Goal: Obtain resource: Download file/media

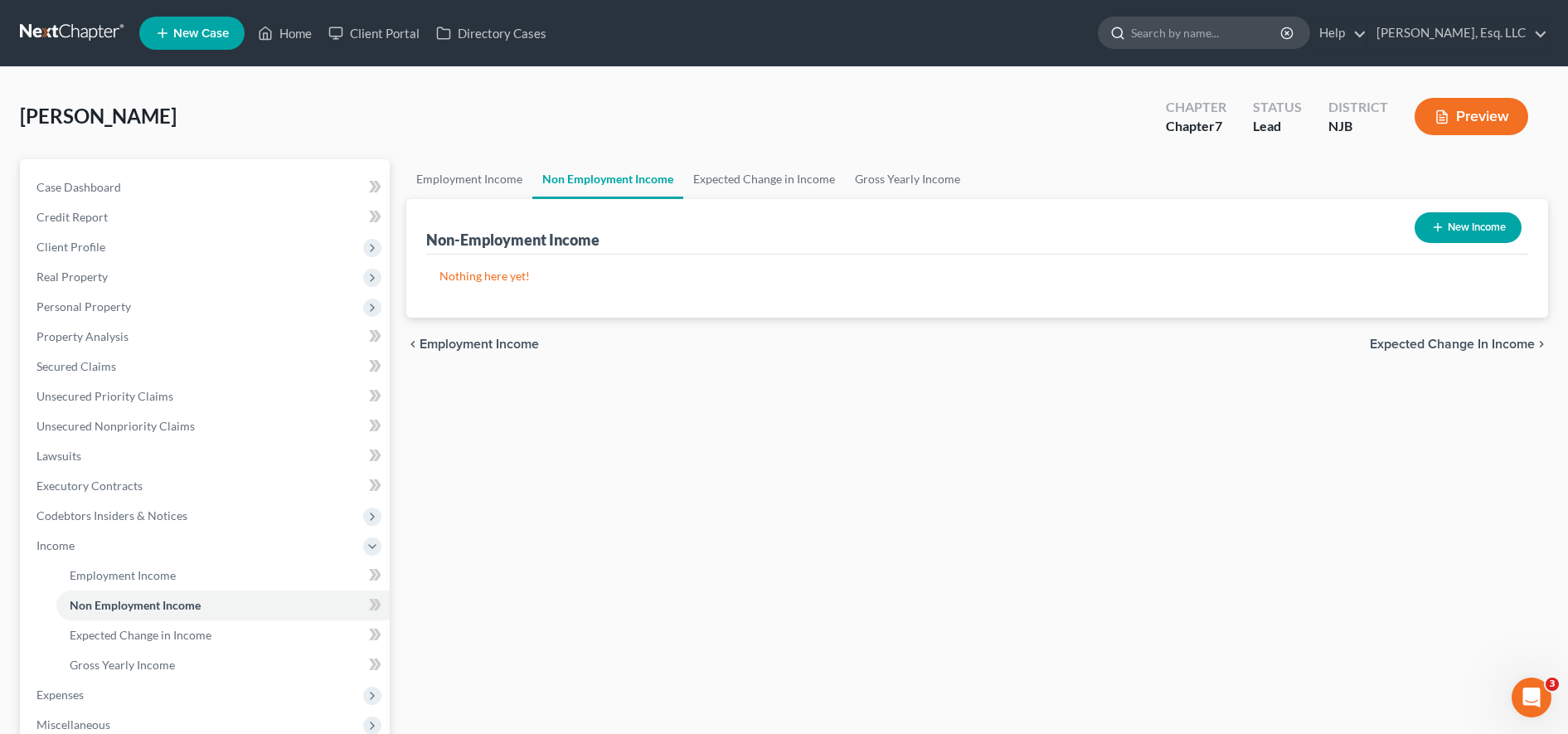
click at [1239, 35] on input "search" at bounding box center [1207, 33] width 152 height 30
click at [1200, 31] on input "search" at bounding box center [1207, 33] width 152 height 30
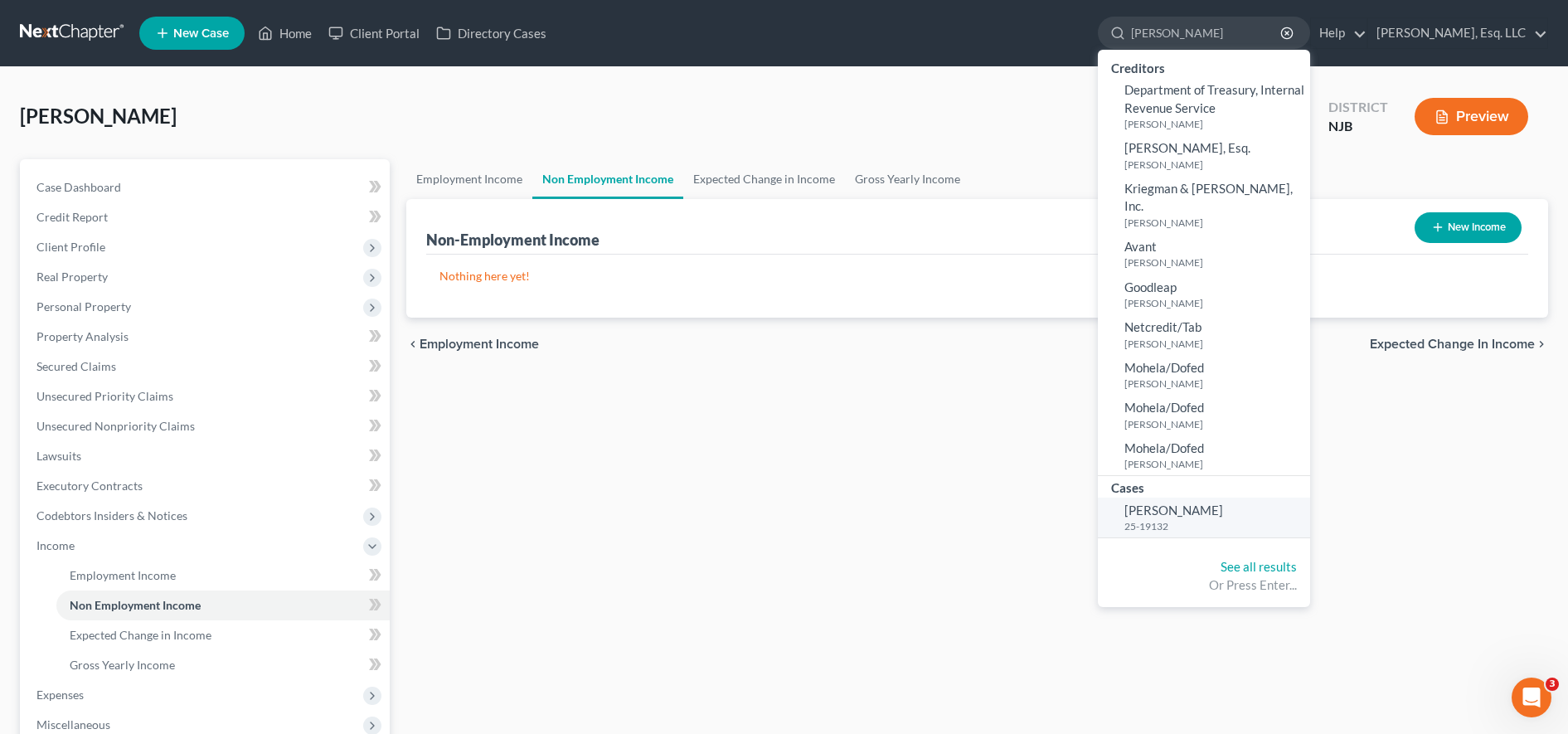
type input "PATTERSON"
click at [1167, 519] on small "25-19132" at bounding box center [1215, 526] width 181 height 14
select select "6"
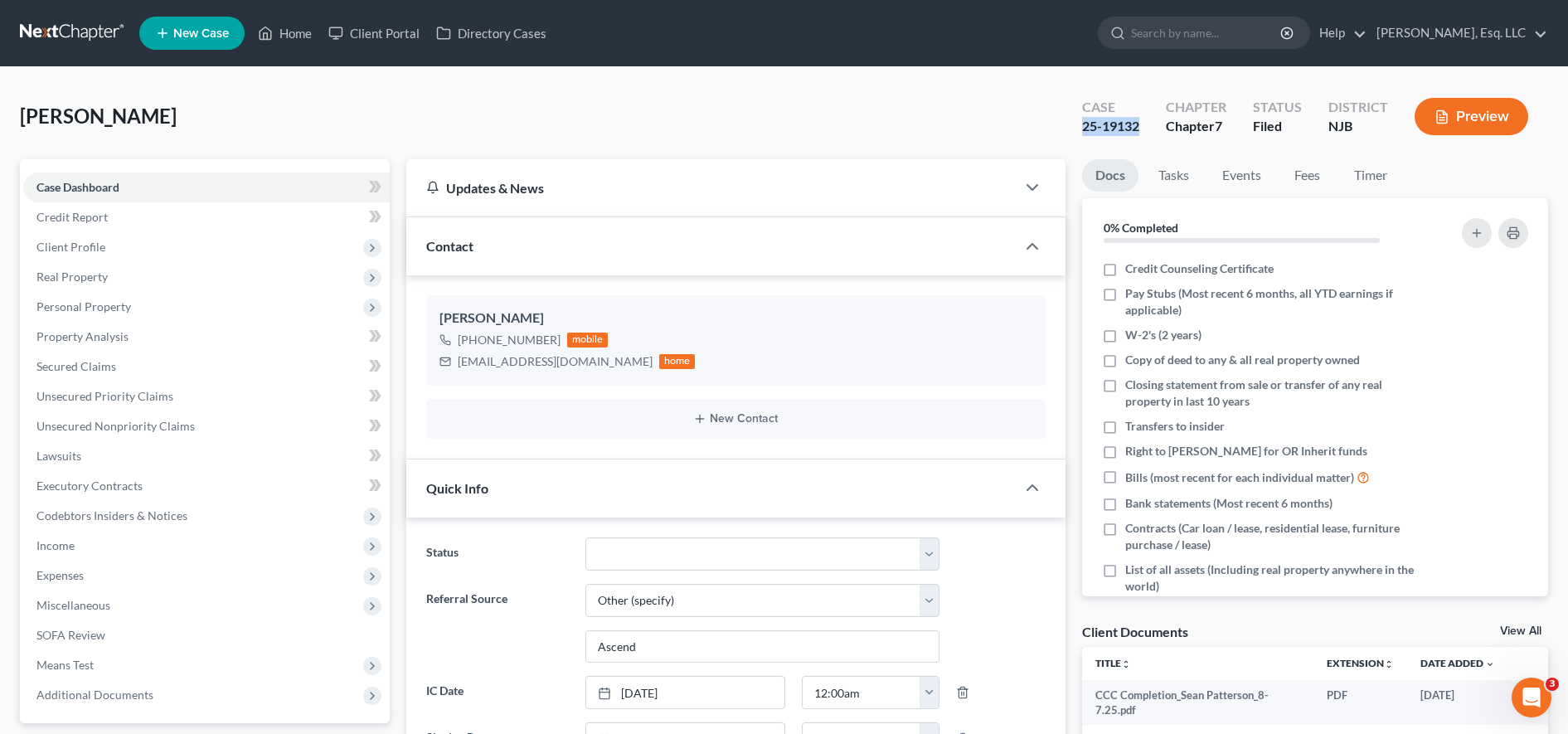
drag, startPoint x: 1072, startPoint y: 120, endPoint x: 1123, endPoint y: 123, distance: 51.1
click at [1137, 122] on div "Case 25-19132" at bounding box center [1110, 118] width 84 height 49
copy div "25-1913"
click at [1162, 35] on input "search" at bounding box center [1207, 33] width 152 height 30
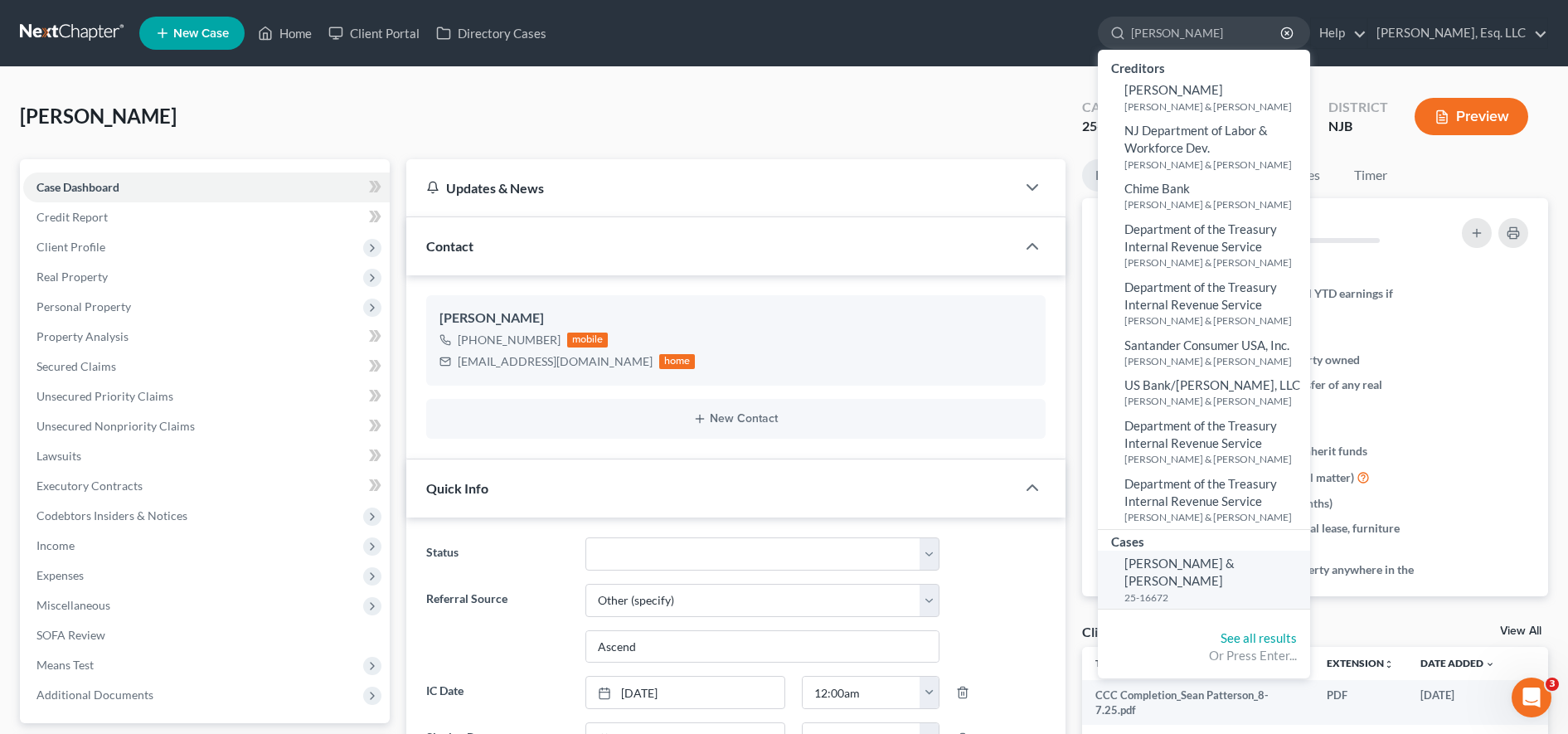
type input "[PERSON_NAME]"
click at [1188, 566] on span "[PERSON_NAME] & [PERSON_NAME]" at bounding box center [1179, 572] width 110 height 32
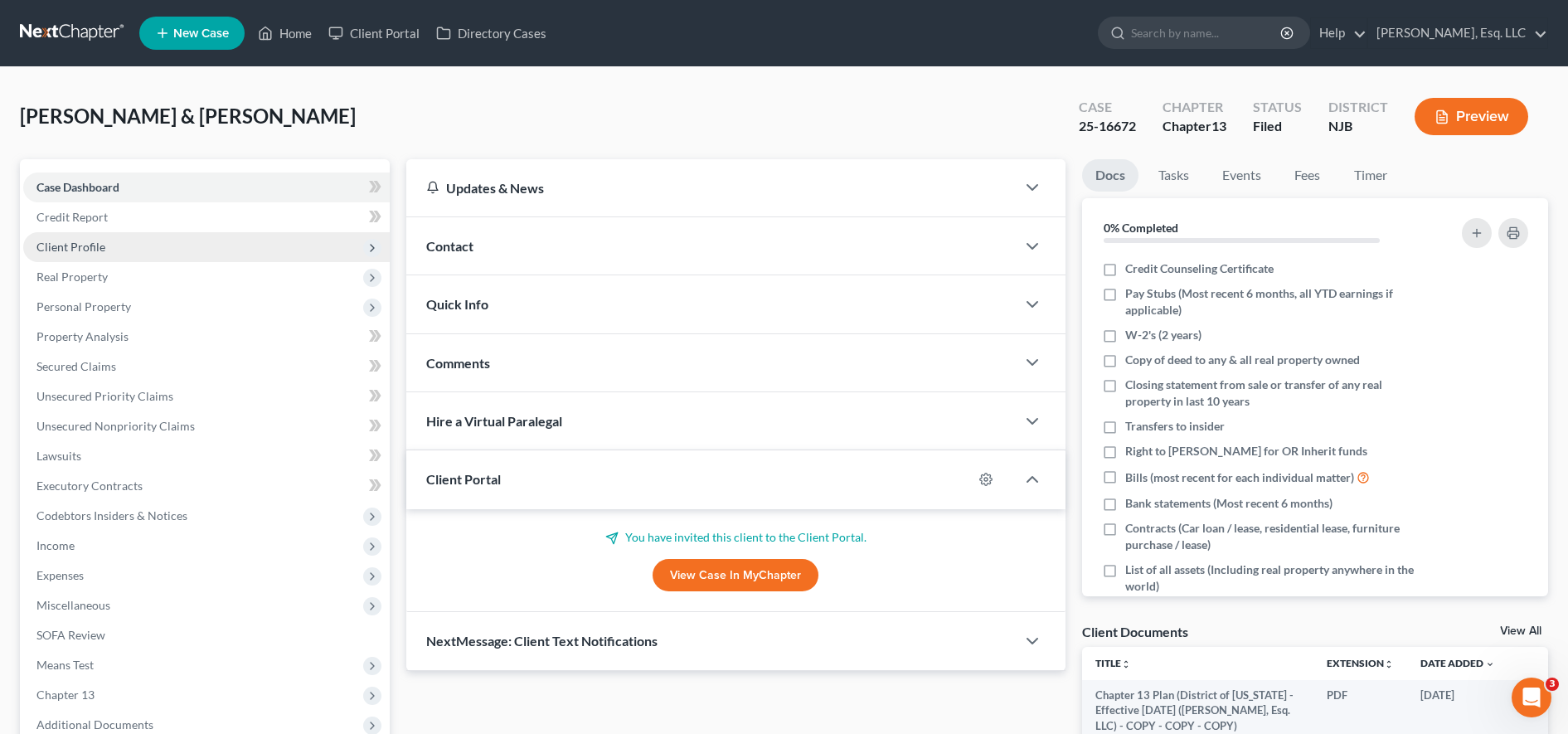
scroll to position [320, 0]
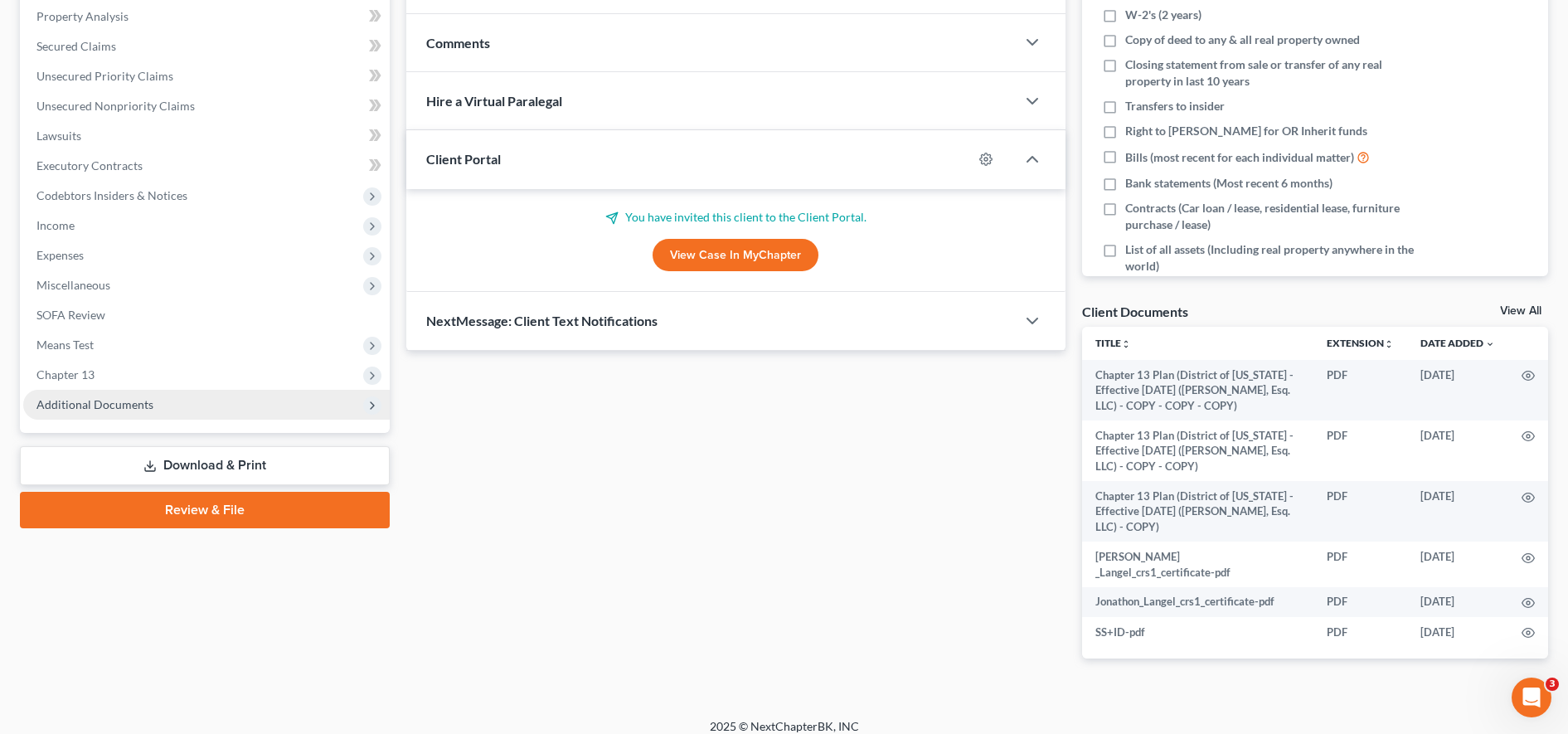
click at [143, 407] on span "Additional Documents" at bounding box center [94, 404] width 117 height 14
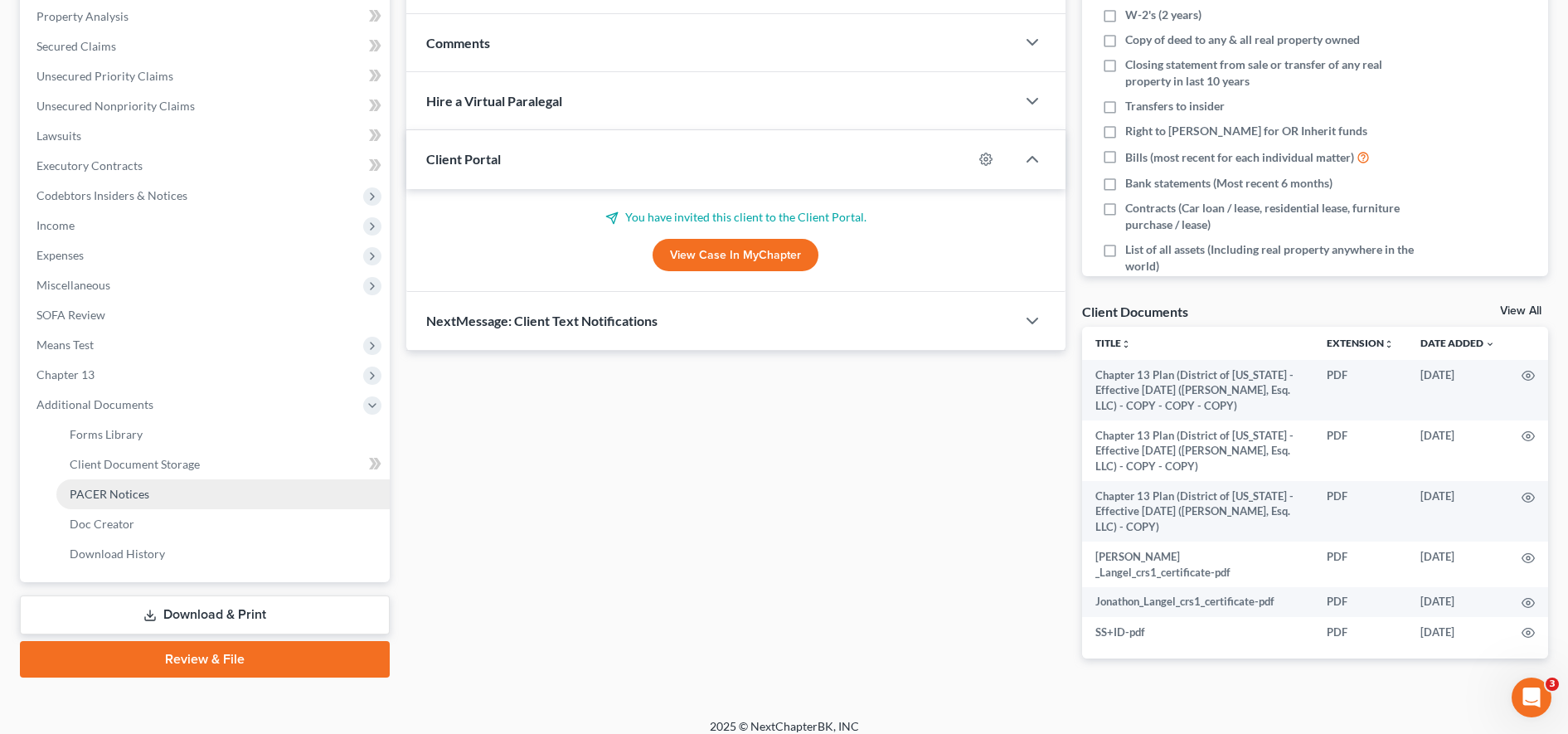
click at [81, 500] on span "PACER Notices" at bounding box center [110, 494] width 79 height 14
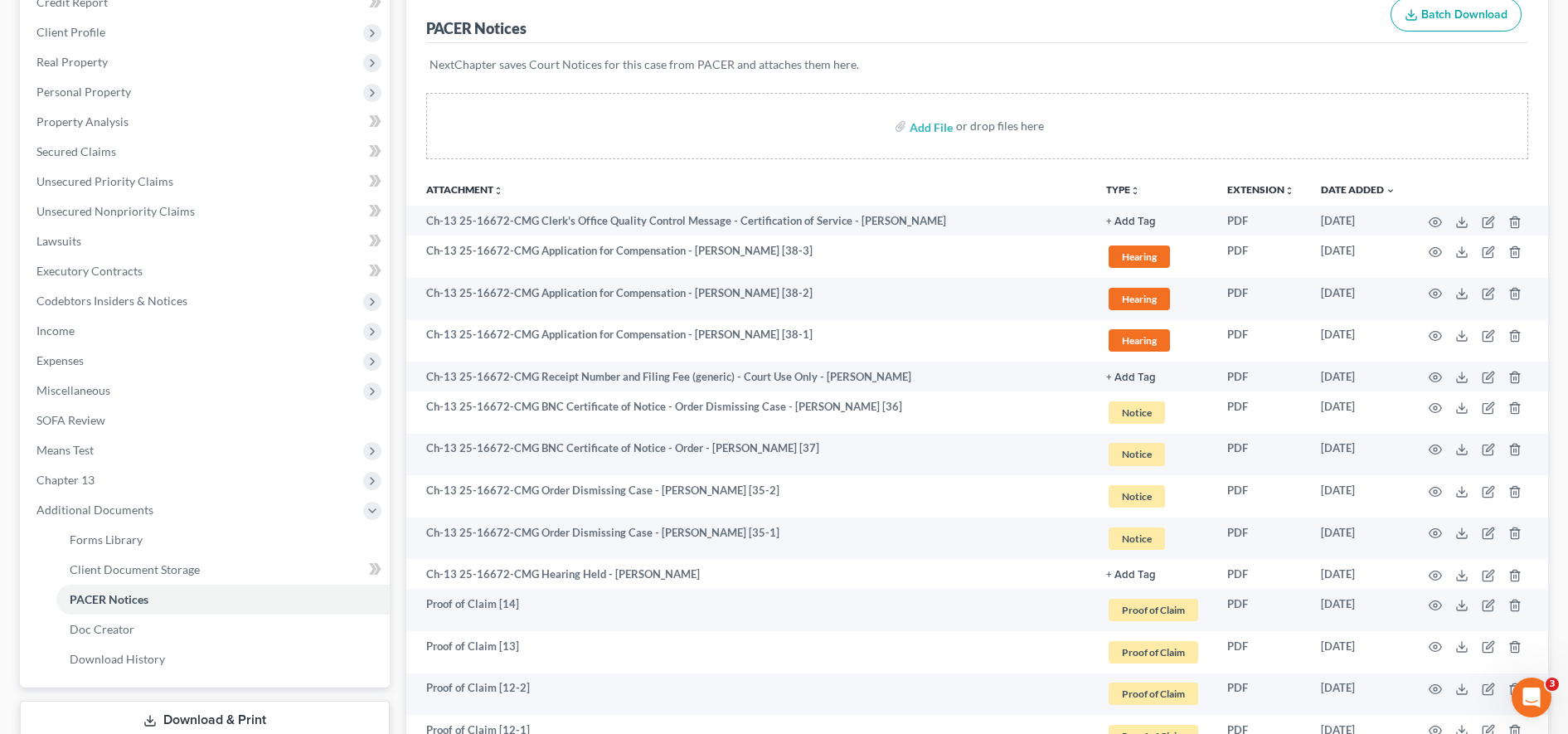
scroll to position [216, 0]
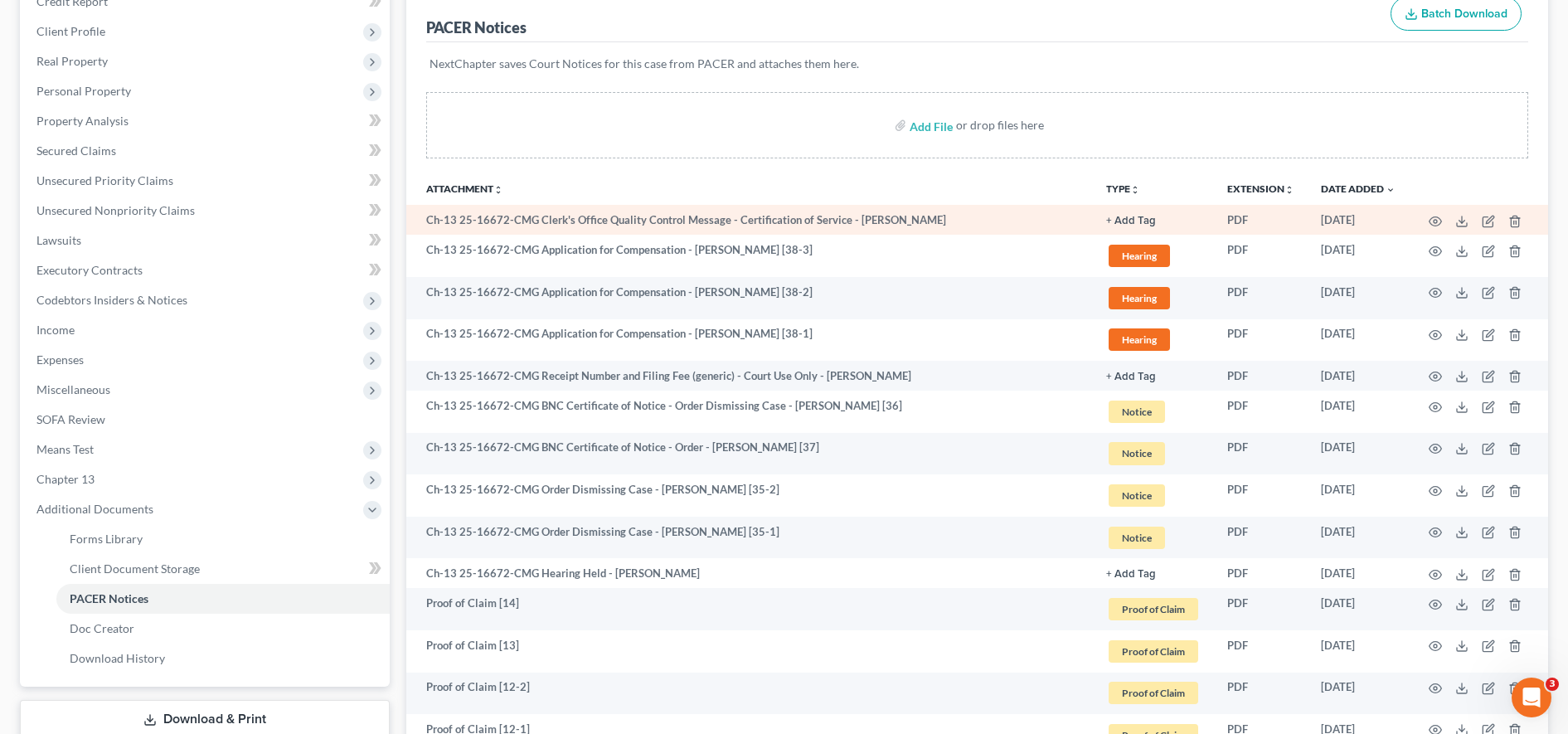
click at [1468, 221] on td at bounding box center [1478, 219] width 139 height 30
click at [1463, 220] on icon at bounding box center [1462, 222] width 13 height 13
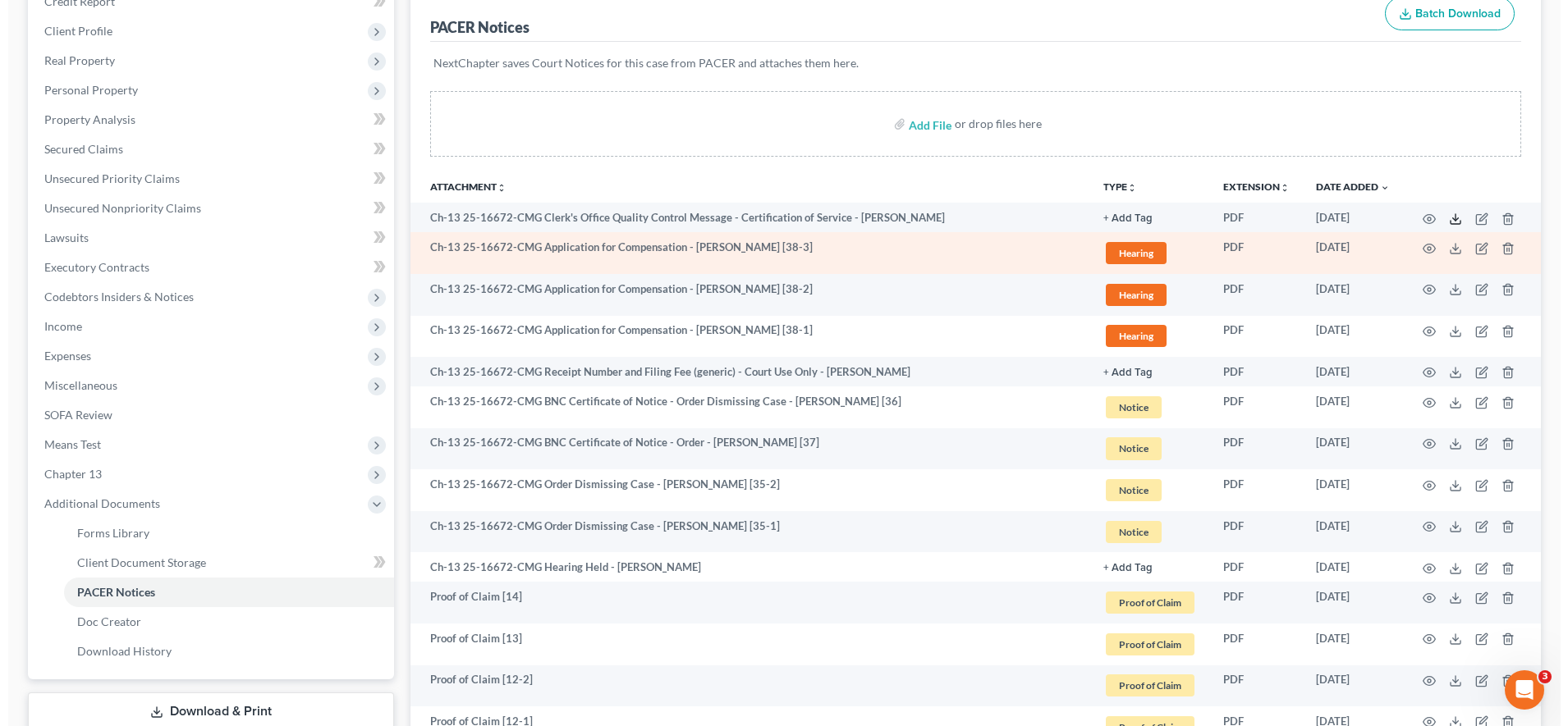
scroll to position [0, 0]
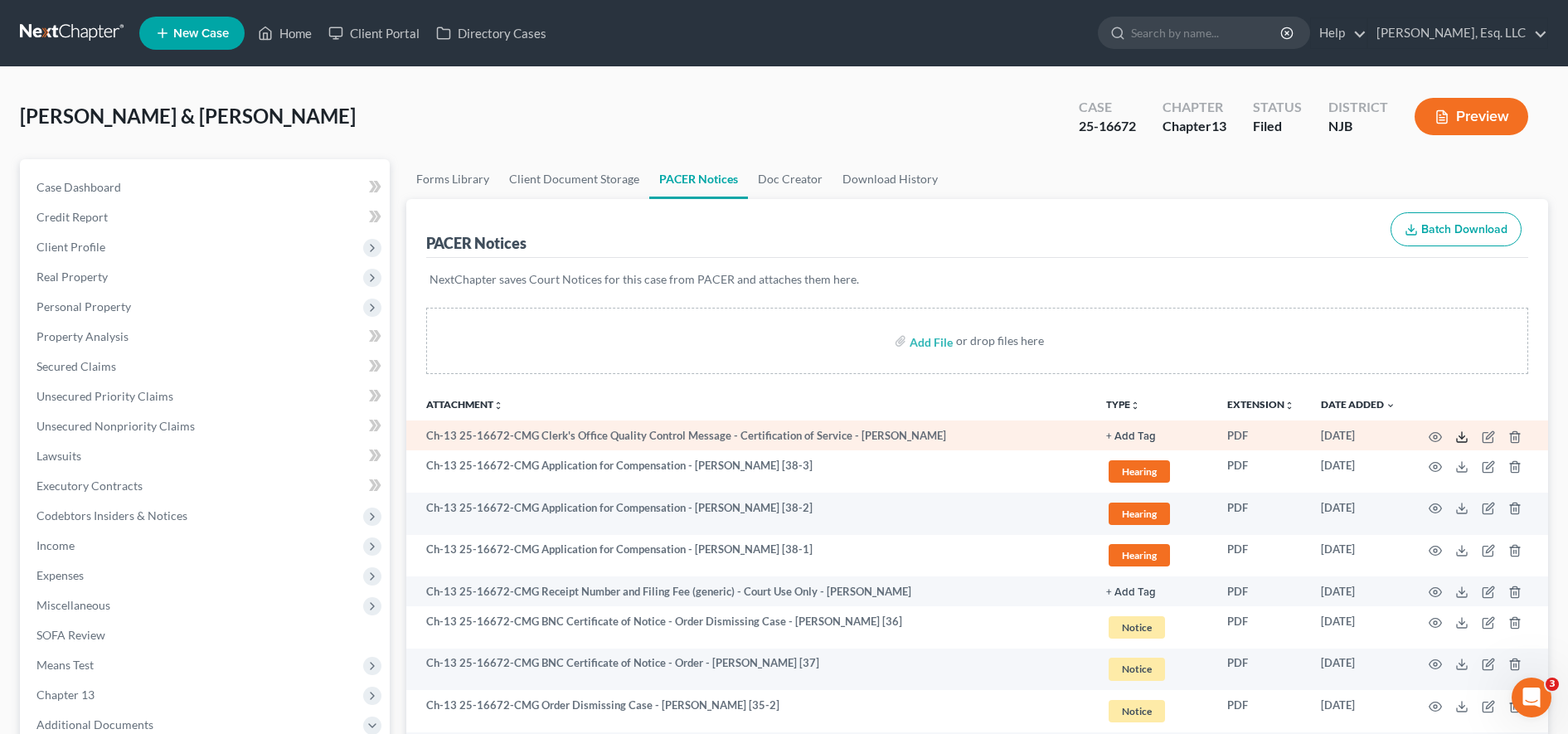
click at [1467, 435] on icon at bounding box center [1462, 437] width 13 height 13
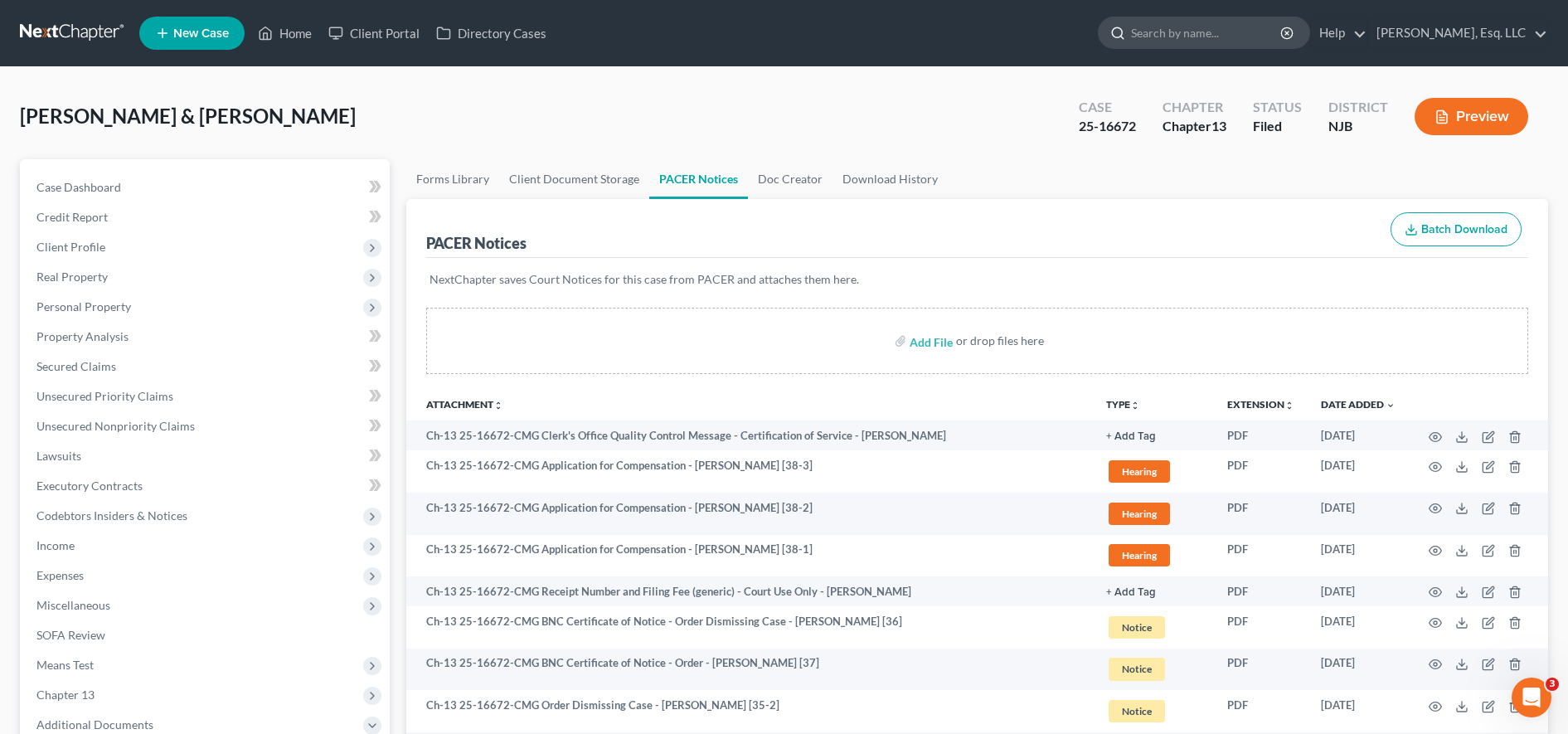
click at [1148, 41] on input "search" at bounding box center [1207, 33] width 152 height 30
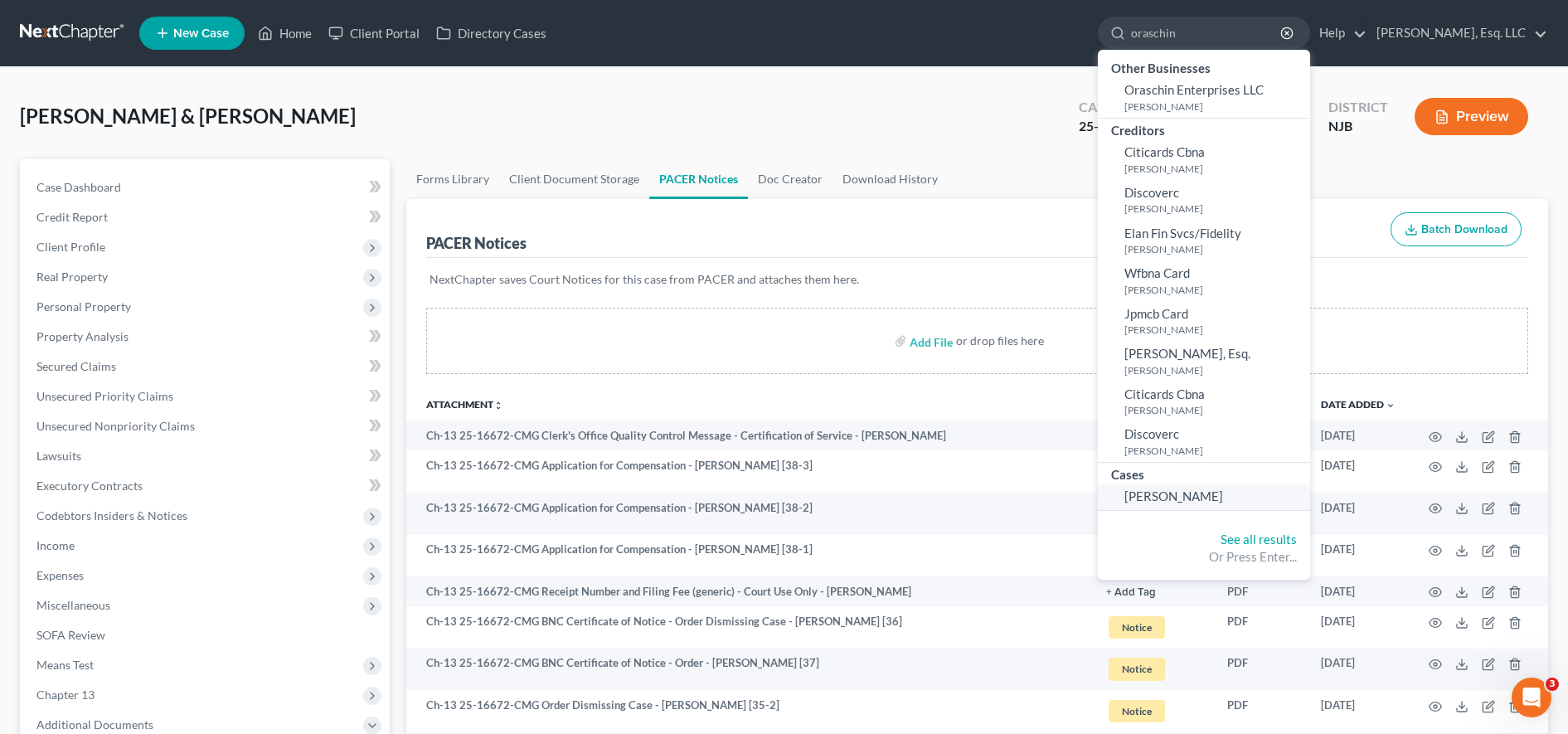
type input "oraschin"
click at [1155, 505] on link "Oraschin, Christopher" at bounding box center [1204, 496] width 213 height 25
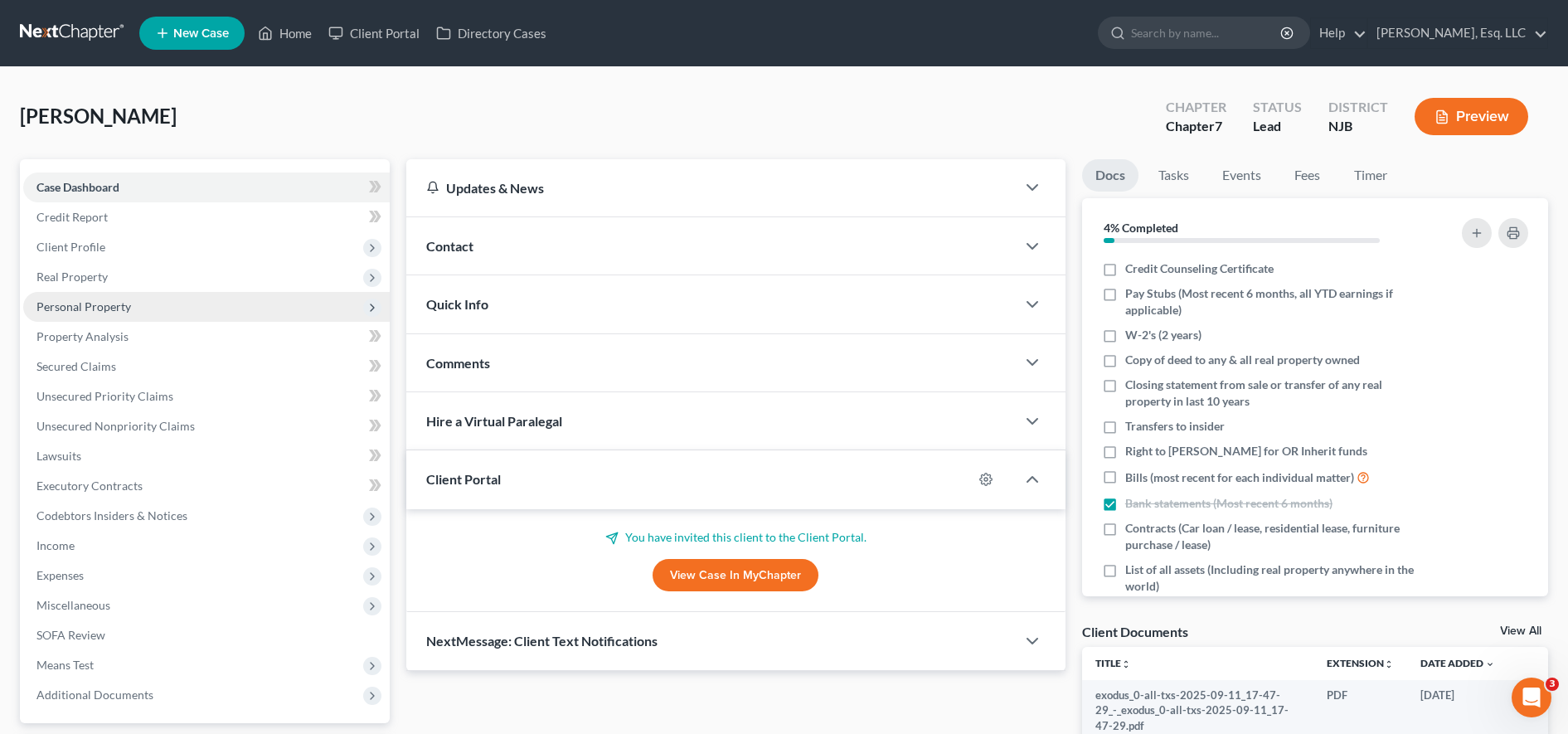
click at [154, 307] on span "Personal Property" at bounding box center [207, 306] width 367 height 30
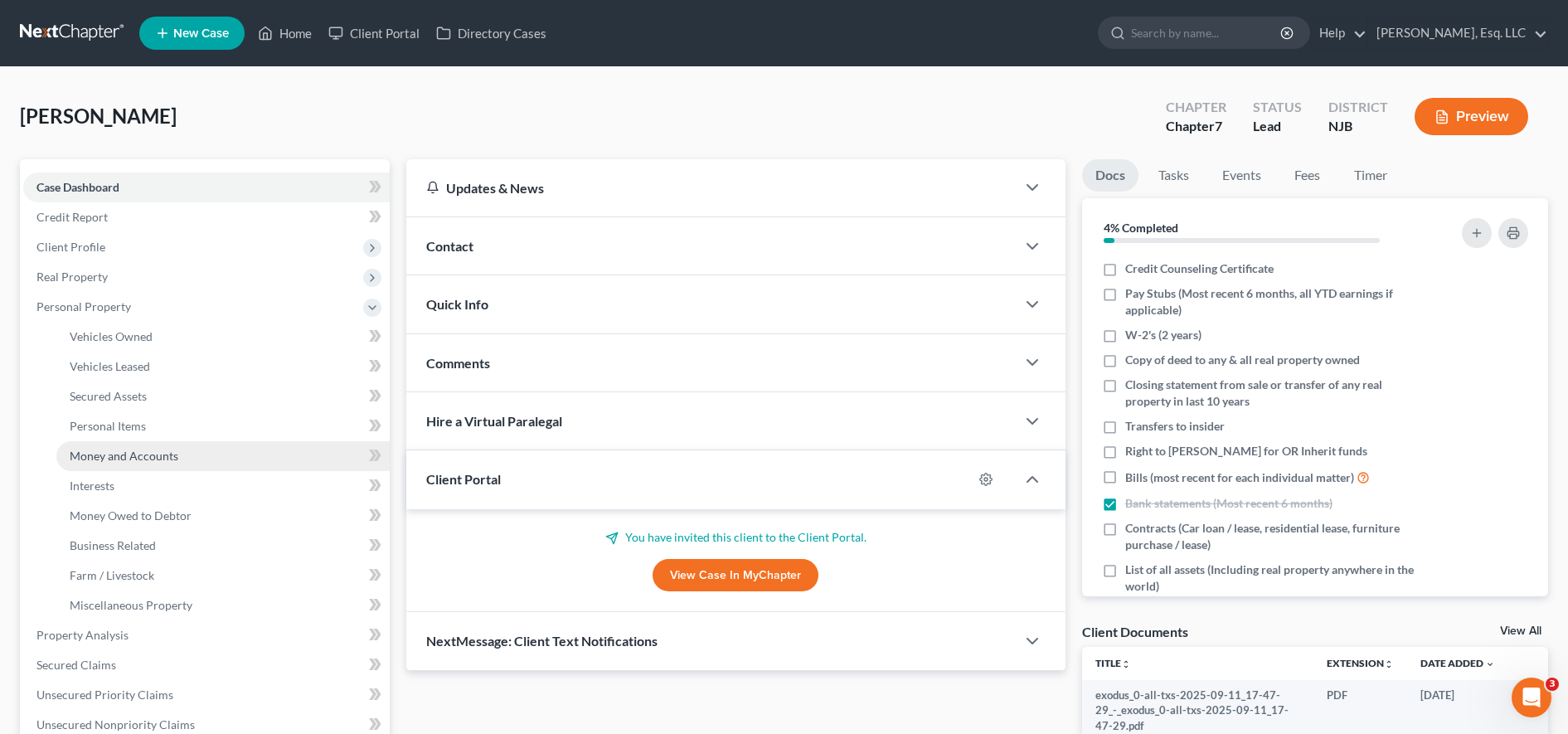
click at [151, 463] on link "Money and Accounts" at bounding box center [223, 456] width 333 height 30
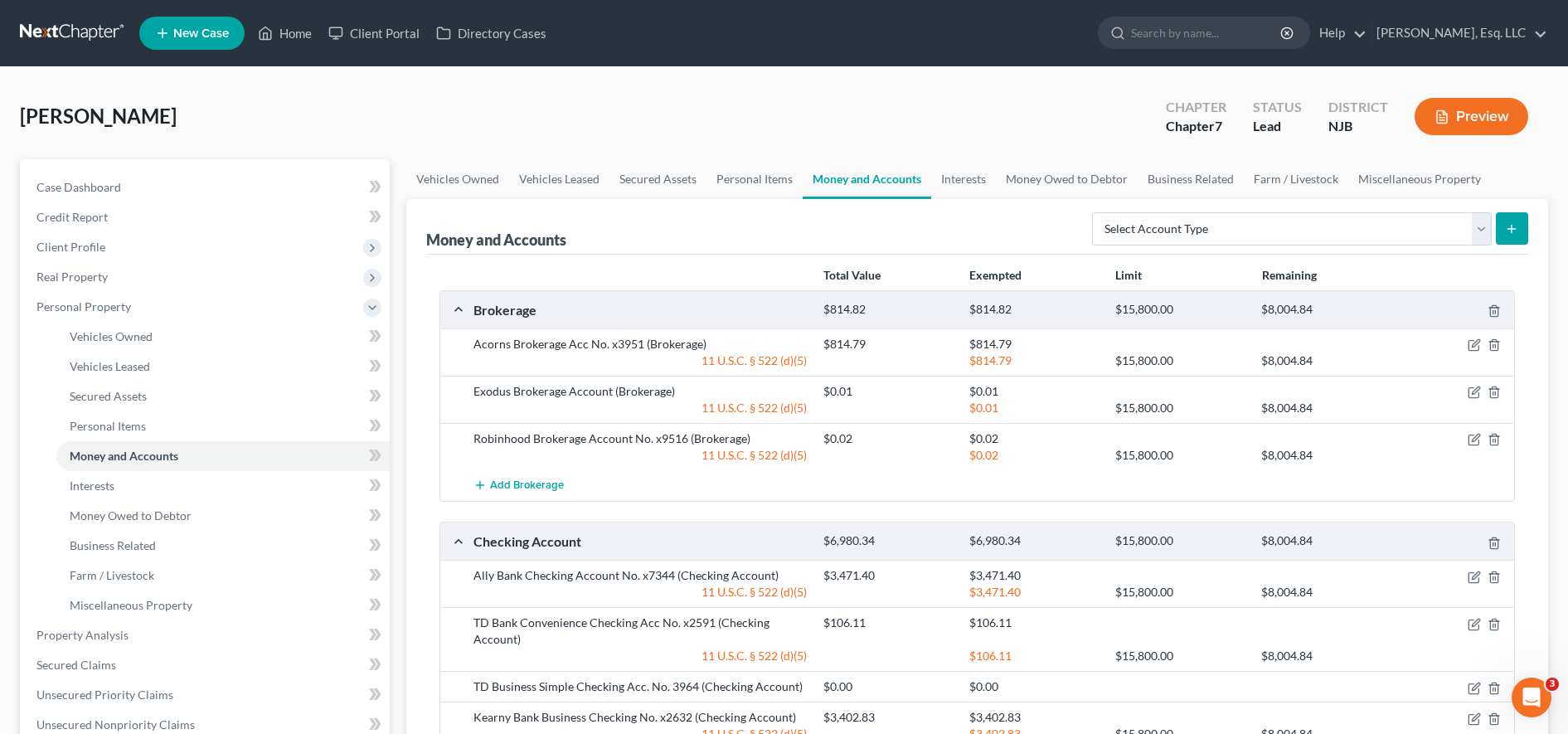
click at [1474, 337] on div at bounding box center [1457, 344] width 117 height 17
click at [1474, 338] on icon "button" at bounding box center [1474, 345] width 13 height 13
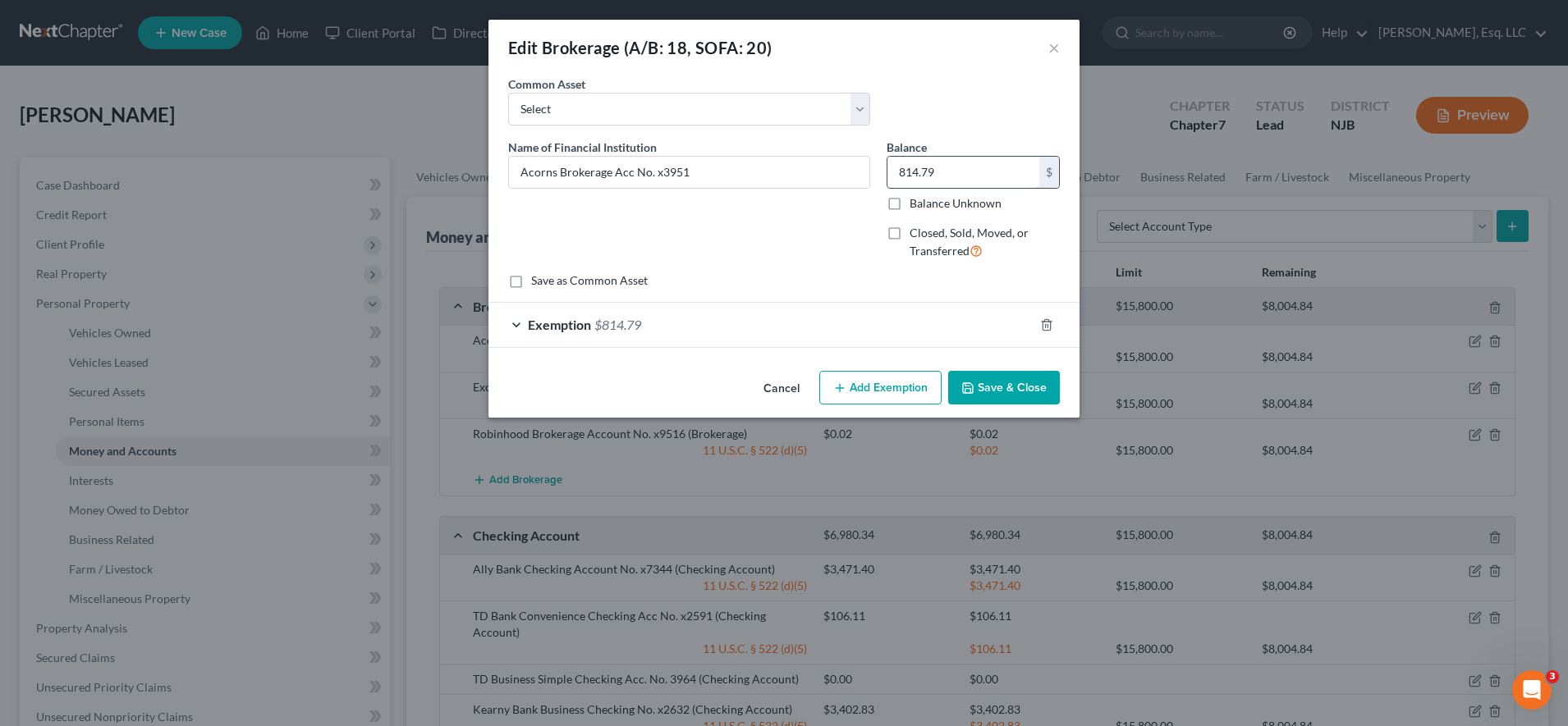
click at [971, 174] on input "814.79" at bounding box center [964, 172] width 152 height 31
paste input "1015.97"
type input "1,015.97"
click at [734, 330] on div "Exemption $814.79" at bounding box center [761, 325] width 545 height 43
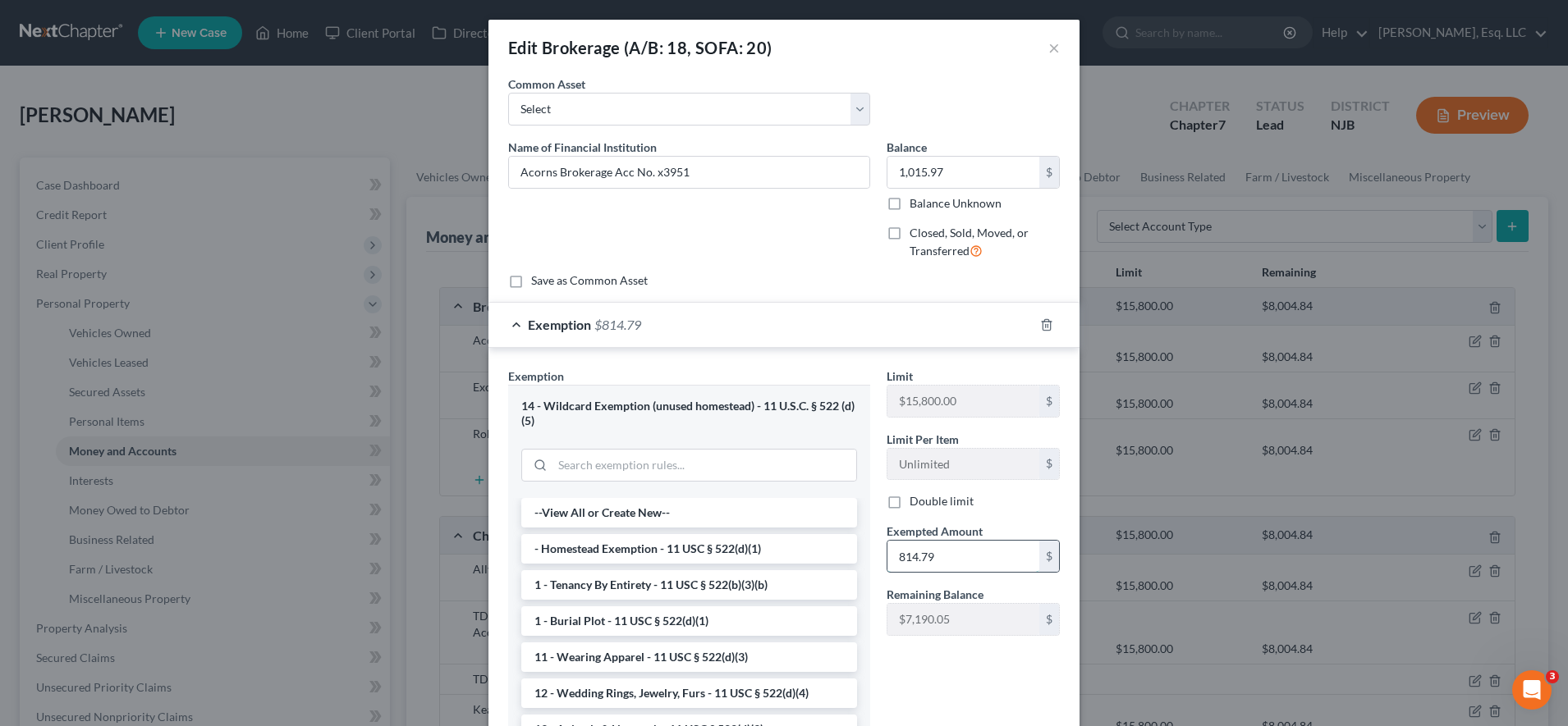
click at [935, 561] on input "814.79" at bounding box center [964, 556] width 152 height 31
paste input "1015.97"
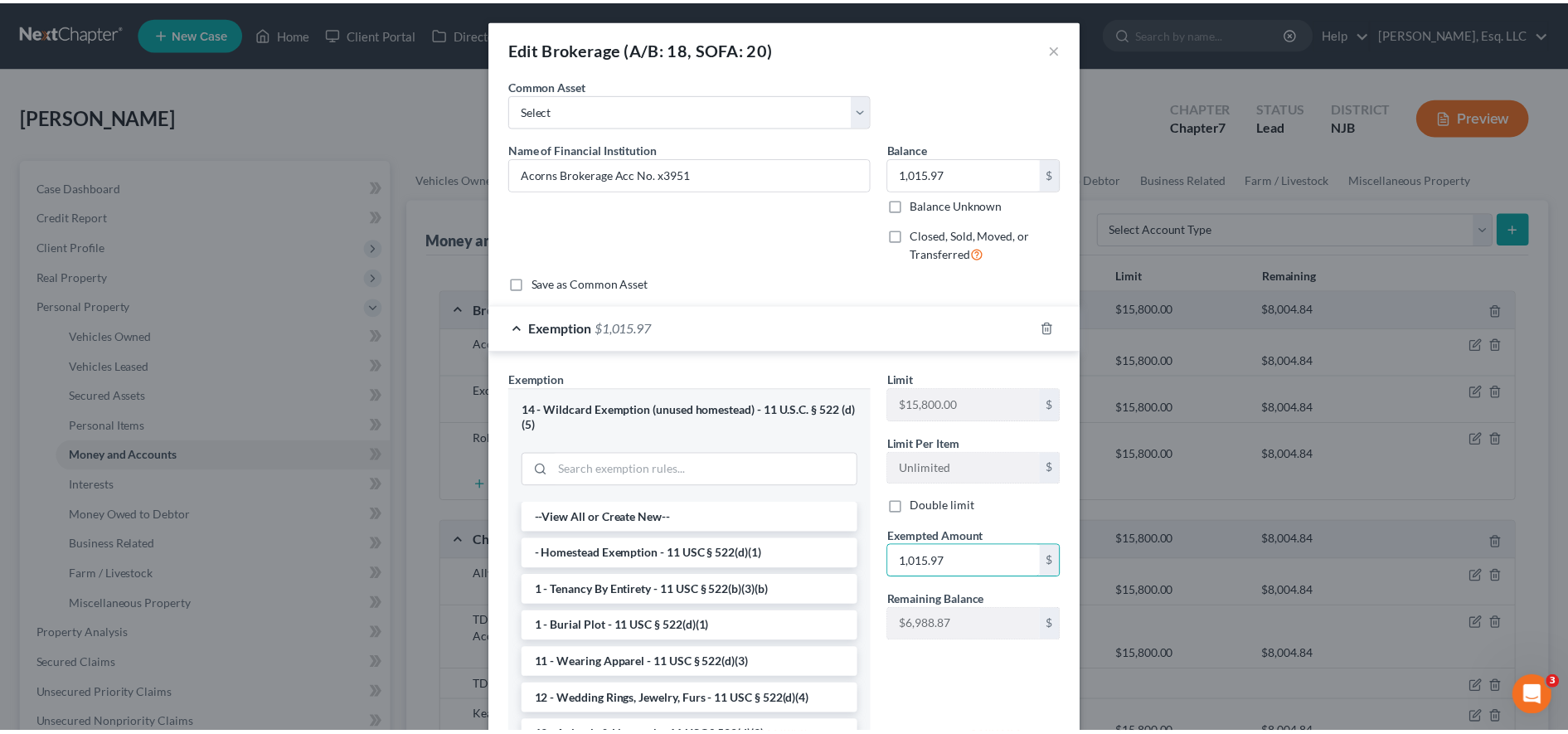
scroll to position [153, 0]
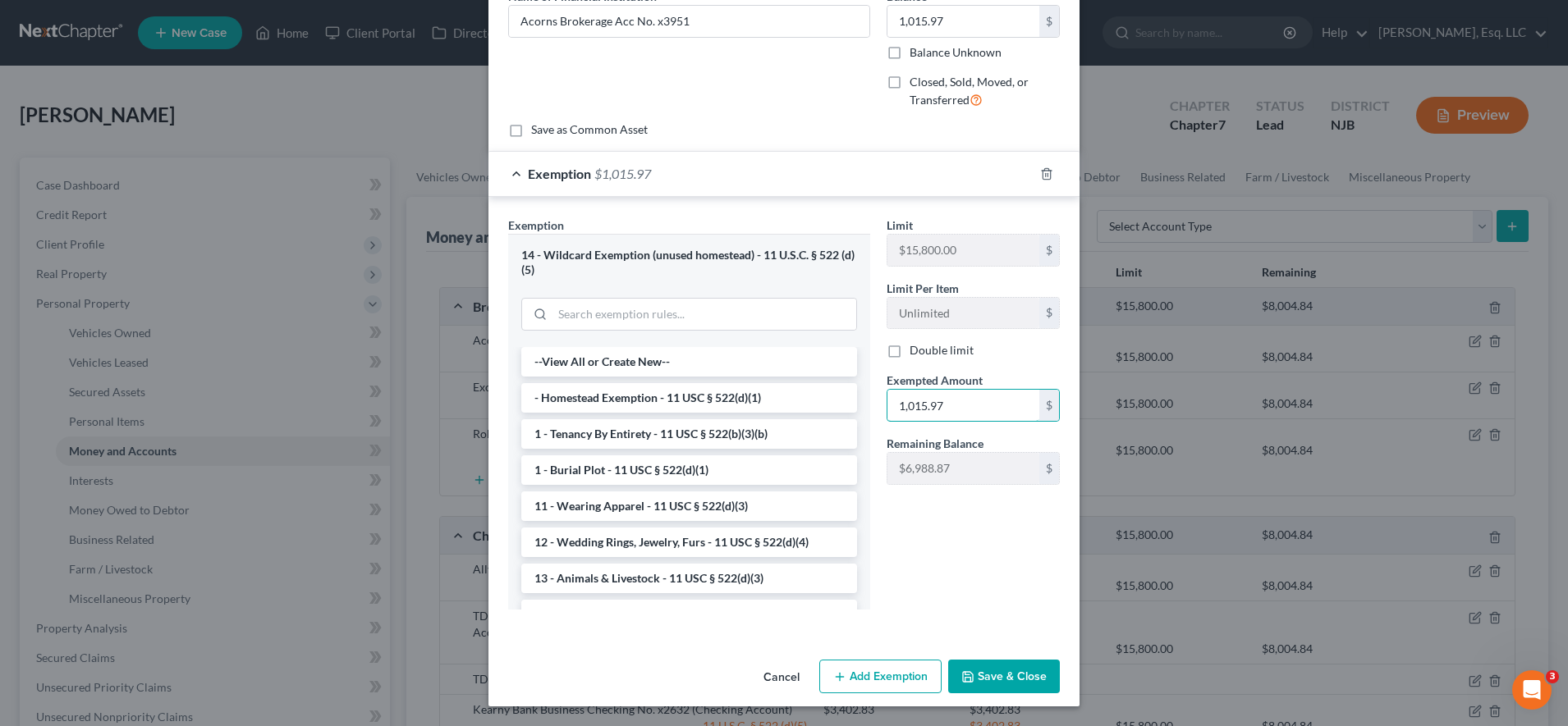
type input "1,015.97"
click at [987, 668] on button "Save & Close" at bounding box center [1004, 676] width 112 height 34
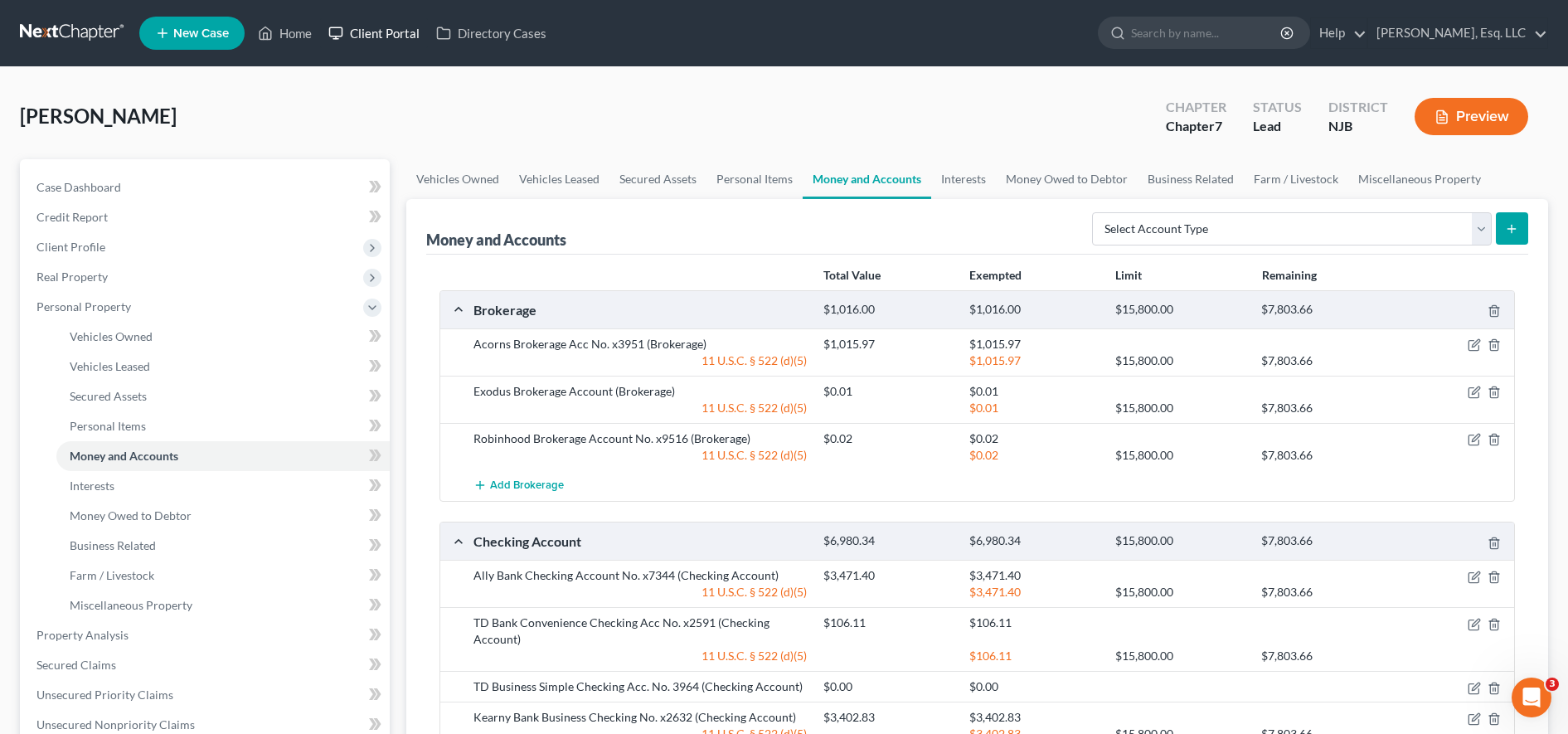
click at [342, 27] on rect at bounding box center [336, 31] width 13 height 9
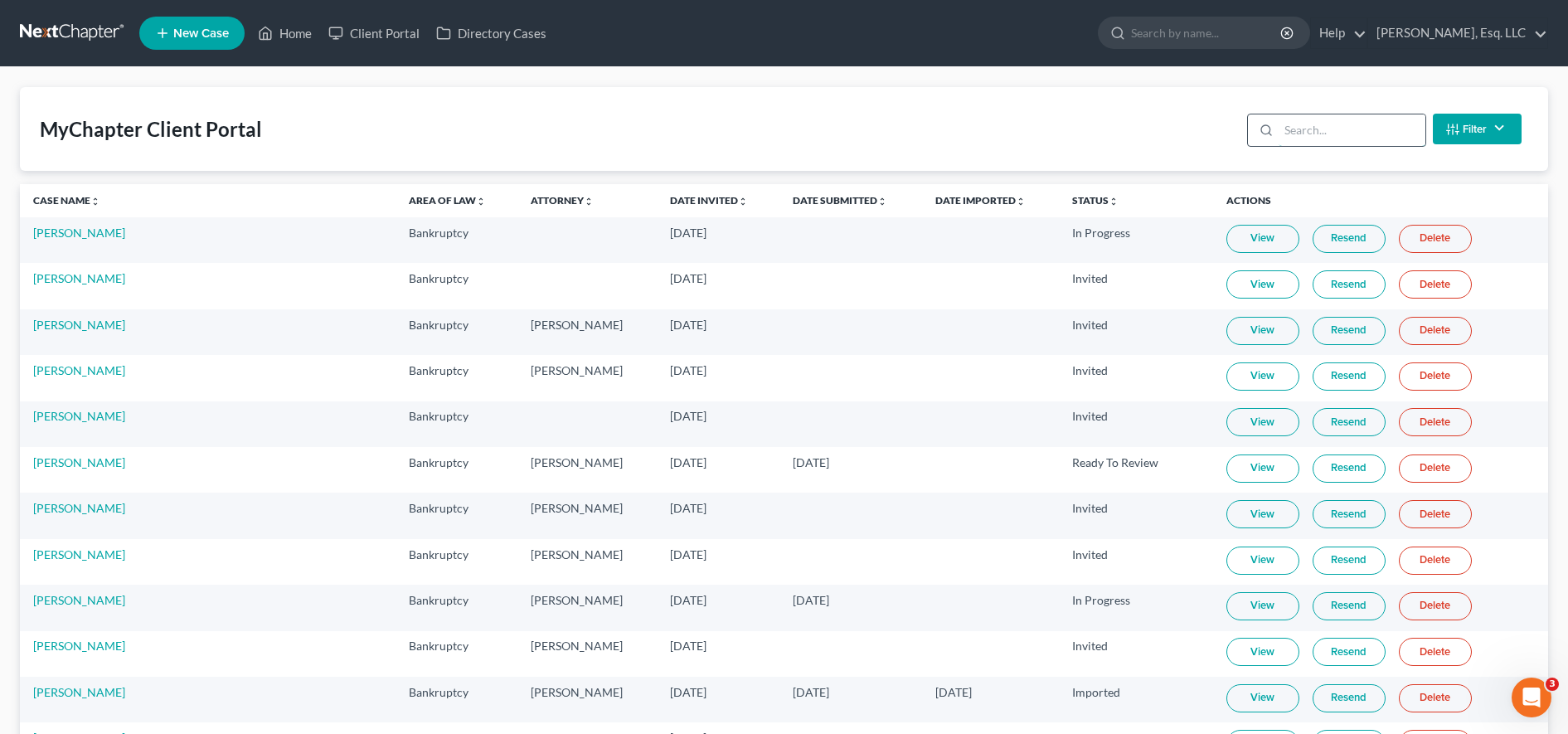
click at [1297, 131] on input "search" at bounding box center [1352, 130] width 147 height 31
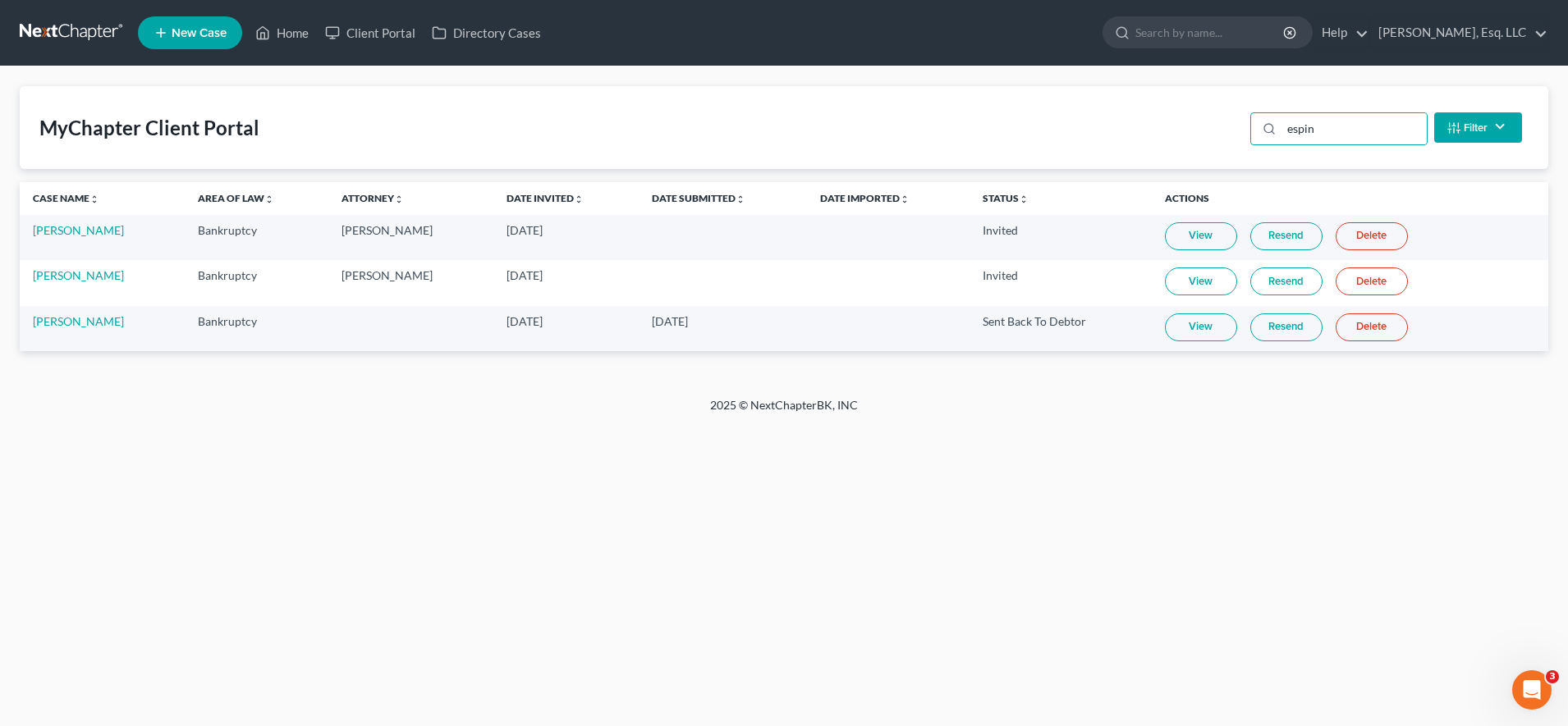
click at [1204, 335] on link "View" at bounding box center [1201, 327] width 73 height 28
click at [1392, 136] on input "espin" at bounding box center [1354, 129] width 145 height 31
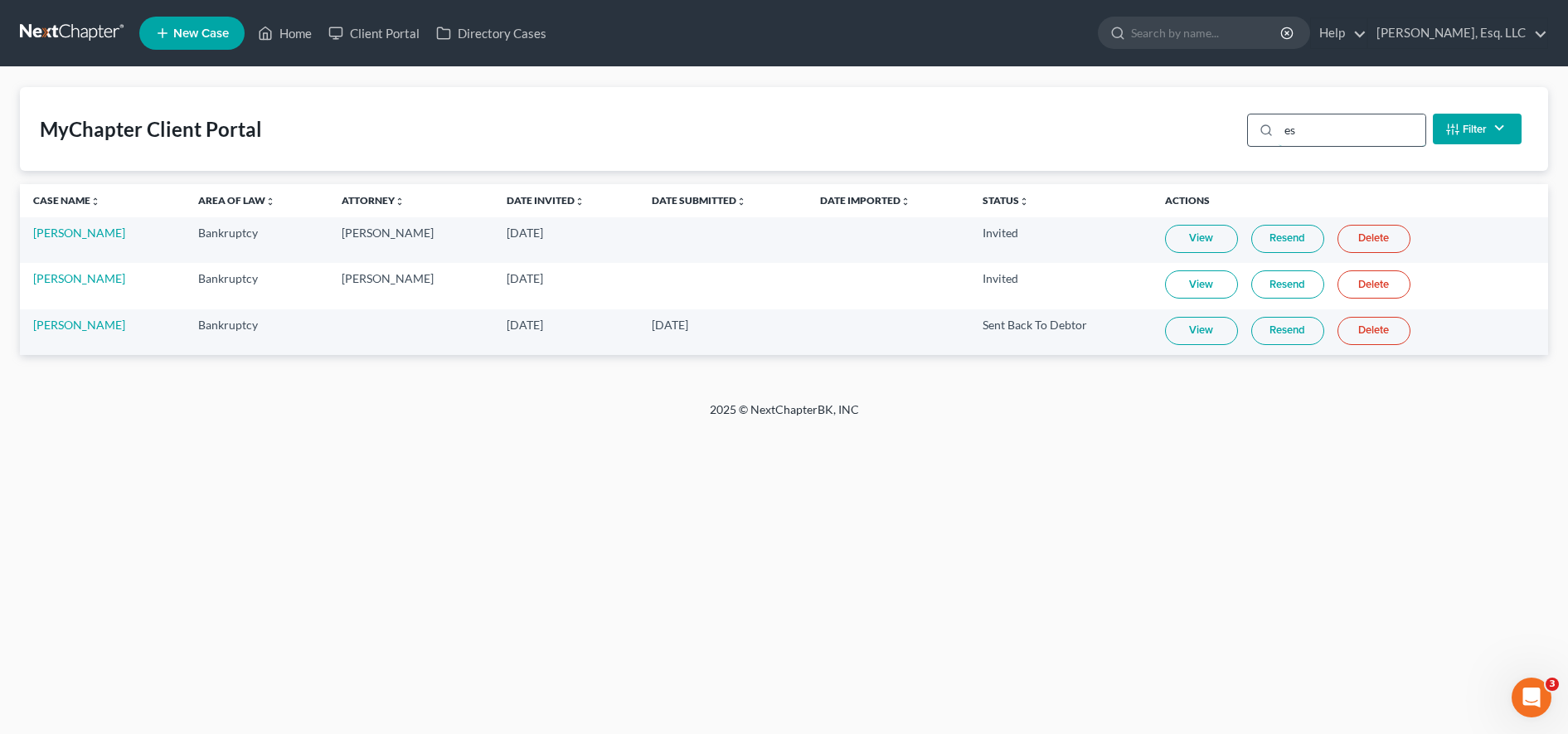
type input "e"
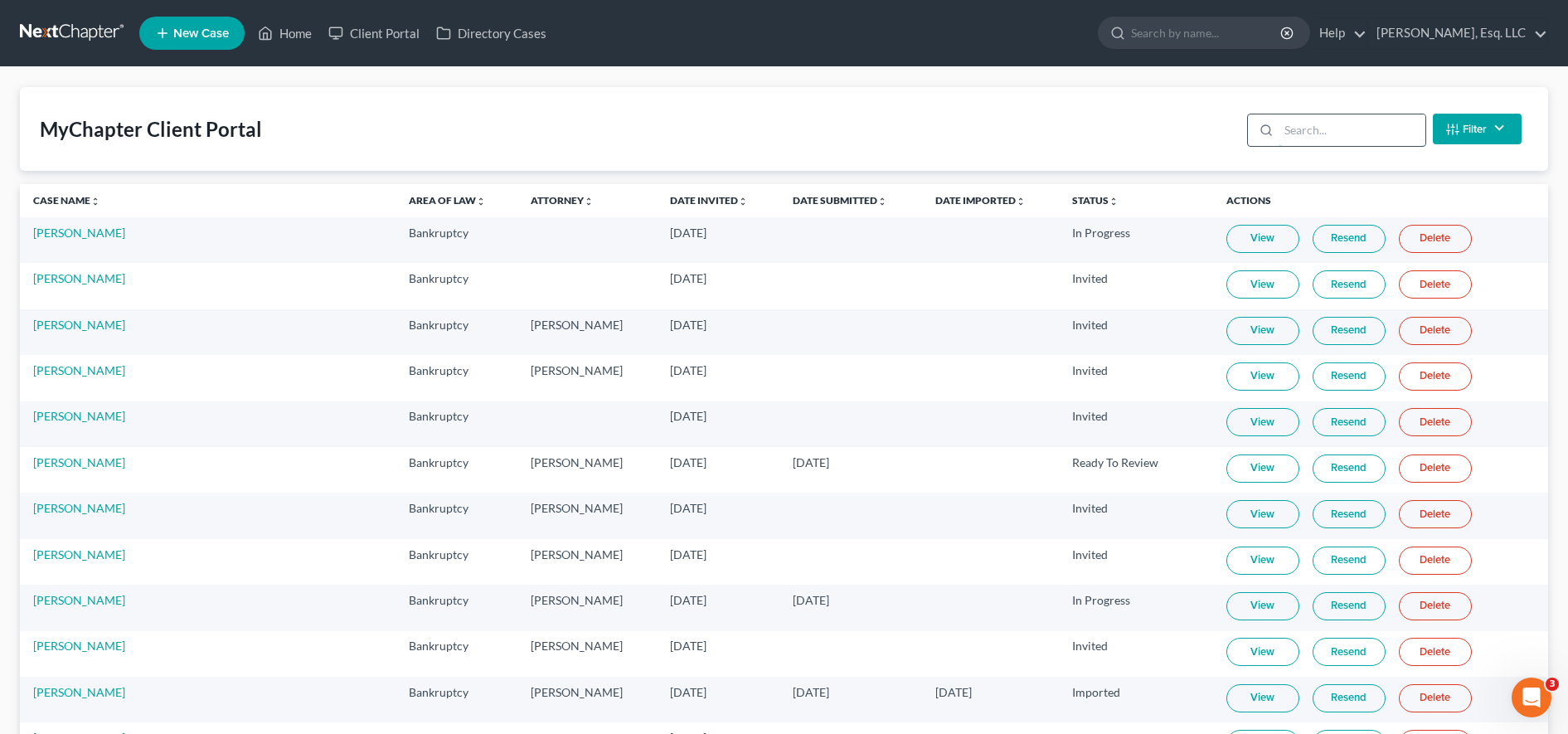
click at [1314, 132] on input "search" at bounding box center [1352, 130] width 147 height 31
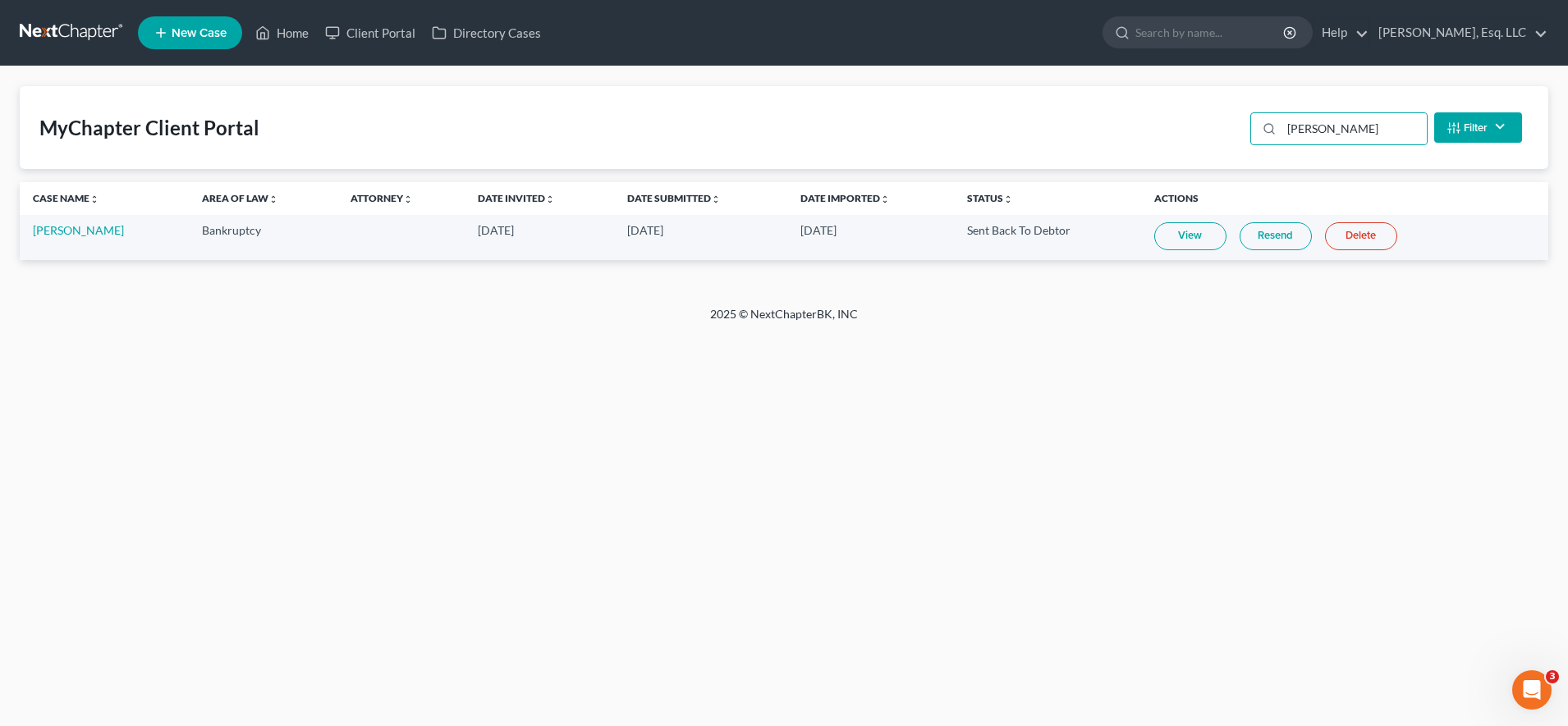
click at [1281, 233] on link "Resend" at bounding box center [1275, 235] width 73 height 28
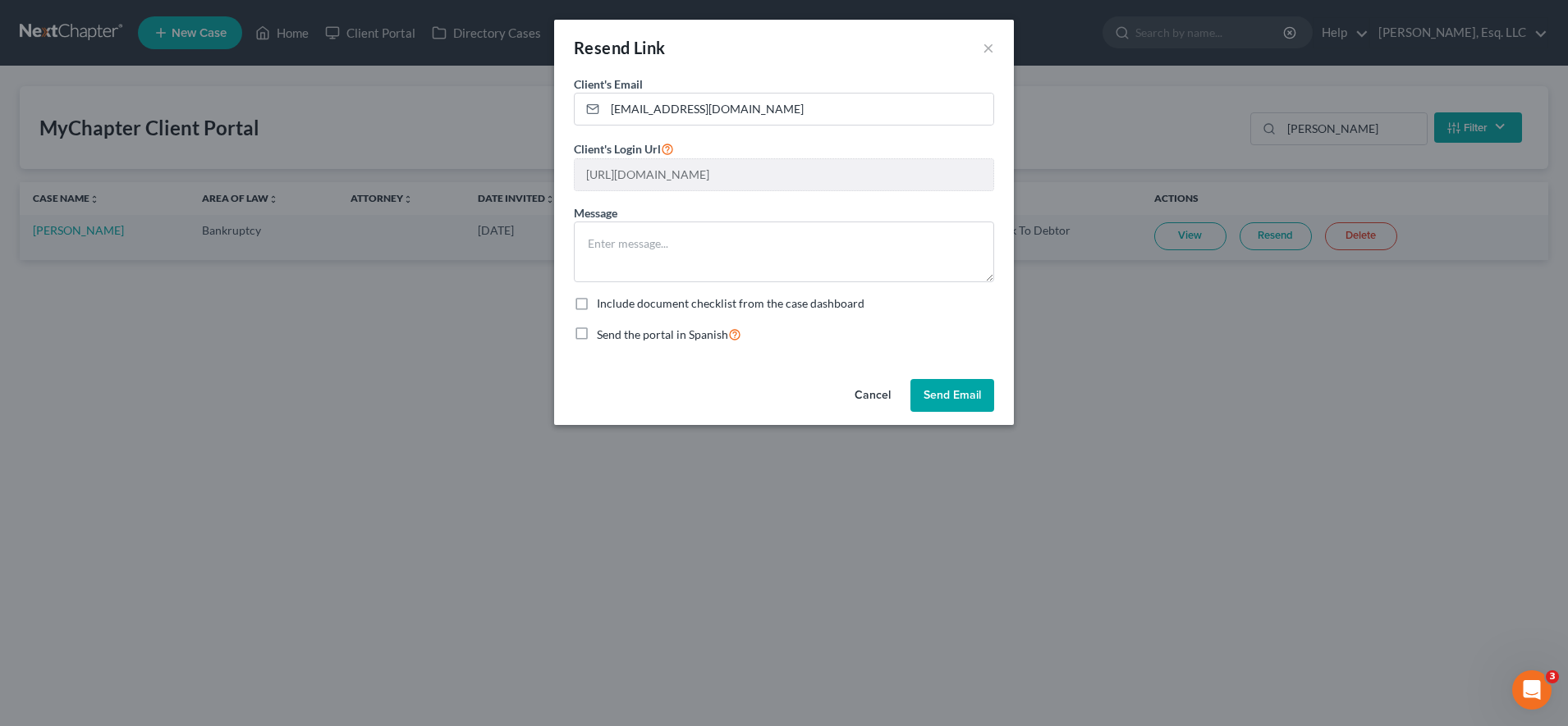
click at [964, 391] on button "Send Email" at bounding box center [952, 395] width 83 height 33
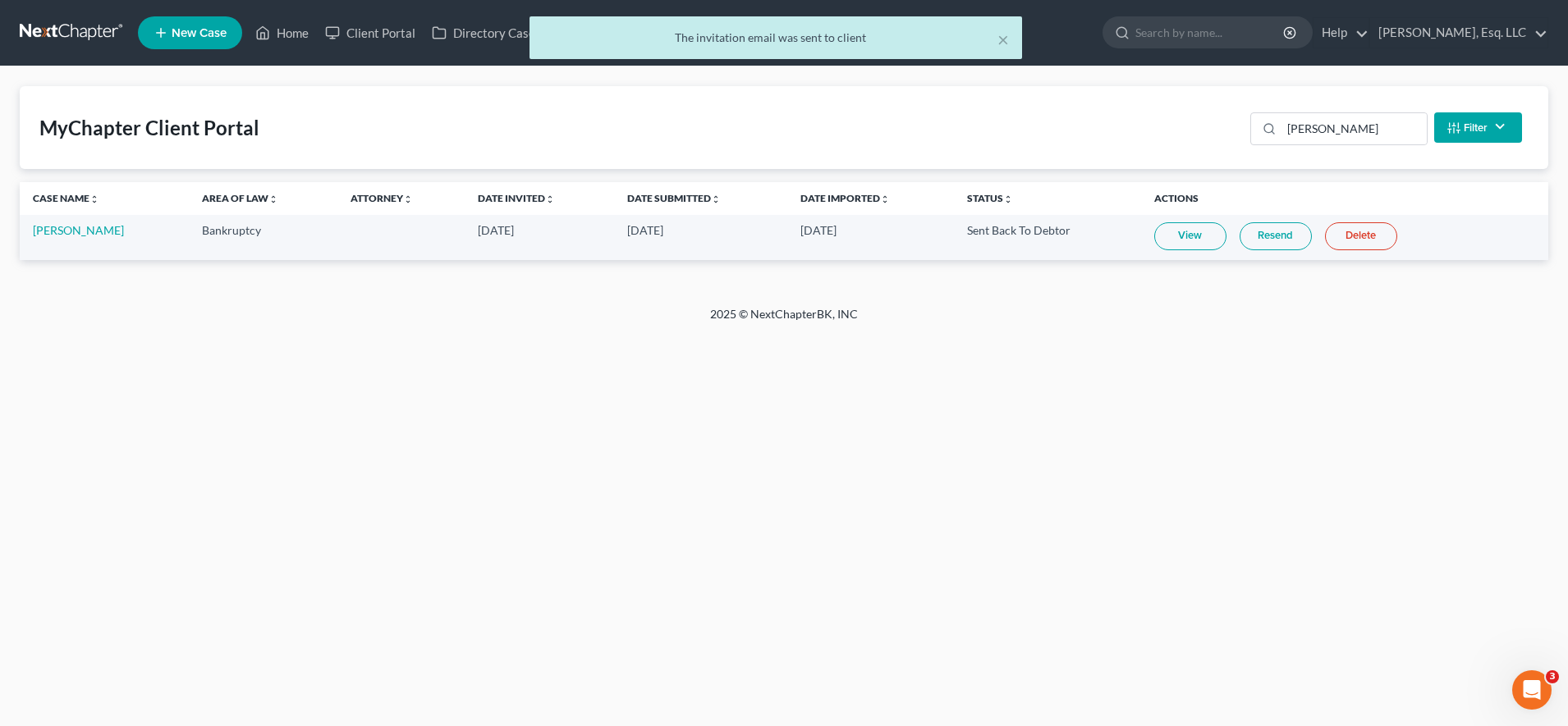
click at [1258, 244] on link "Resend" at bounding box center [1275, 235] width 73 height 28
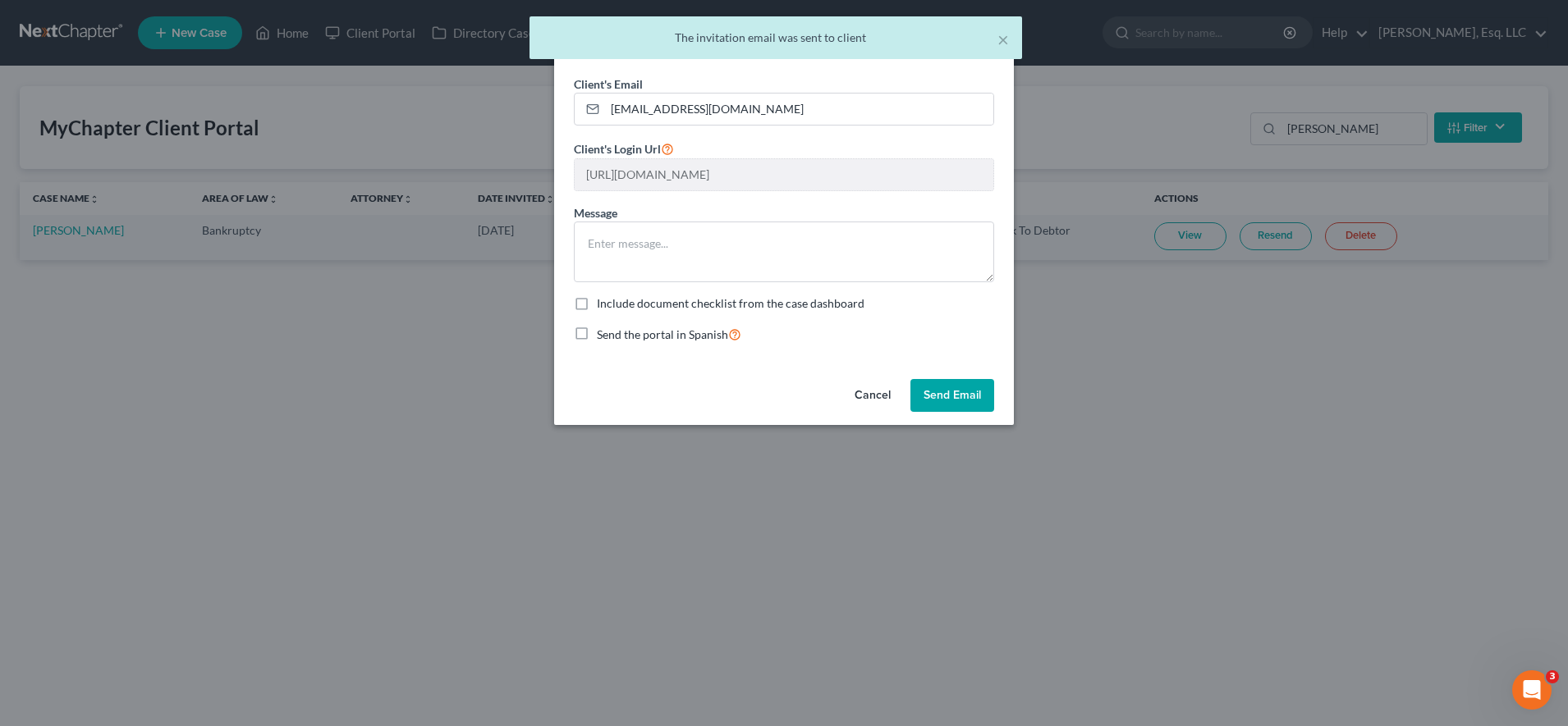
click at [963, 393] on button "Send Email" at bounding box center [952, 395] width 83 height 33
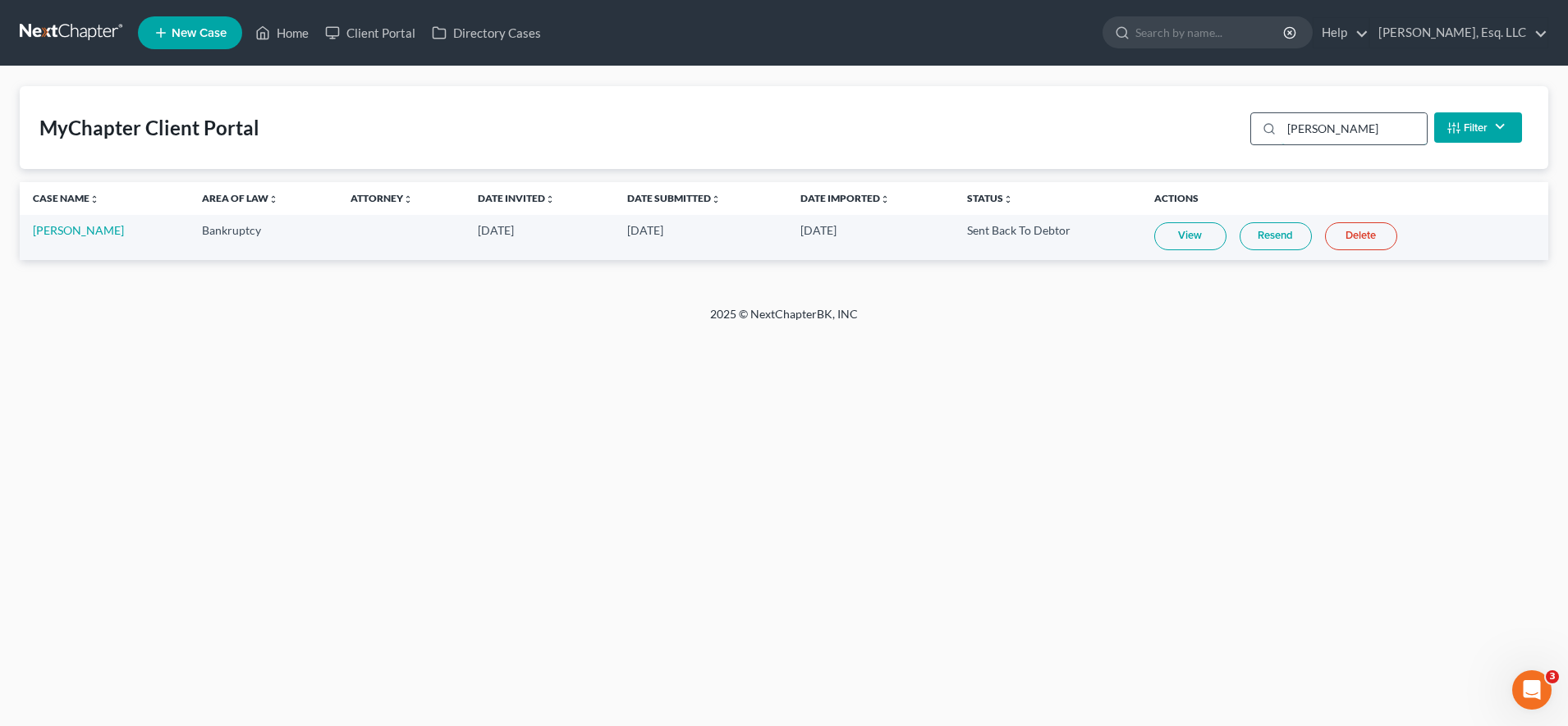
click at [1353, 139] on input "mull" at bounding box center [1354, 129] width 145 height 31
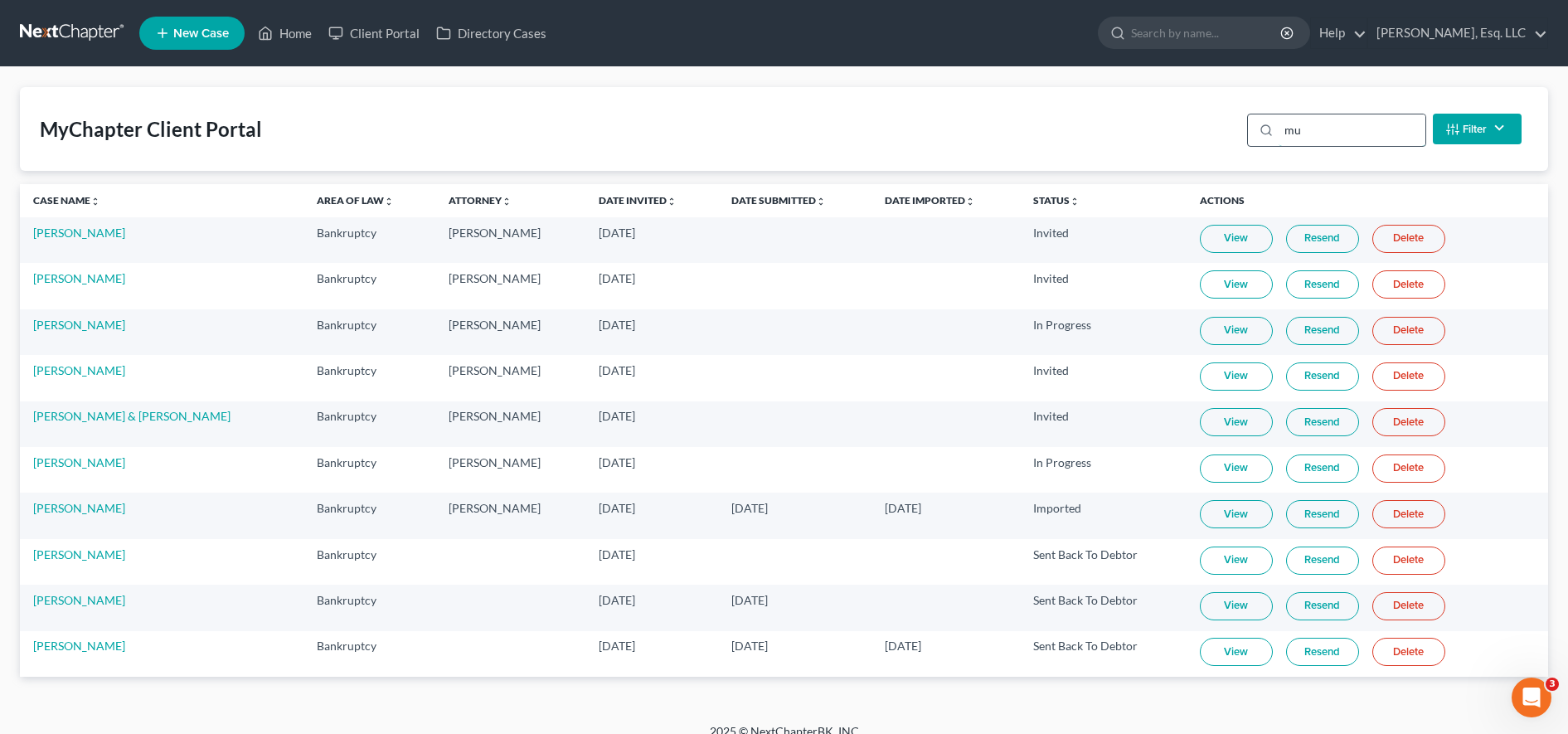
type input "m"
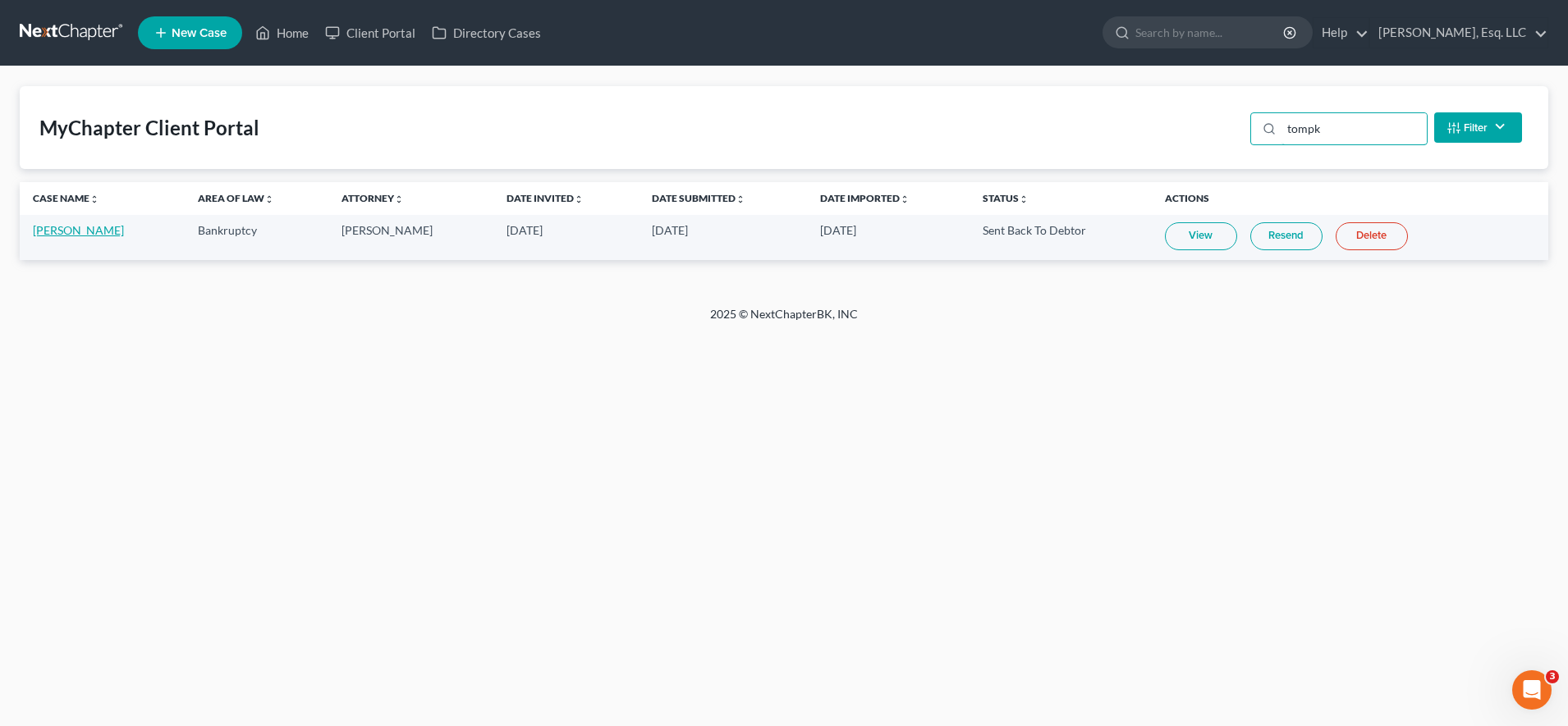
type input "tompk"
click at [93, 224] on link "Paul Tompkin" at bounding box center [78, 229] width 91 height 14
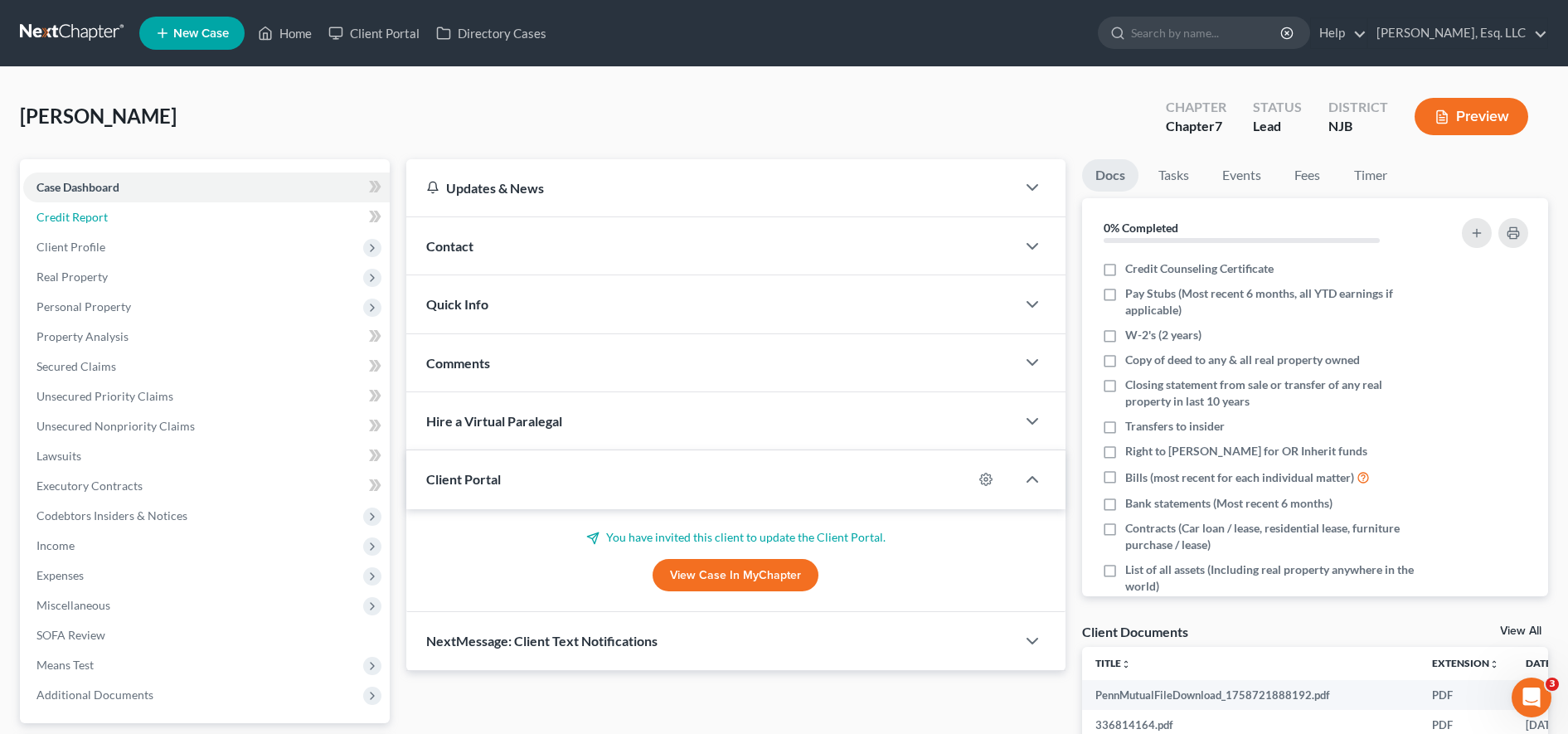
click at [94, 227] on link "Credit Report" at bounding box center [207, 217] width 367 height 30
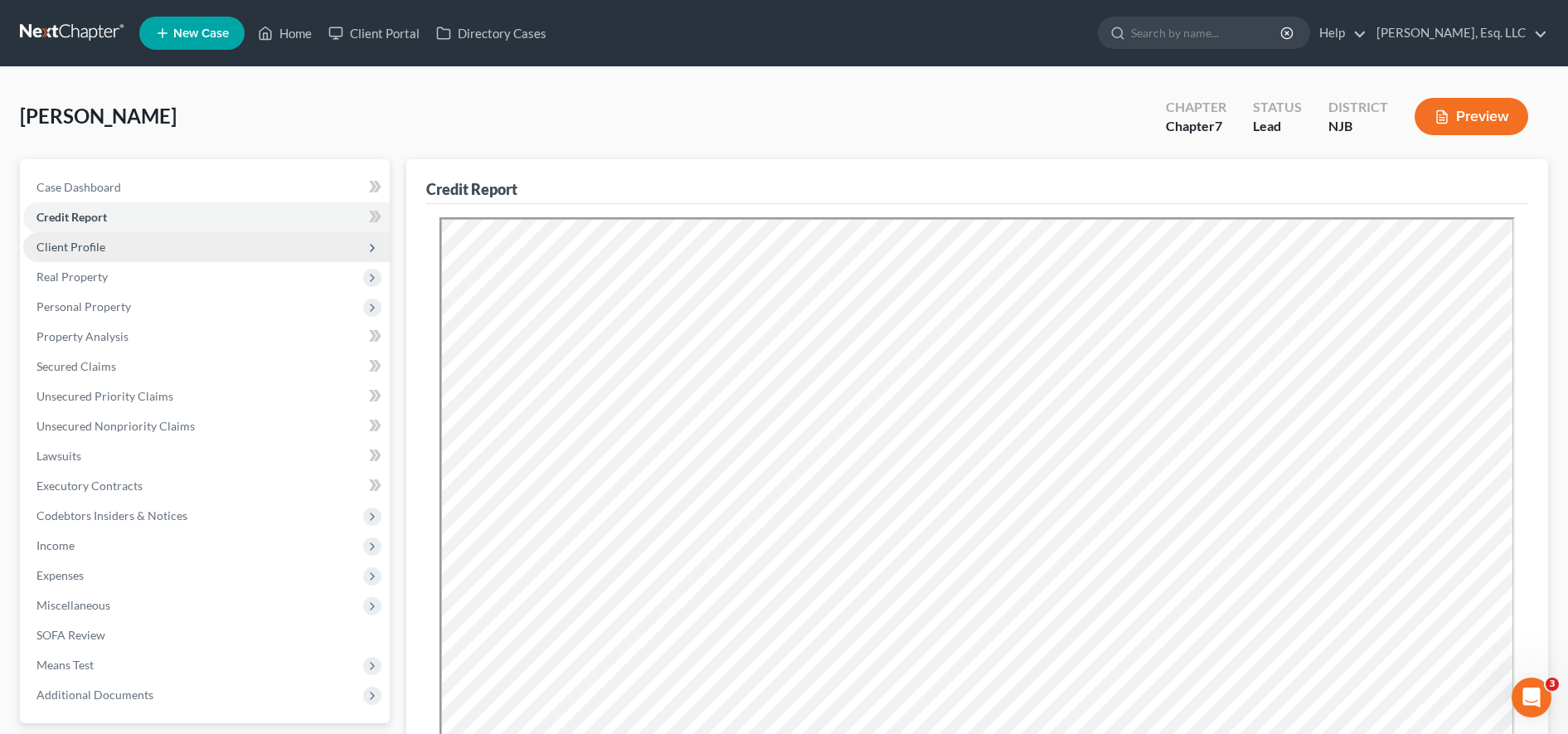
click at [105, 257] on span "Client Profile" at bounding box center [207, 246] width 367 height 30
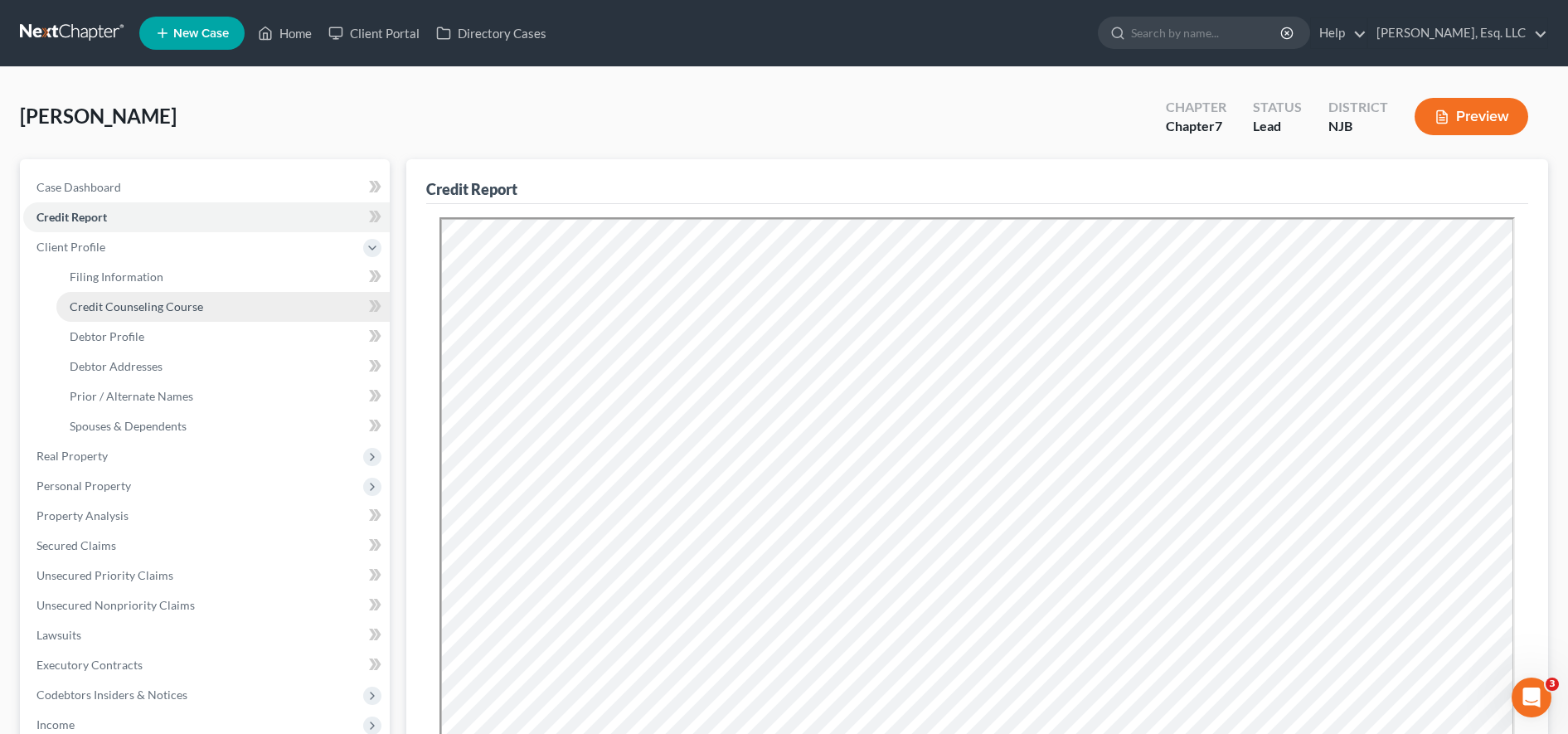
click at [123, 312] on span "Credit Counseling Course" at bounding box center [137, 306] width 133 height 14
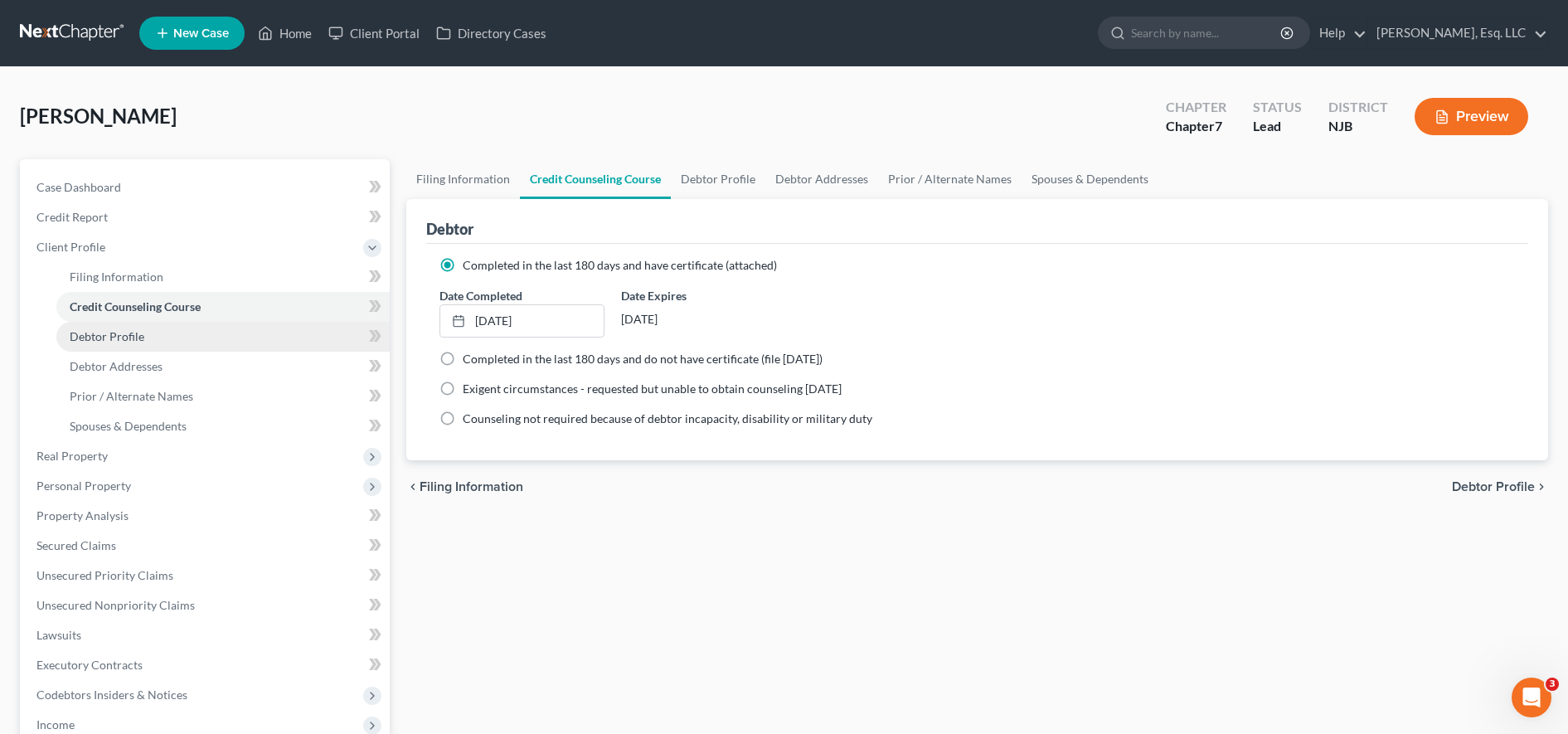
click at [128, 348] on link "Debtor Profile" at bounding box center [223, 336] width 333 height 30
select select "3"
select select "1"
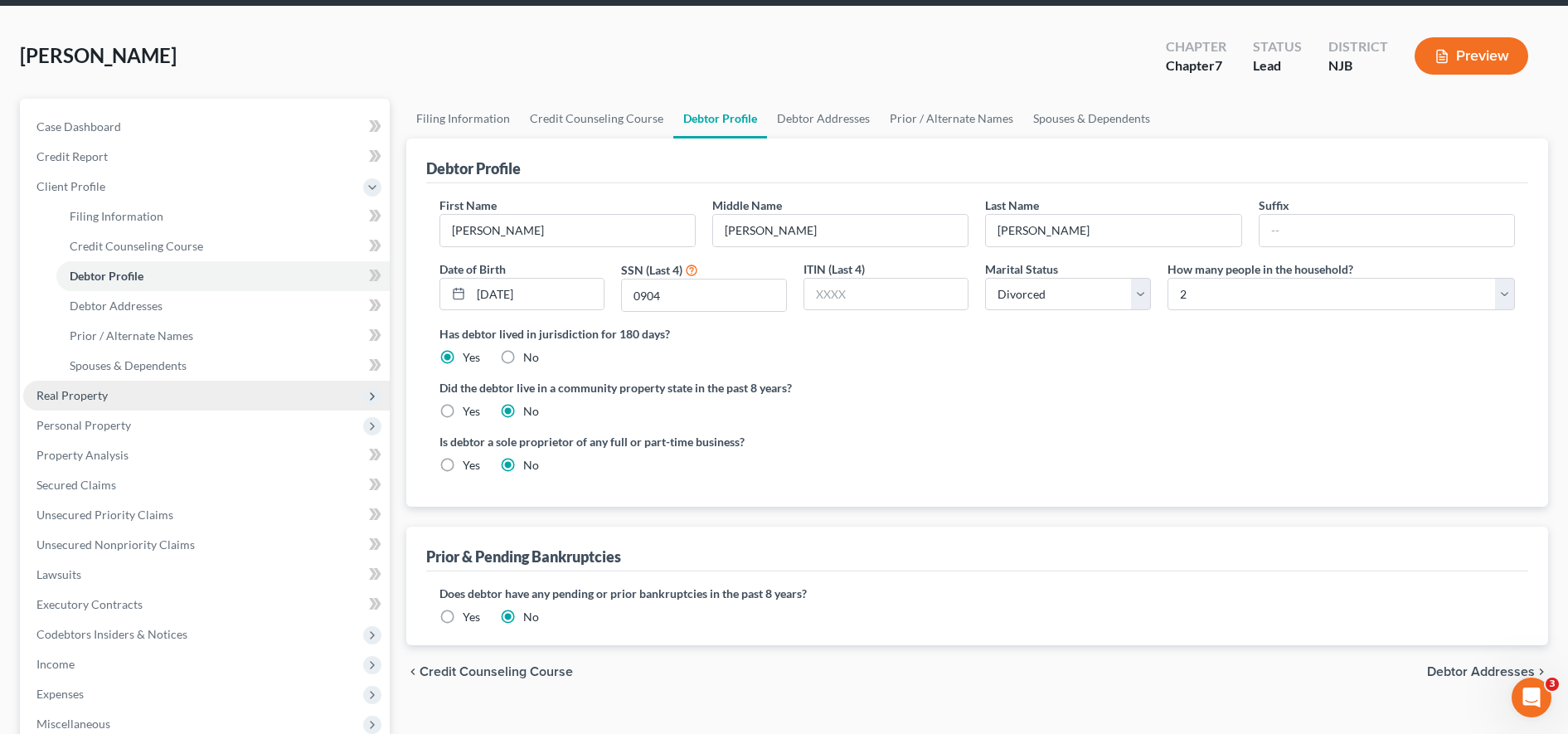
scroll to position [62, 0]
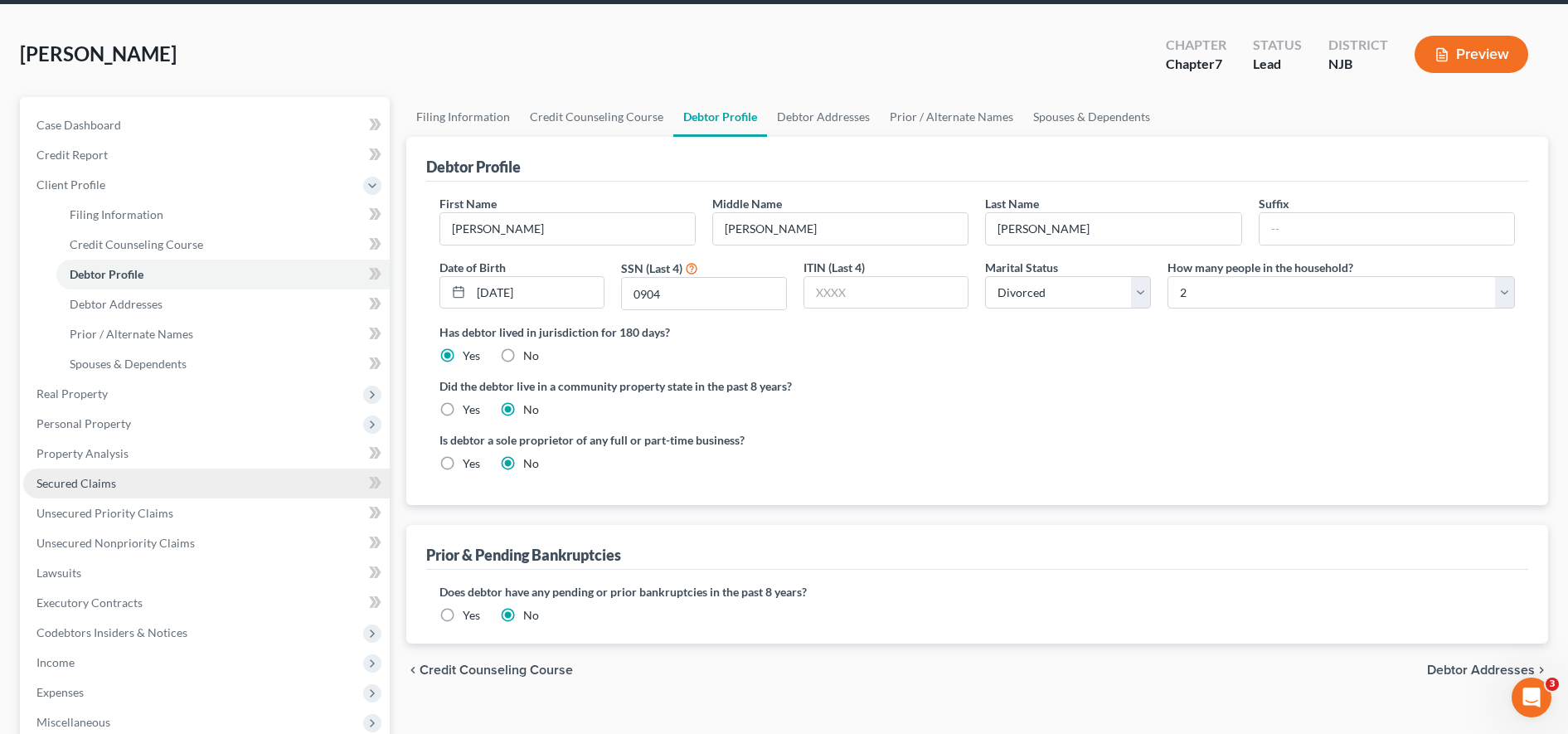
click at [148, 471] on link "Secured Claims" at bounding box center [207, 483] width 367 height 30
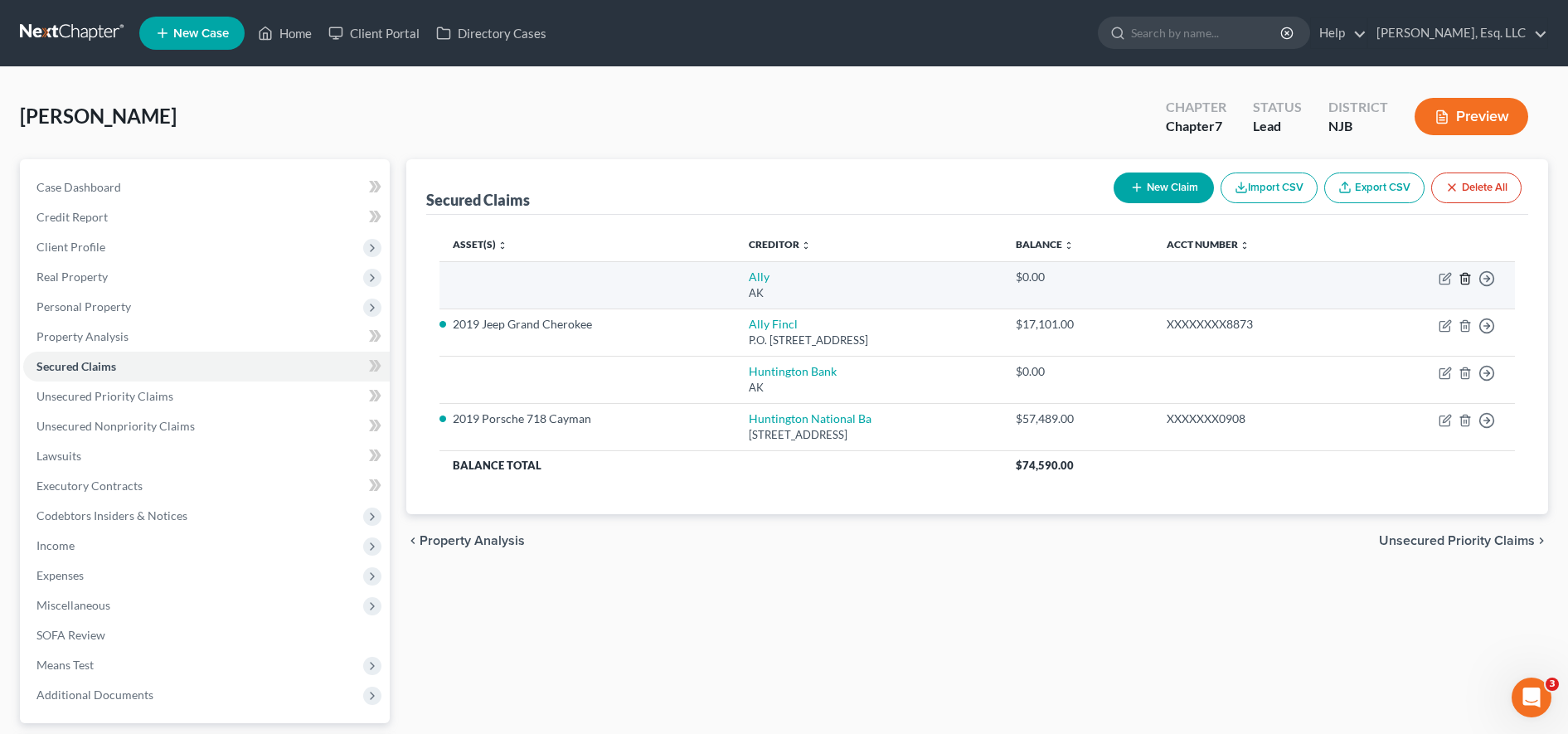
click at [1463, 278] on icon "button" at bounding box center [1465, 278] width 13 height 13
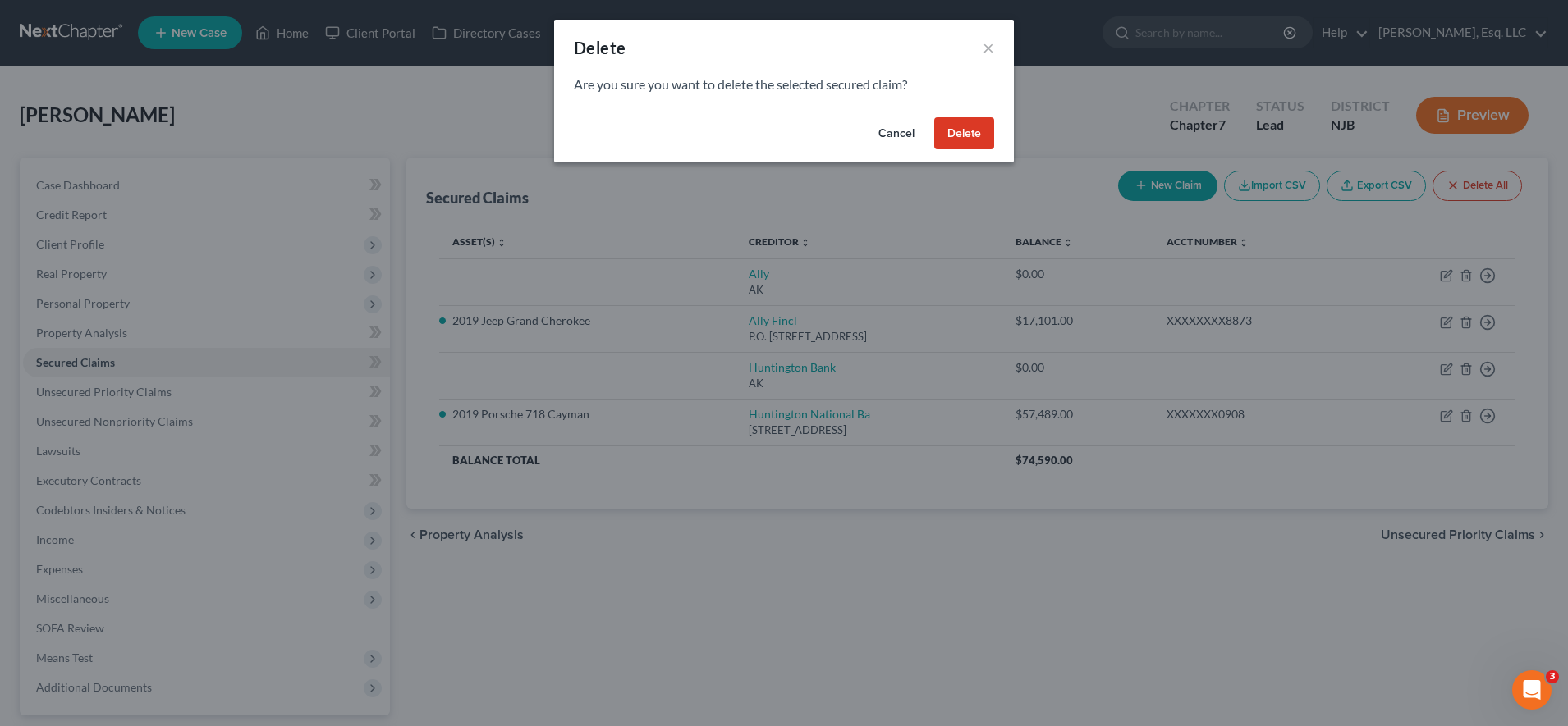
click at [974, 129] on button "Delete" at bounding box center [964, 134] width 60 height 33
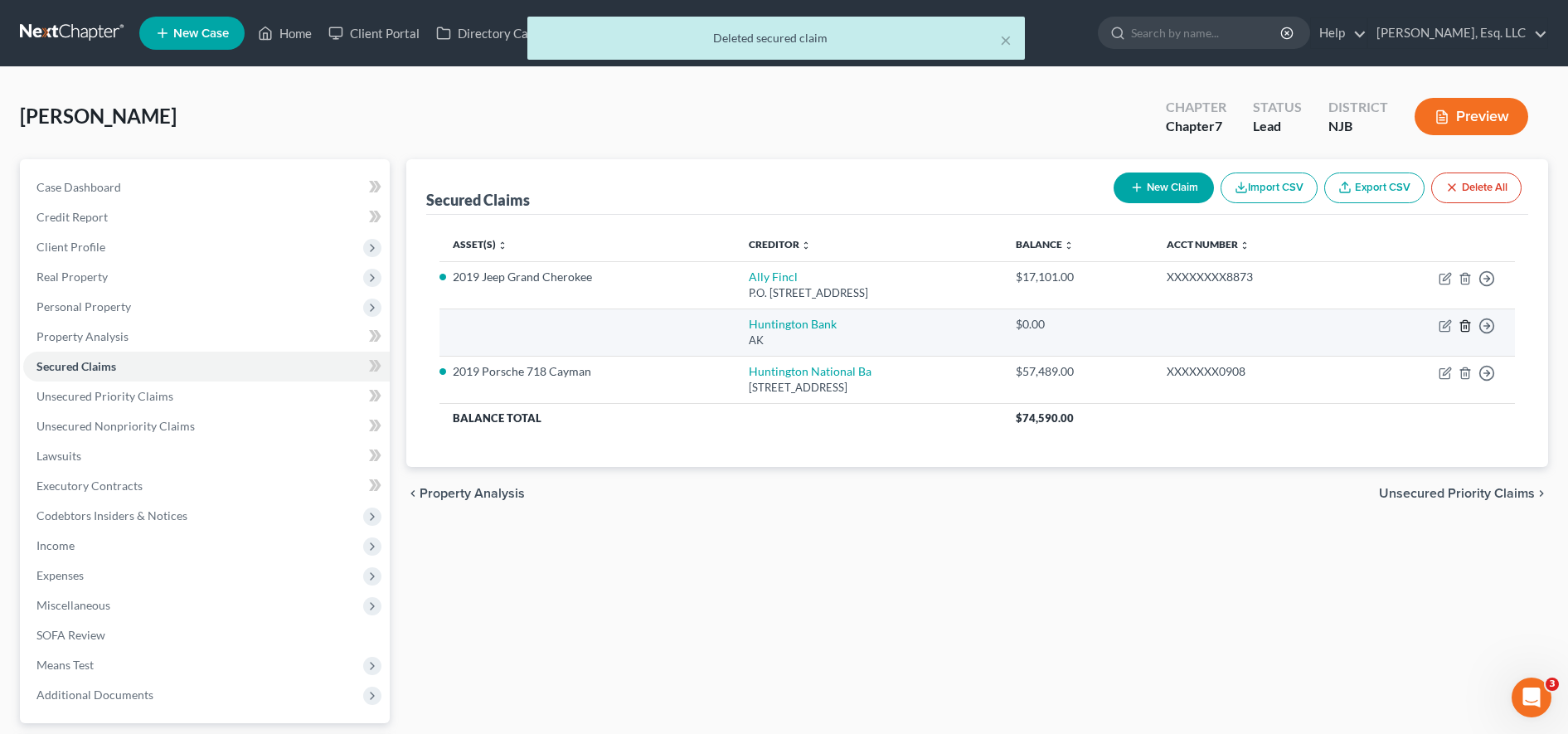
click at [1470, 327] on icon "button" at bounding box center [1465, 326] width 13 height 13
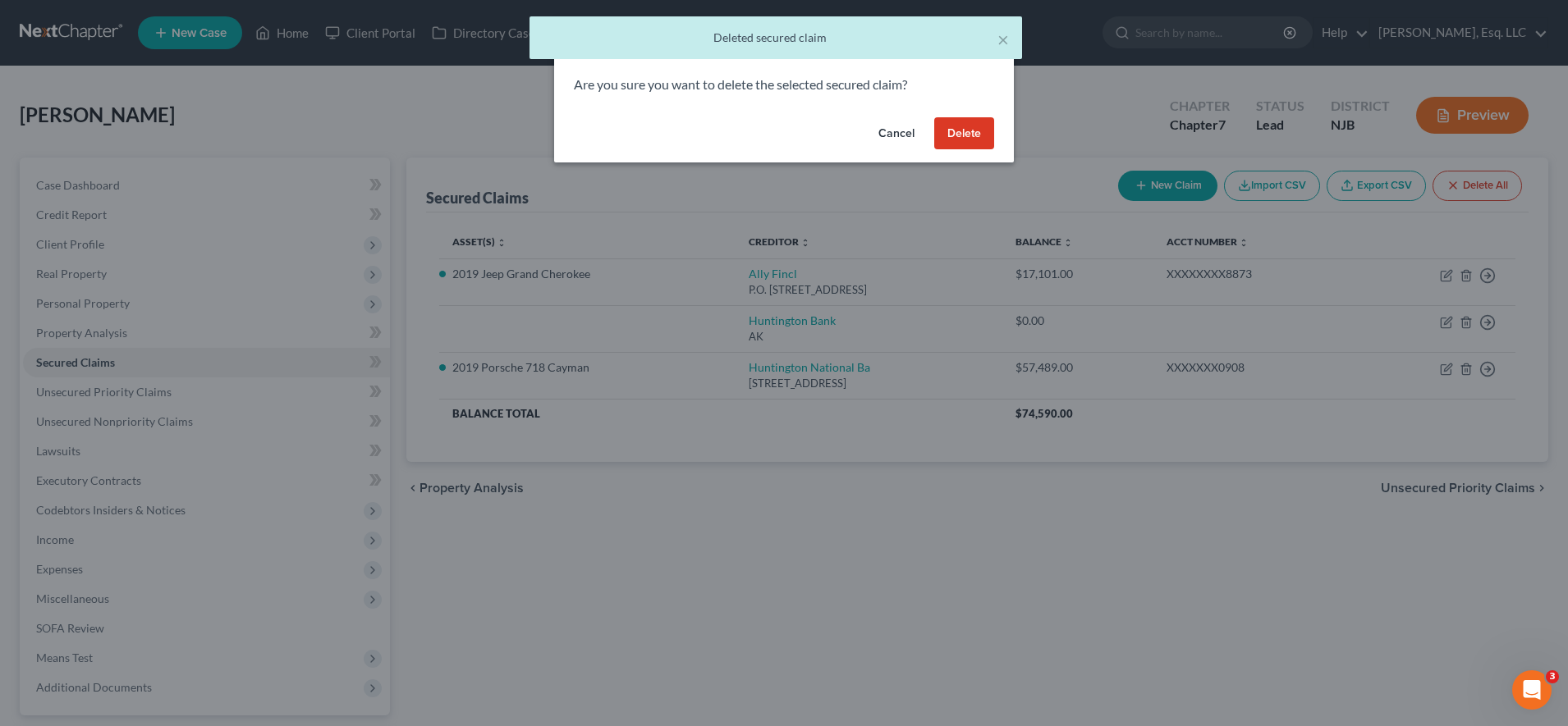
click at [1003, 134] on div "Cancel Delete" at bounding box center [784, 137] width 460 height 53
click at [973, 140] on button "Delete" at bounding box center [964, 134] width 60 height 33
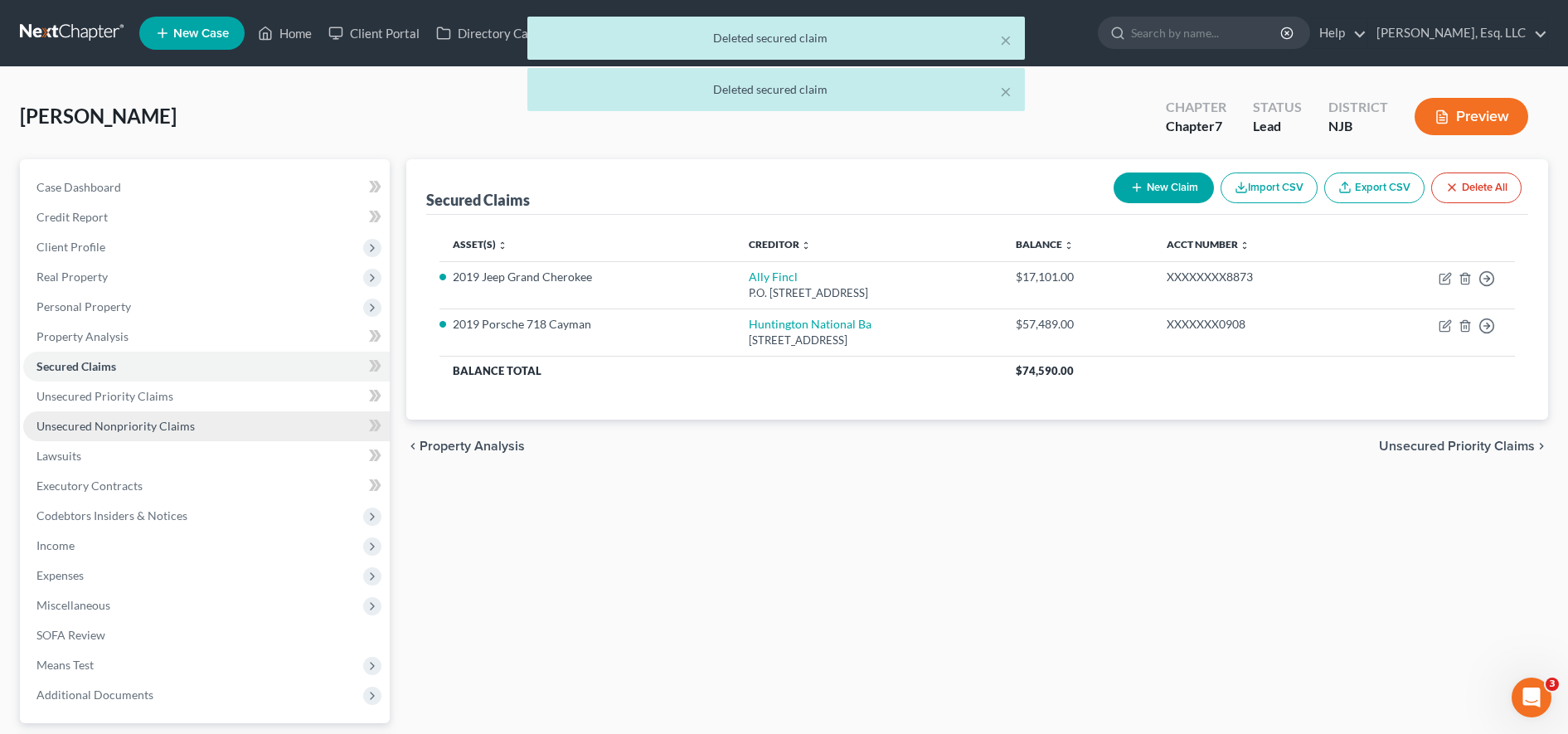
click at [138, 421] on span "Unsecured Nonpriority Claims" at bounding box center [116, 425] width 159 height 14
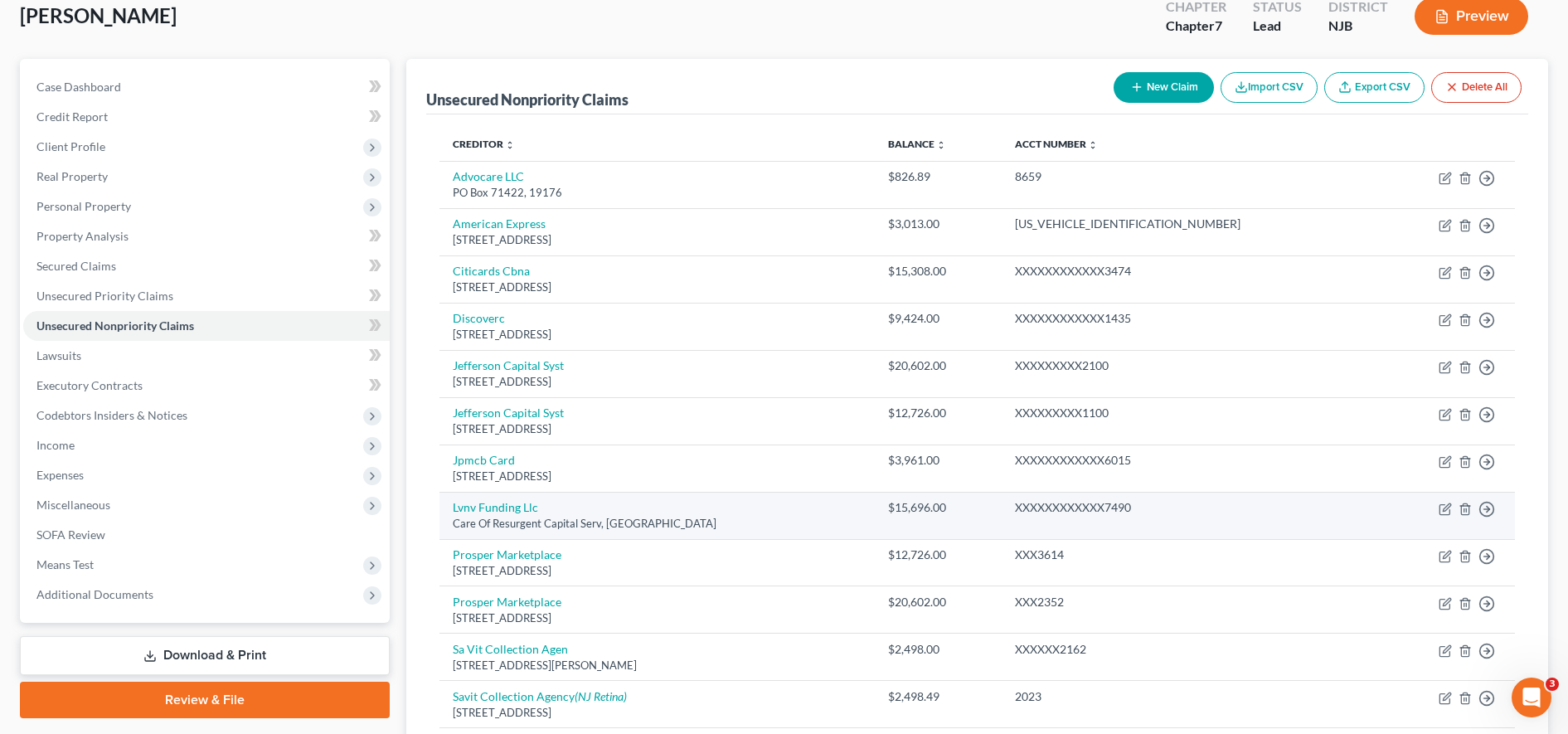
scroll to position [71, 0]
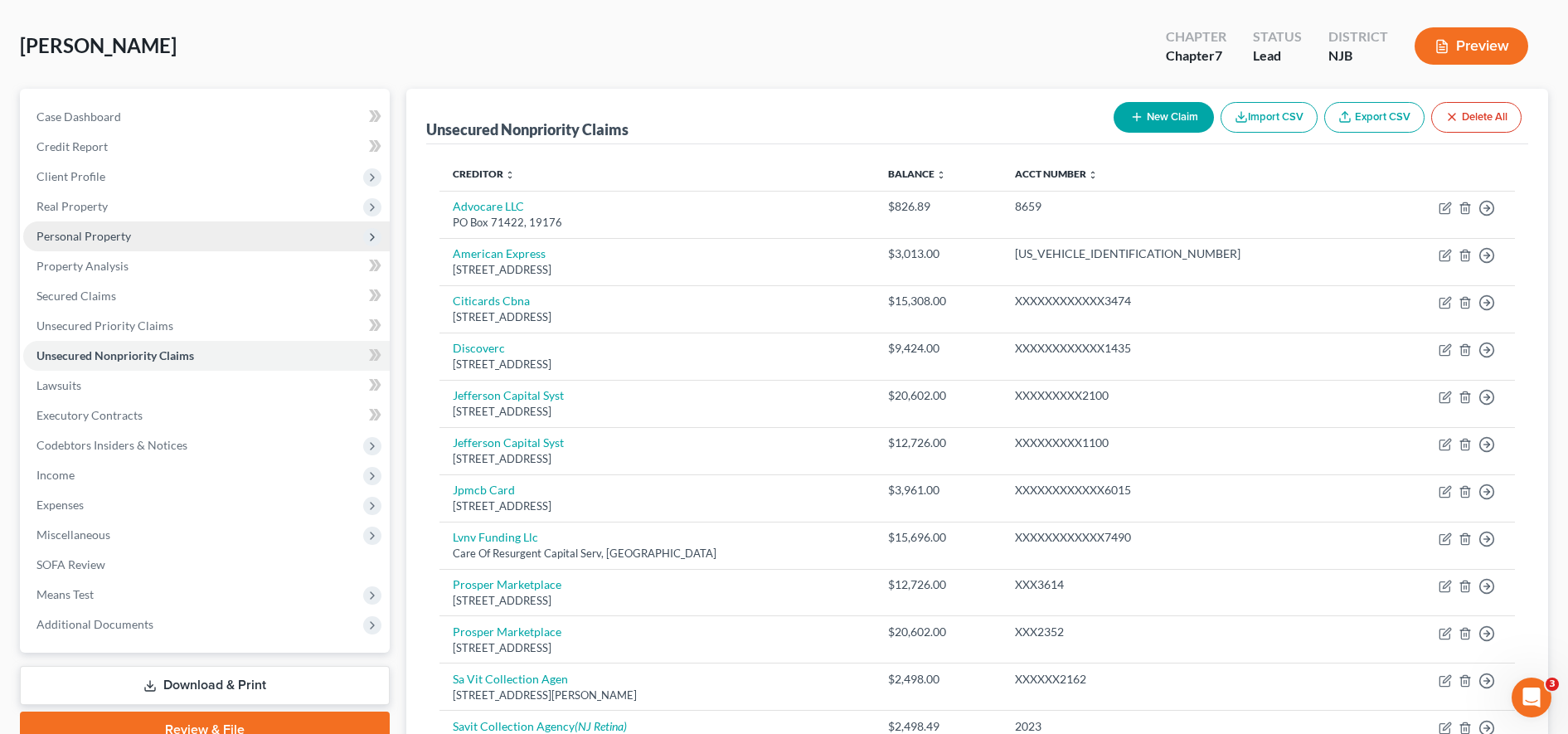
click at [148, 231] on span "Personal Property" at bounding box center [207, 235] width 367 height 30
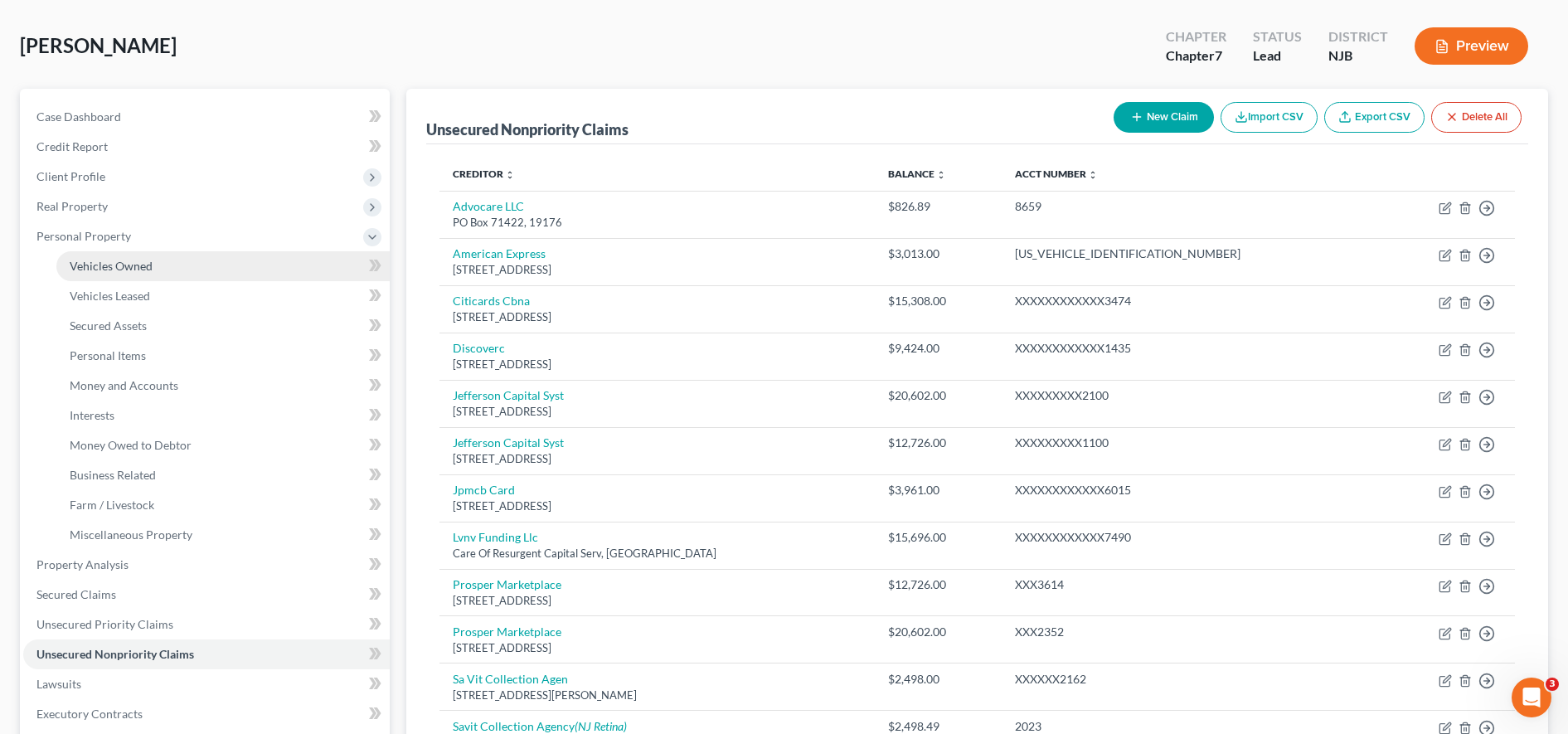
click at [156, 266] on link "Vehicles Owned" at bounding box center [223, 266] width 333 height 30
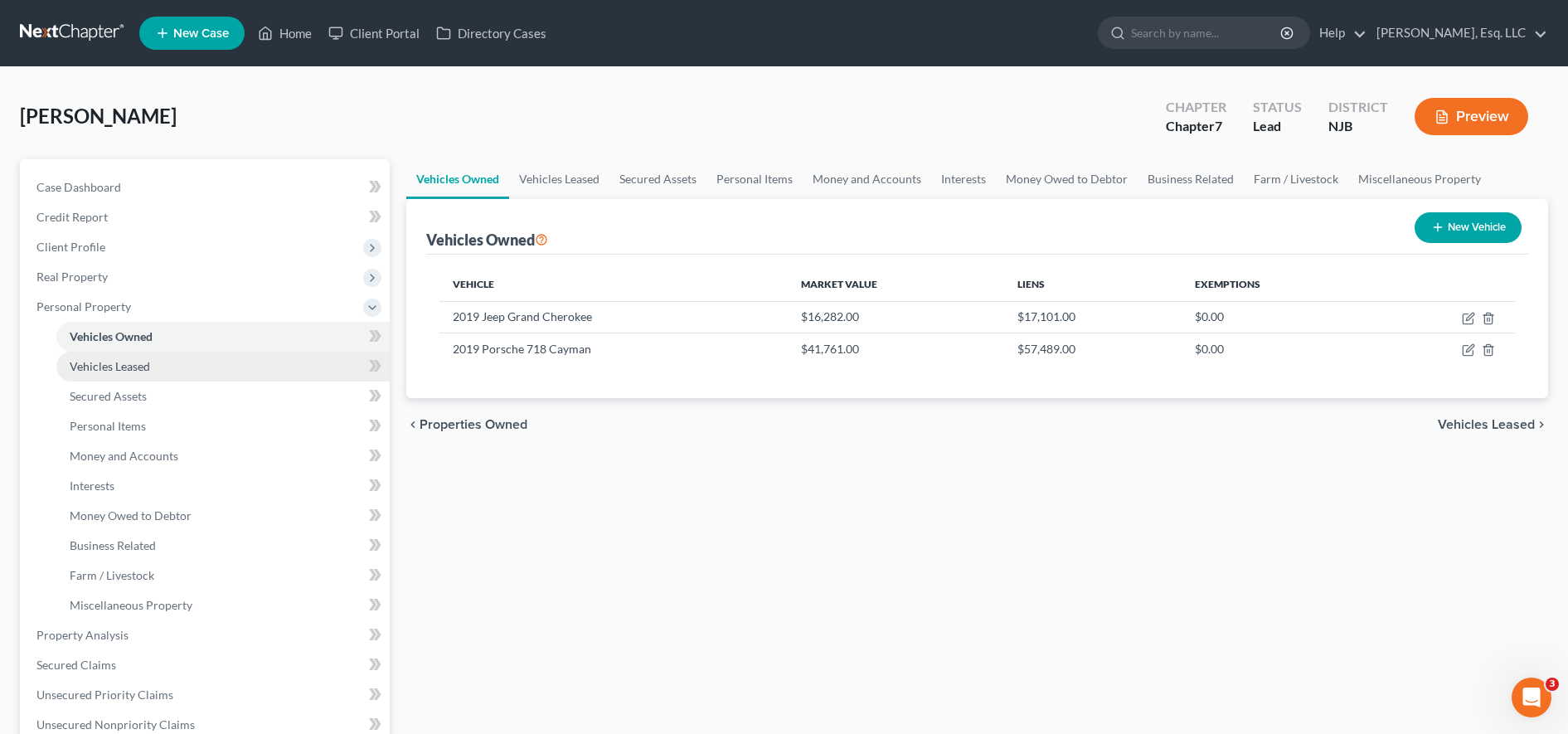
click at [242, 375] on link "Vehicles Leased" at bounding box center [223, 366] width 333 height 30
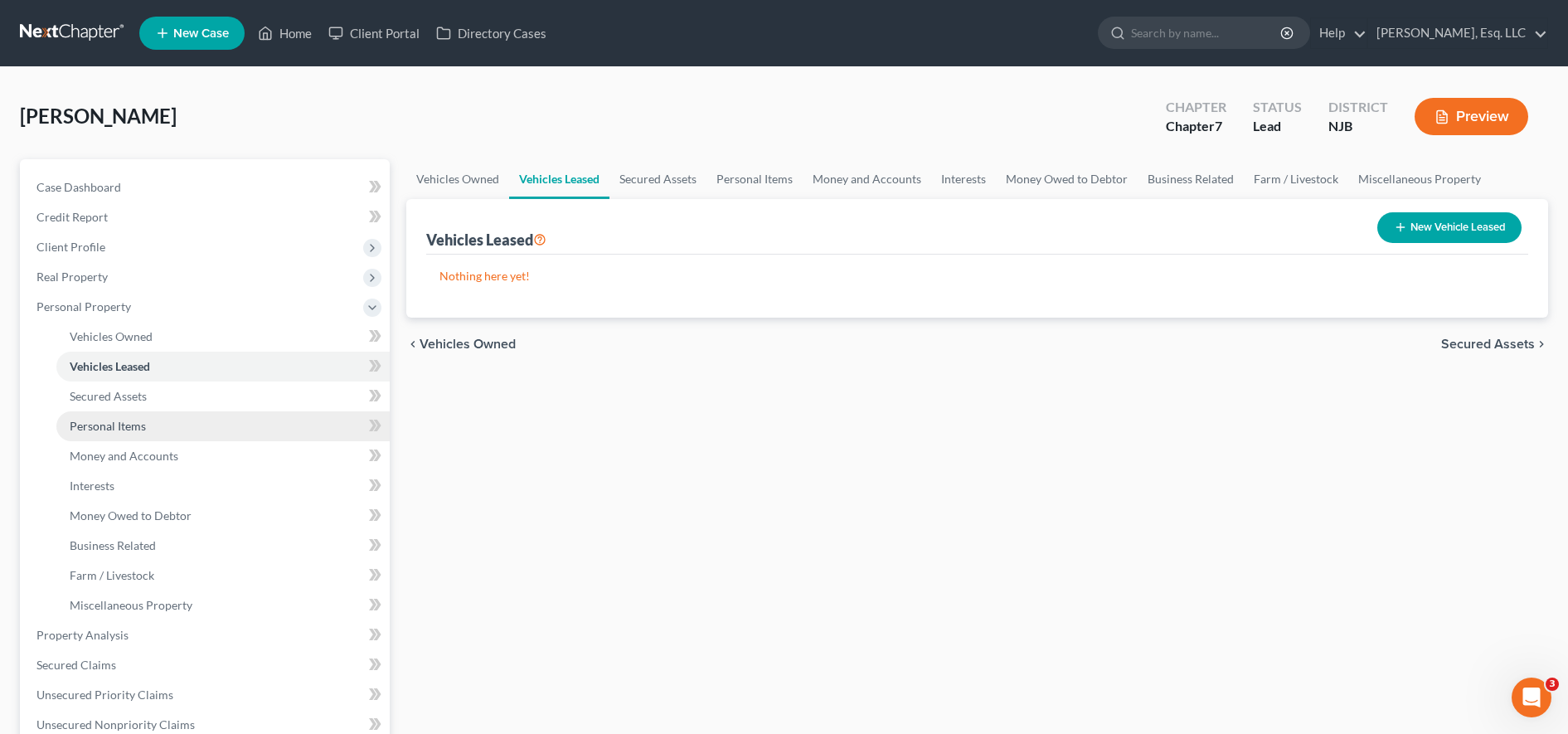
click at [166, 437] on link "Personal Items" at bounding box center [223, 426] width 333 height 30
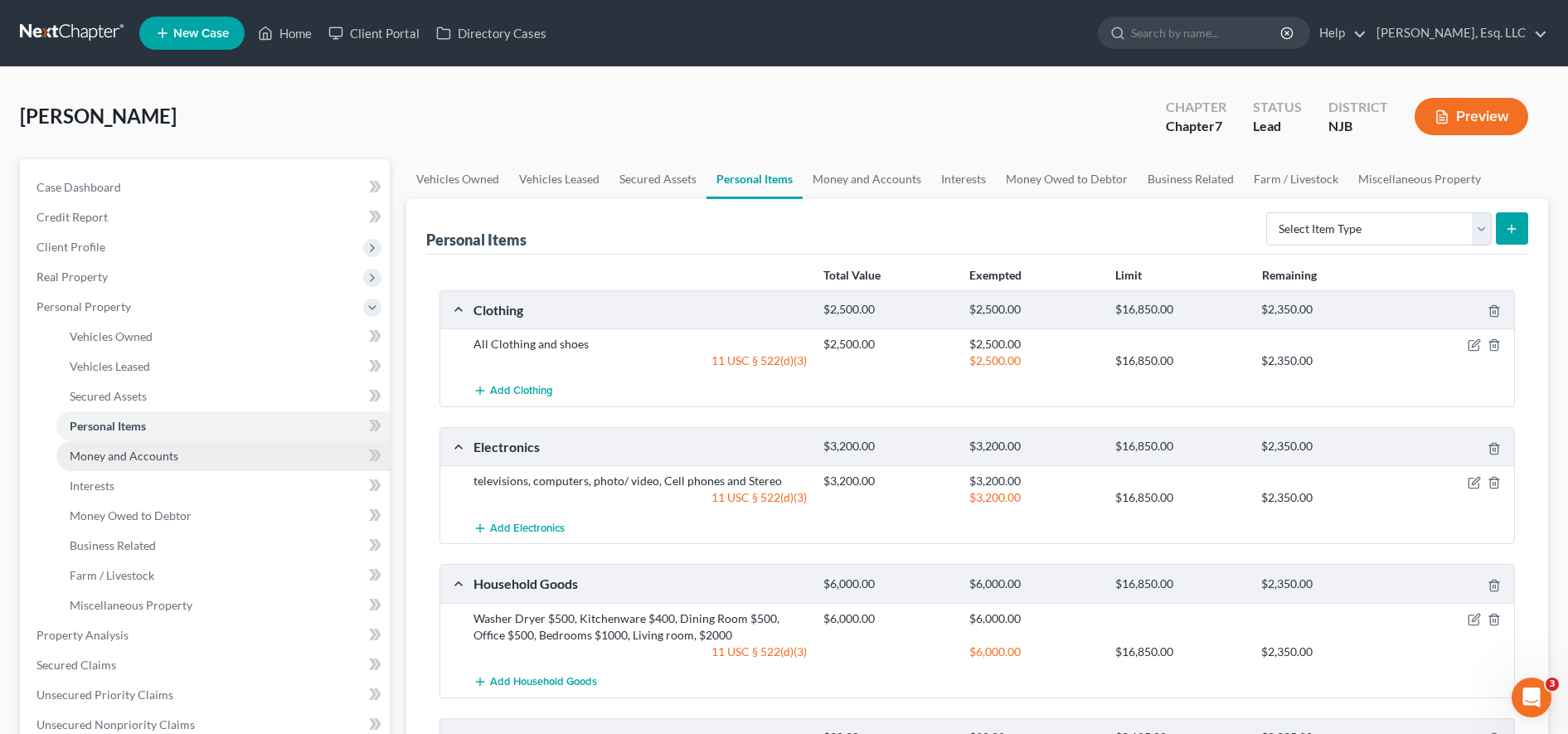
click at [151, 456] on span "Money and Accounts" at bounding box center [124, 456] width 109 height 14
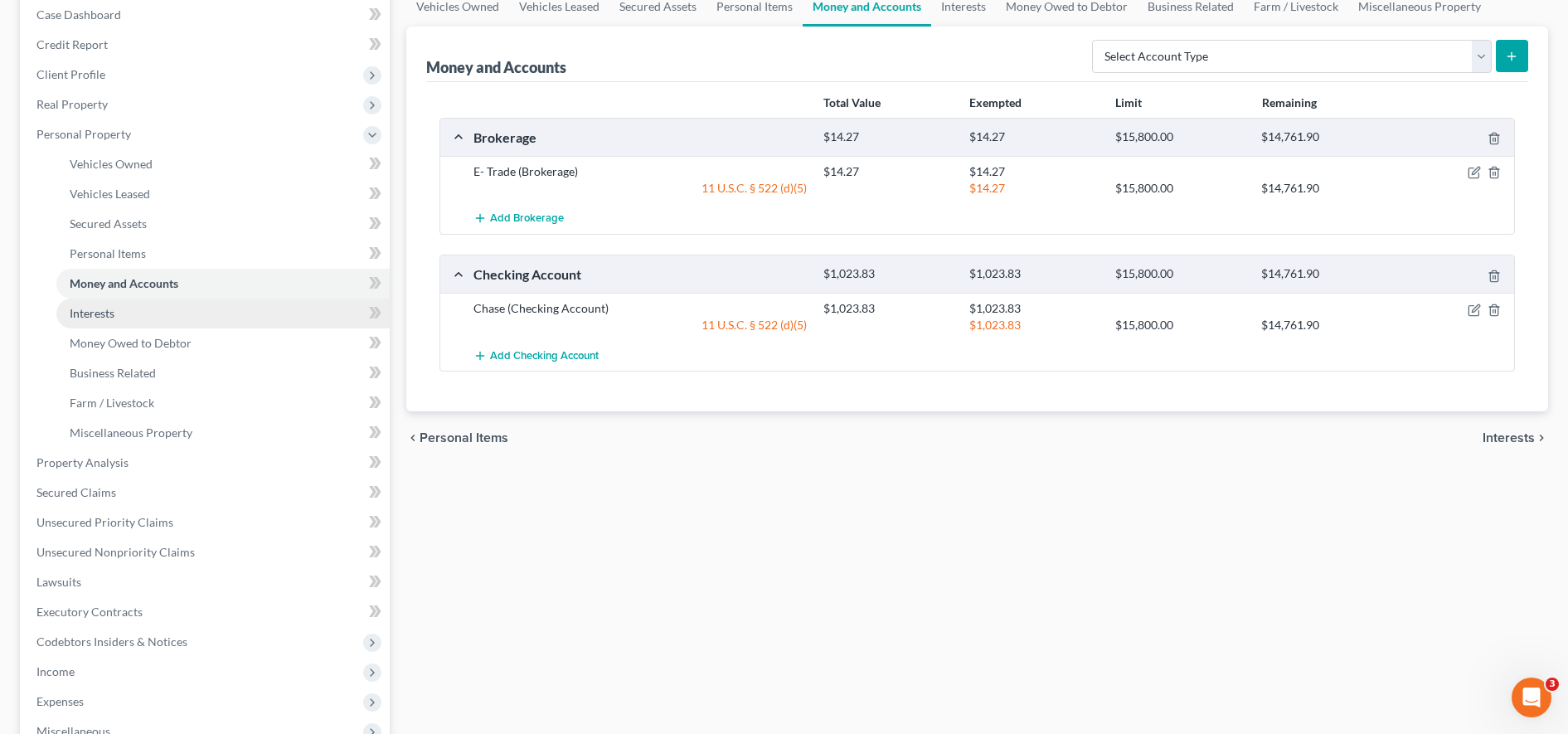
scroll to position [173, 0]
click at [205, 313] on link "Interests" at bounding box center [223, 312] width 333 height 30
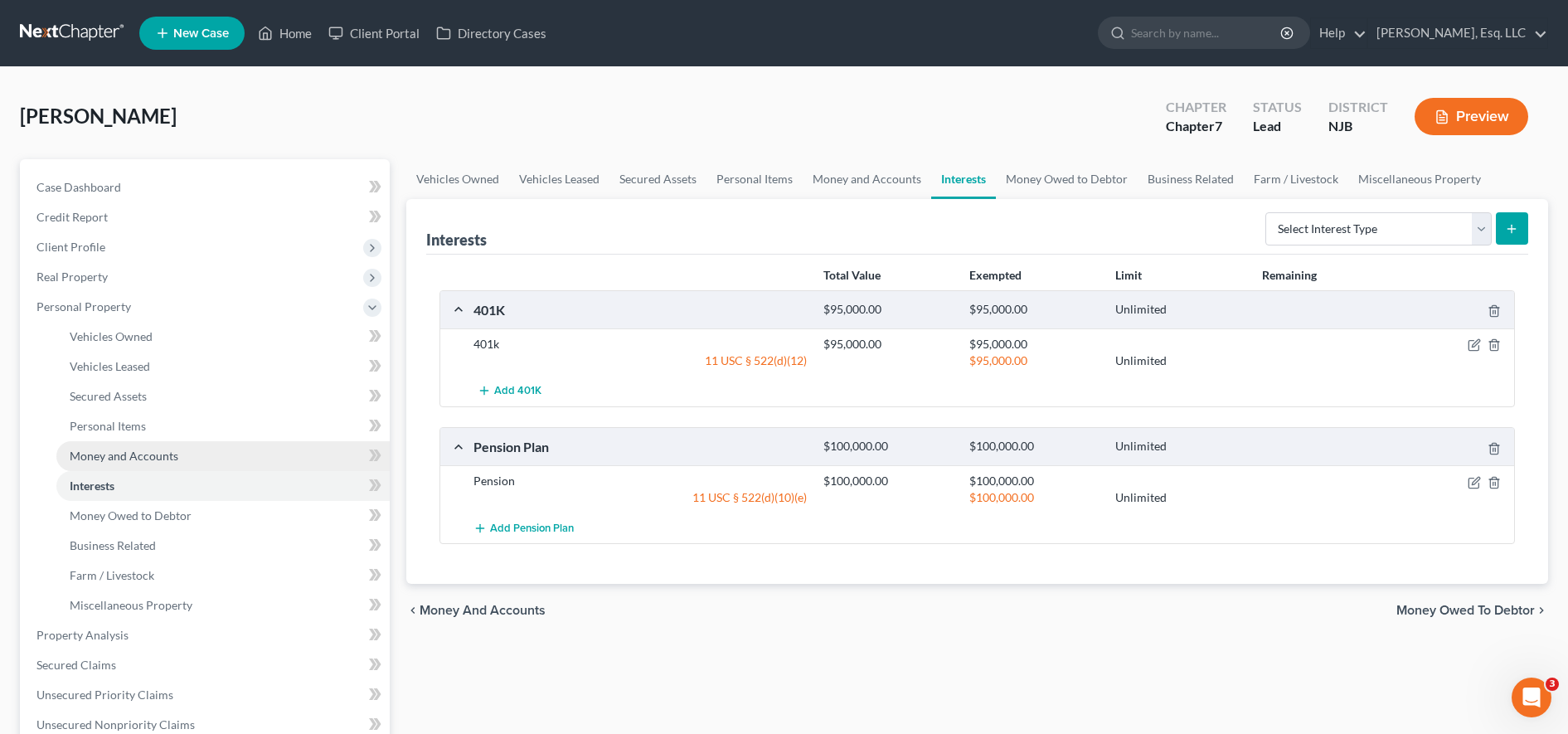
scroll to position [253, 0]
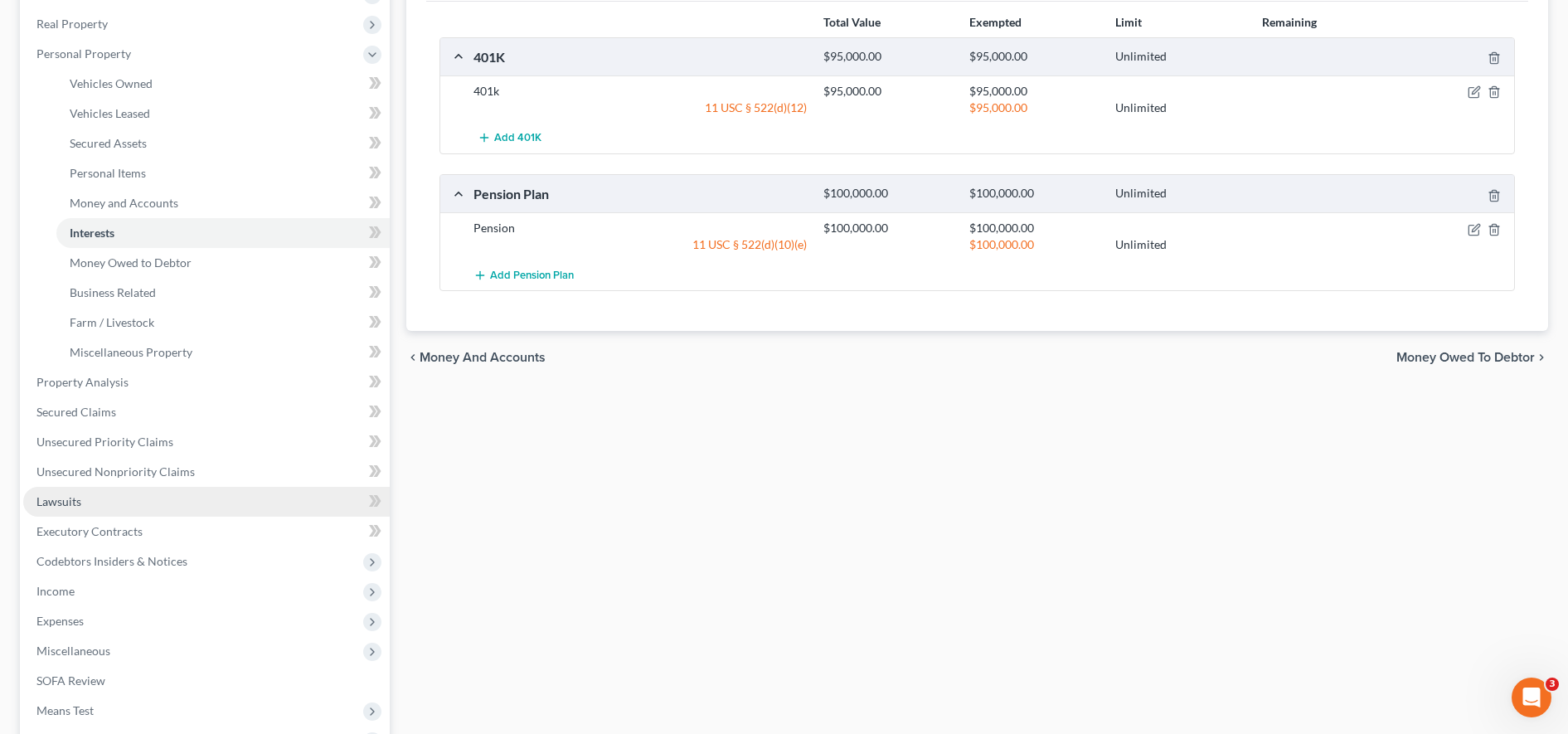
click at [127, 492] on link "Lawsuits" at bounding box center [207, 501] width 367 height 30
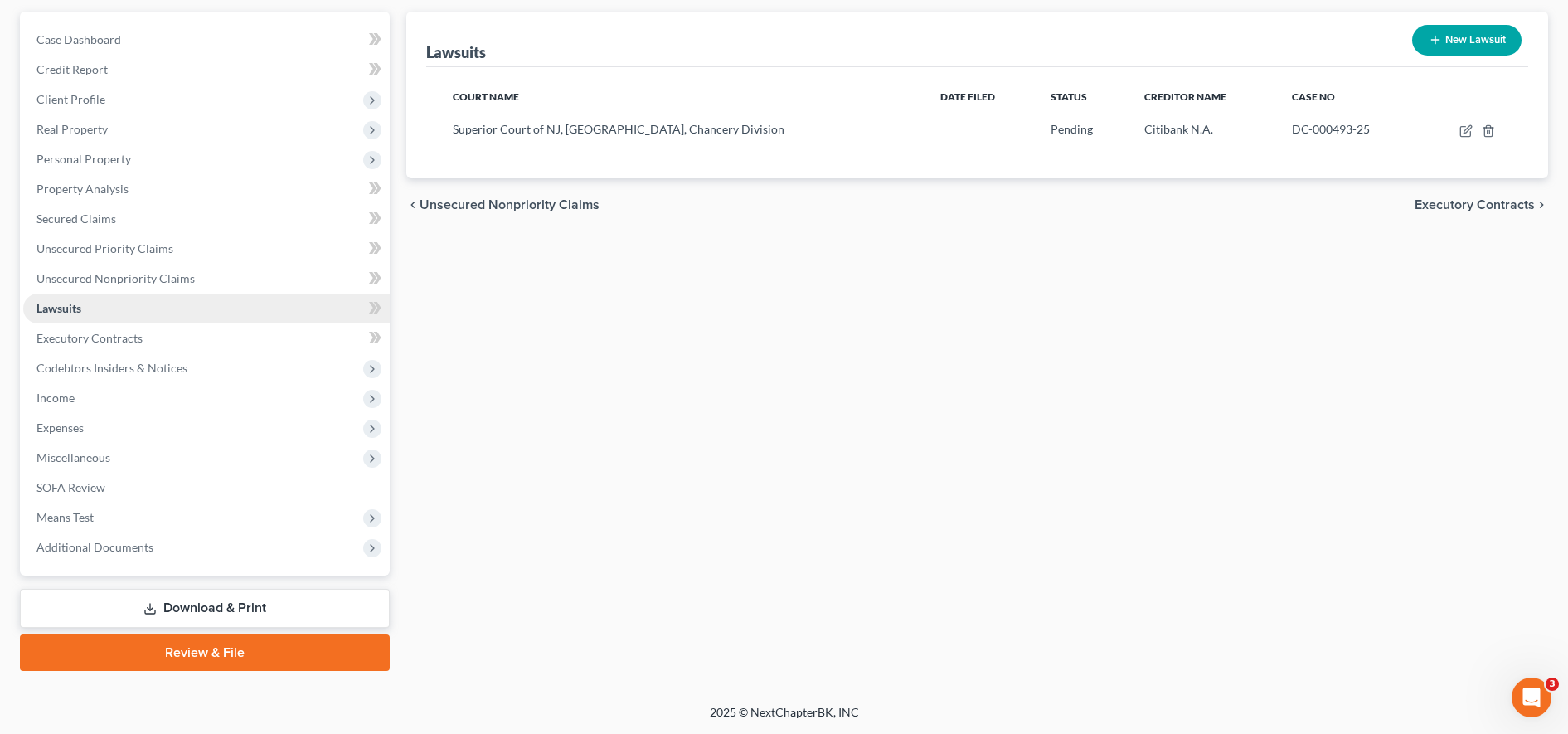
scroll to position [125, 0]
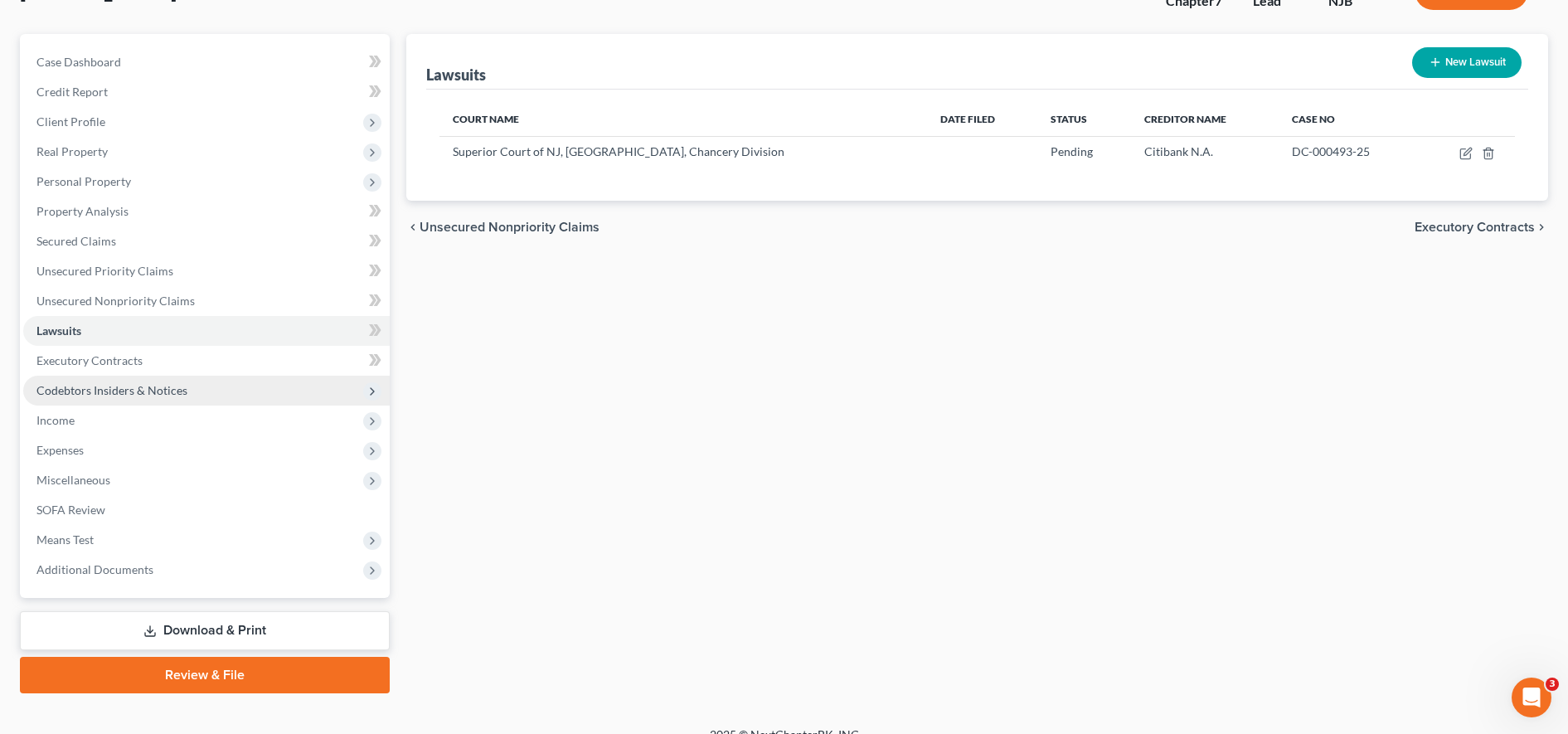
click at [187, 394] on span "Codebtors Insiders & Notices" at bounding box center [207, 390] width 367 height 30
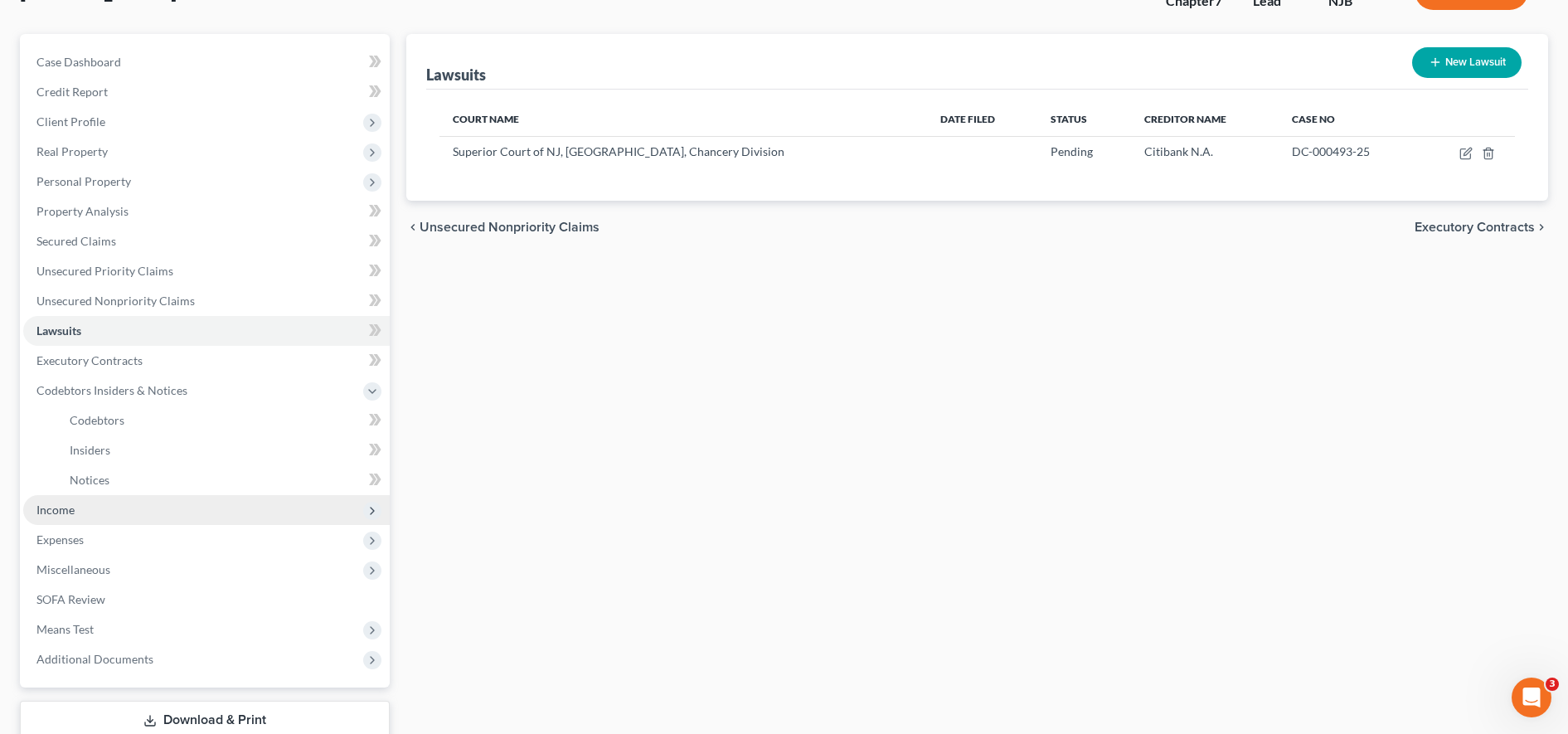
click at [163, 510] on span "Income" at bounding box center [207, 510] width 367 height 30
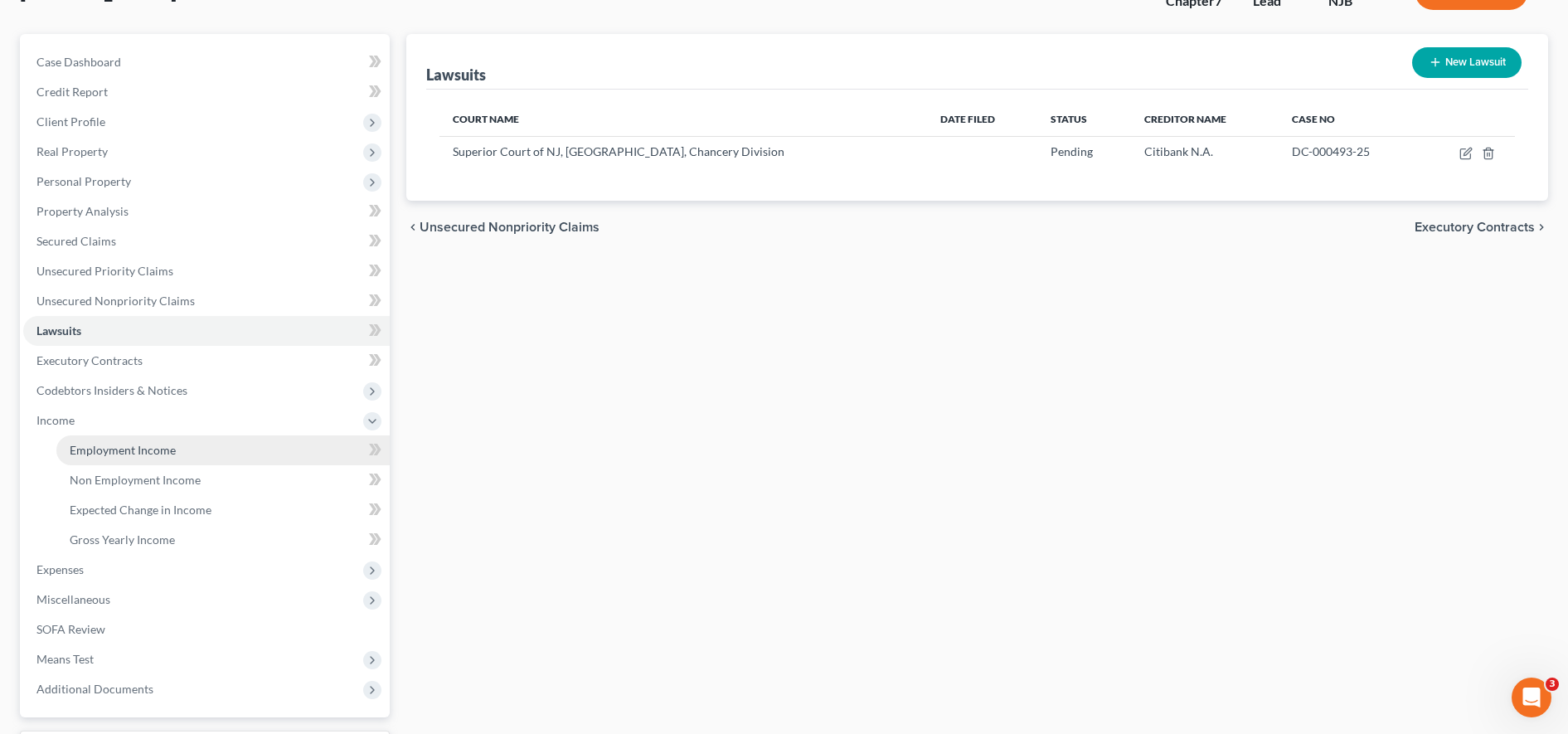
click at [136, 451] on span "Employment Income" at bounding box center [123, 450] width 106 height 14
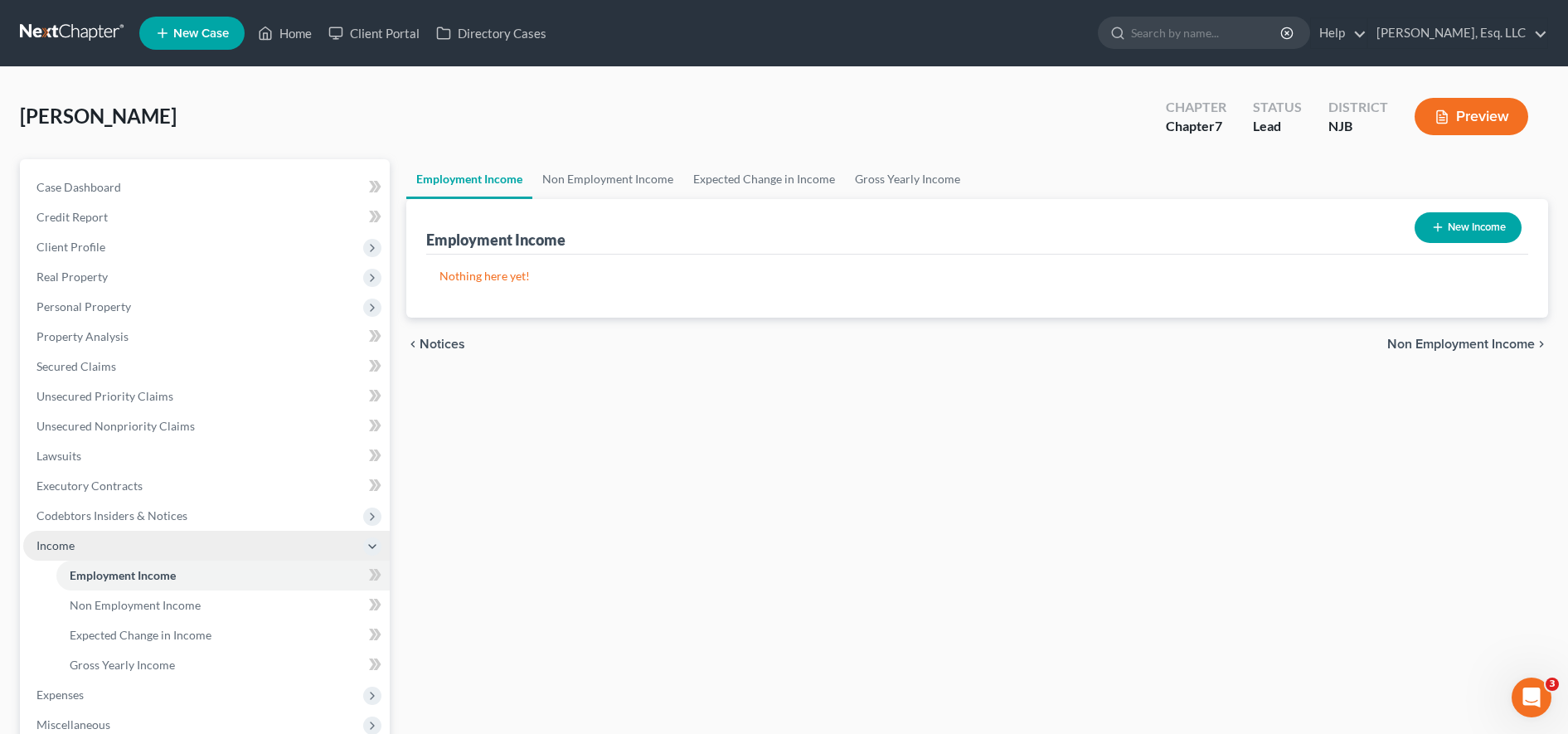
scroll to position [41, 0]
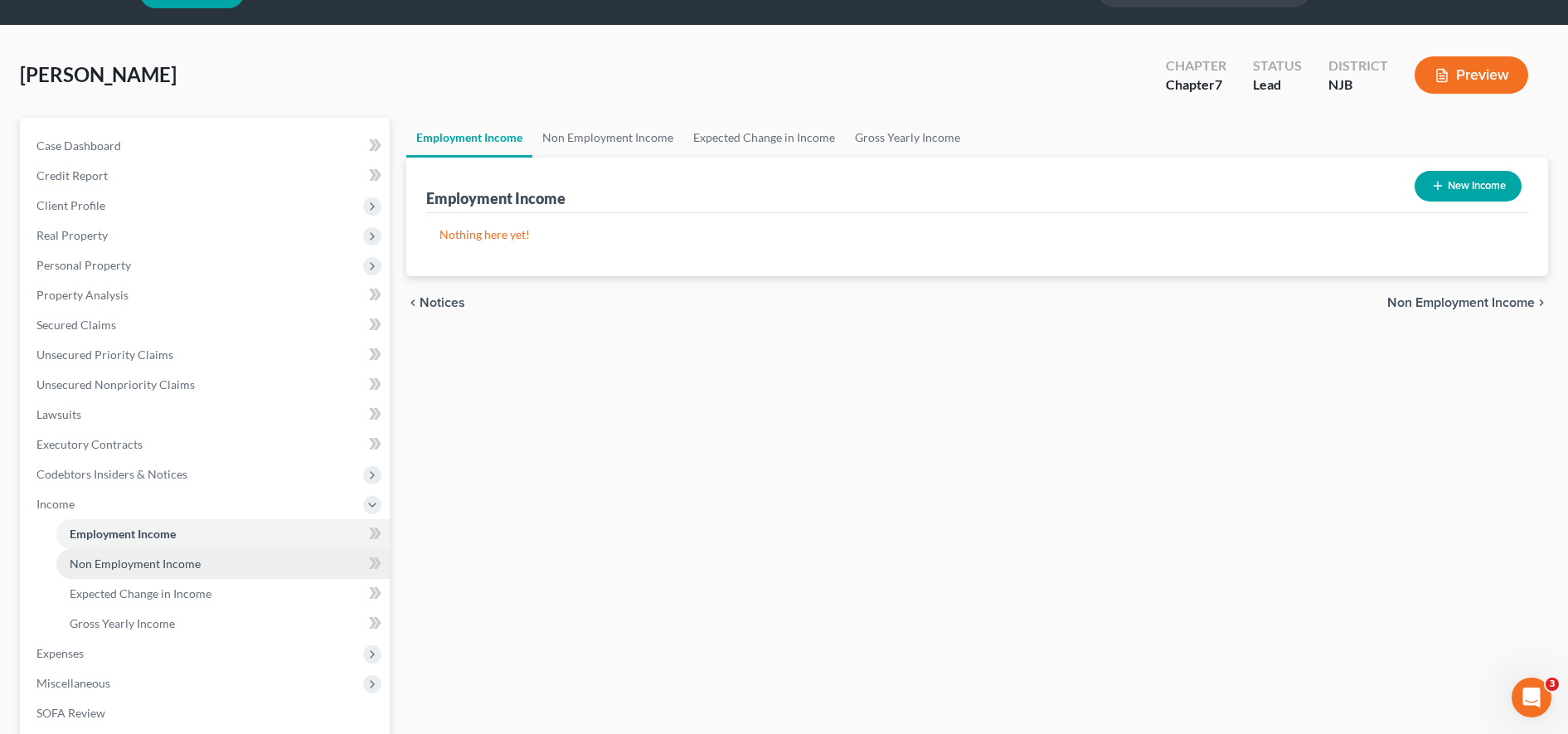
click at [186, 567] on span "Non Employment Income" at bounding box center [135, 564] width 131 height 14
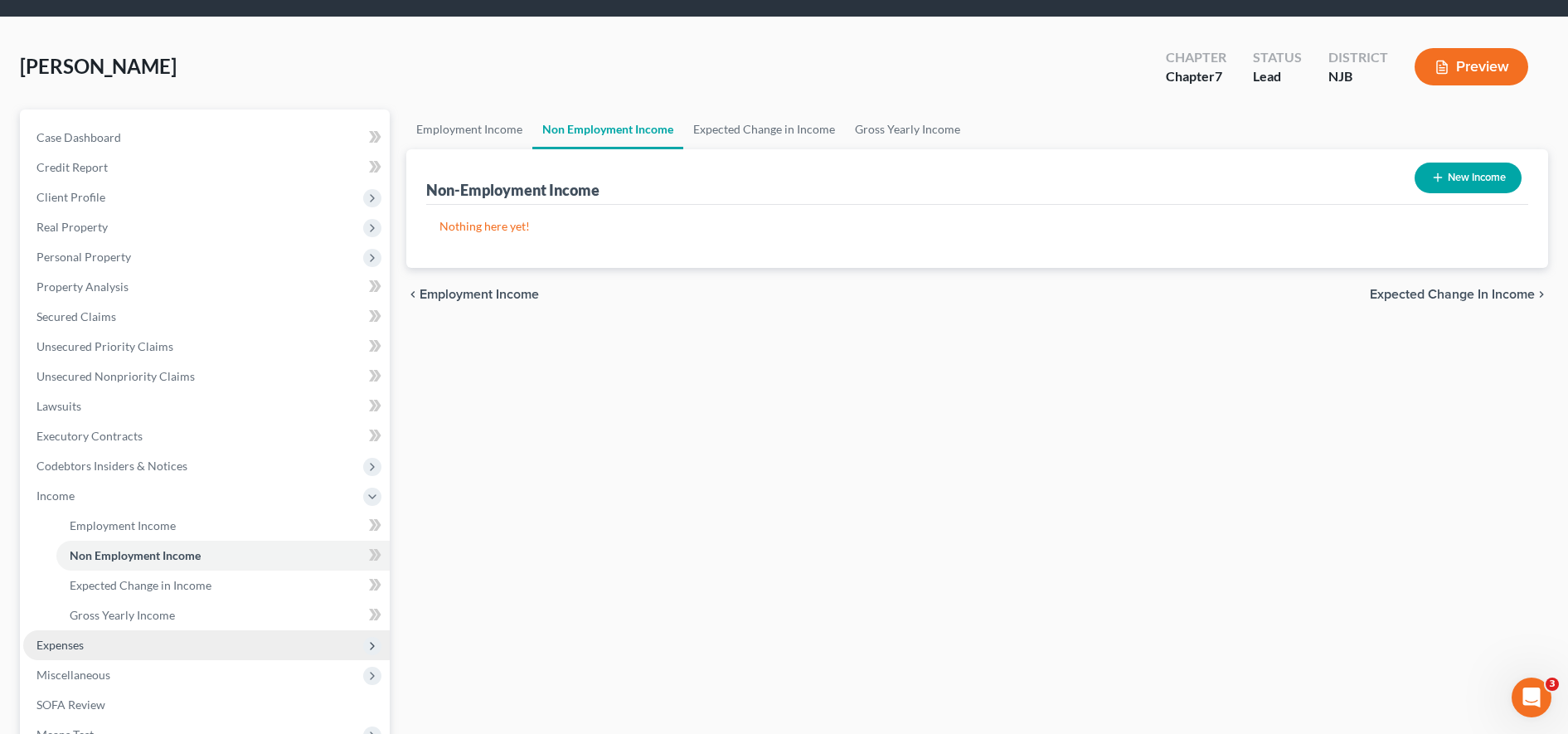
scroll to position [94, 0]
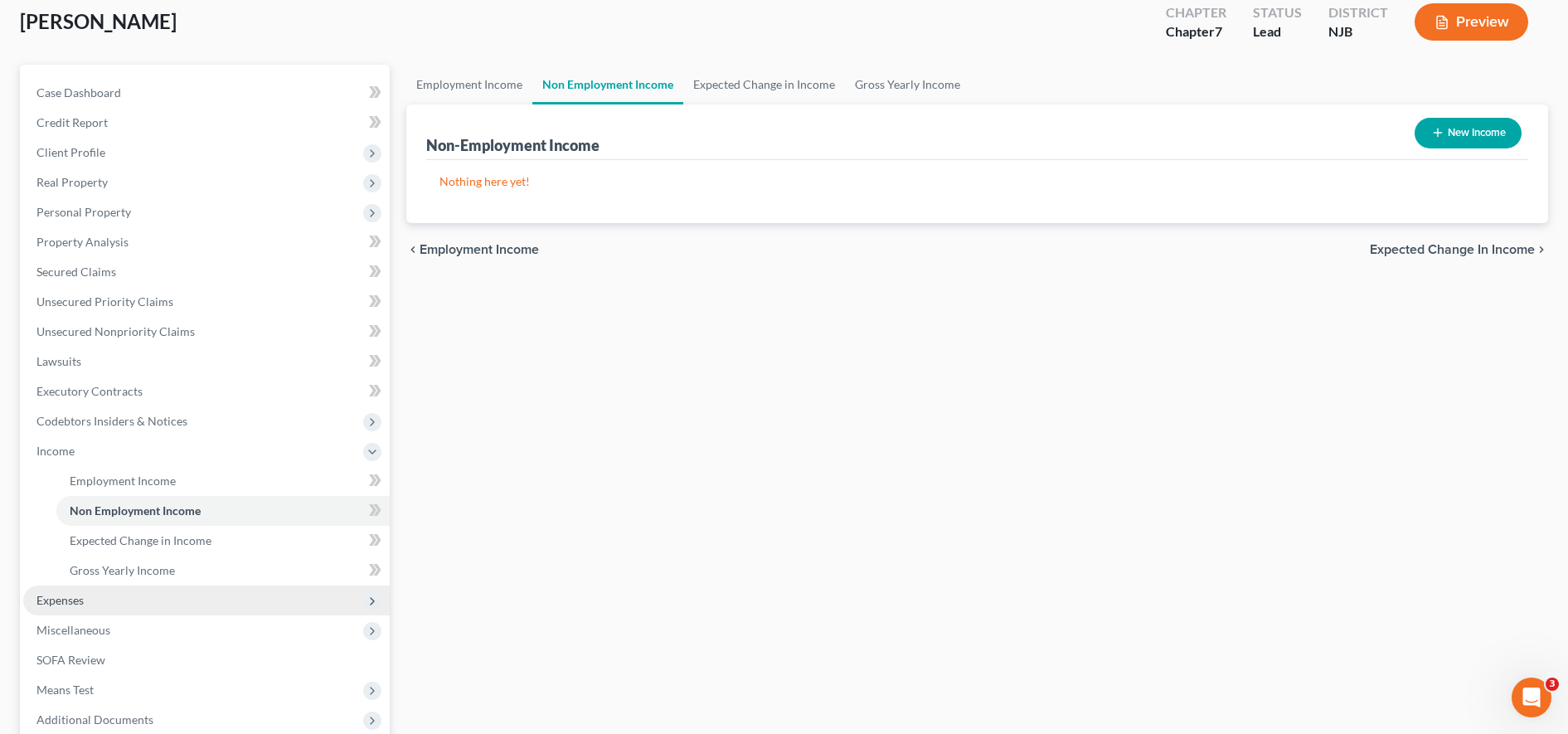
click at [143, 604] on span "Expenses" at bounding box center [207, 600] width 367 height 30
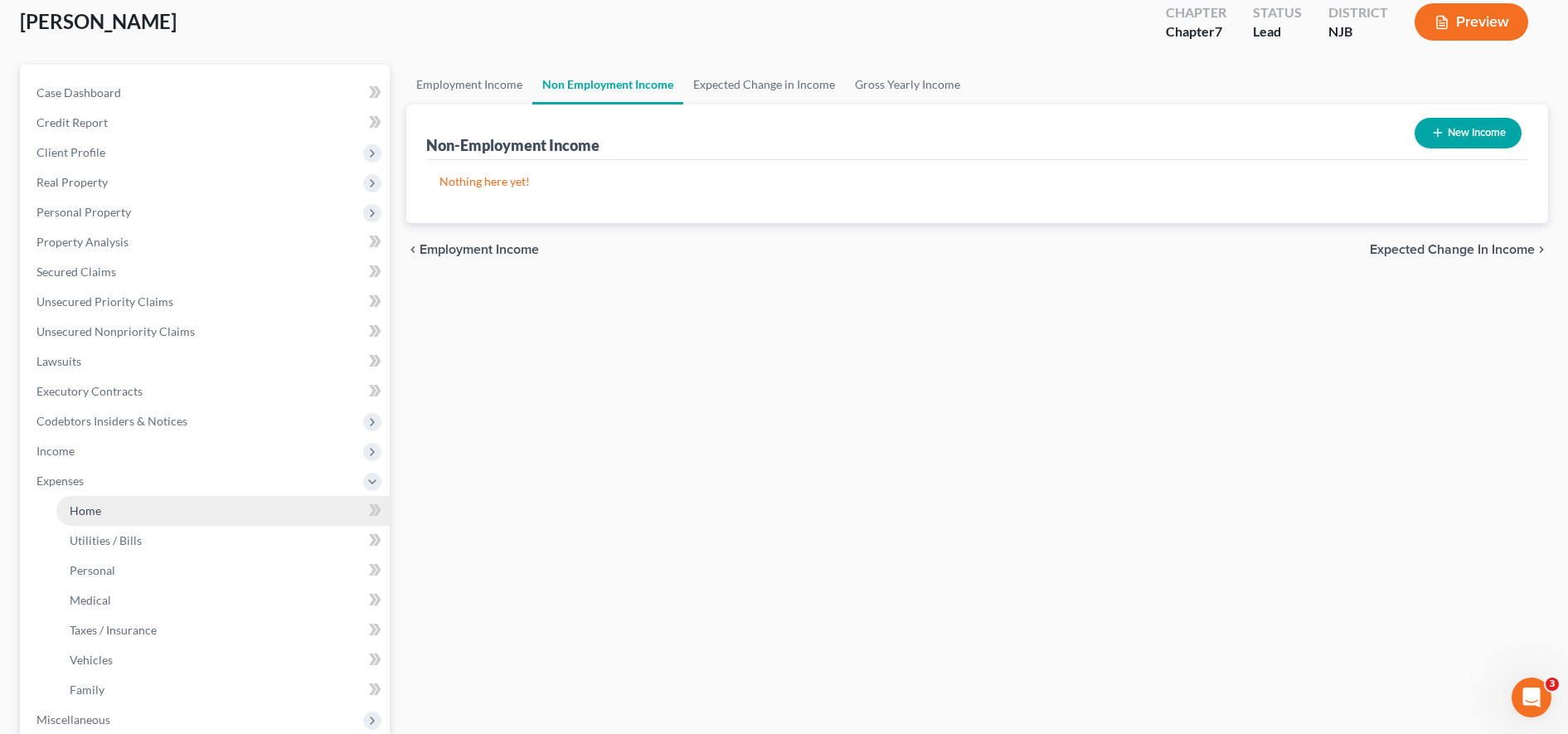
click at [132, 515] on link "Home" at bounding box center [223, 510] width 333 height 30
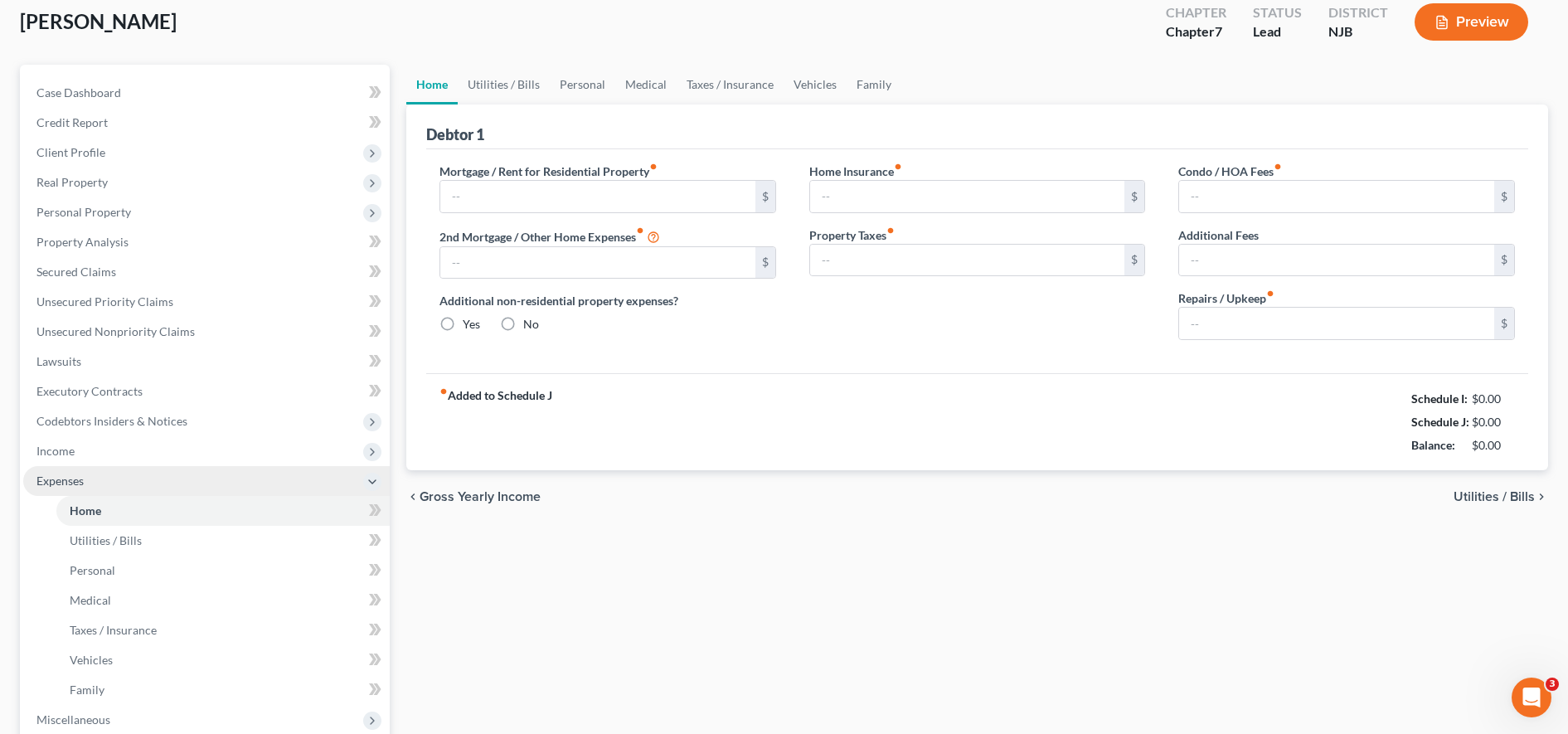
type input "2,650.00"
type input "0.00"
radio input "true"
type input "0.00"
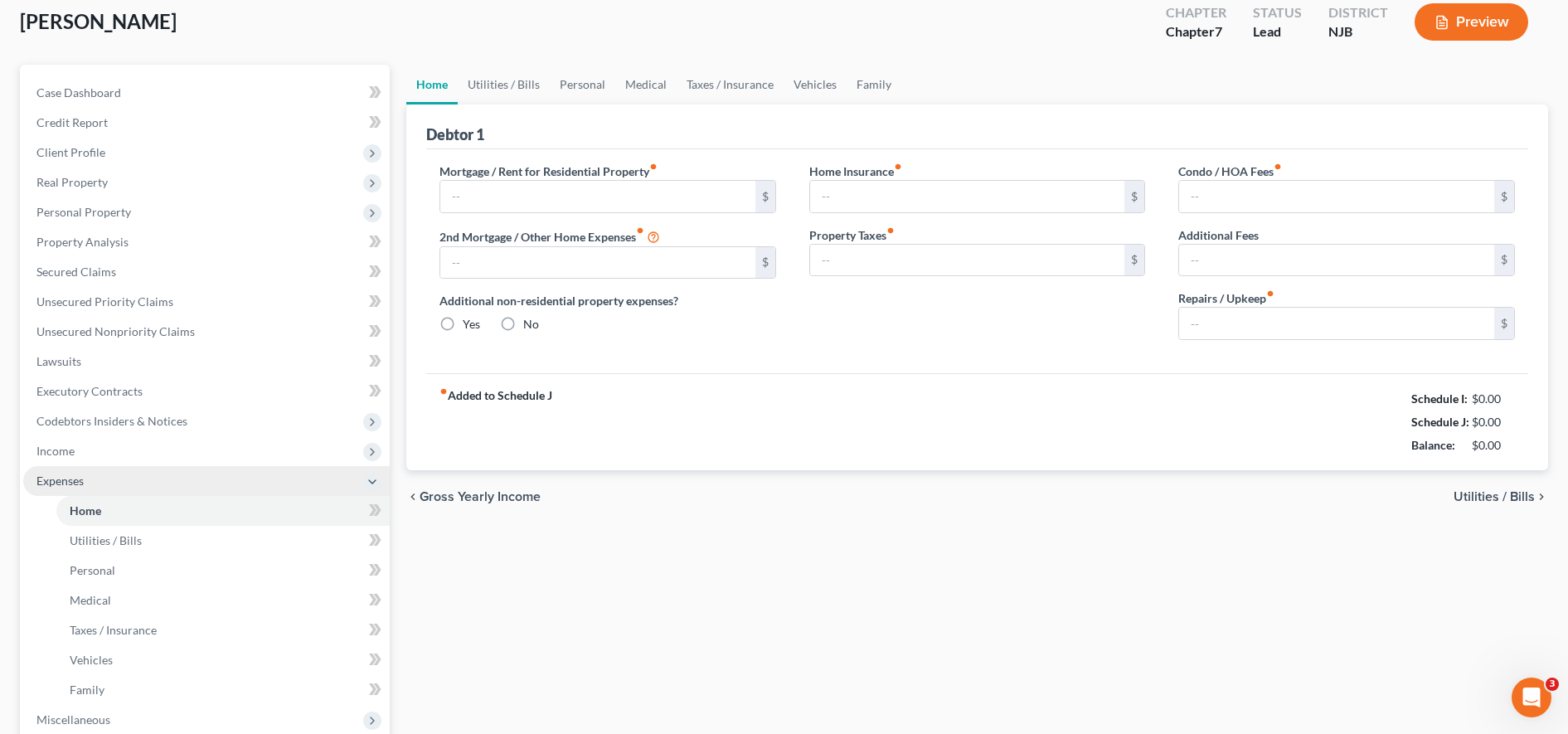
type input "0.00"
type input "250.00"
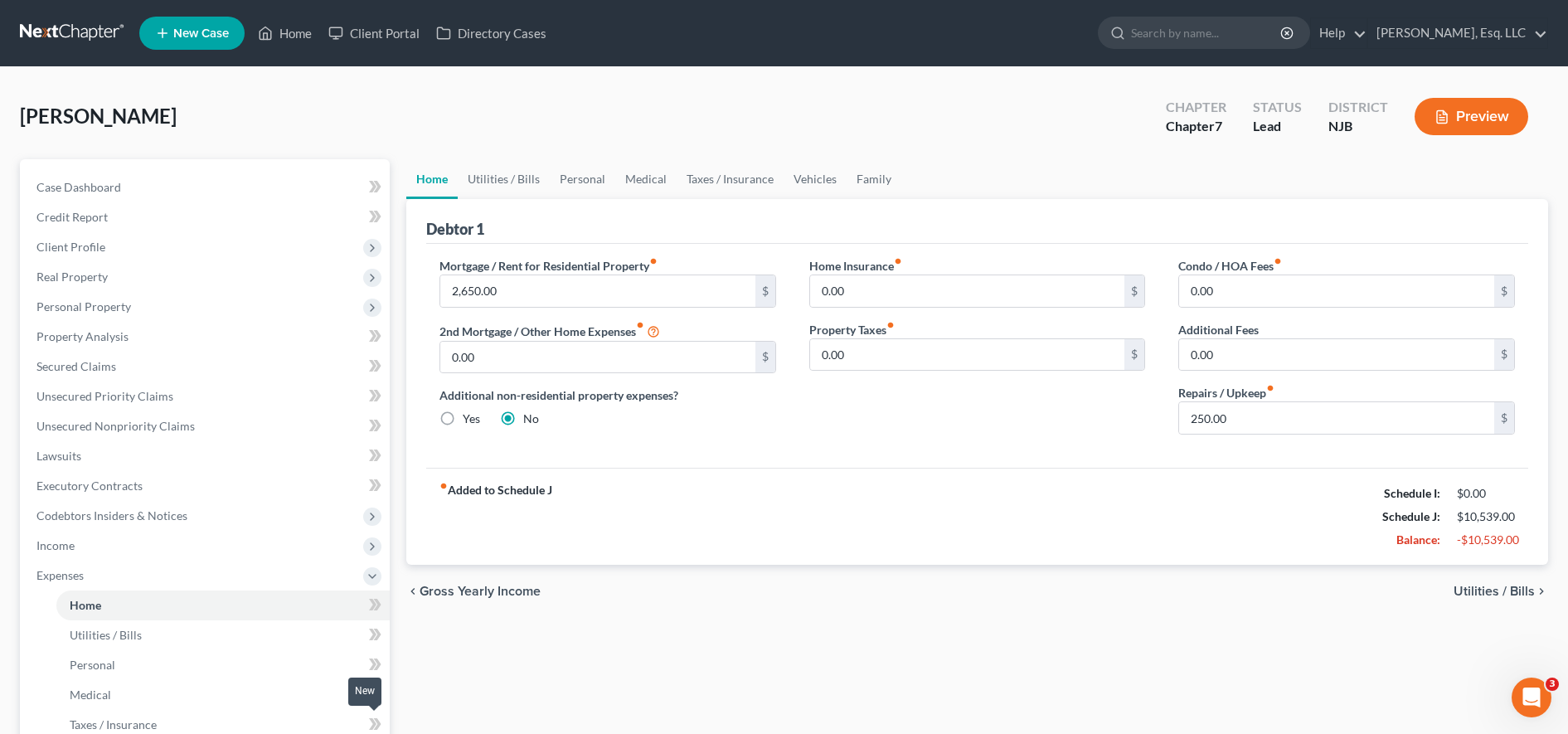
scroll to position [357, 0]
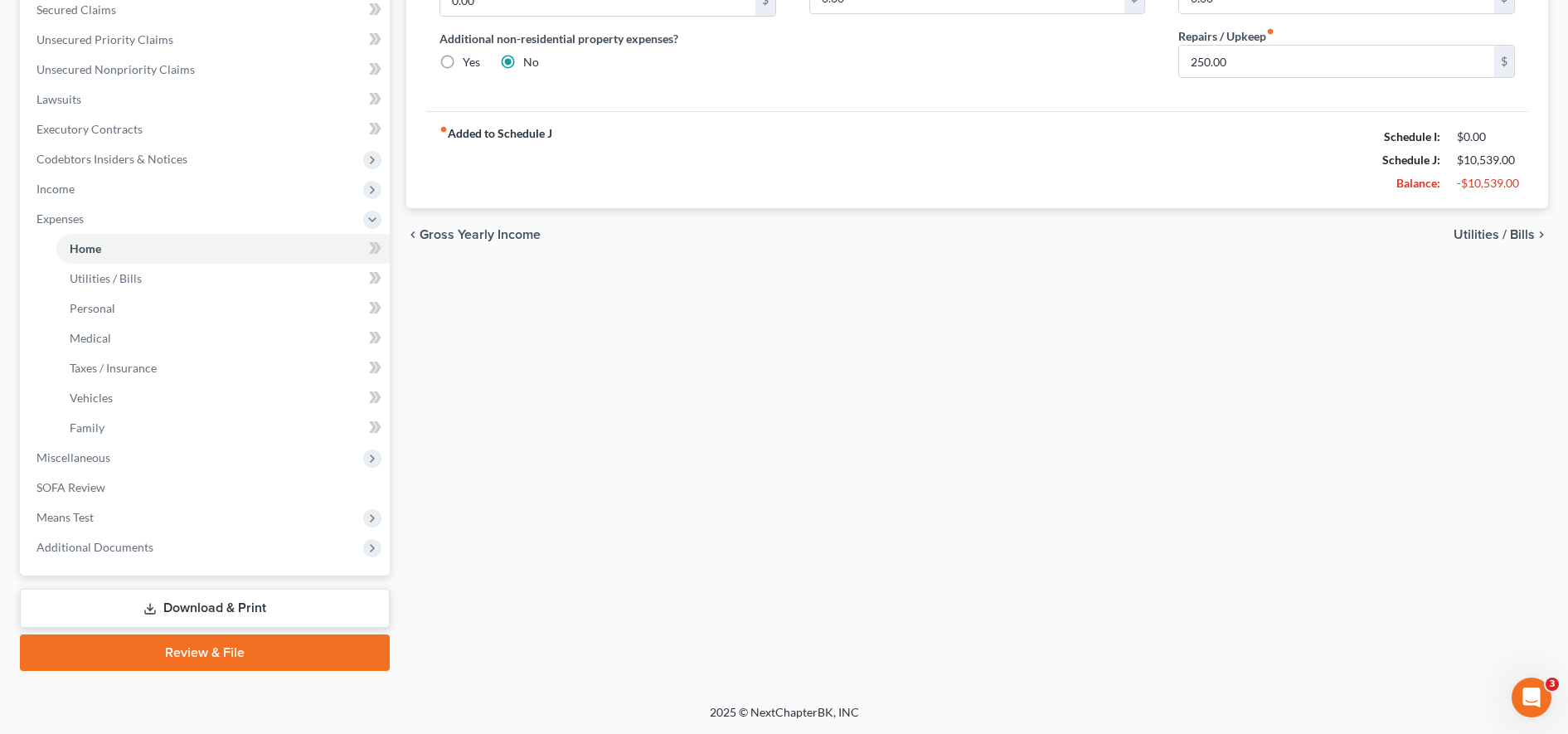
click at [300, 608] on link "Download & Print" at bounding box center [205, 608] width 369 height 39
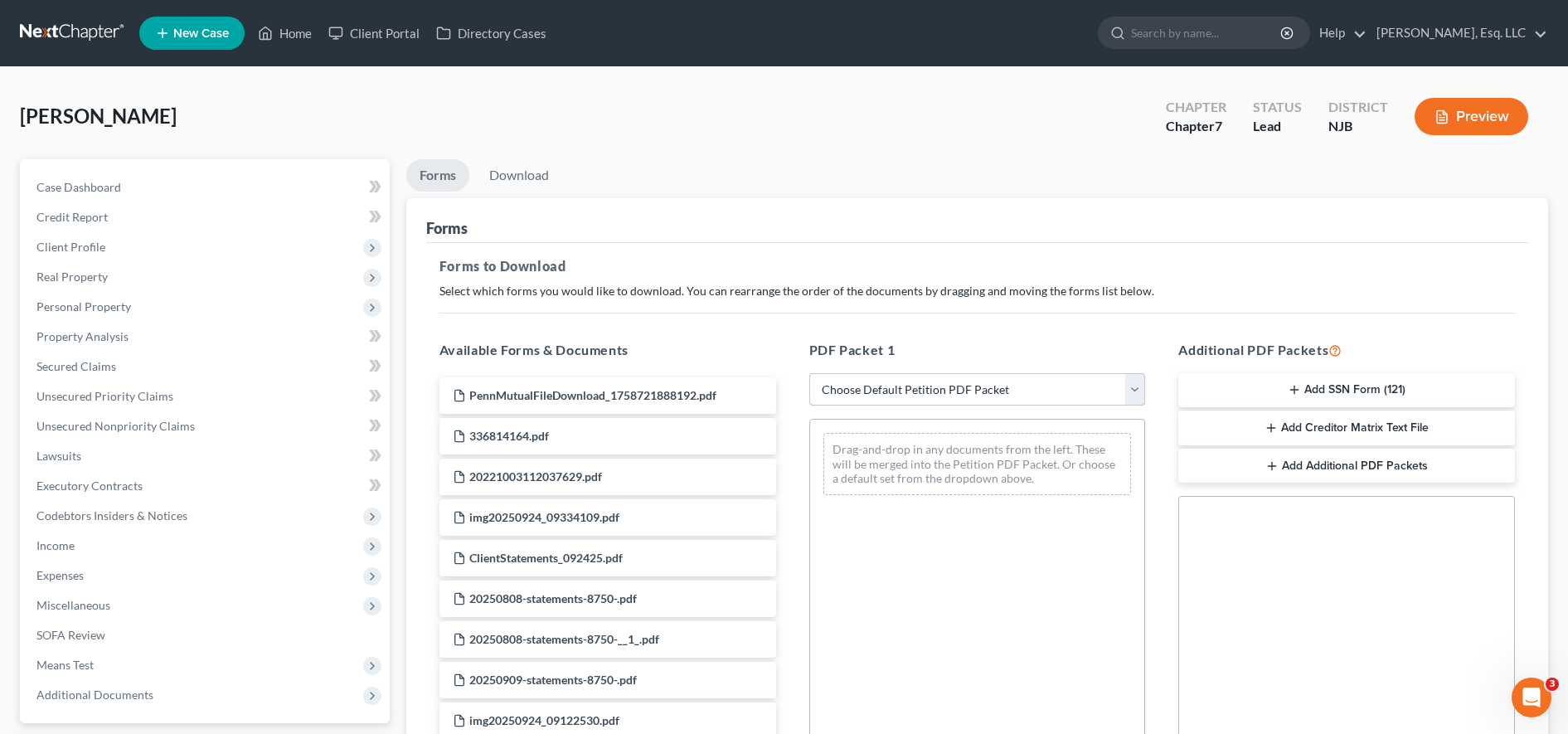
click at [884, 385] on select "Choose Default Petition PDF Packet Complete Bankruptcy Petition (all forms and …" at bounding box center [977, 389] width 337 height 33
select select "0"
click at [816, 373] on select "Choose Default Petition PDF Packet Complete Bankruptcy Petition (all forms and …" at bounding box center [977, 389] width 337 height 33
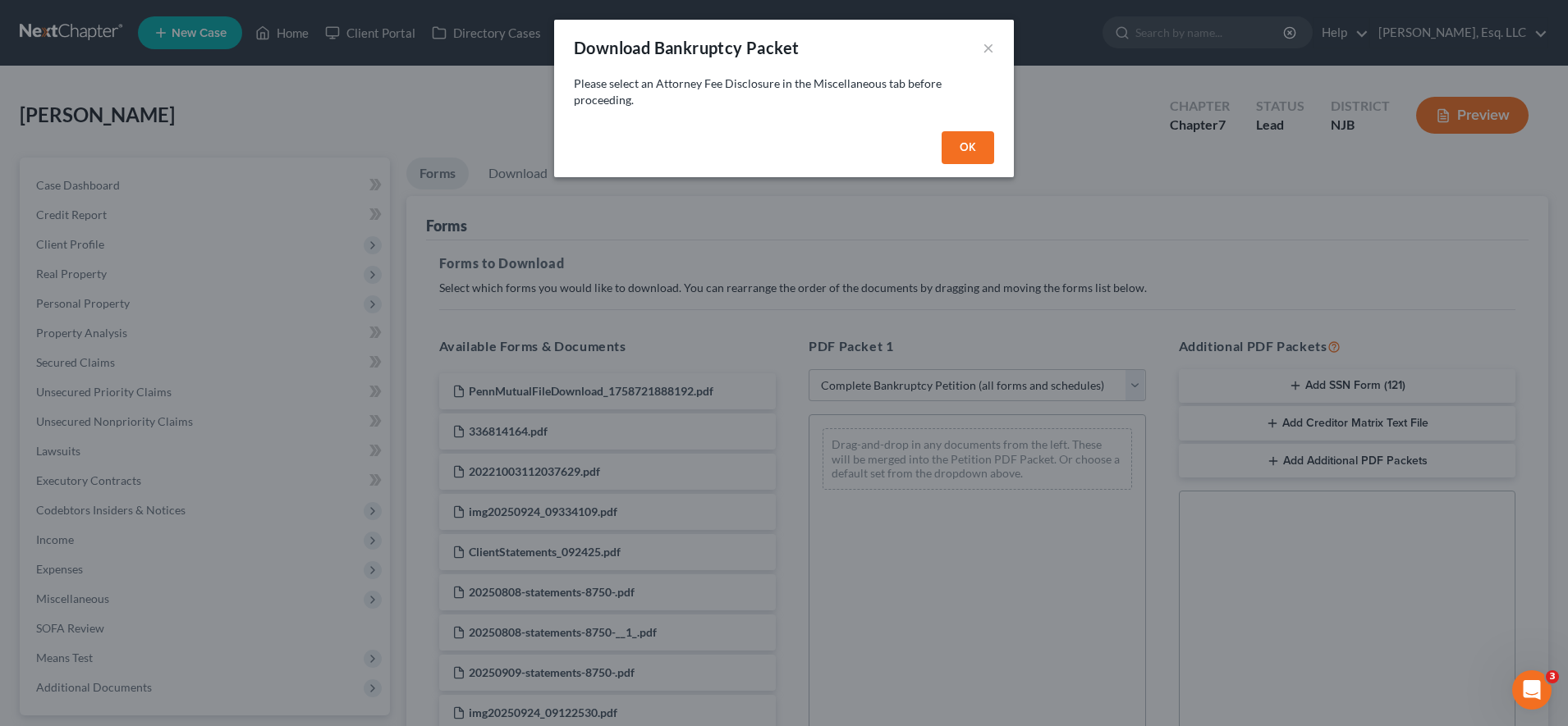
click at [968, 147] on button "OK" at bounding box center [968, 147] width 53 height 33
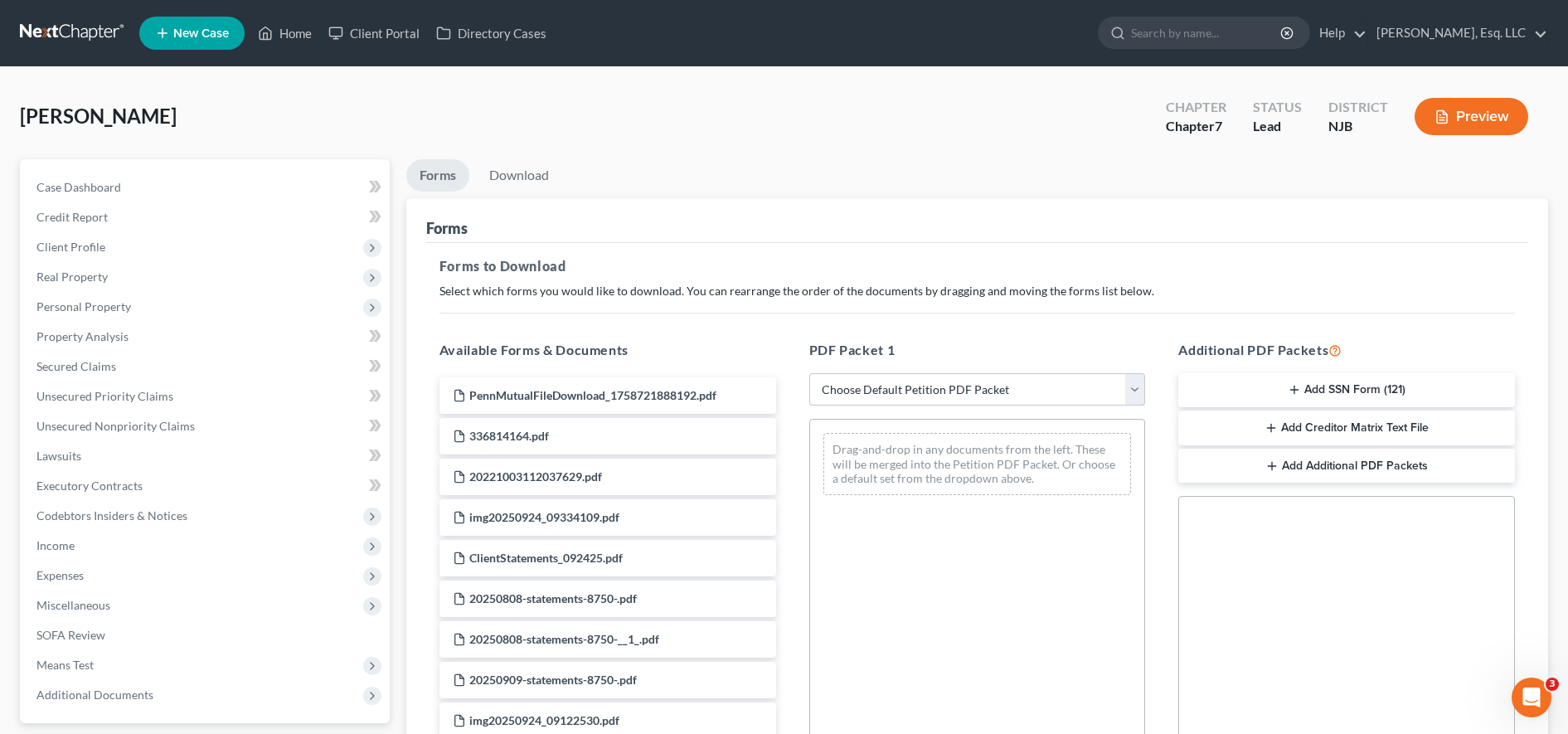
click at [978, 390] on select "Choose Default Petition PDF Packet Complete Bankruptcy Petition (all forms and …" at bounding box center [977, 389] width 337 height 33
select select "0"
click at [816, 373] on select "Choose Default Petition PDF Packet Complete Bankruptcy Petition (all forms and …" at bounding box center [977, 389] width 337 height 33
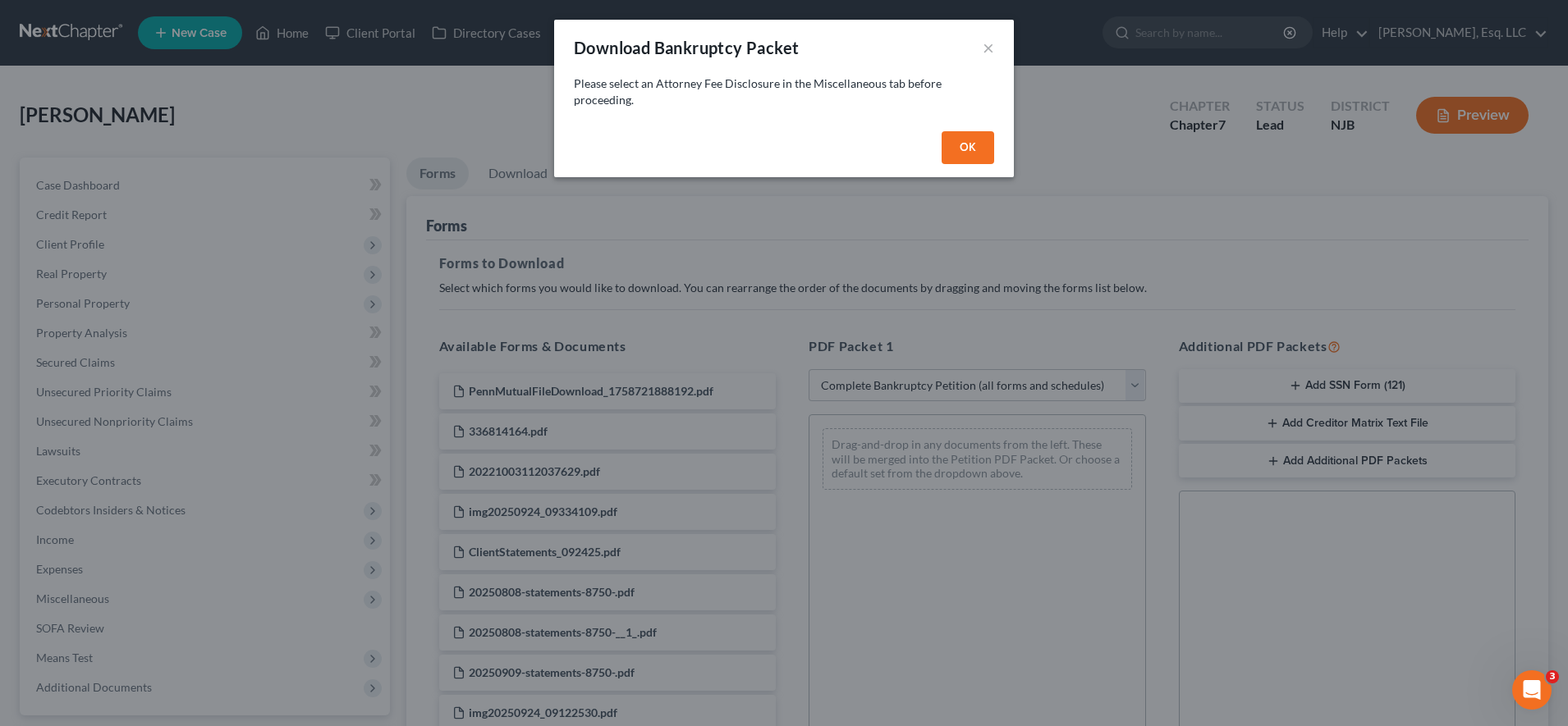
click at [989, 137] on button "OK" at bounding box center [968, 147] width 53 height 33
select select
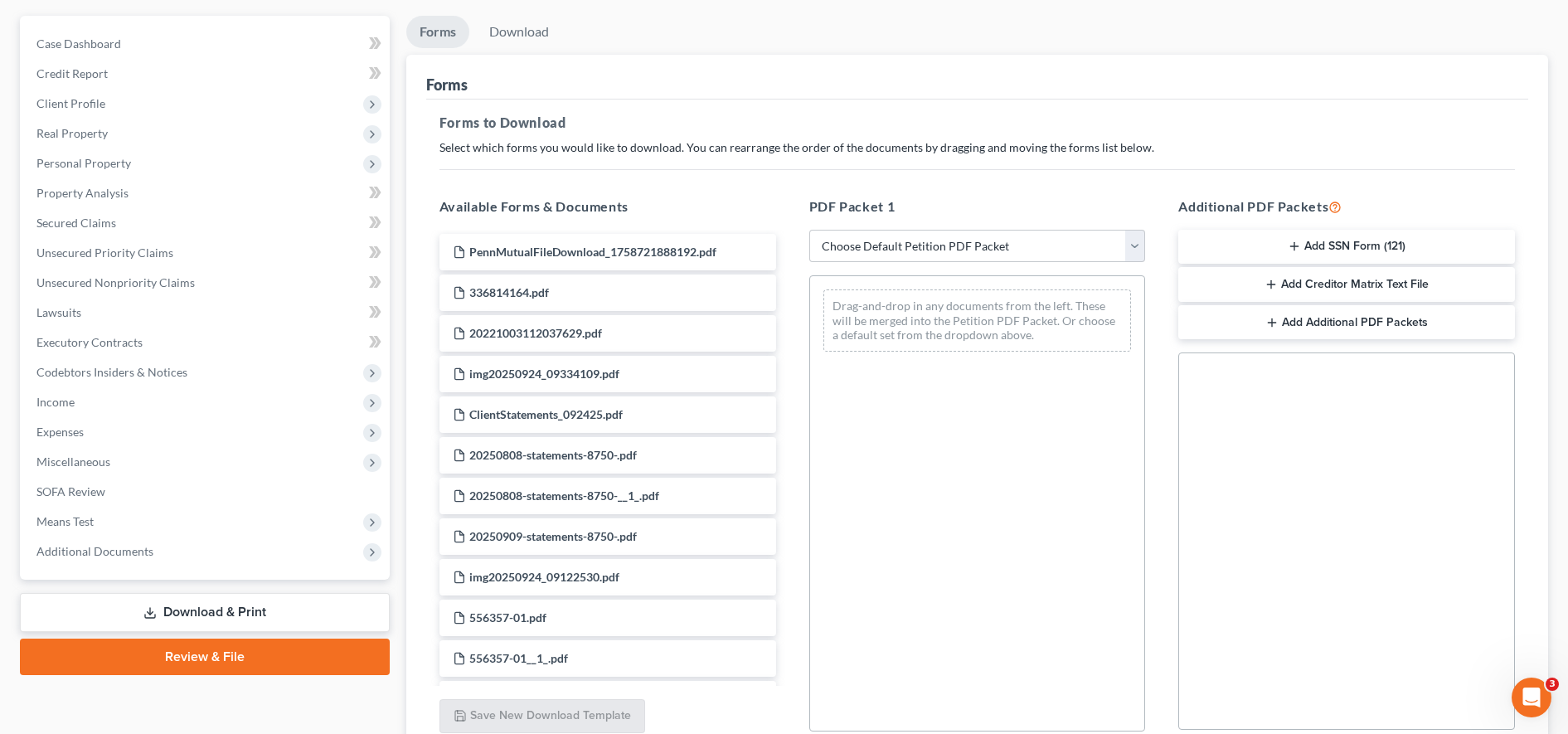
scroll to position [145, 0]
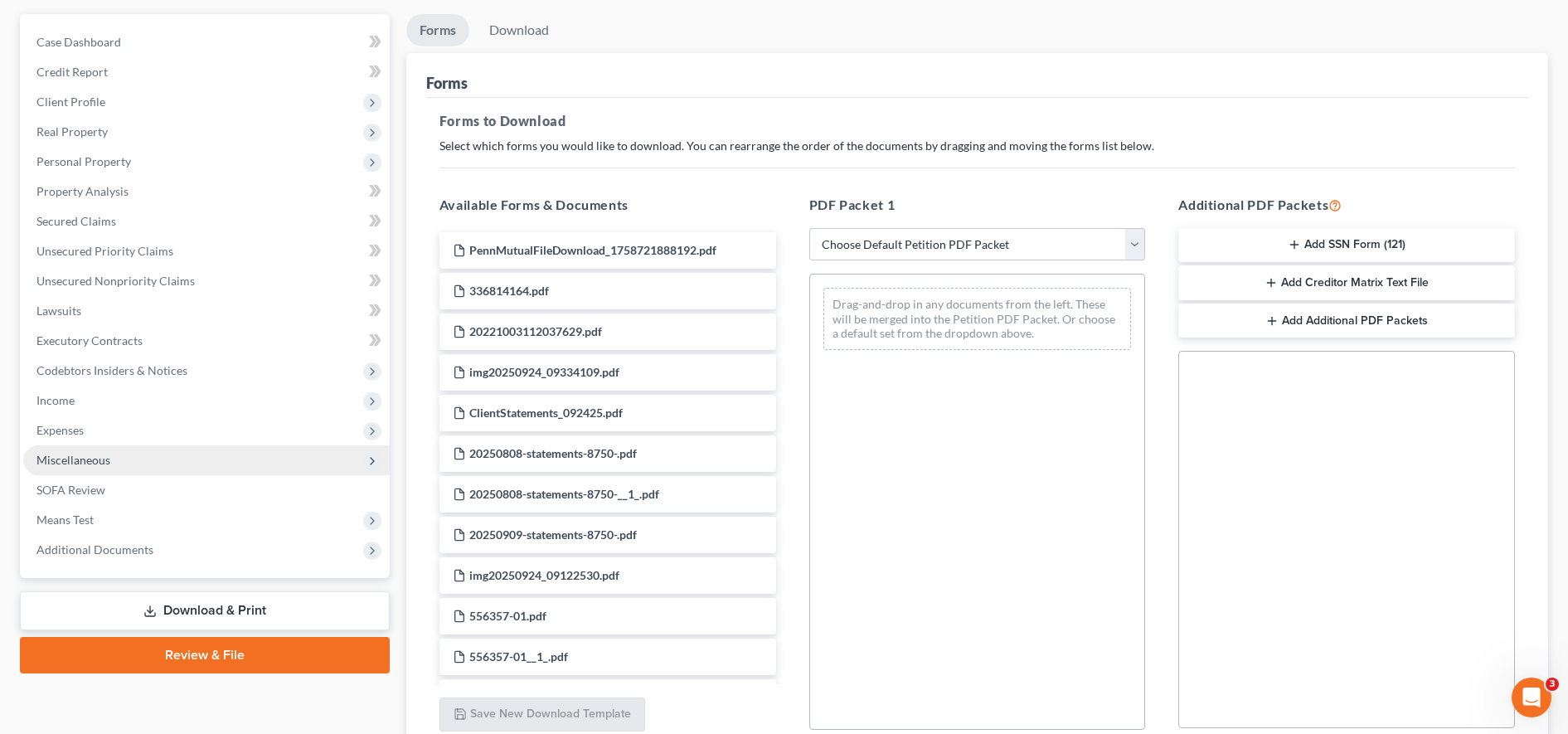
click at [190, 466] on span "Miscellaneous" at bounding box center [207, 460] width 367 height 30
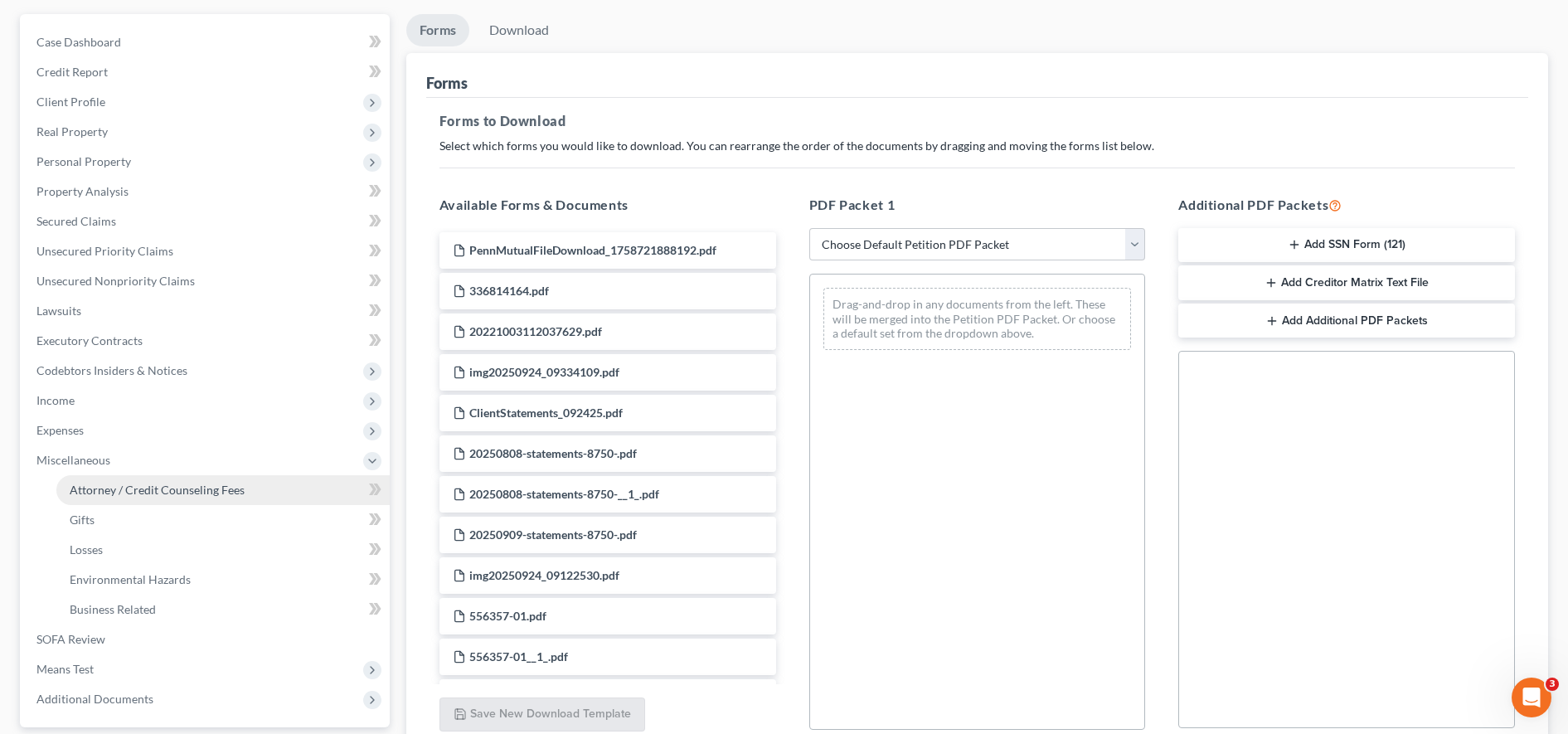
click at [196, 497] on link "Attorney / Credit Counseling Fees" at bounding box center [223, 489] width 333 height 30
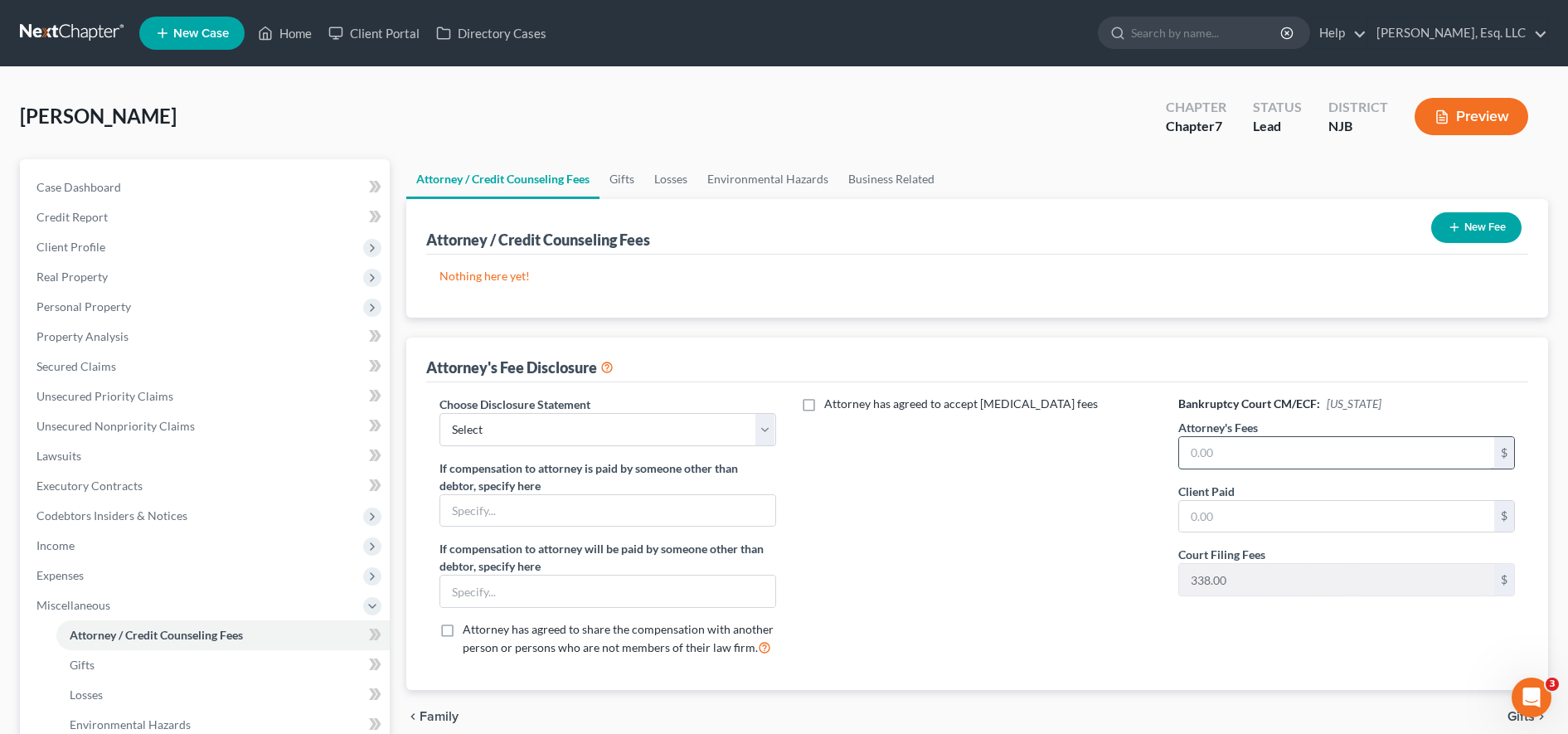
click at [1221, 464] on input "text" at bounding box center [1337, 452] width 315 height 31
type input "2,500.00"
click at [1222, 509] on input "text" at bounding box center [1337, 516] width 315 height 31
type input "2,500.00"
click at [1220, 522] on input "text" at bounding box center [1337, 516] width 315 height 31
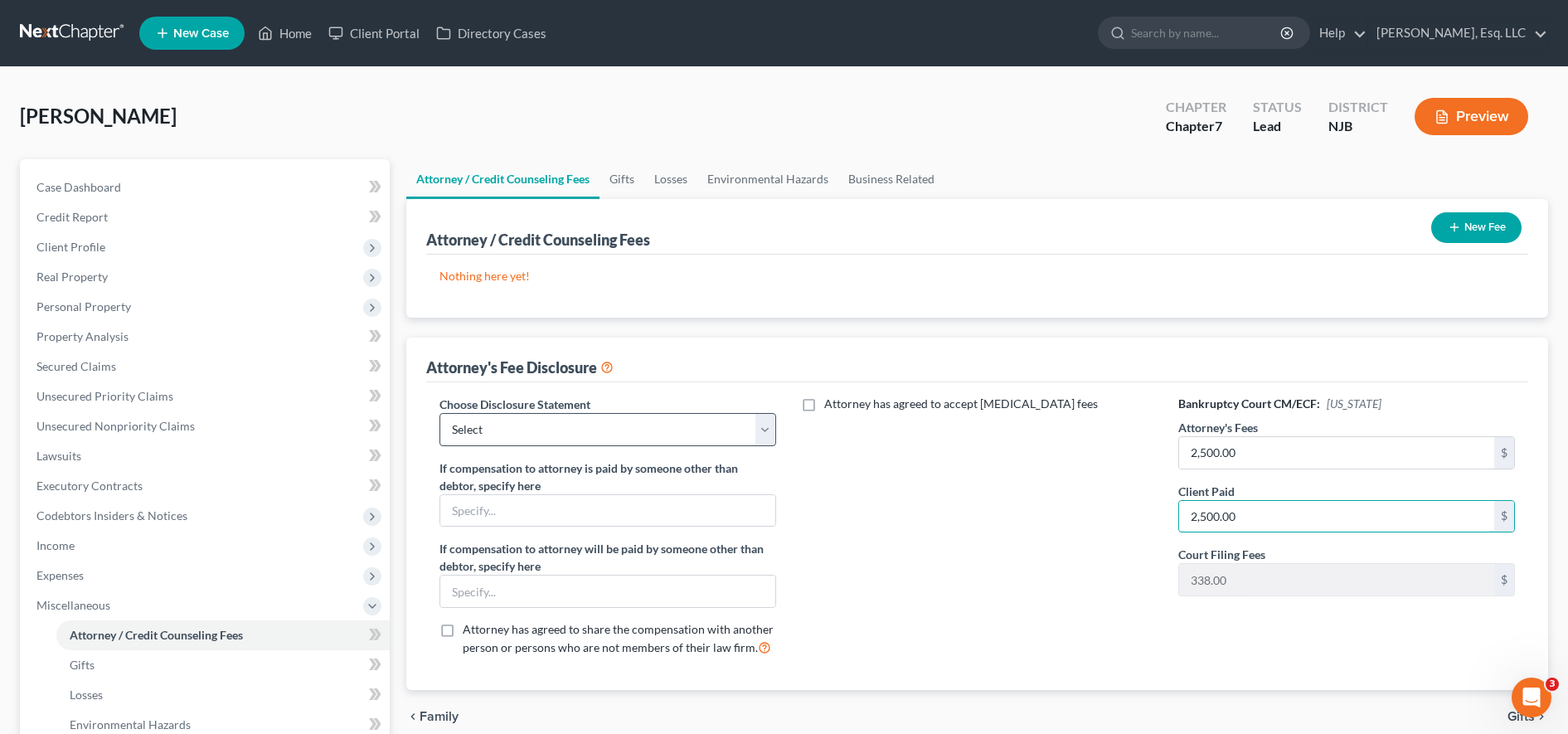
type input "2,500.00"
click at [732, 431] on select "Select Fee Disclosure" at bounding box center [607, 429] width 337 height 33
select select "0"
click at [439, 413] on select "Select Fee Disclosure" at bounding box center [607, 429] width 337 height 33
click at [1467, 234] on button "New Fee" at bounding box center [1476, 228] width 90 height 30
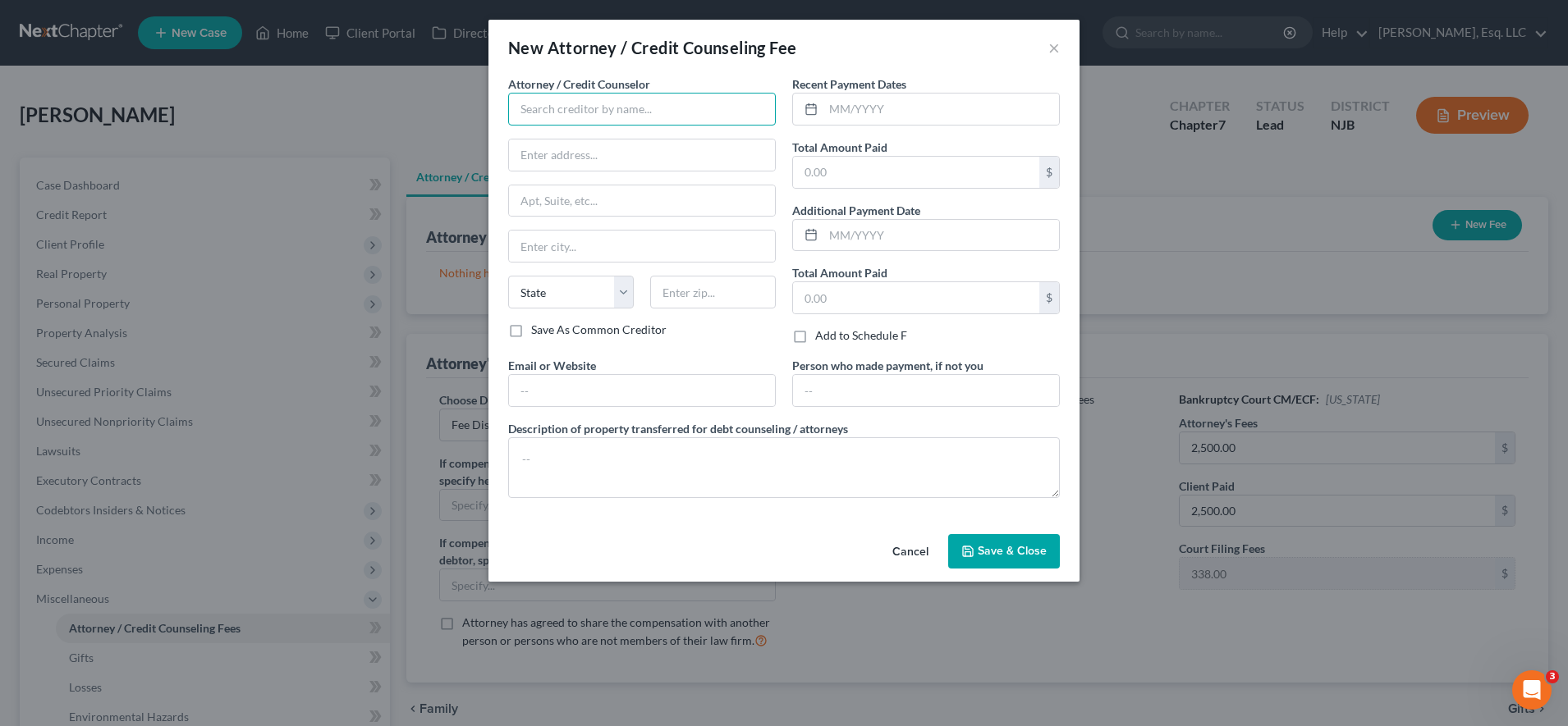
click at [700, 104] on input "text" at bounding box center [642, 108] width 267 height 33
type input "Karina Pia Lucid, Esq."
type input "1065 Rte 22W"
type input "Suite 2B"
type input "Bridgewater"
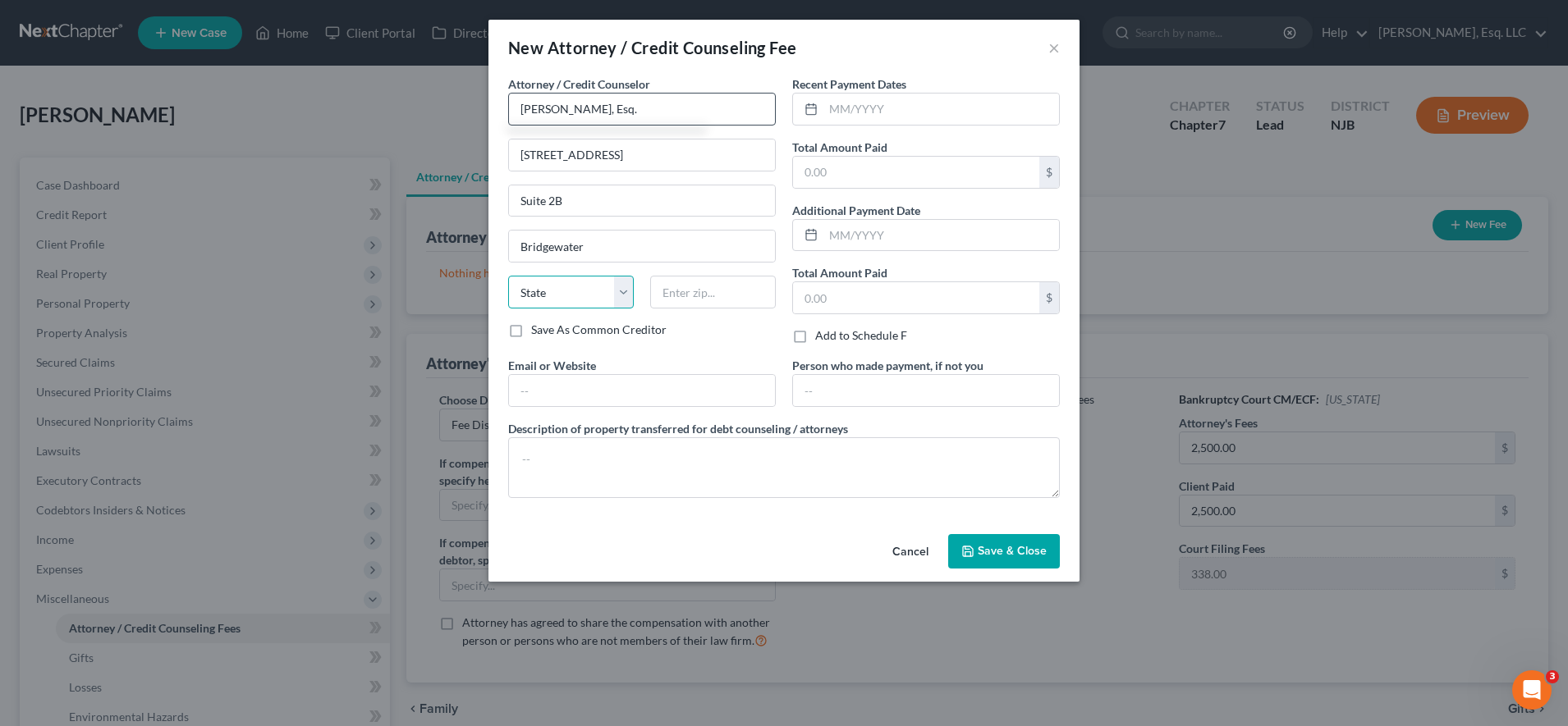
select select "33"
type input "08807"
type input "klucid@karinalucidlaw.com"
click at [905, 169] on input "text" at bounding box center [916, 172] width 246 height 31
type input "499.00"
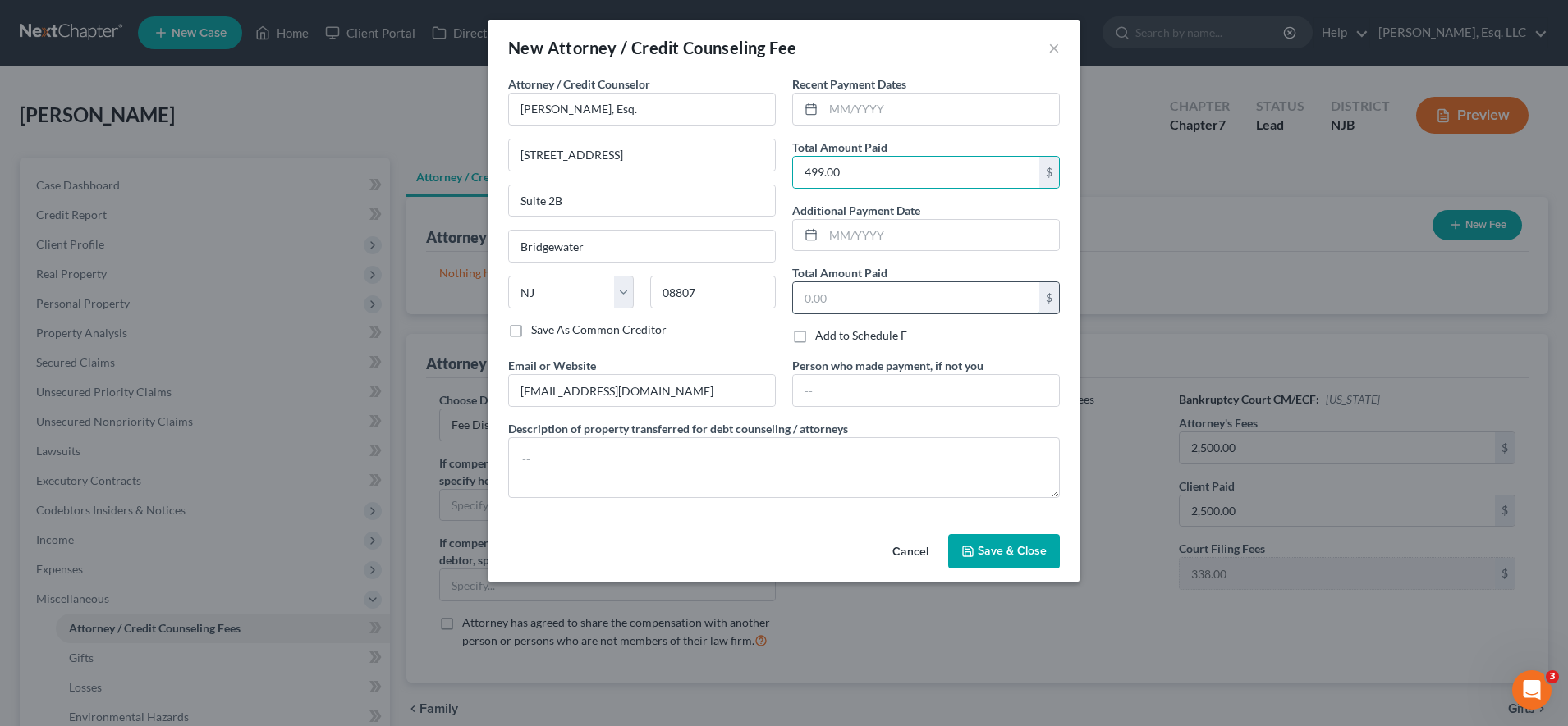
click at [850, 300] on input "text" at bounding box center [916, 297] width 246 height 31
type input "2,500.00"
click at [976, 556] on button "Save & Close" at bounding box center [1004, 551] width 112 height 34
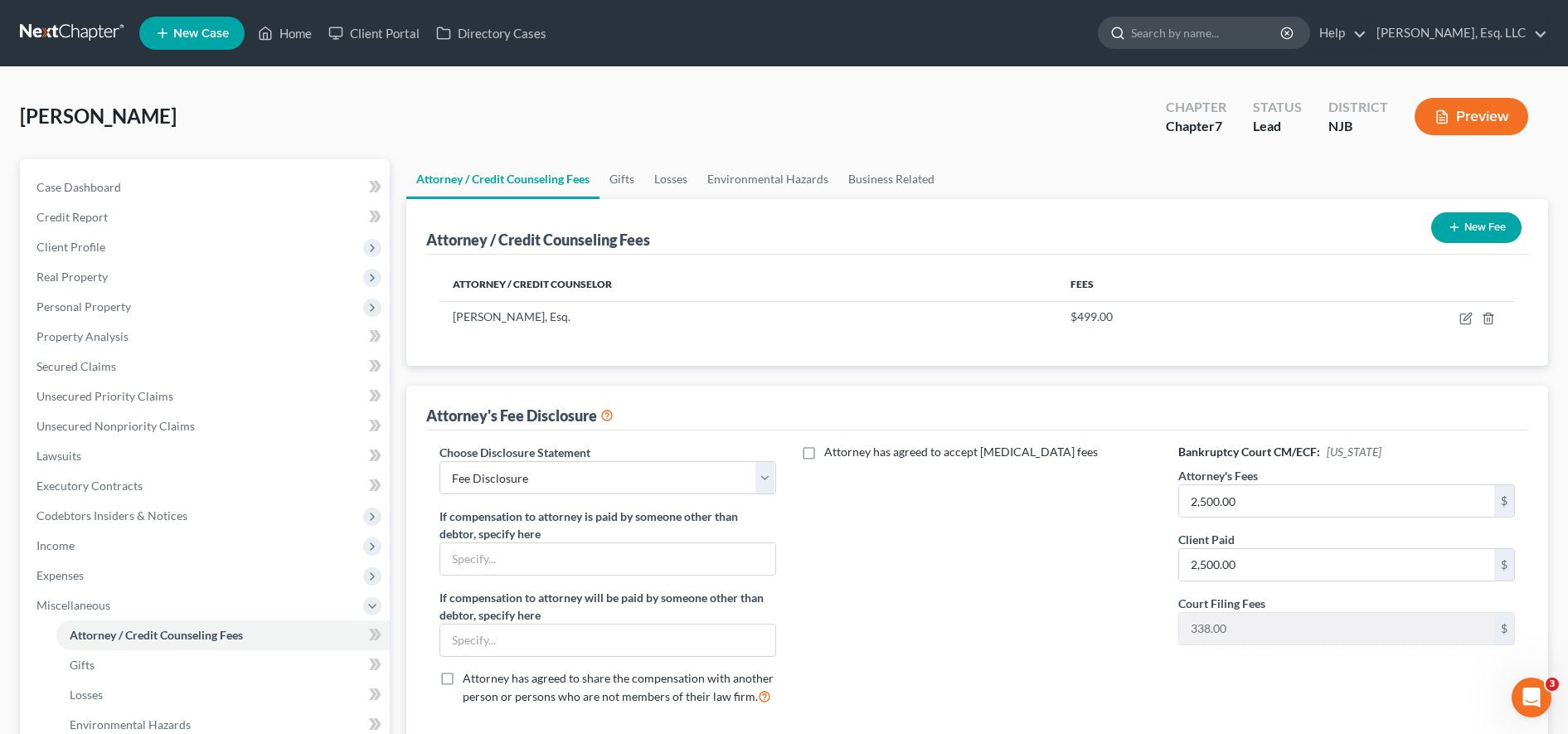
click at [1161, 24] on input "search" at bounding box center [1207, 33] width 152 height 30
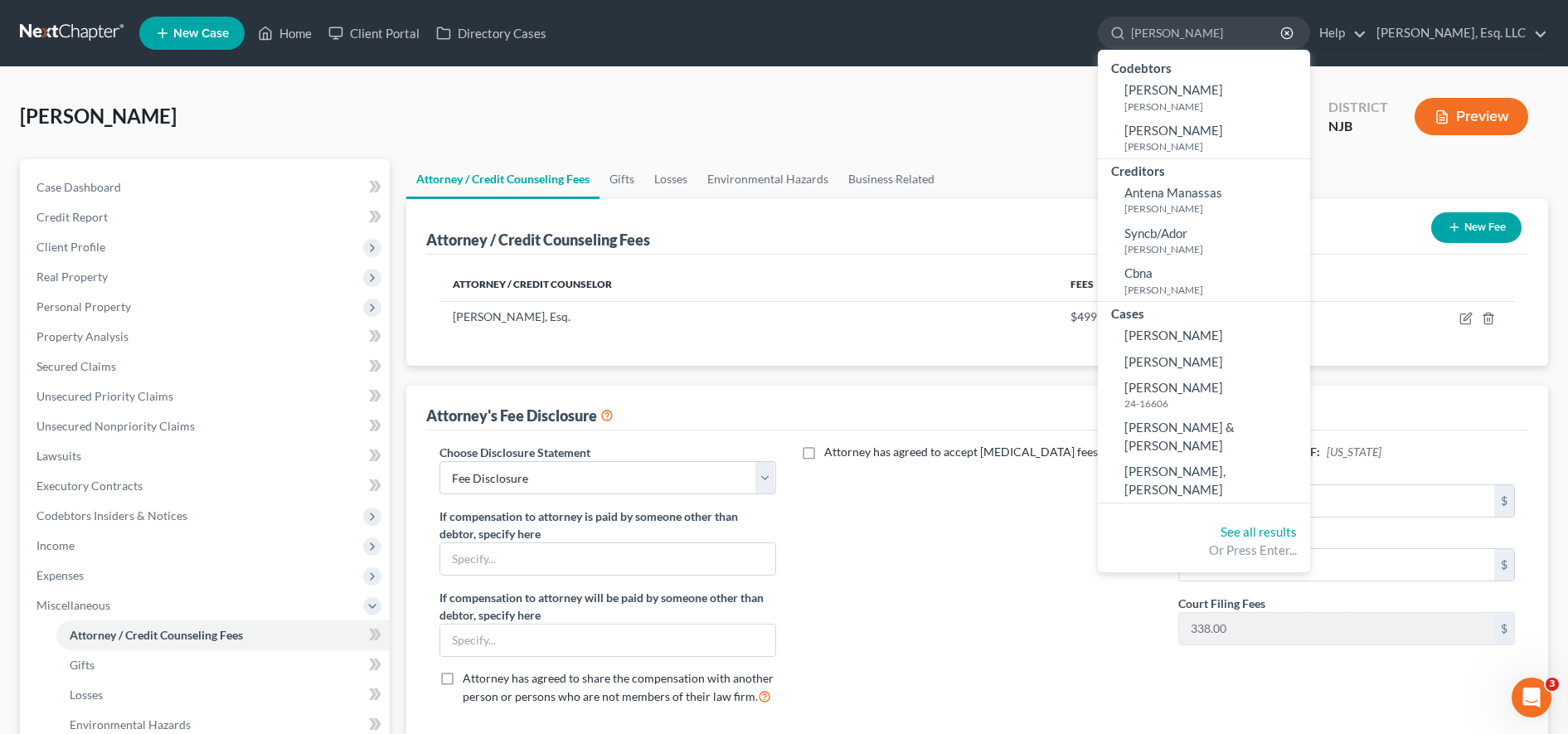
type input "anton"
drag, startPoint x: 1201, startPoint y: 418, endPoint x: 1201, endPoint y: 404, distance: 14.0
click at [1201, 404] on small "24-16606" at bounding box center [1215, 403] width 181 height 14
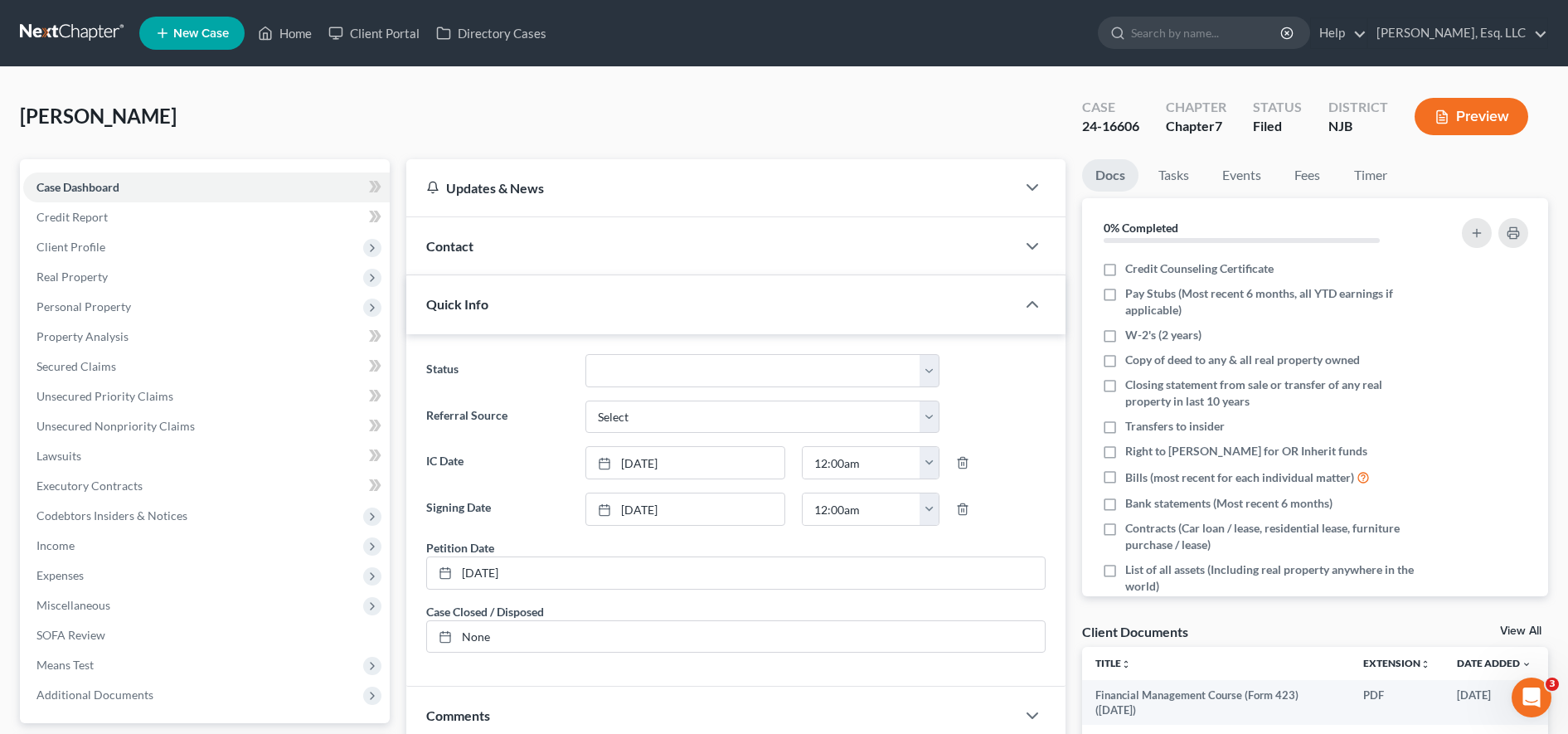
scroll to position [353, 0]
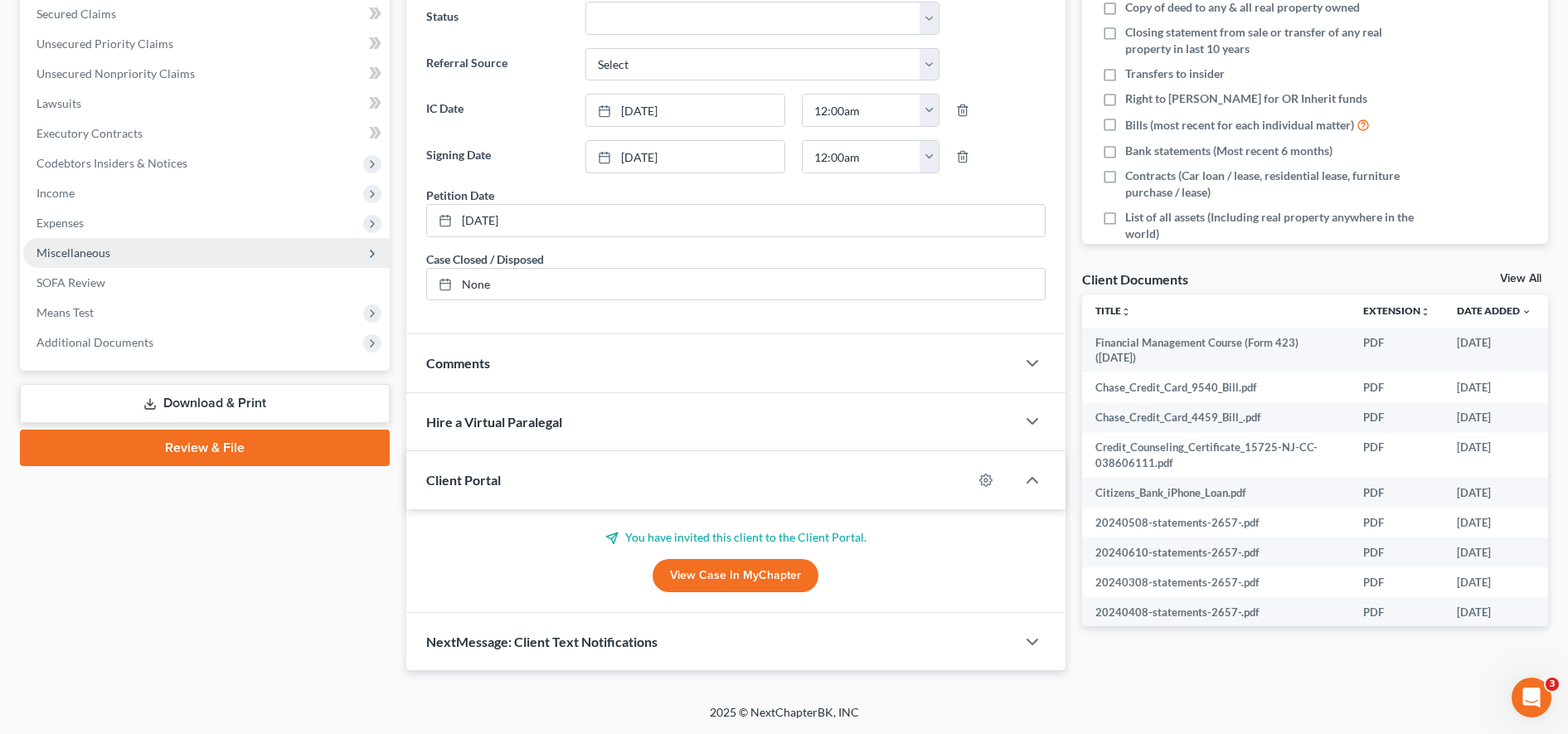
click at [163, 255] on span "Miscellaneous" at bounding box center [207, 252] width 367 height 30
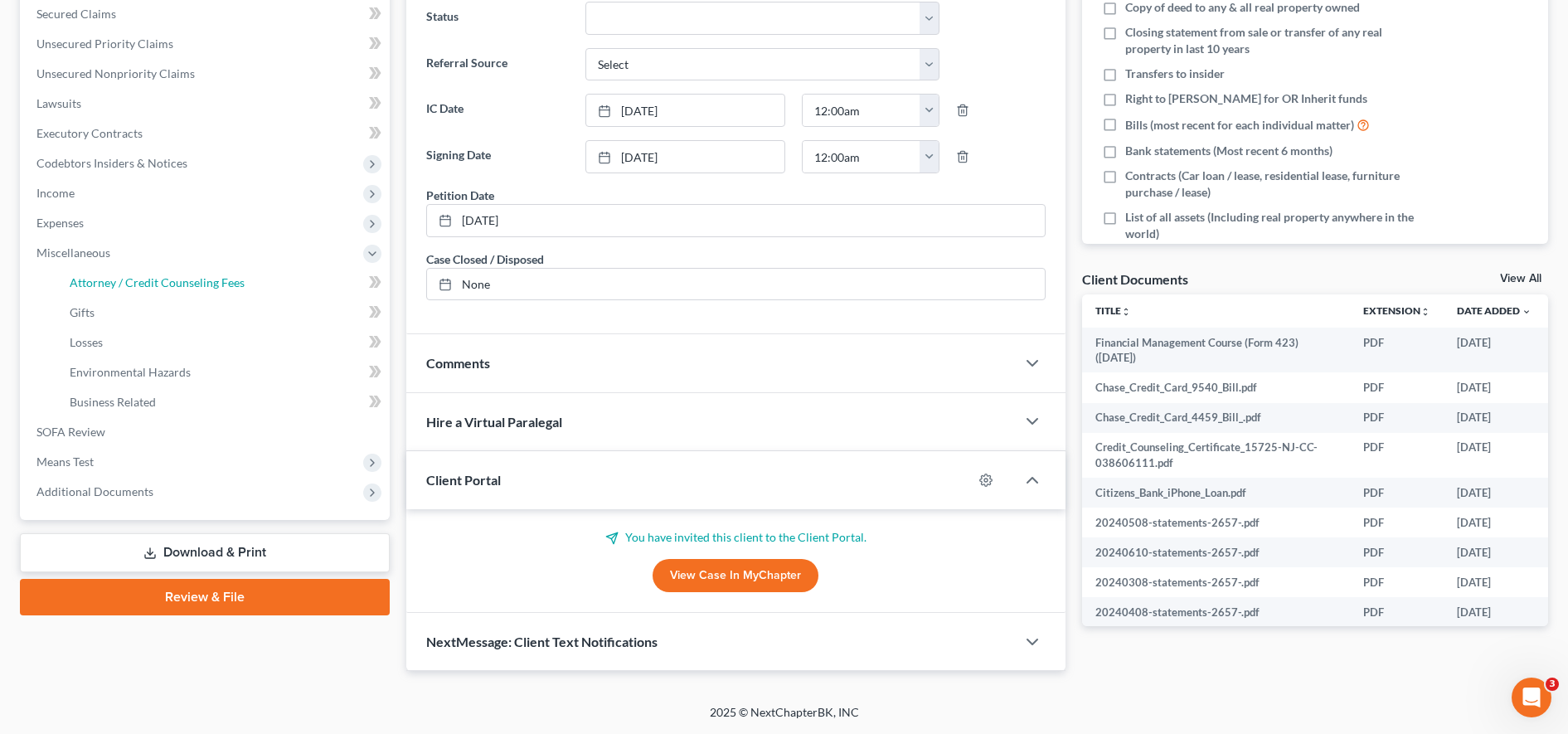
click at [164, 285] on span "Attorney / Credit Counseling Fees" at bounding box center [157, 282] width 175 height 14
select select "0"
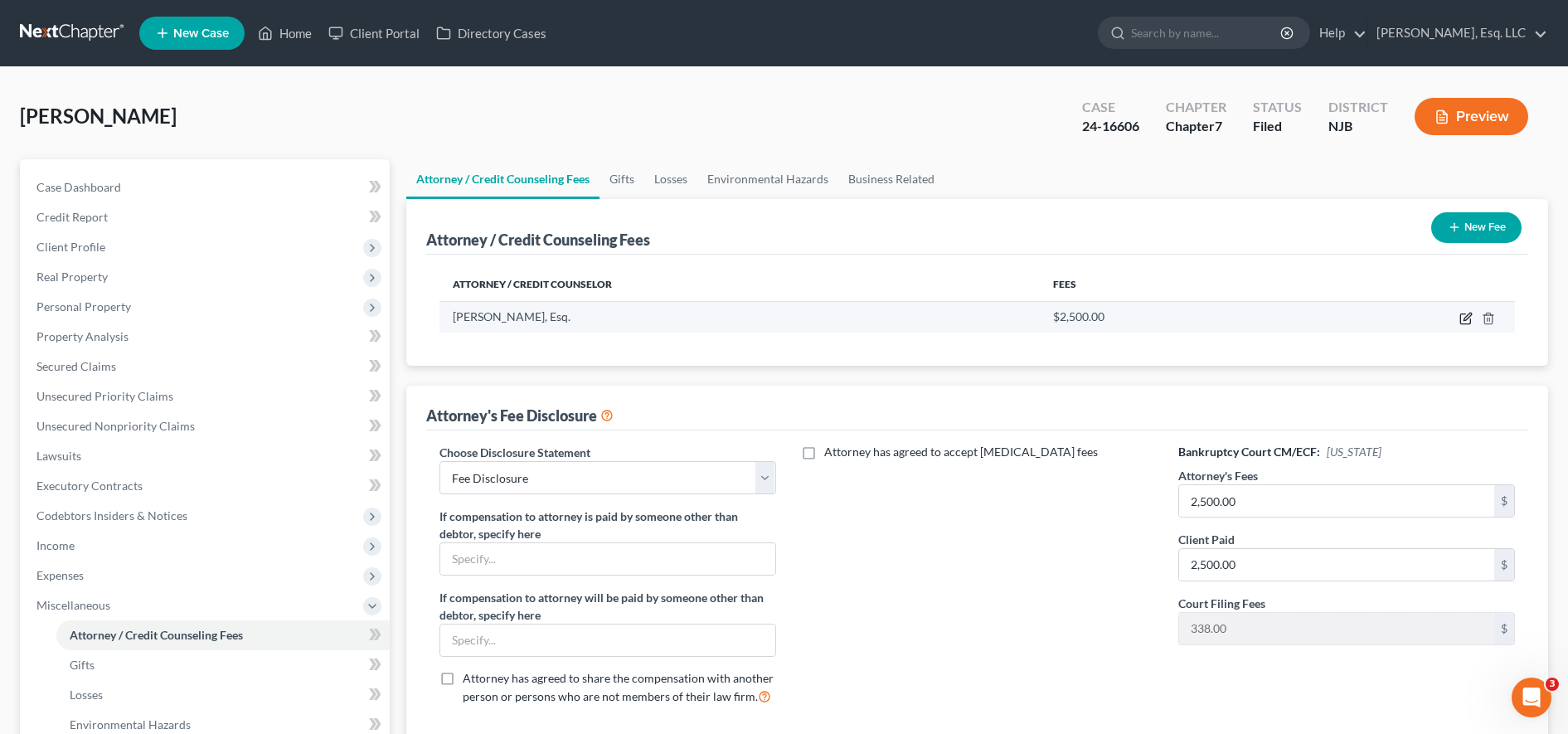
click at [1469, 318] on icon "button" at bounding box center [1467, 316] width 8 height 8
select select "33"
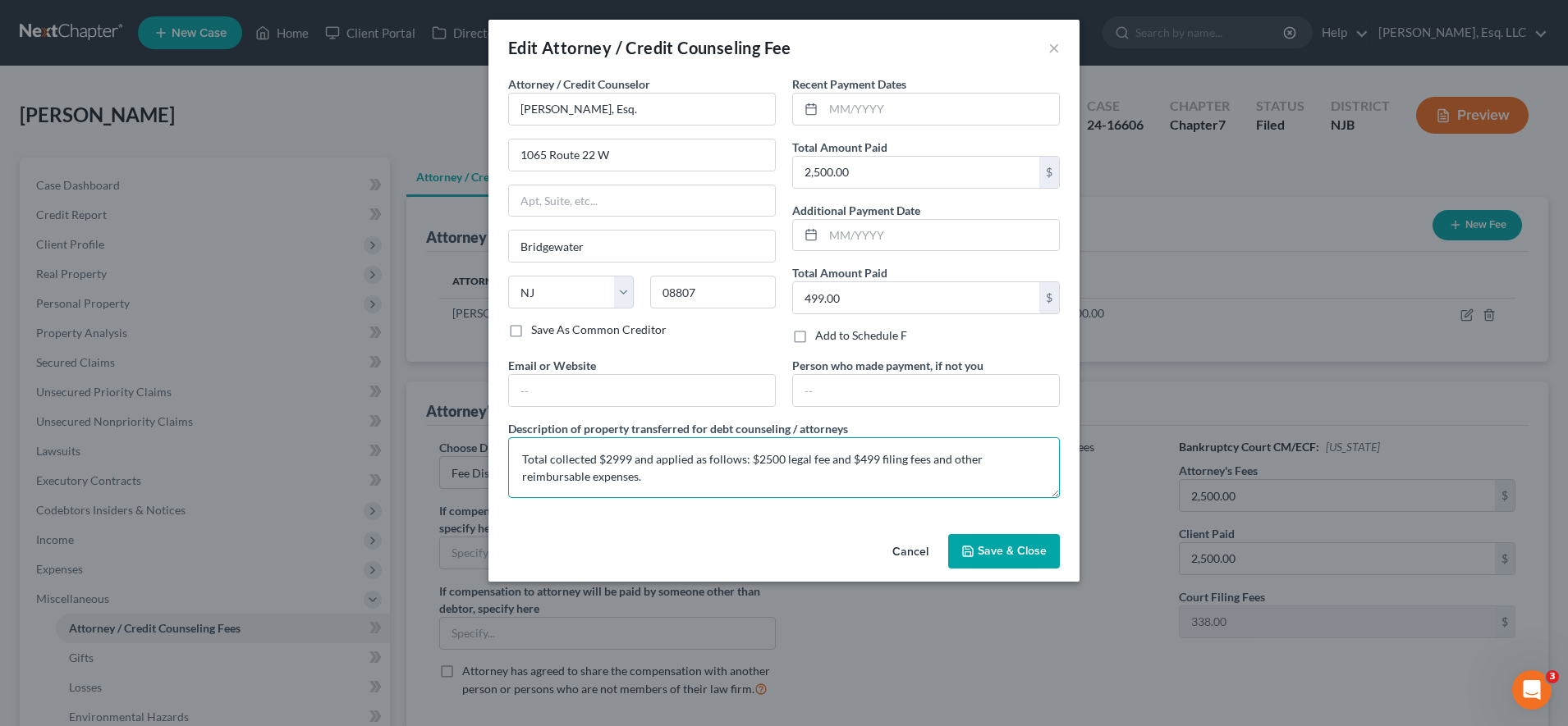
drag, startPoint x: 622, startPoint y: 477, endPoint x: 446, endPoint y: 441, distance: 179.6
click at [446, 441] on div "Edit Attorney / Credit Counseling Fee × Attorney / Credit Counselor * Karina Pi…" at bounding box center [784, 363] width 1568 height 726
click at [1056, 51] on button "×" at bounding box center [1054, 48] width 12 height 20
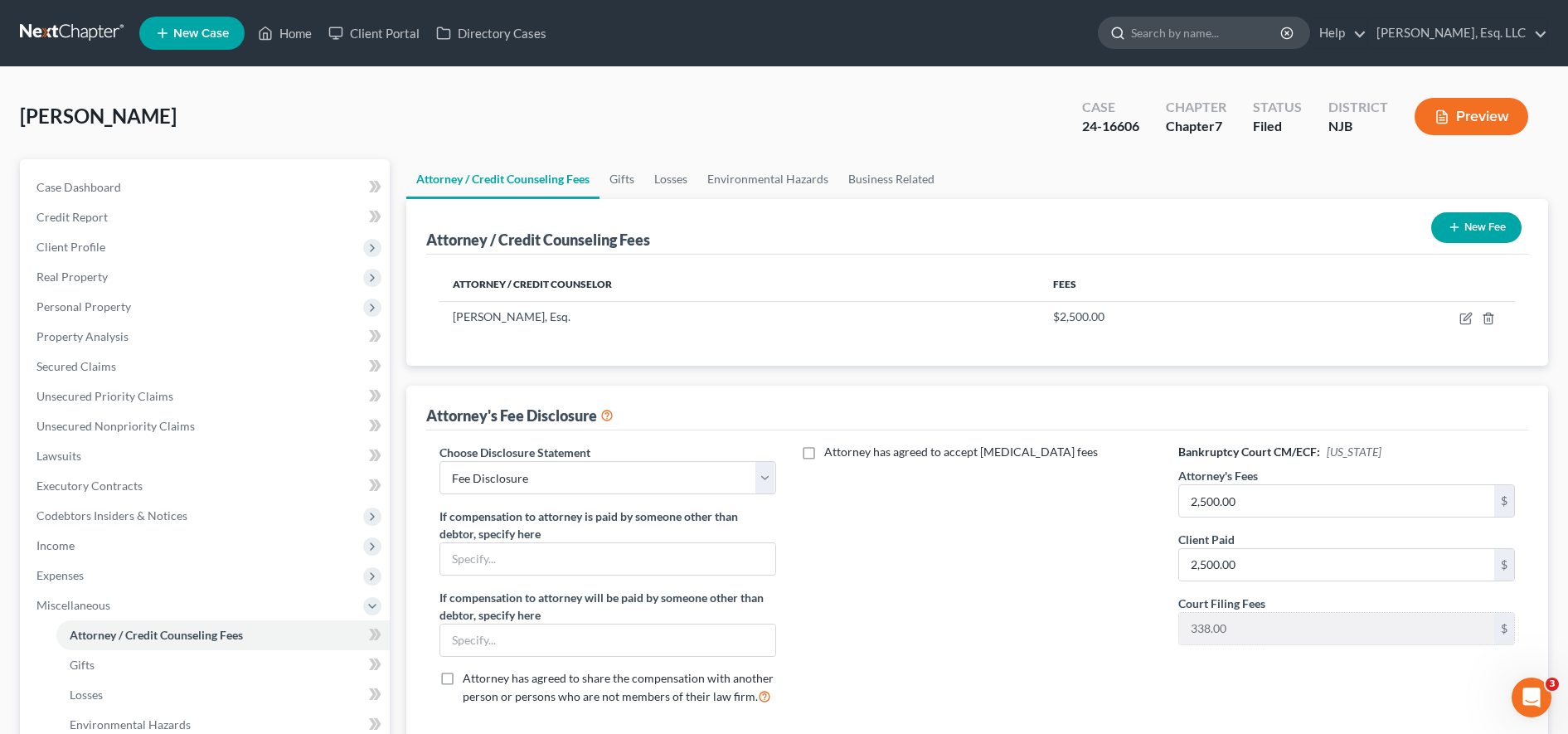
click at [1191, 44] on input "search" at bounding box center [1207, 33] width 152 height 30
click at [1191, 40] on input "search" at bounding box center [1207, 33] width 152 height 30
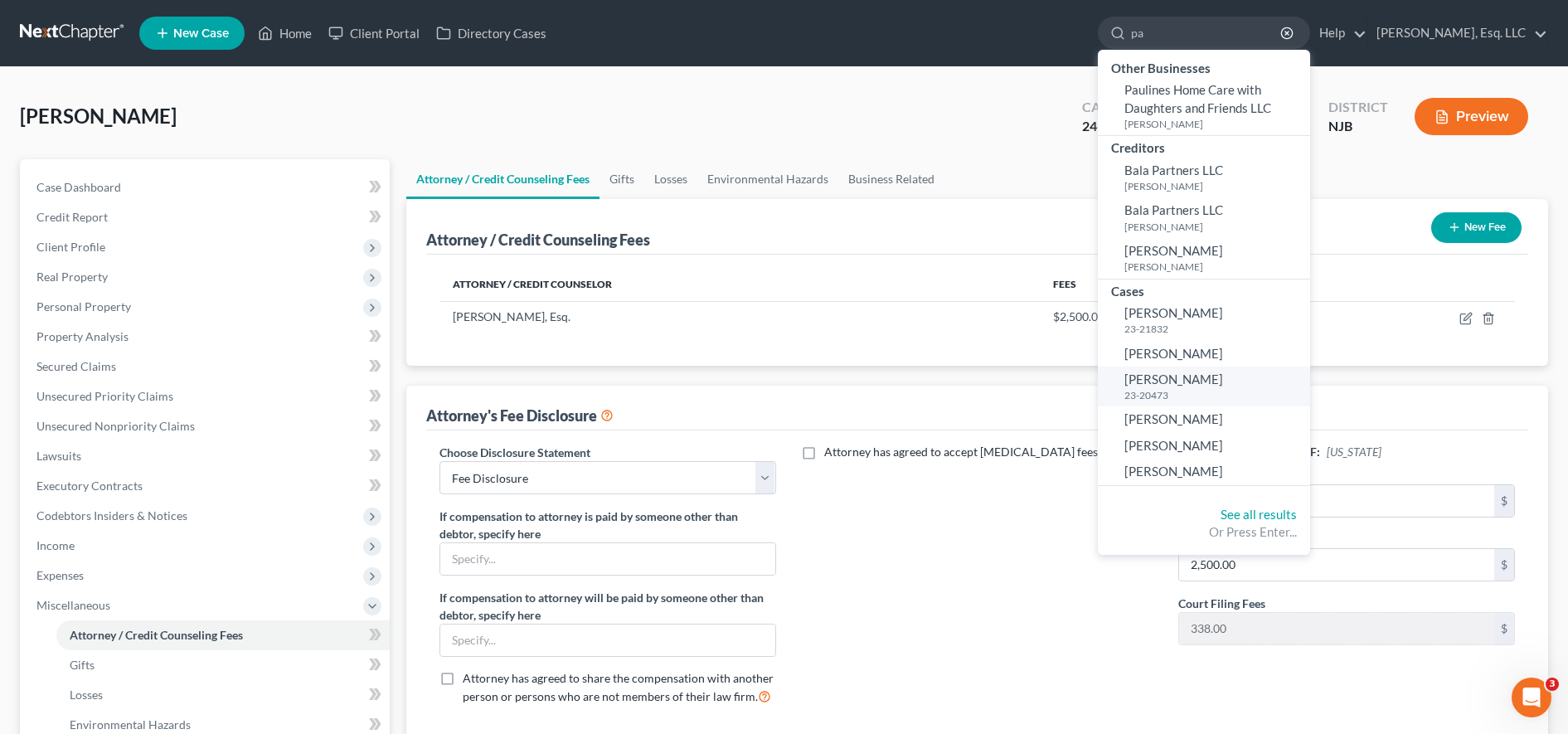
type input "p"
type input "tompk"
click at [379, 30] on link "Client Portal" at bounding box center [374, 33] width 108 height 30
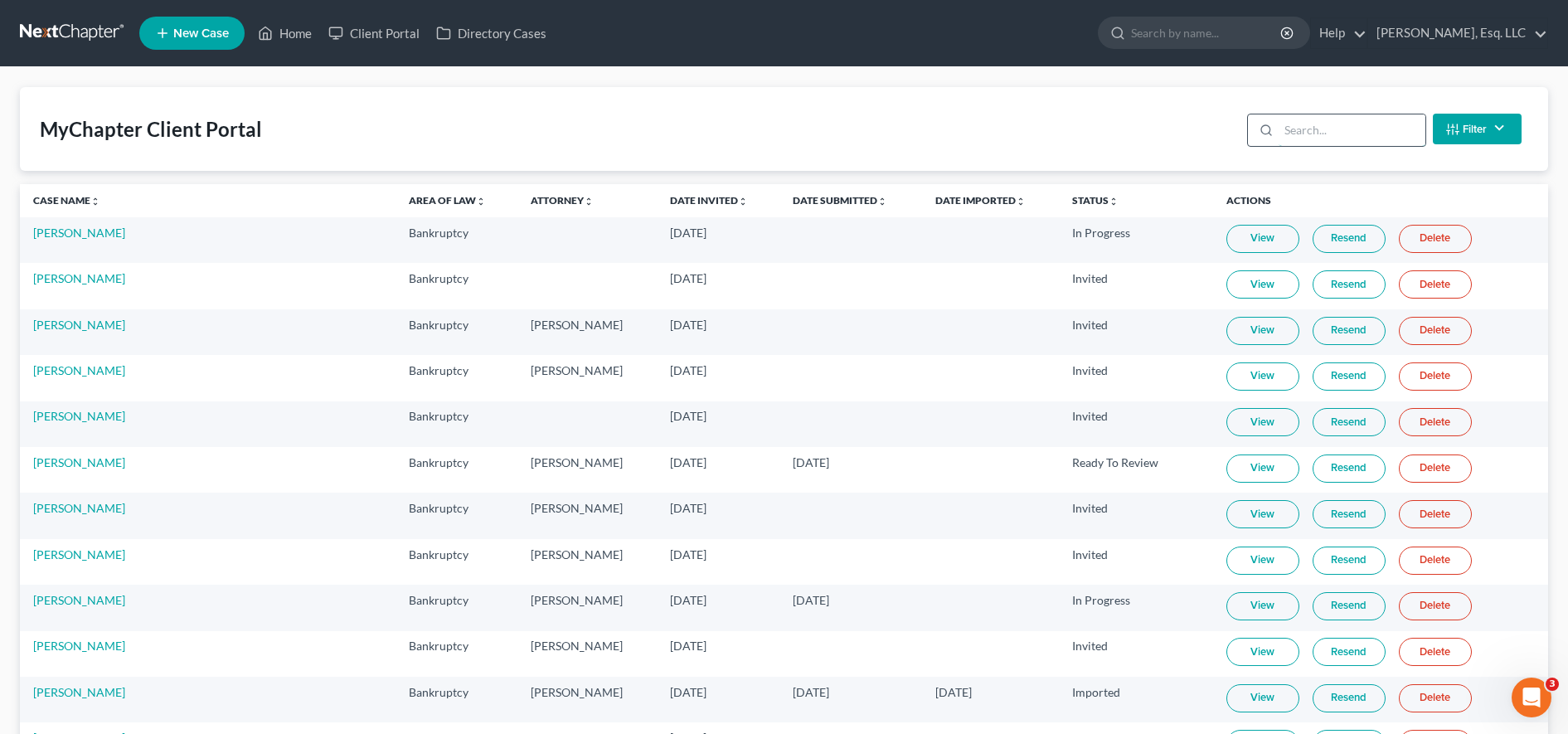
click at [1319, 129] on input "search" at bounding box center [1352, 130] width 147 height 31
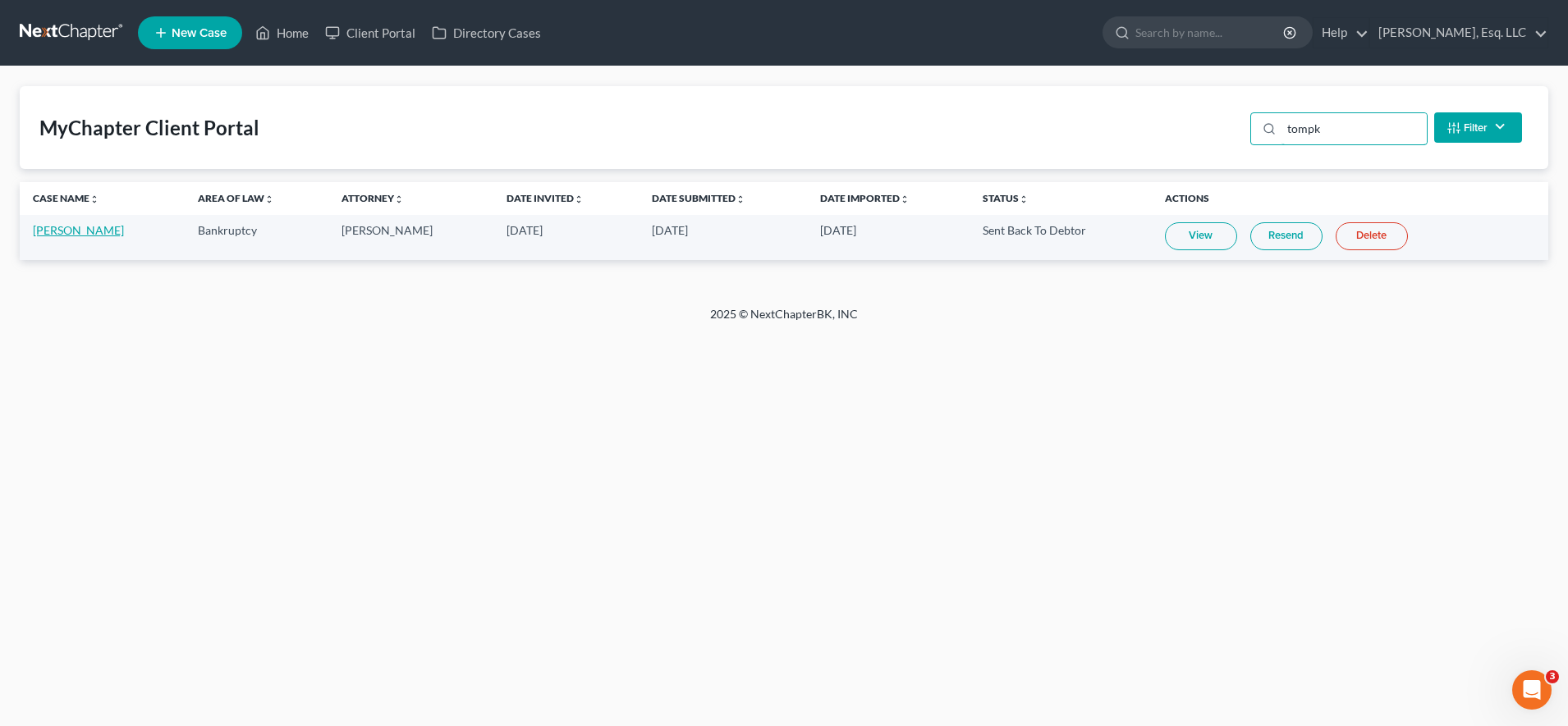
type input "tompk"
click at [77, 231] on link "Paul Tompkin" at bounding box center [78, 229] width 91 height 14
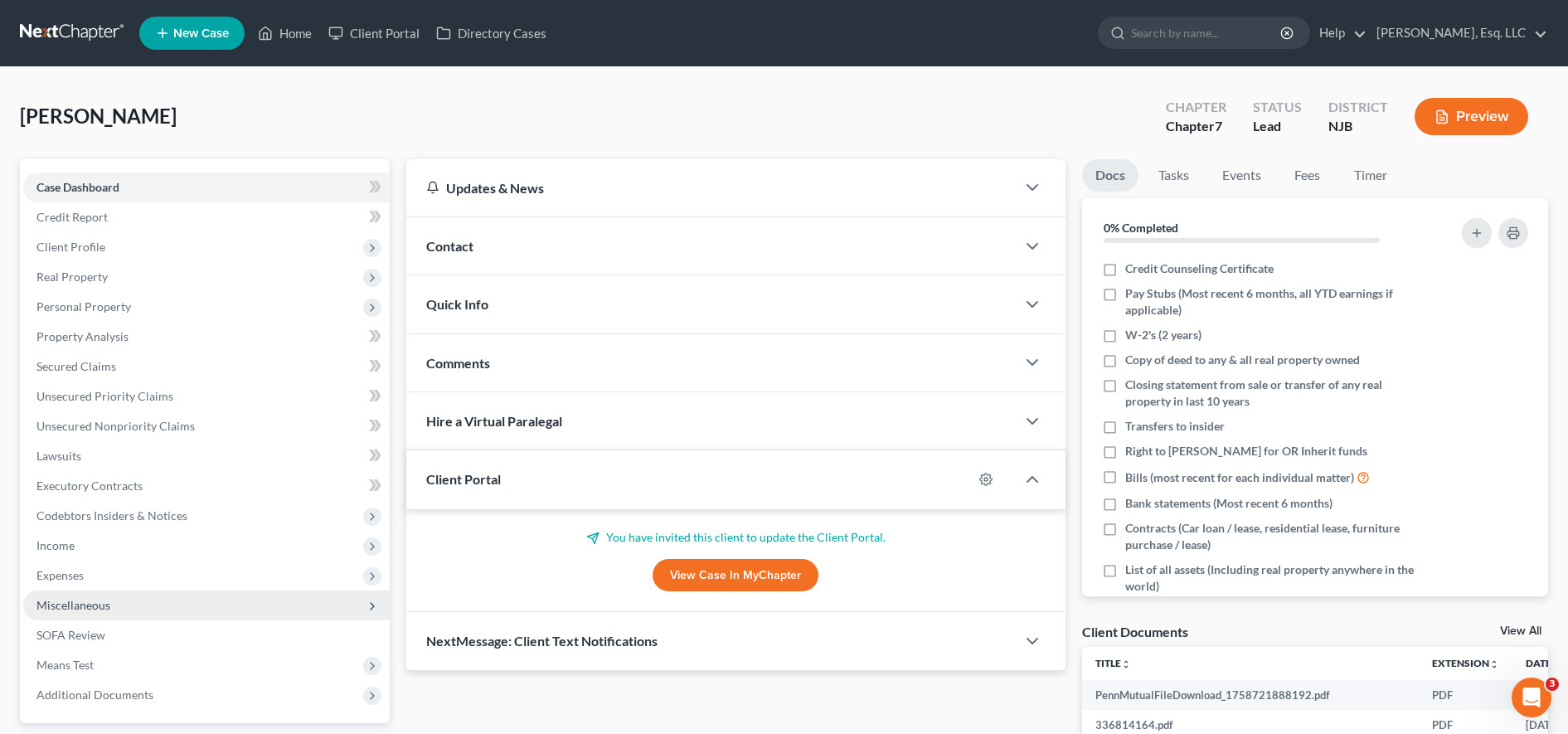
click at [73, 601] on span "Miscellaneous" at bounding box center [73, 605] width 73 height 14
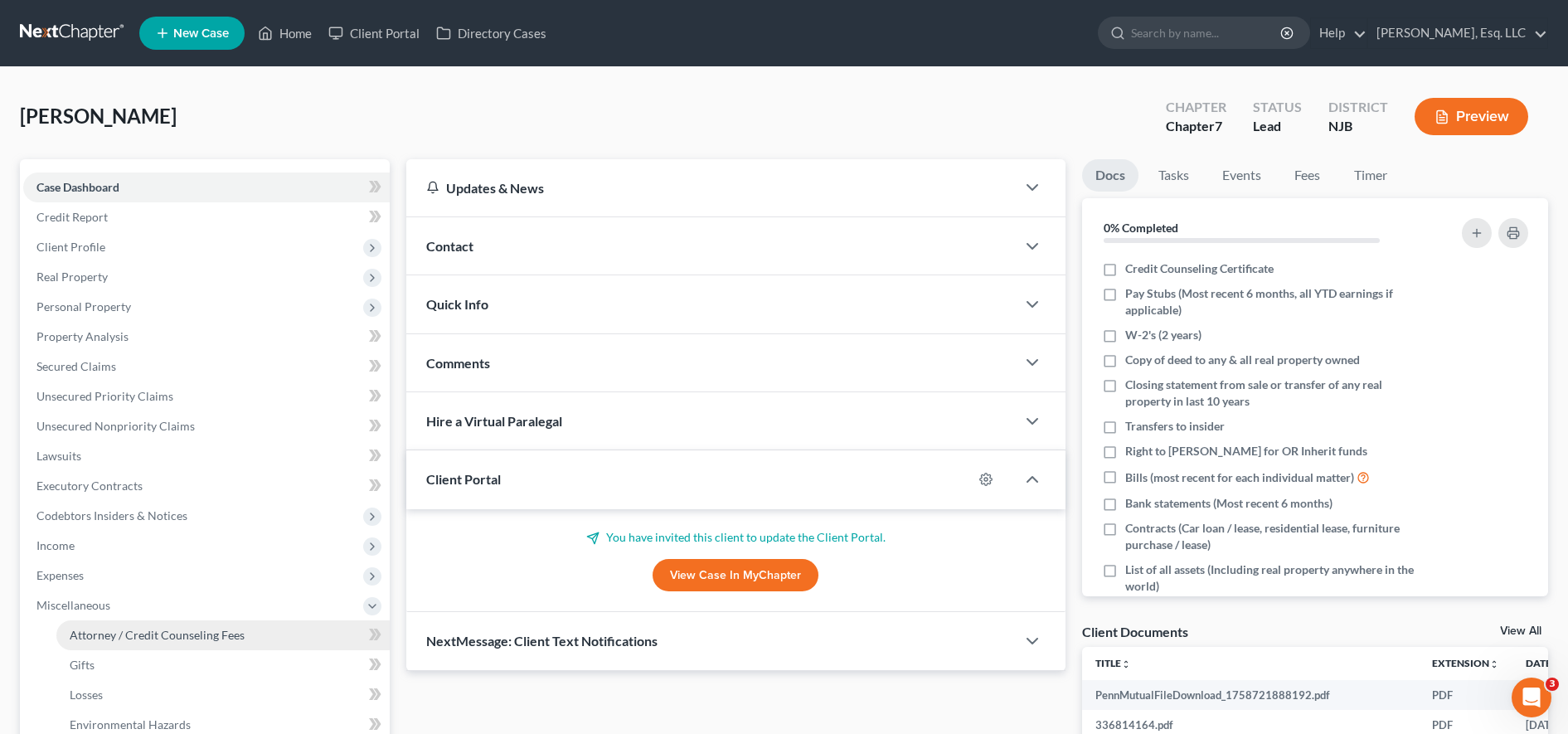
scroll to position [116, 0]
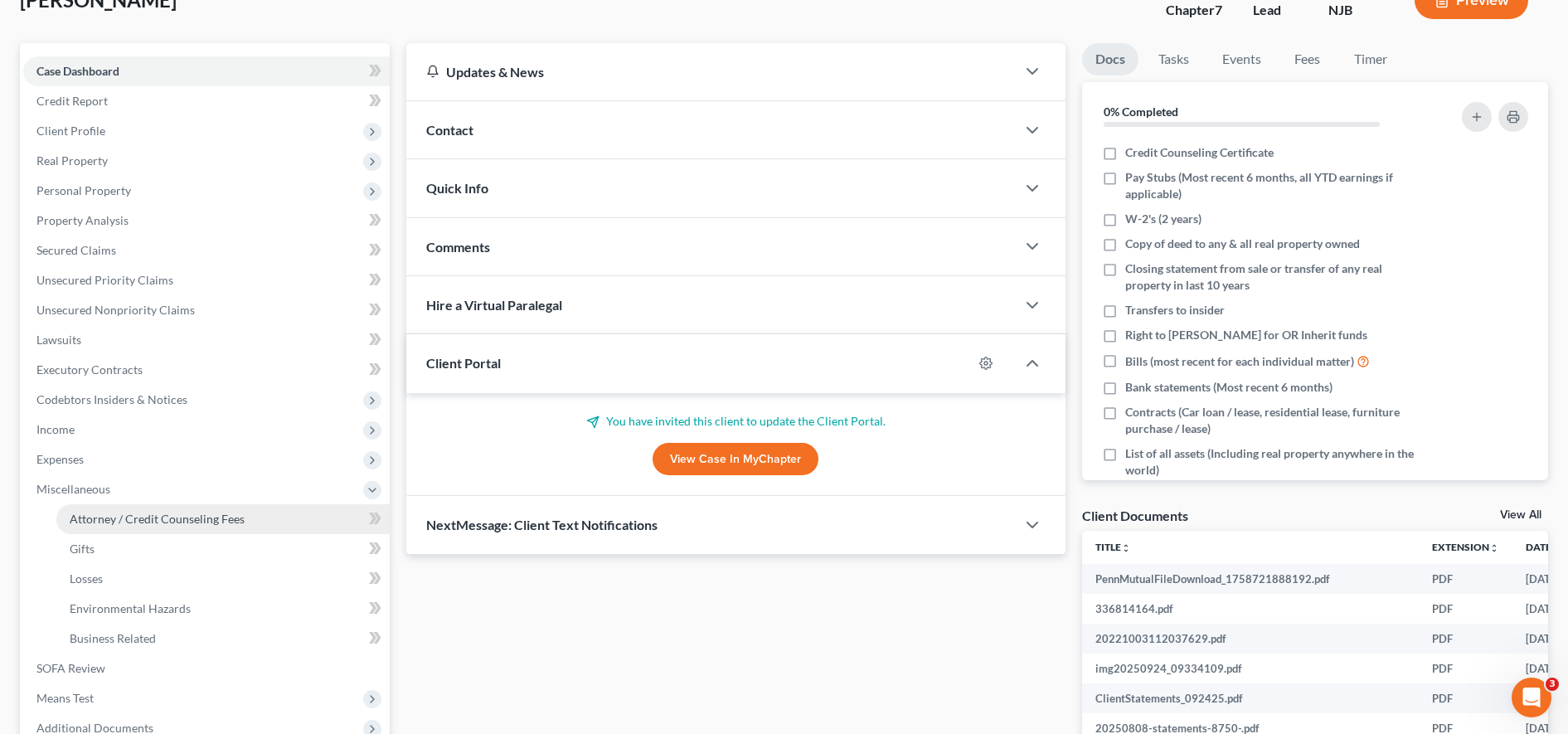
click at [193, 526] on link "Attorney / Credit Counseling Fees" at bounding box center [223, 519] width 333 height 30
select select "0"
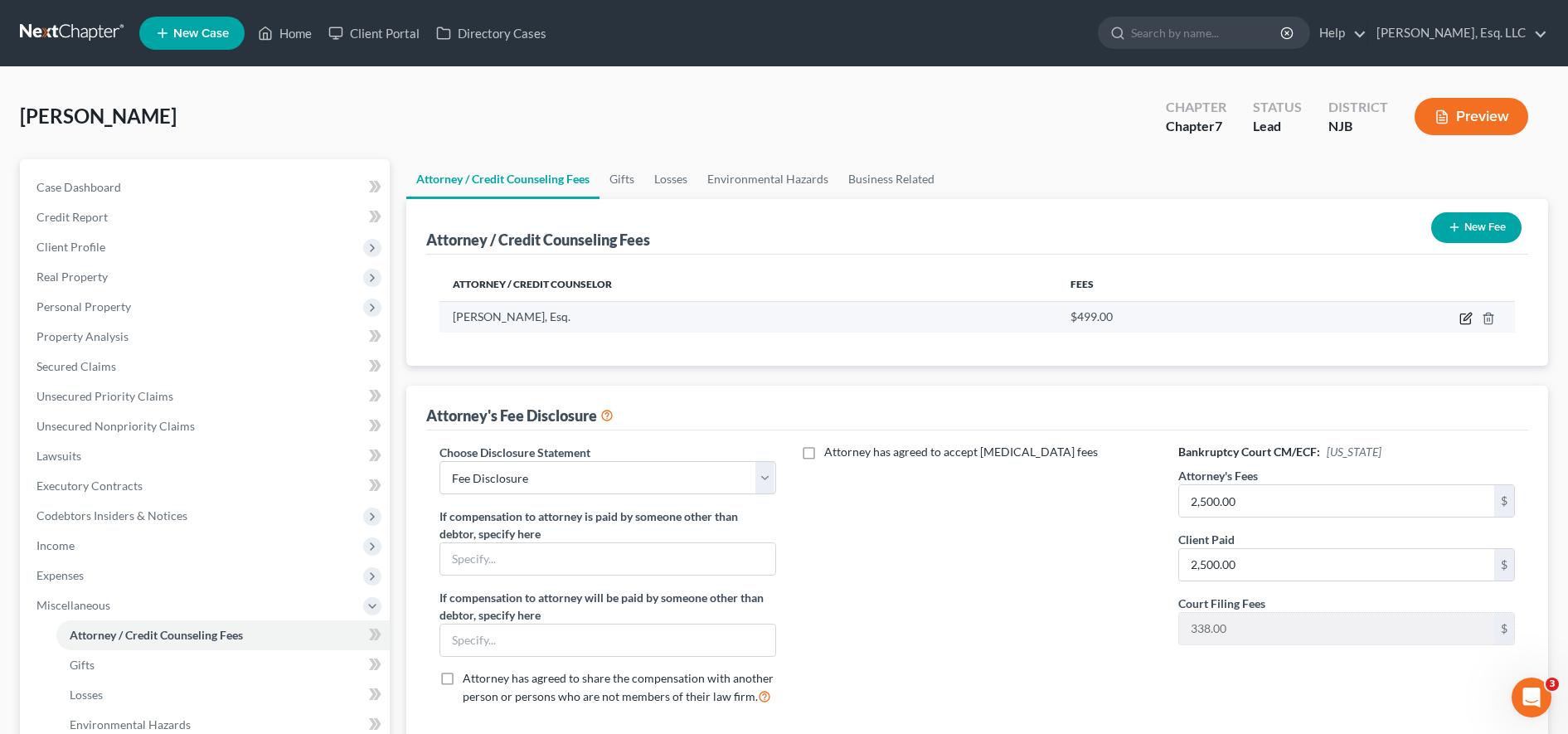
click at [1463, 319] on icon "button" at bounding box center [1466, 319] width 13 height 13
select select "33"
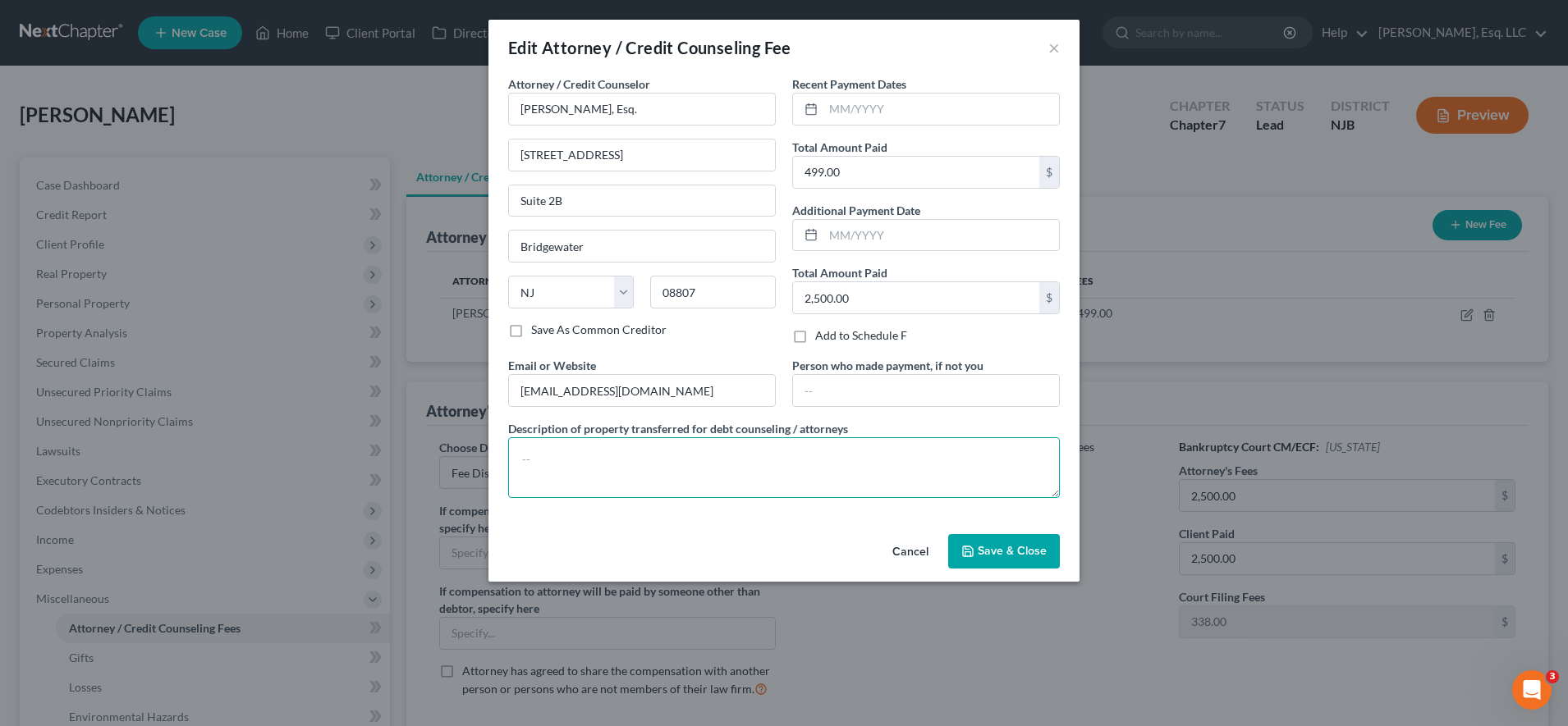
click at [690, 485] on textarea at bounding box center [784, 467] width 552 height 61
paste textarea "Total collected $2999 and applied as follows: $2500 legal fee and $499 filing f…"
type textarea "Total collected $2999 and applied as follows: $2500 legal fee and $499 filing f…"
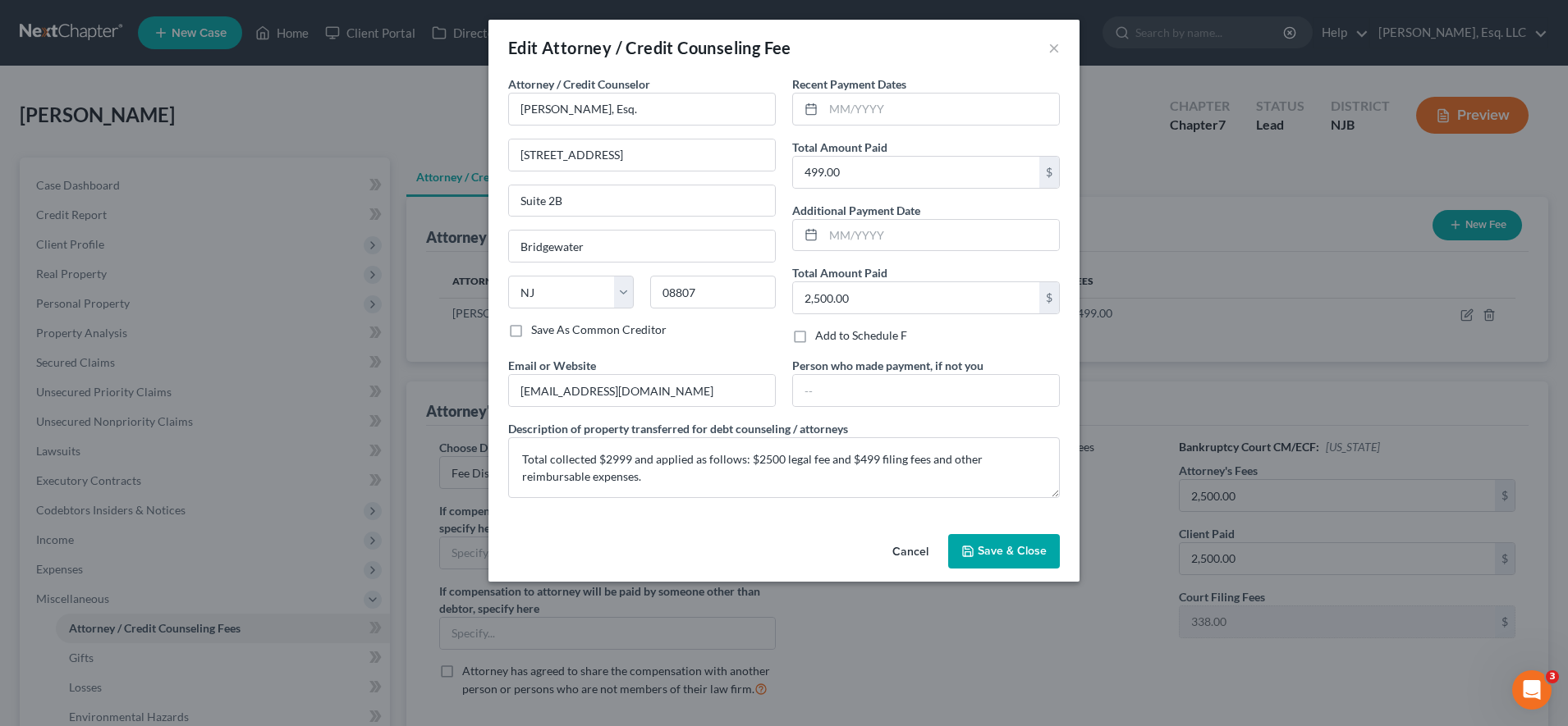
click at [993, 556] on span "Save & Close" at bounding box center [1012, 551] width 69 height 14
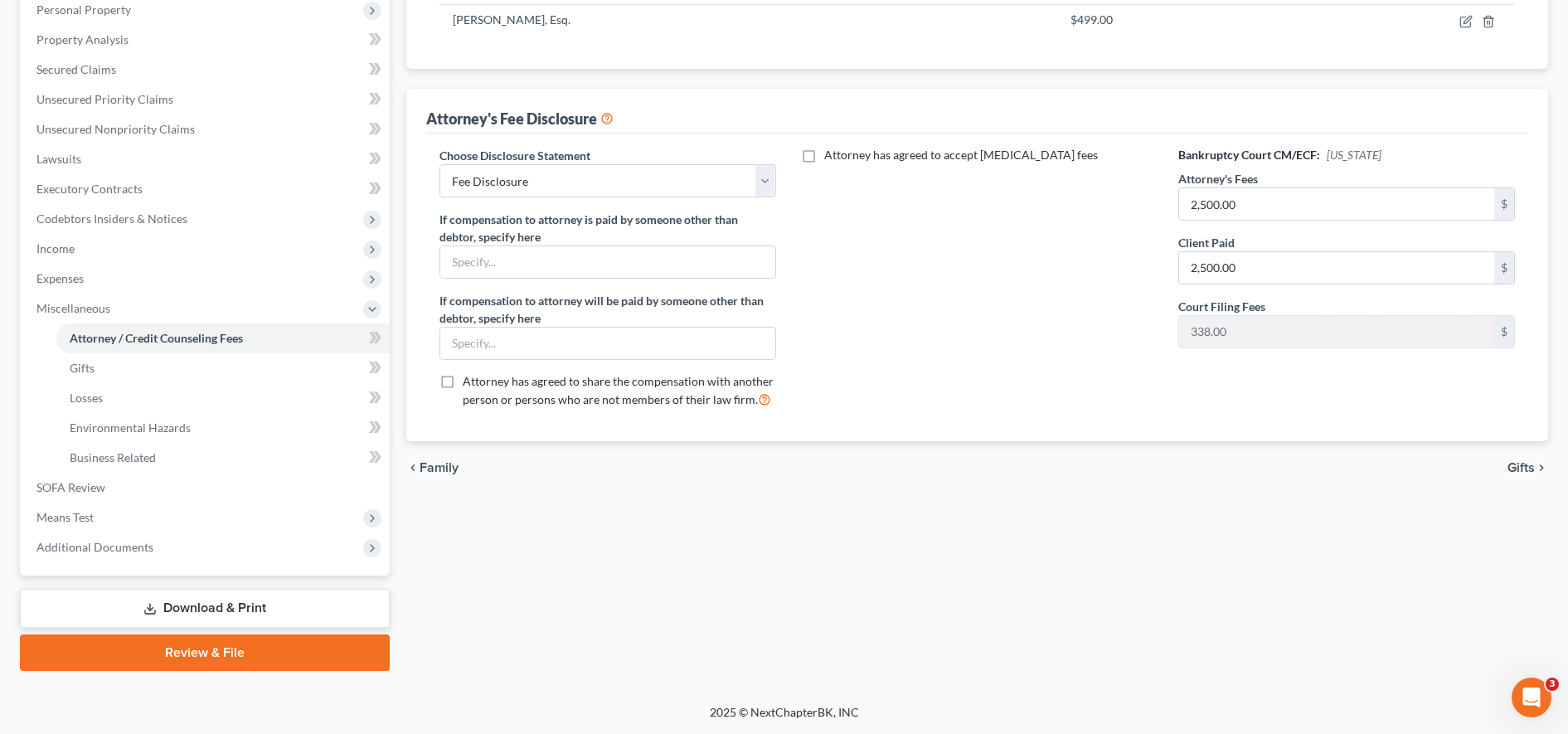
click at [163, 602] on link "Download & Print" at bounding box center [205, 608] width 369 height 39
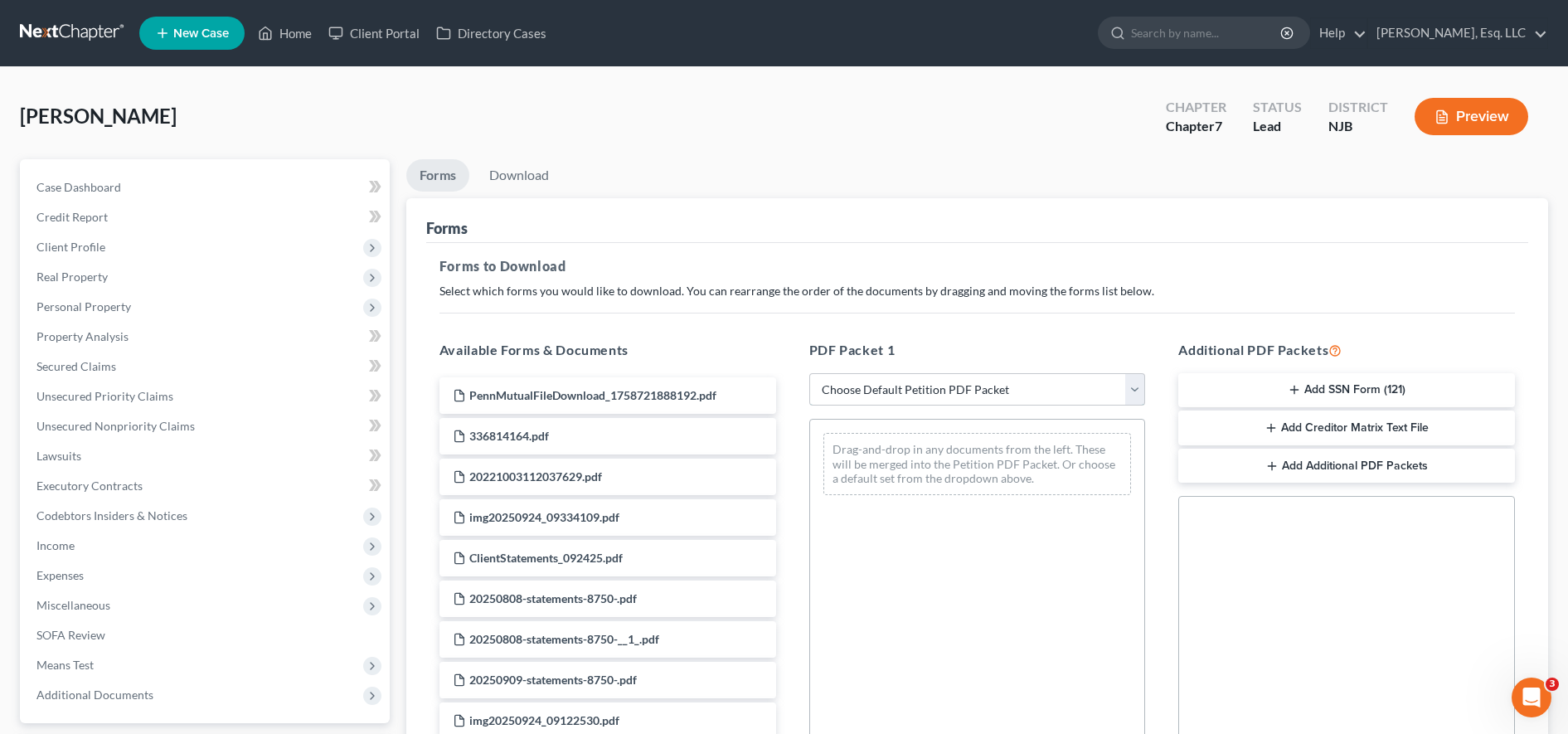
click at [868, 395] on select "Choose Default Petition PDF Packet Complete Bankruptcy Petition (all forms and …" at bounding box center [977, 389] width 337 height 33
select select "0"
click at [809, 373] on select "Choose Default Petition PDF Packet Complete Bankruptcy Petition (all forms and …" at bounding box center [977, 389] width 337 height 33
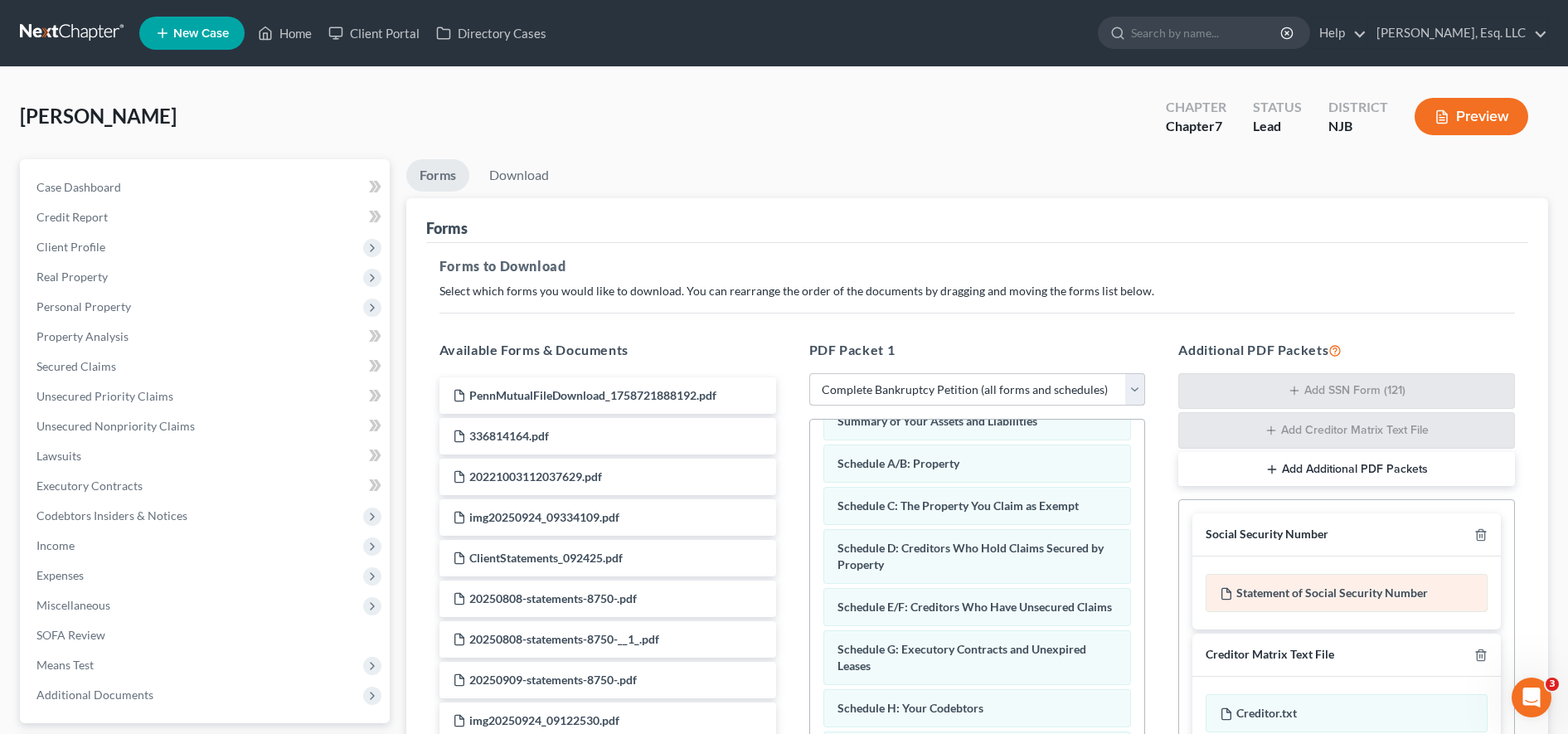
scroll to position [292, 0]
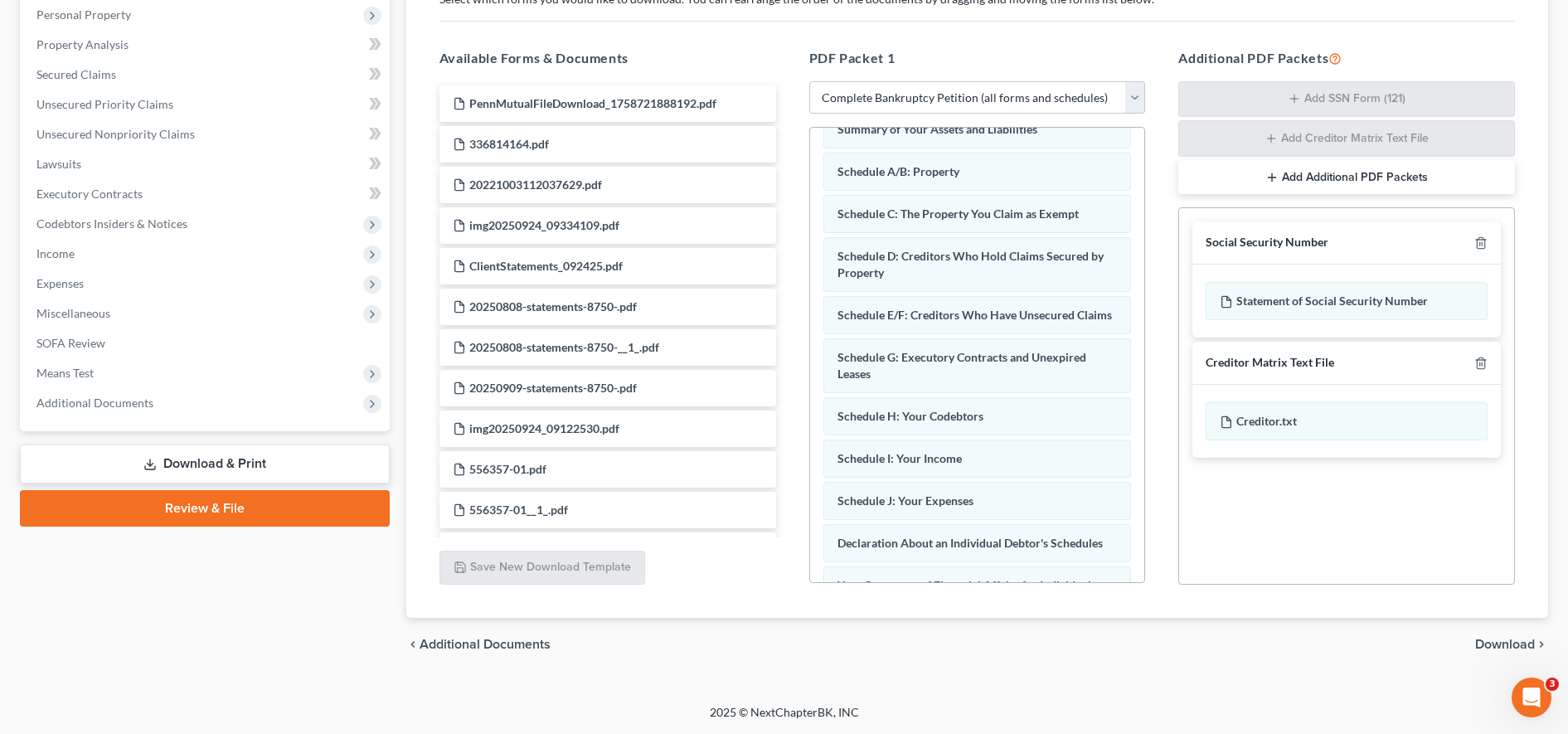
click at [1521, 649] on span "Download" at bounding box center [1505, 645] width 60 height 13
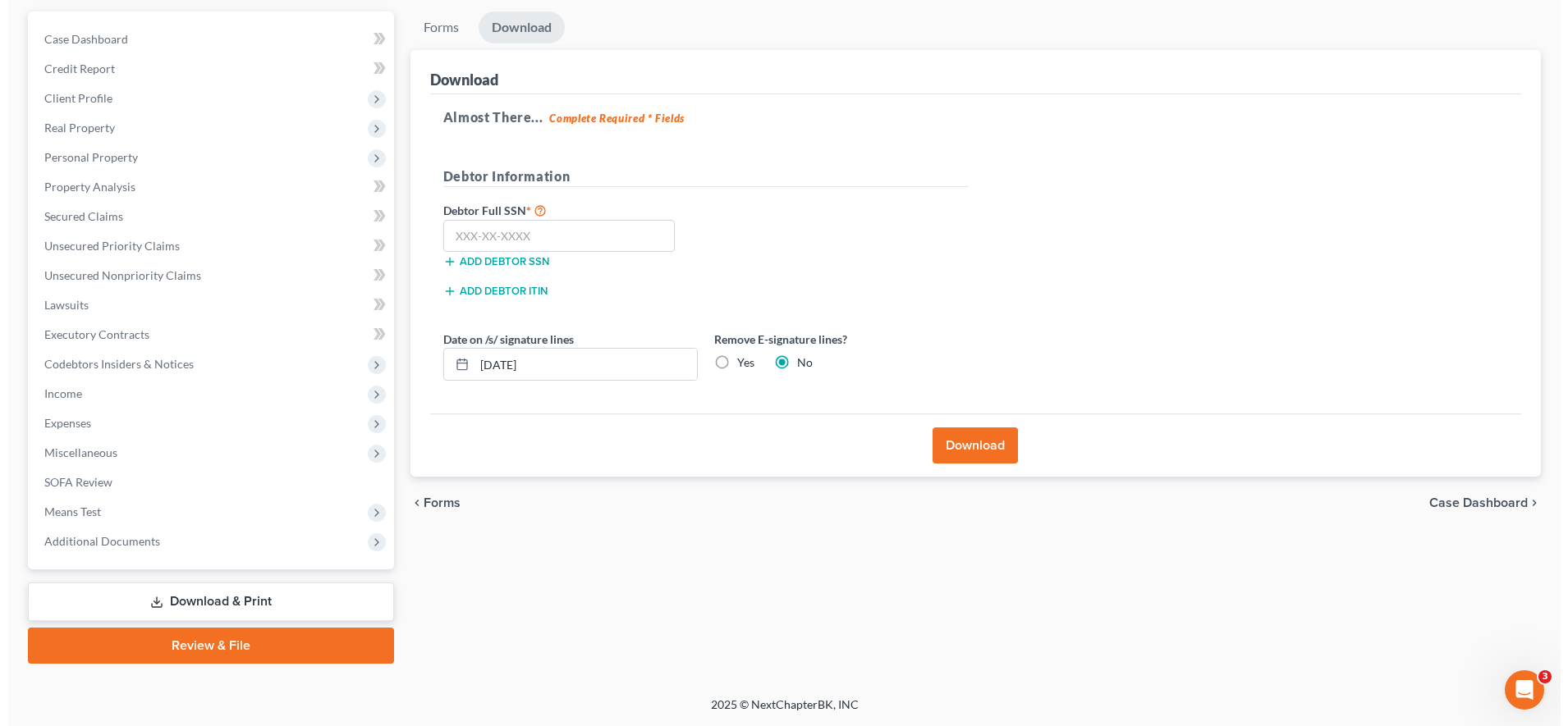
scroll to position [146, 0]
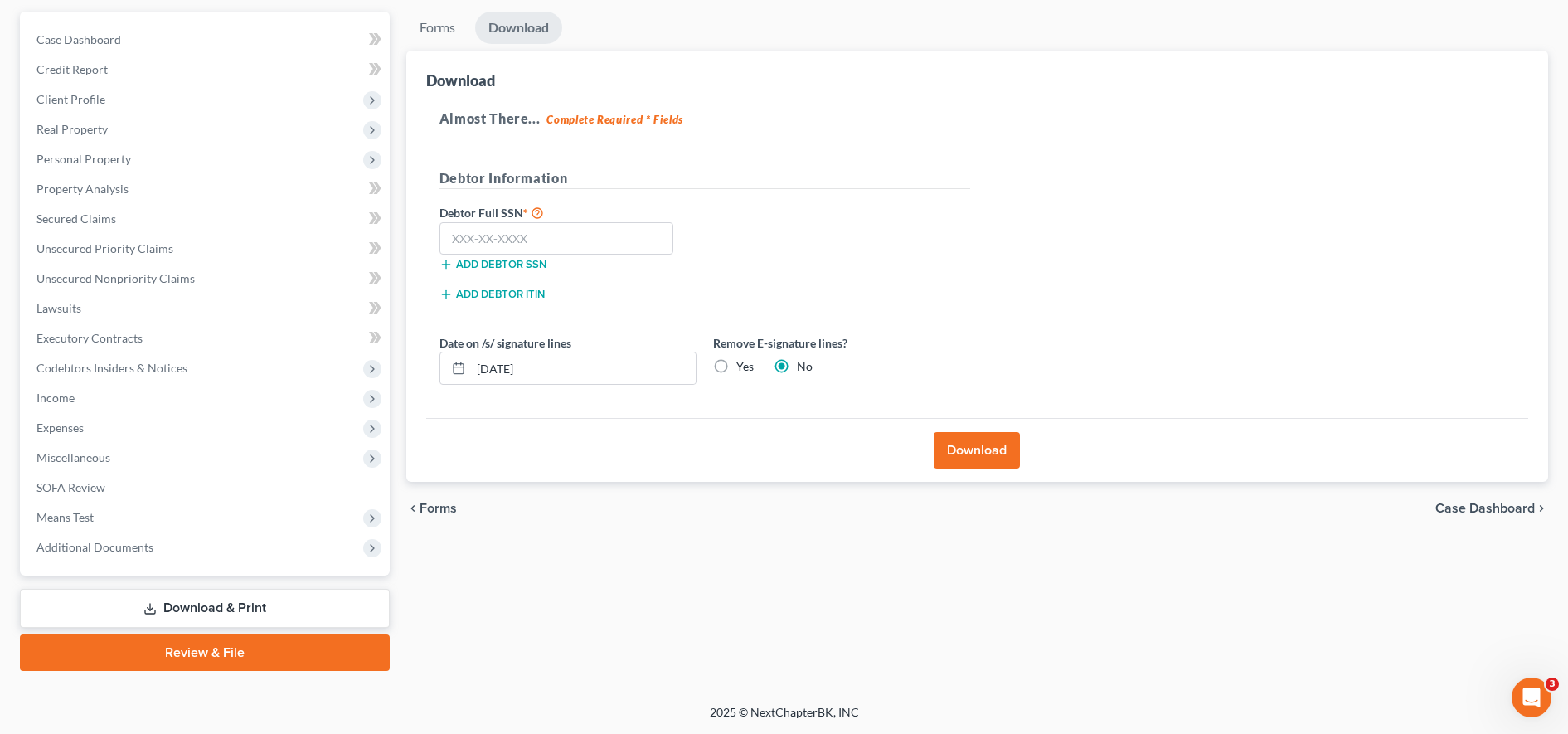
click at [736, 360] on label "Yes" at bounding box center [745, 367] width 18 height 17
click at [743, 360] on input "Yes" at bounding box center [748, 364] width 11 height 11
radio input "true"
radio input "false"
click at [1328, 260] on div "Almost There... Complete Required * Fields Debtor Information Debtor Full SSN *…" at bounding box center [977, 256] width 1102 height 323
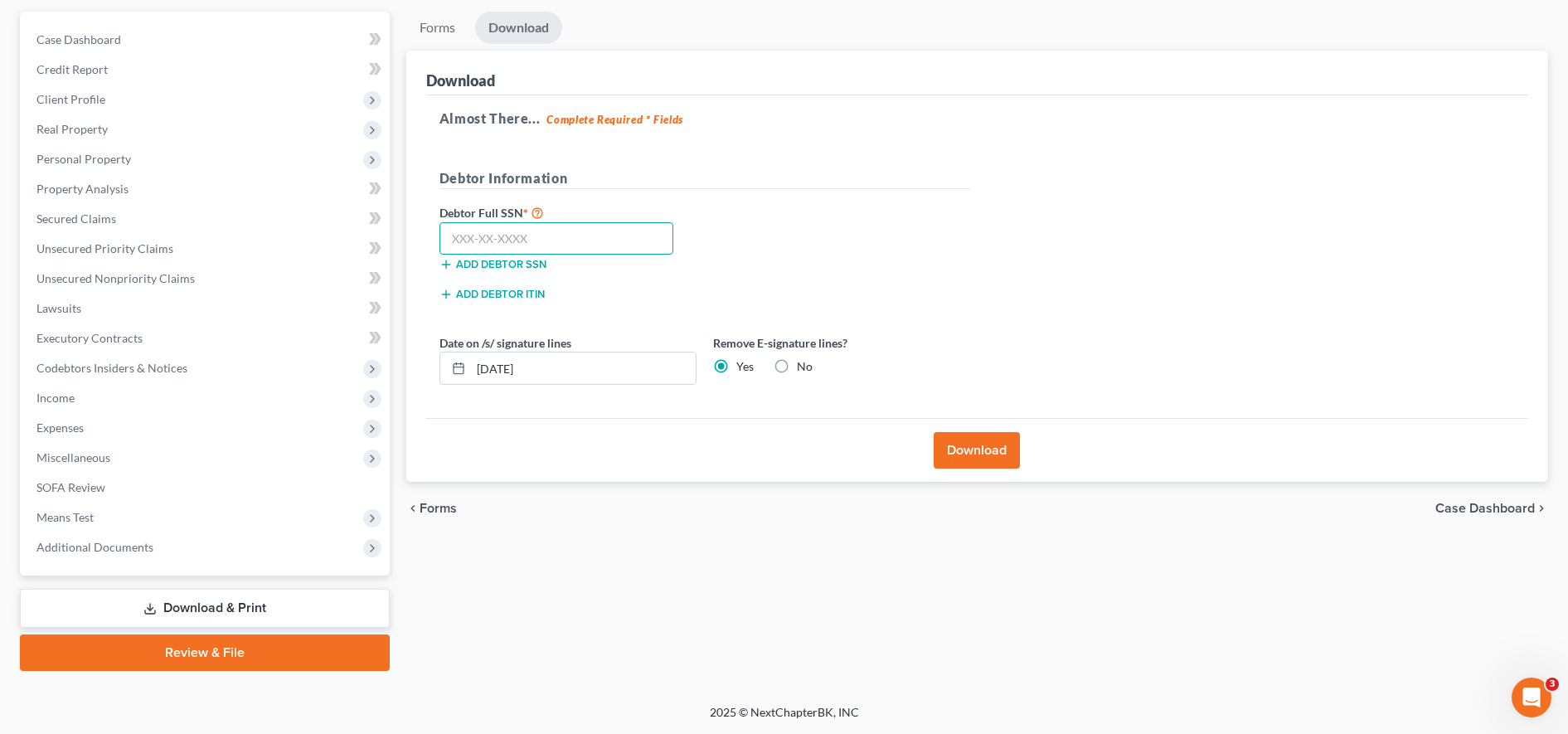
click at [563, 240] on input "text" at bounding box center [557, 238] width 234 height 33
type input "141-11-0904"
click at [977, 450] on button "Download" at bounding box center [977, 450] width 86 height 36
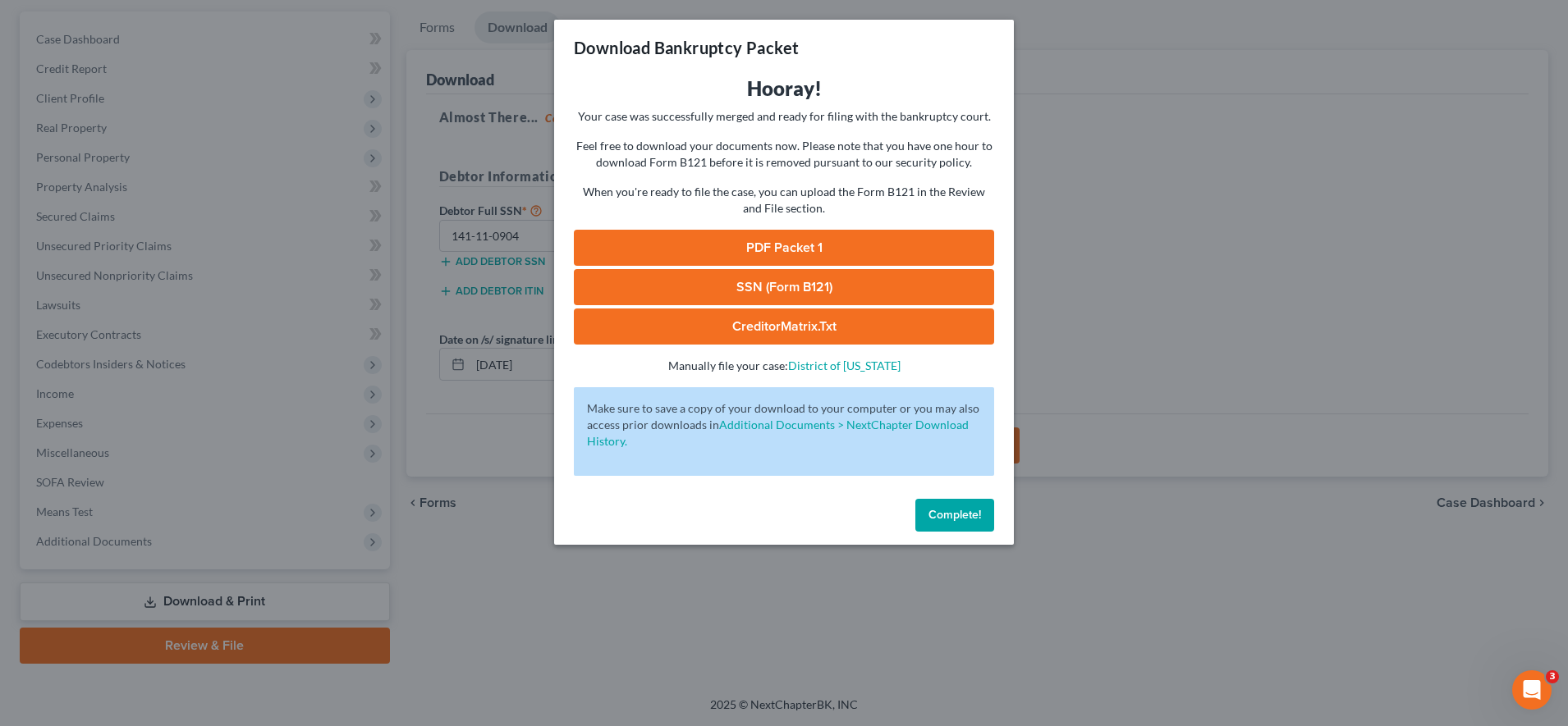
click at [845, 238] on link "PDF Packet 1" at bounding box center [783, 247] width 420 height 36
click at [870, 290] on link "SSN (Form B121)" at bounding box center [783, 286] width 420 height 36
click at [944, 302] on link "SSN (Form B121)" at bounding box center [783, 286] width 420 height 36
click at [696, 313] on link "CreditorMatrix.txt" at bounding box center [783, 326] width 420 height 36
click at [705, 82] on h3 "Hooray!" at bounding box center [783, 88] width 420 height 26
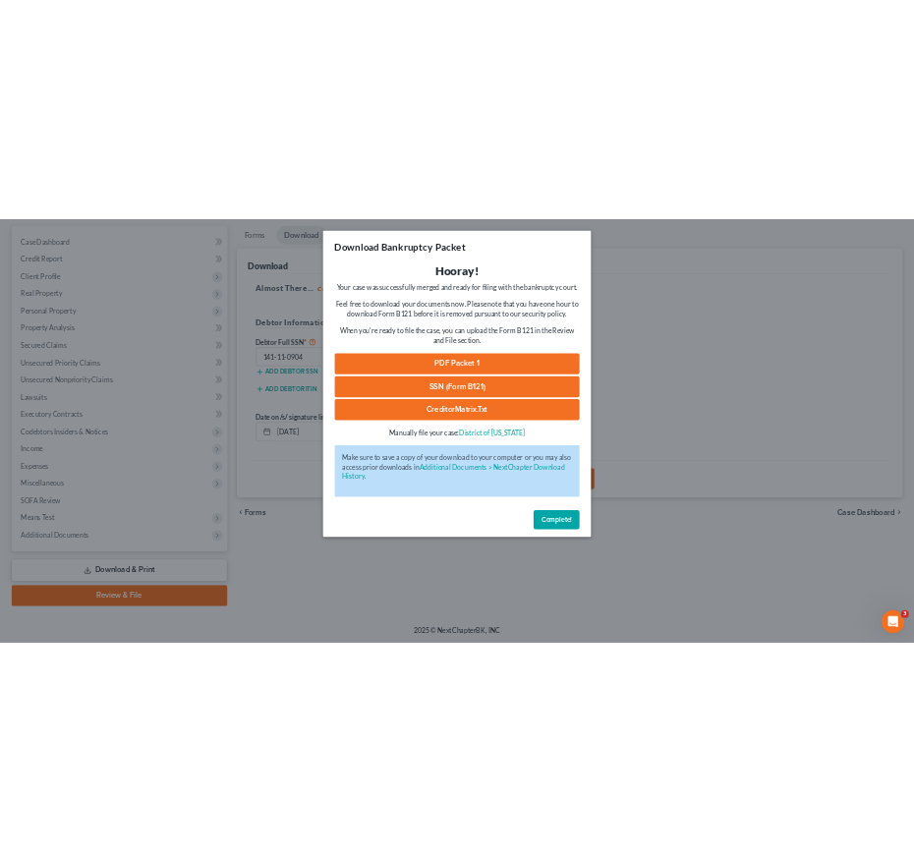
scroll to position [83, 0]
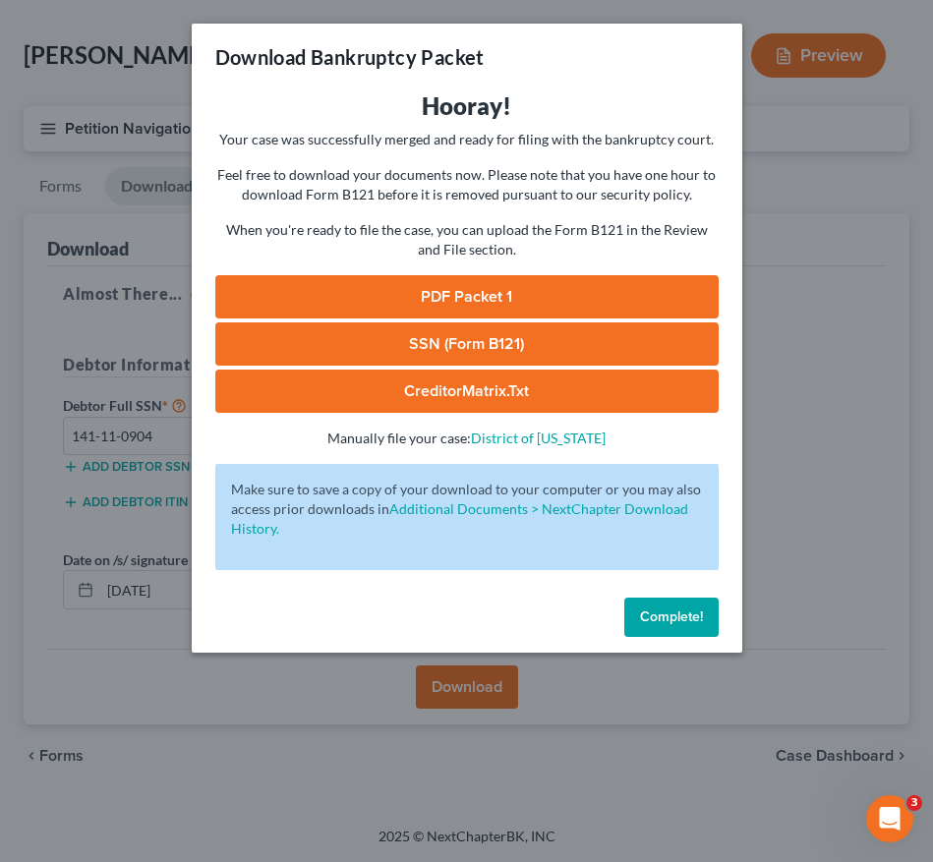
click at [661, 616] on span "Complete!" at bounding box center [671, 617] width 63 height 17
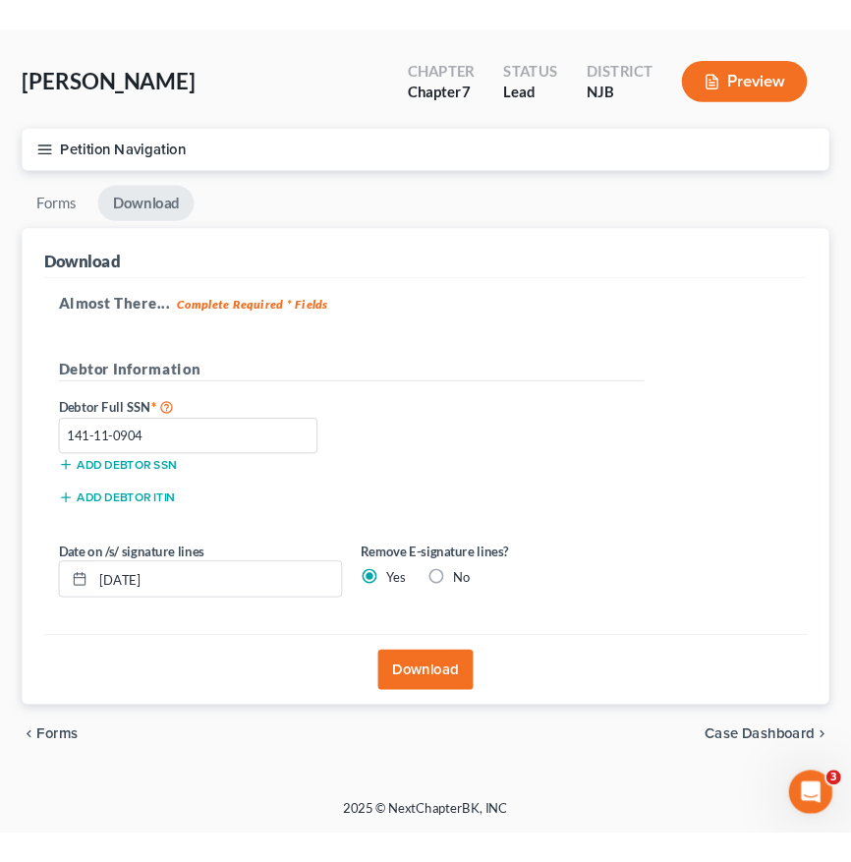
scroll to position [0, 0]
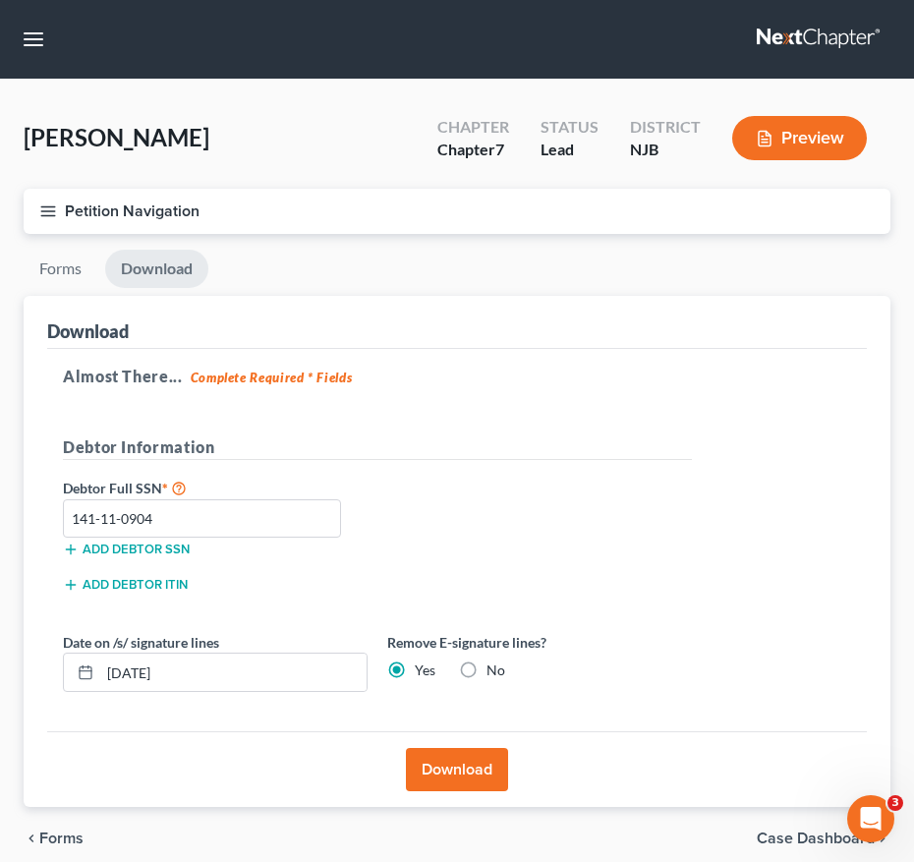
click at [48, 25] on nav "Home New Case Client Portal Directory Cases Karina Pia Lucid, Esq. LLC madison@…" at bounding box center [457, 39] width 914 height 79
click at [34, 39] on button "button" at bounding box center [33, 39] width 35 height 35
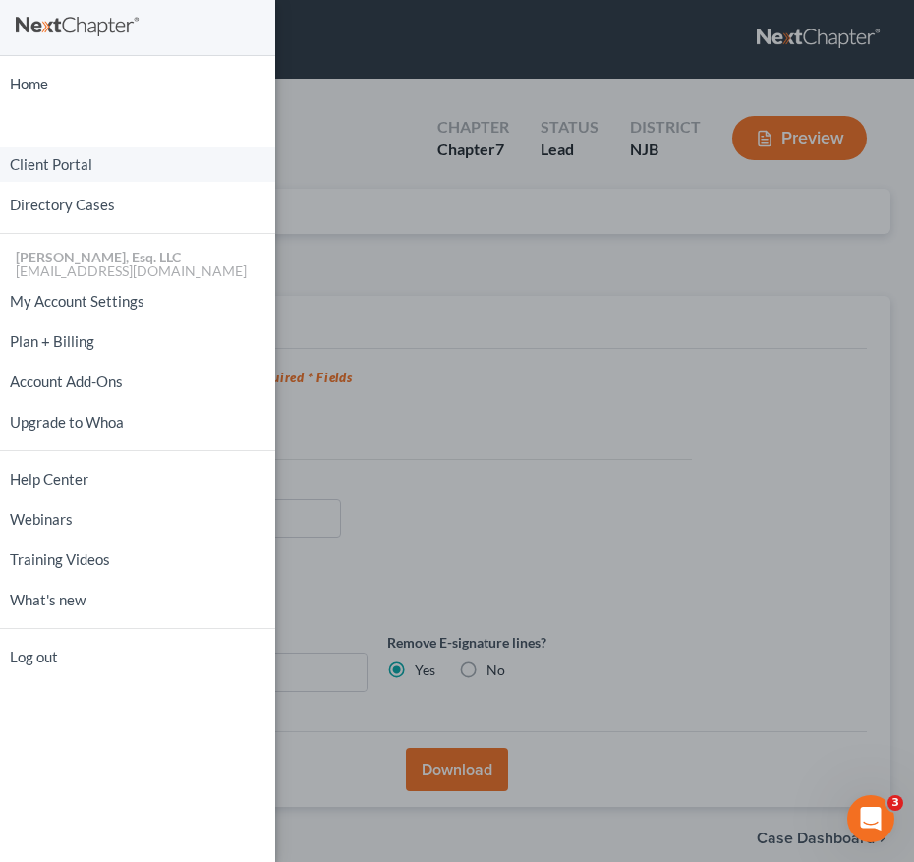
click at [100, 173] on link "Client Portal" at bounding box center [137, 164] width 275 height 34
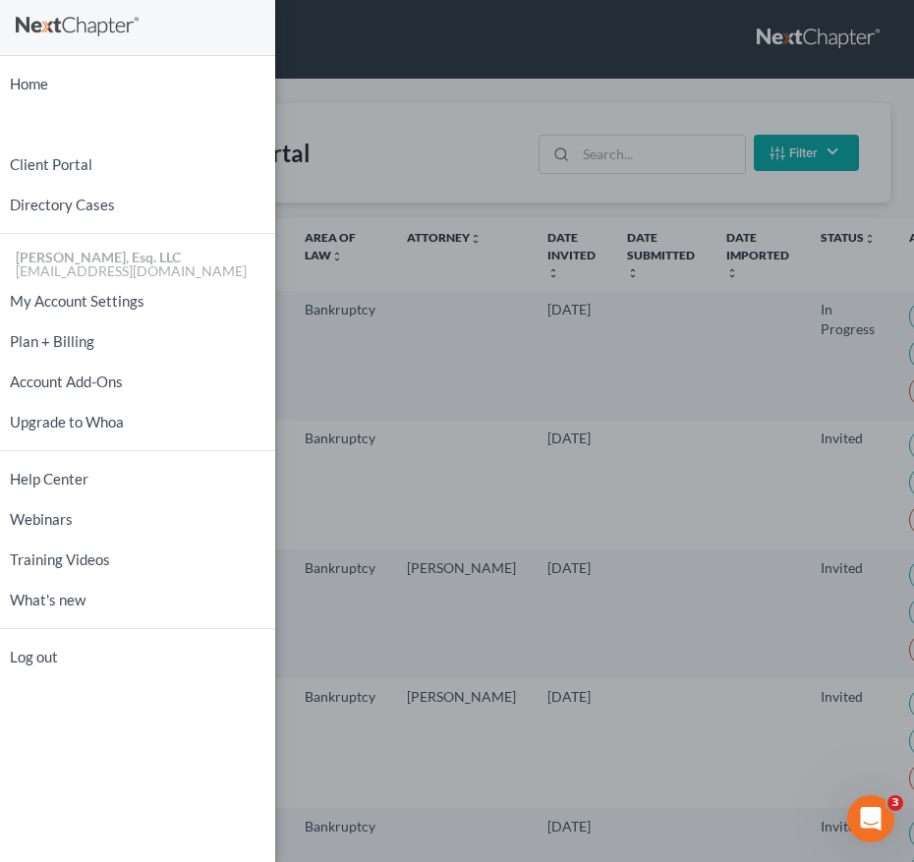
click at [634, 144] on div "Home New Case Client Portal Directory Cases Karina Pia Lucid, Esq. LLC madison@…" at bounding box center [457, 431] width 914 height 862
click at [635, 146] on div "Home New Case Client Portal Directory Cases Karina Pia Lucid, Esq. LLC madison@…" at bounding box center [457, 431] width 914 height 862
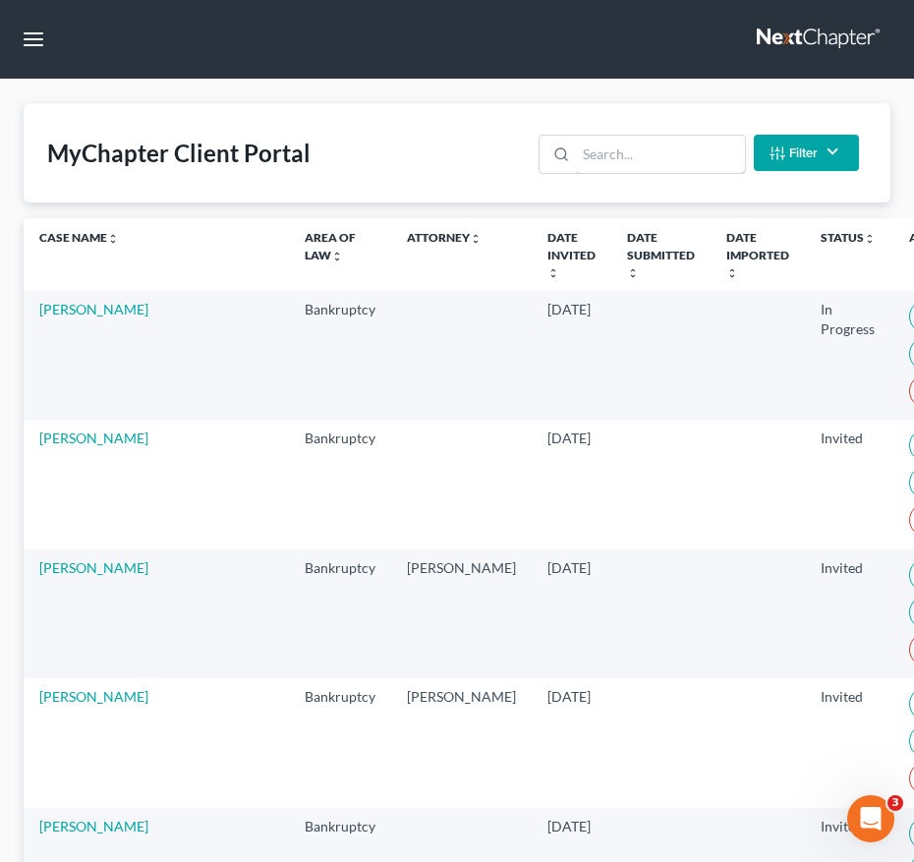
click at [635, 146] on input "search" at bounding box center [660, 154] width 168 height 37
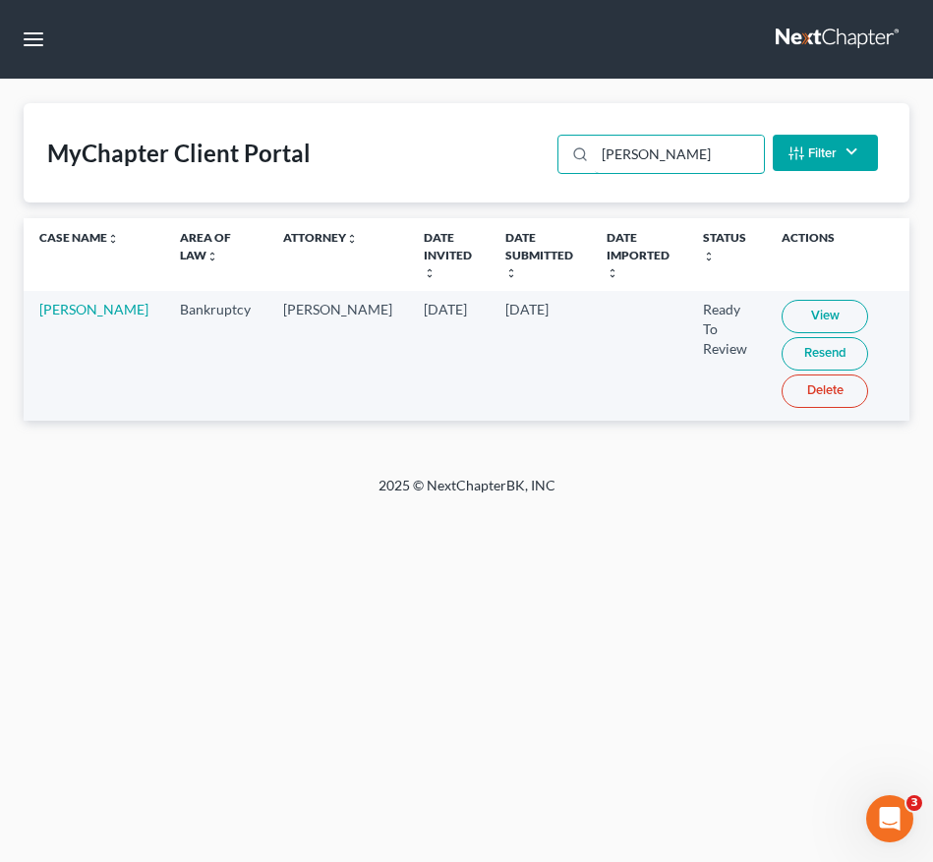
type input "ramos"
click at [52, 318] on td "Sonnia Ramos" at bounding box center [94, 355] width 141 height 129
click at [49, 298] on td "Sonnia Ramos" at bounding box center [94, 355] width 141 height 129
click at [43, 312] on link "Sonnia Ramos" at bounding box center [93, 309] width 109 height 17
select select "1"
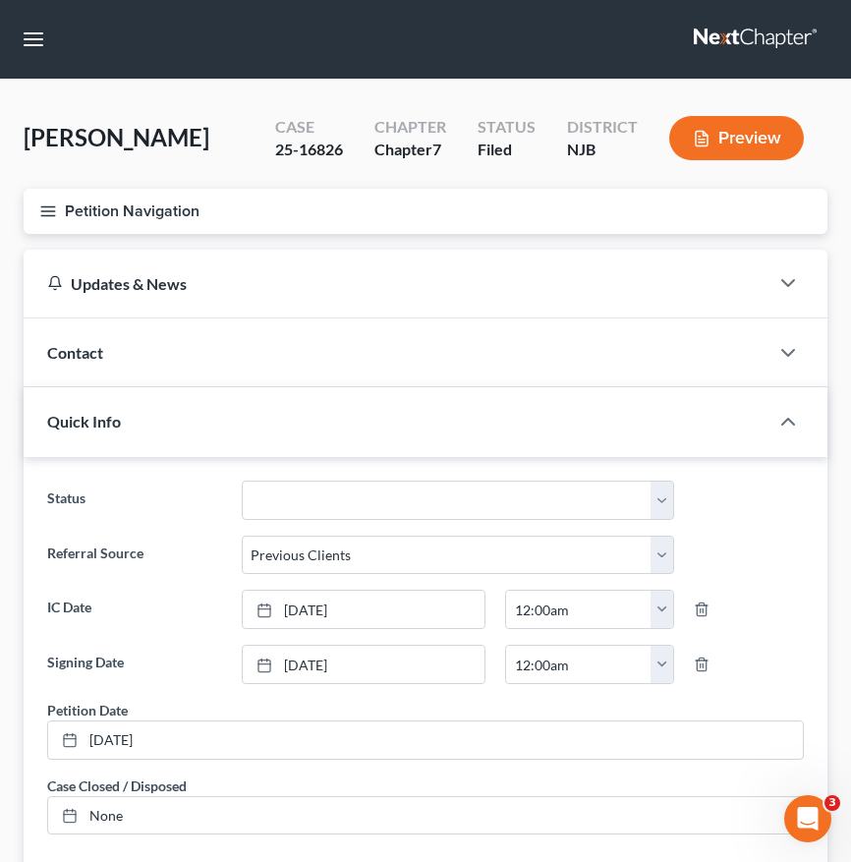
click at [266, 735] on link "6/28/2025" at bounding box center [425, 740] width 755 height 37
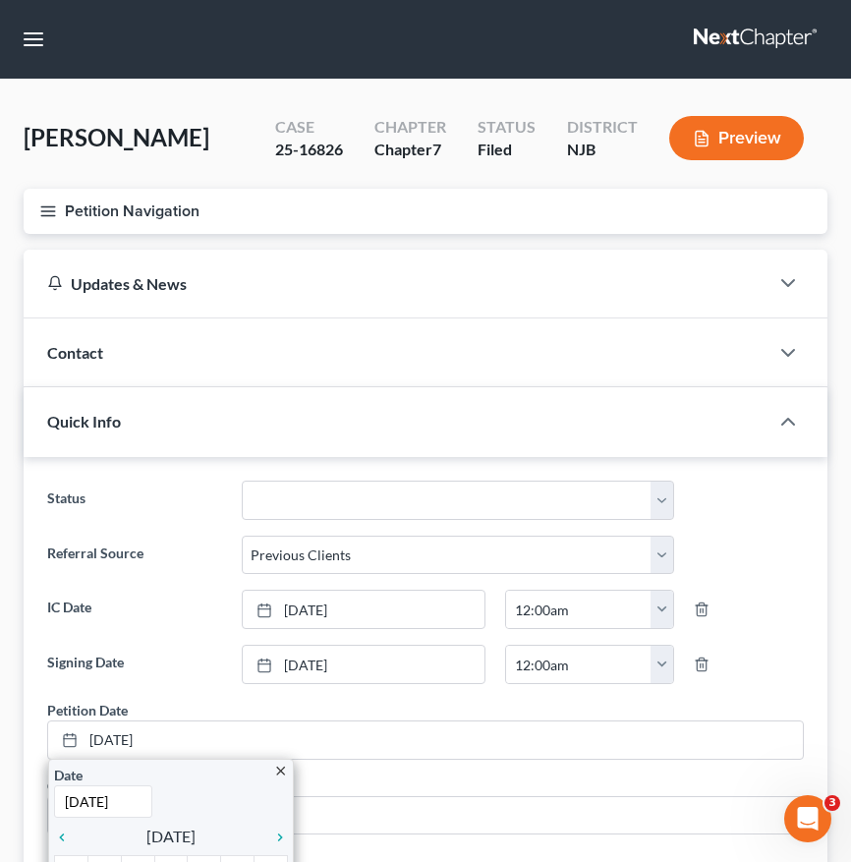
click at [38, 222] on button "Petition Navigation" at bounding box center [426, 211] width 804 height 45
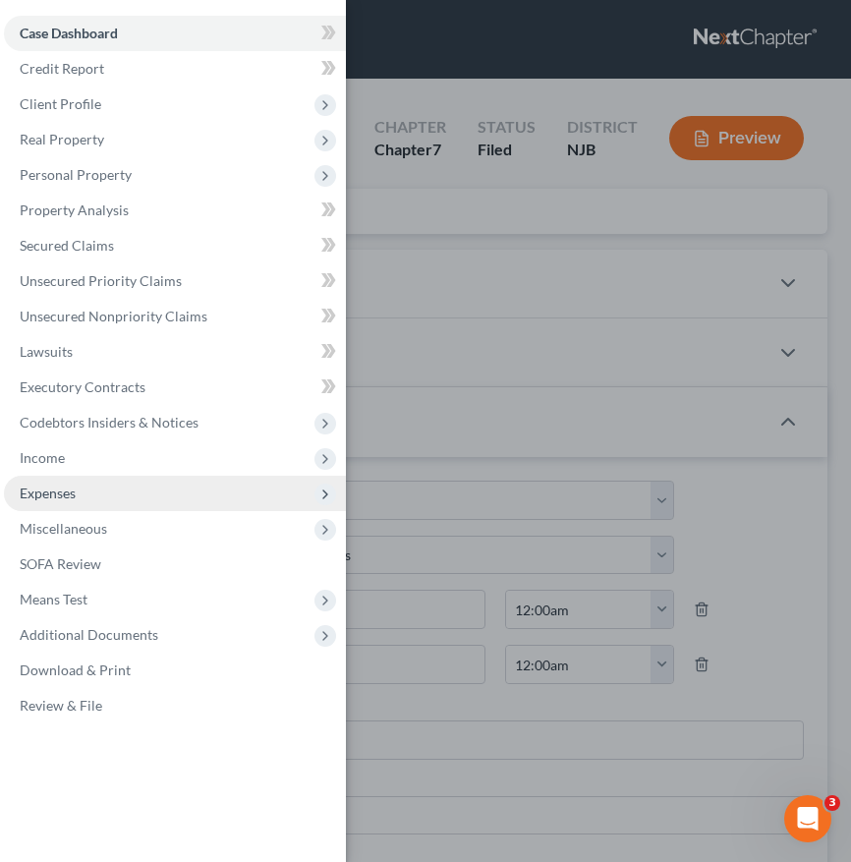
click at [113, 495] on span "Expenses" at bounding box center [175, 493] width 342 height 35
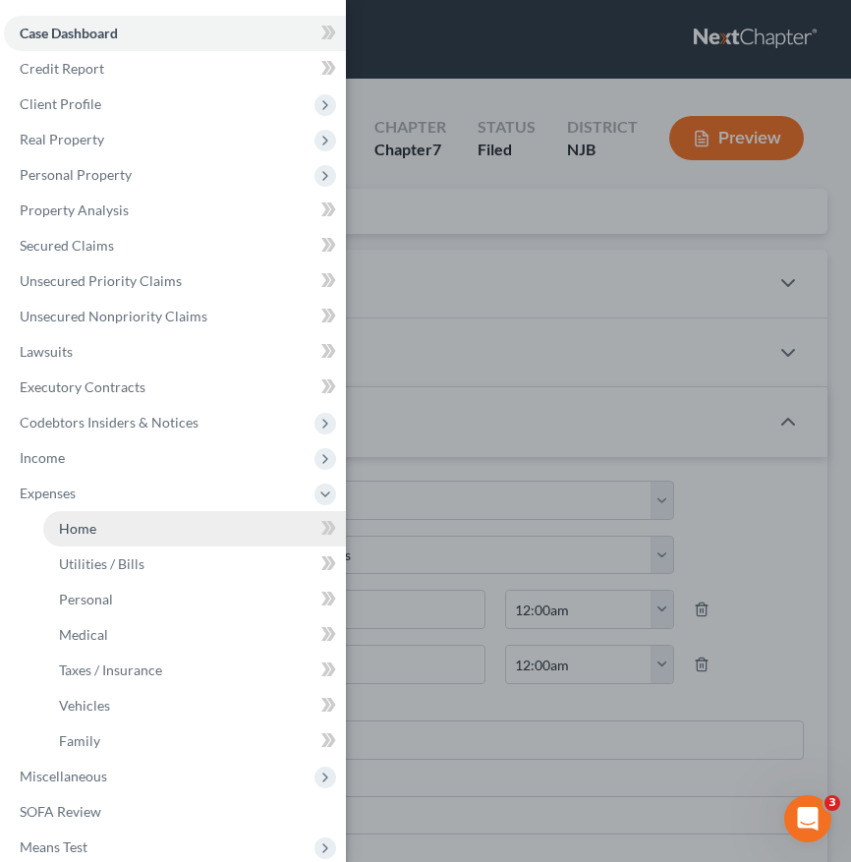
click at [128, 518] on link "Home" at bounding box center [194, 528] width 303 height 35
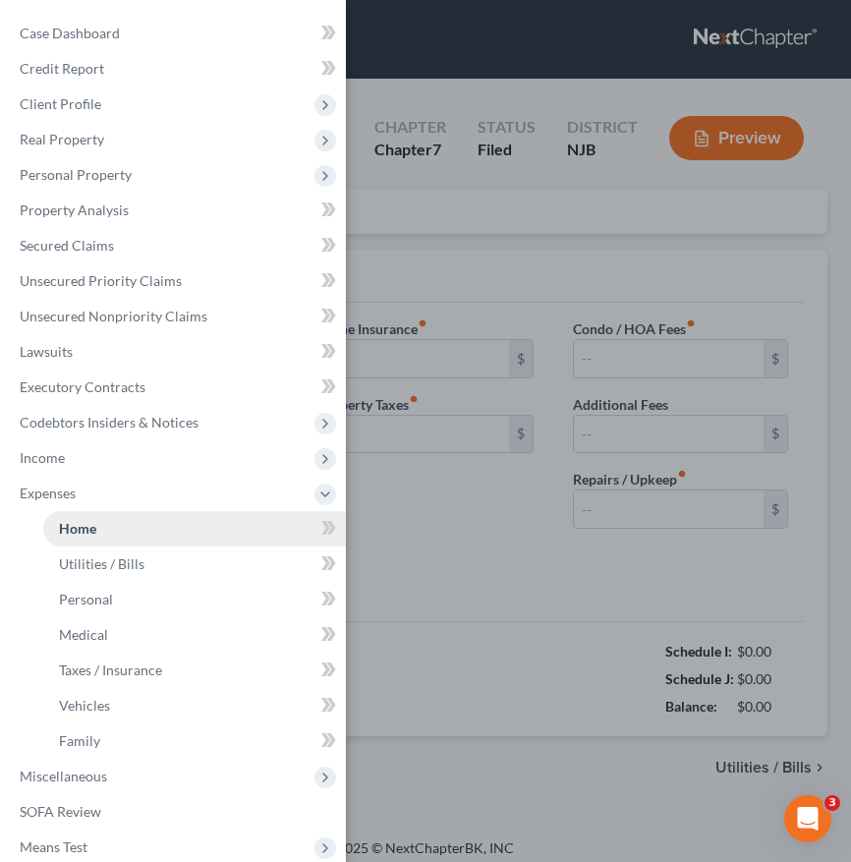
type input "1,955.00"
type input "0.00"
radio input "true"
type input "0.00"
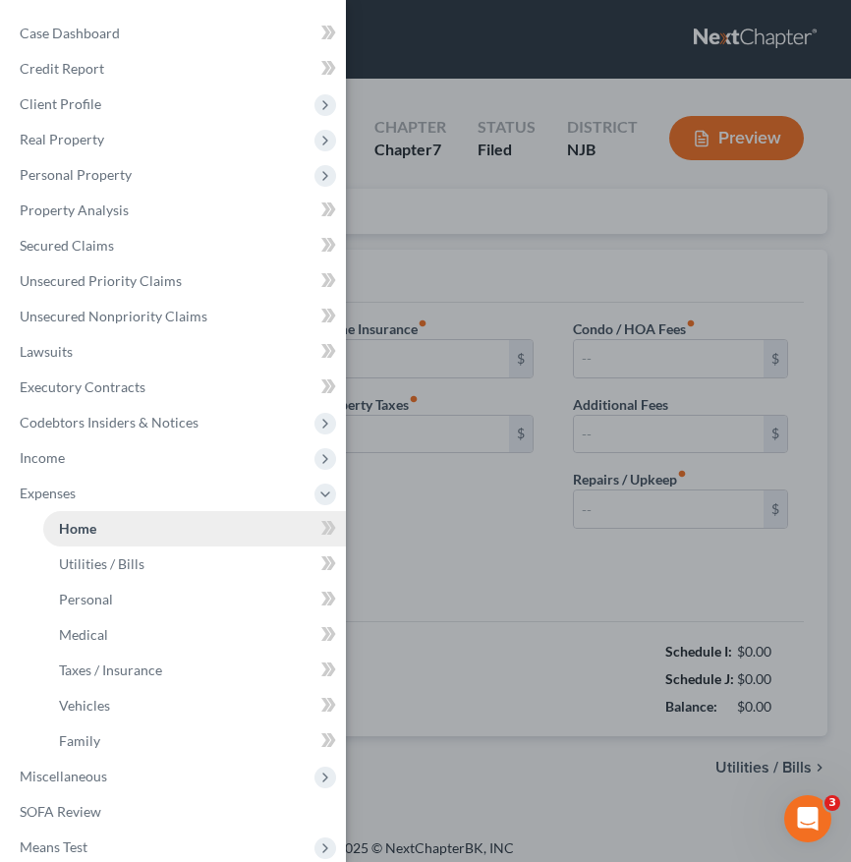
type input "0.00"
type input "25.00"
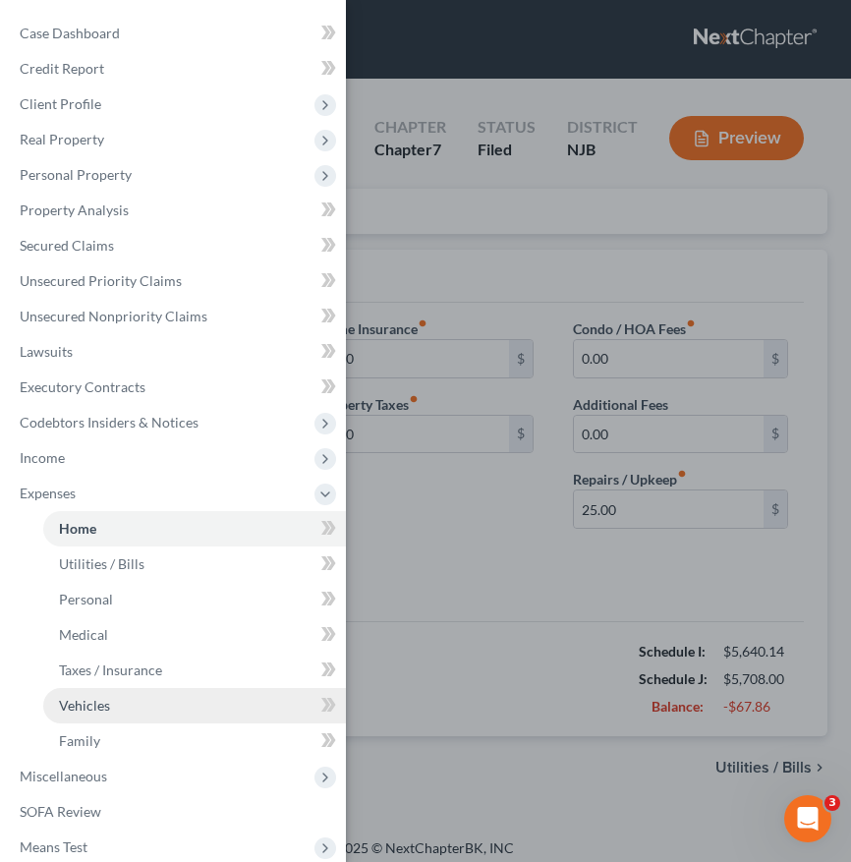
click at [103, 703] on span "Vehicles" at bounding box center [84, 705] width 51 height 17
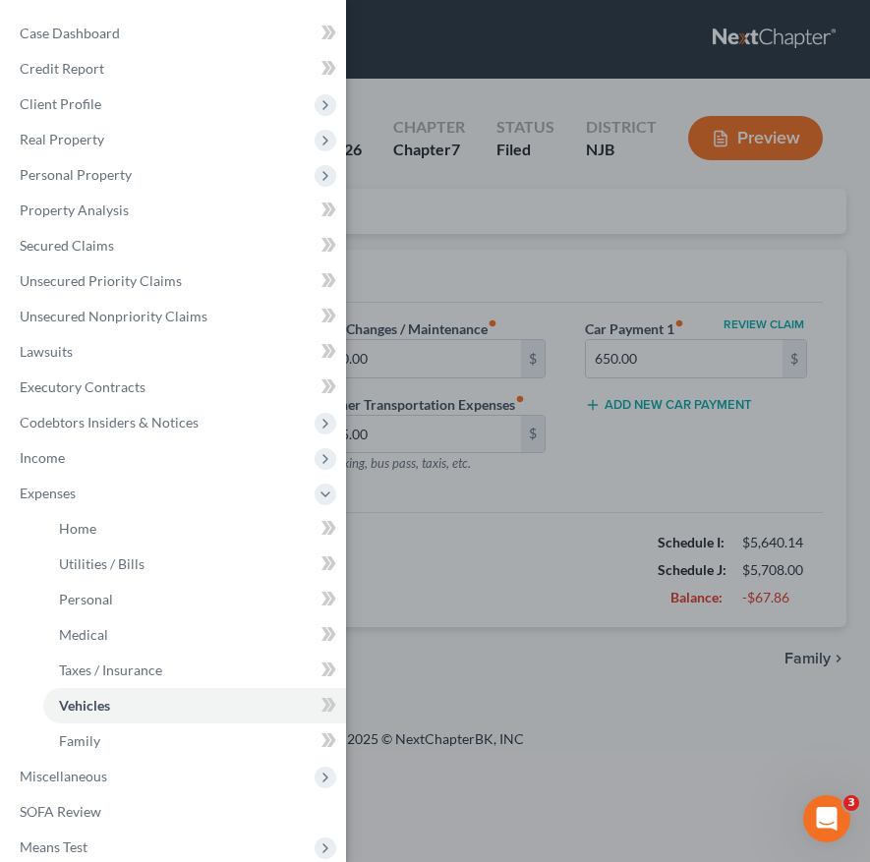
click at [565, 500] on div "Case Dashboard Payments Invoices Payments Payments Credit Report Client Profile" at bounding box center [435, 431] width 870 height 862
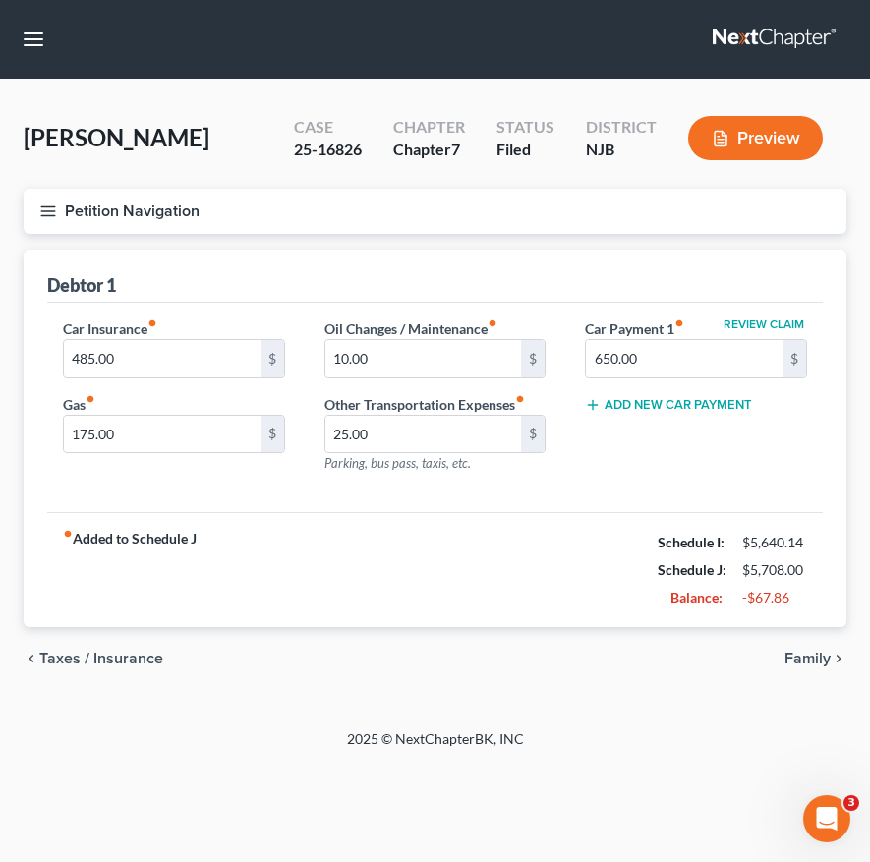
click at [57, 216] on button "Petition Navigation" at bounding box center [435, 211] width 823 height 45
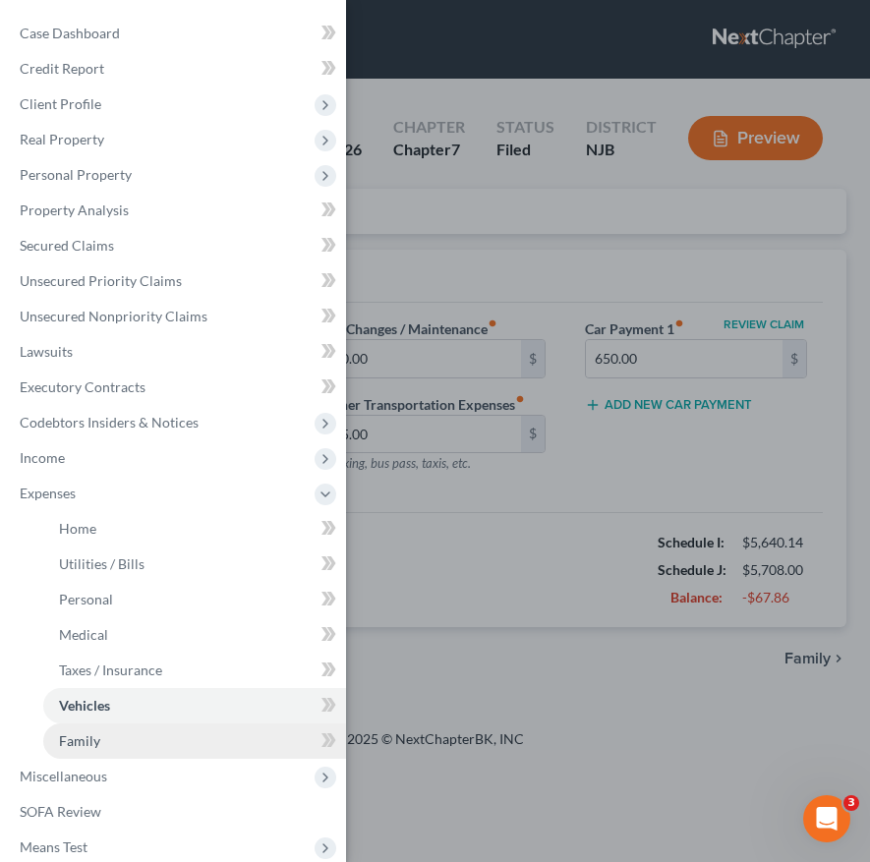
click at [135, 740] on link "Family" at bounding box center [194, 741] width 303 height 35
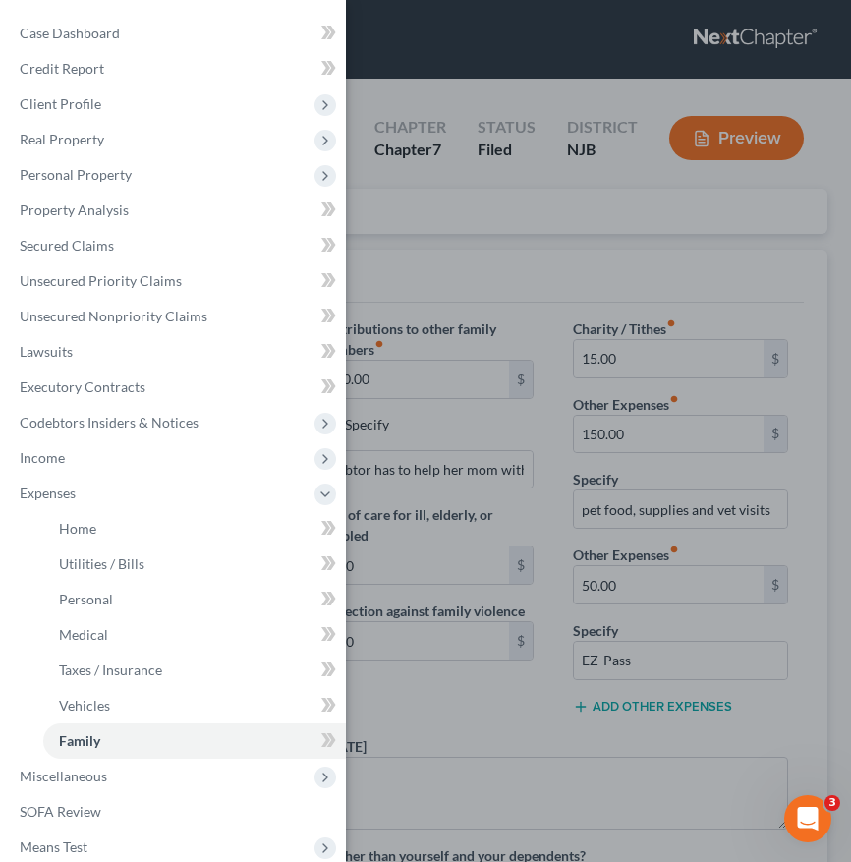
click at [423, 735] on div "Case Dashboard Payments Invoices Payments Payments Credit Report Client Profile" at bounding box center [425, 431] width 851 height 862
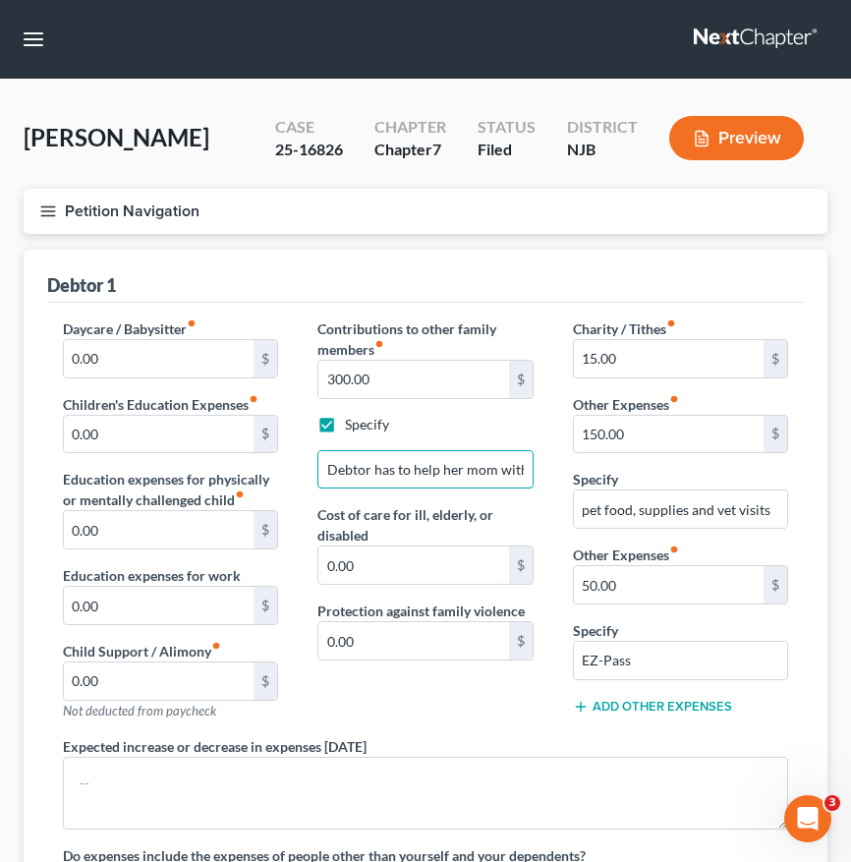
drag, startPoint x: 525, startPoint y: 468, endPoint x: 202, endPoint y: 476, distance: 323.5
click at [202, 476] on div "Daycare / Babysitter fiber_manual_record 0.00 $ Children's Education Expenses f…" at bounding box center [425, 614] width 765 height 591
type input "expenses"
click at [345, 421] on label "Specify" at bounding box center [367, 425] width 44 height 20
click at [353, 421] on input "Specify" at bounding box center [359, 421] width 13 height 13
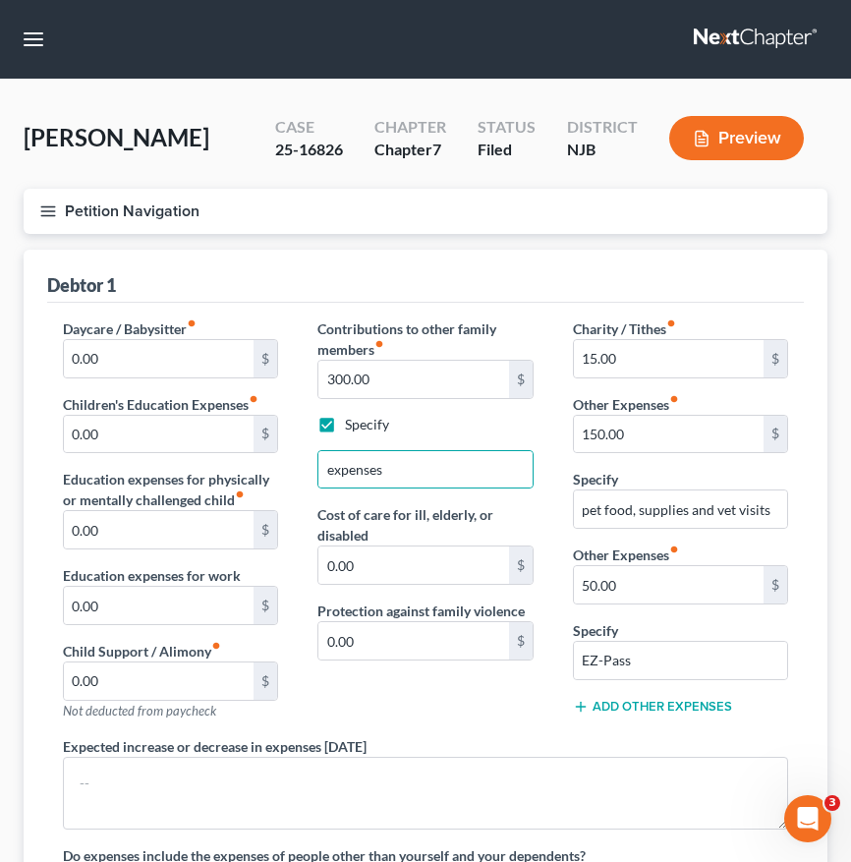
checkbox input "false"
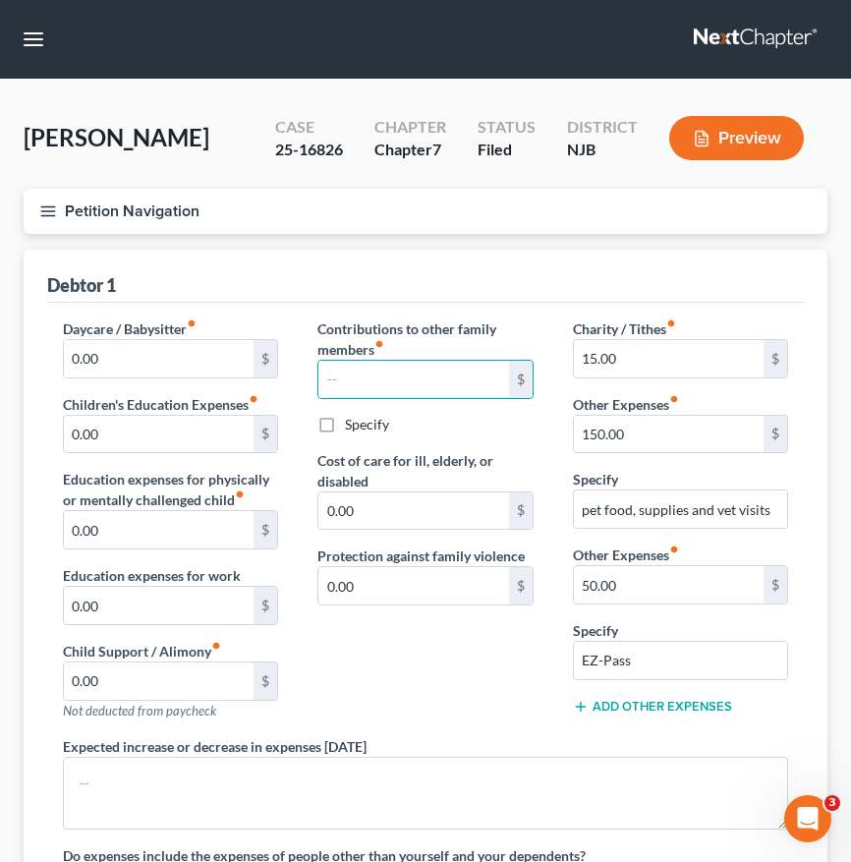
click at [413, 651] on div "Contributions to other family members fiber_manual_record $ Specify Cost of car…" at bounding box center [425, 528] width 255 height 418
click at [48, 203] on icon "button" at bounding box center [48, 212] width 18 height 18
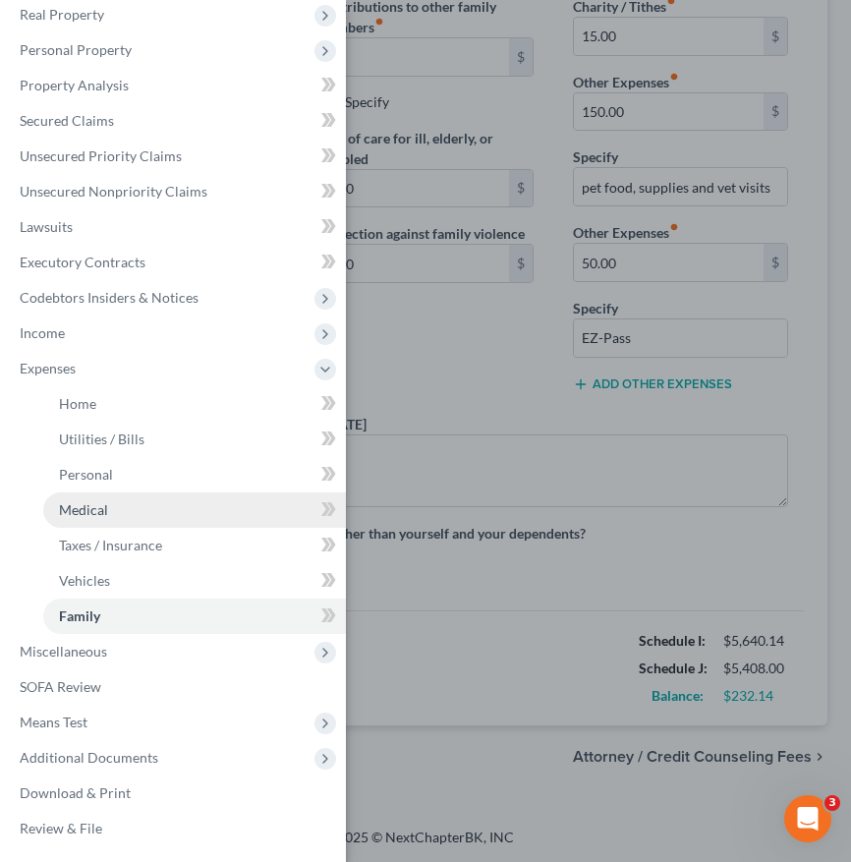
scroll to position [323, 0]
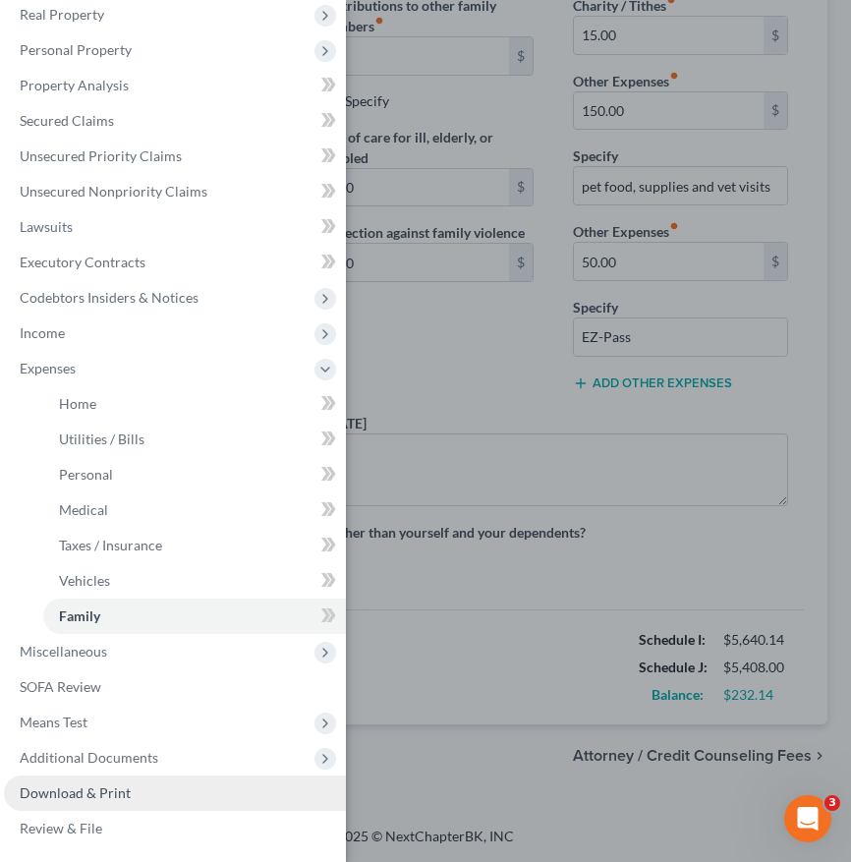
click at [112, 793] on span "Download & Print" at bounding box center [75, 792] width 111 height 17
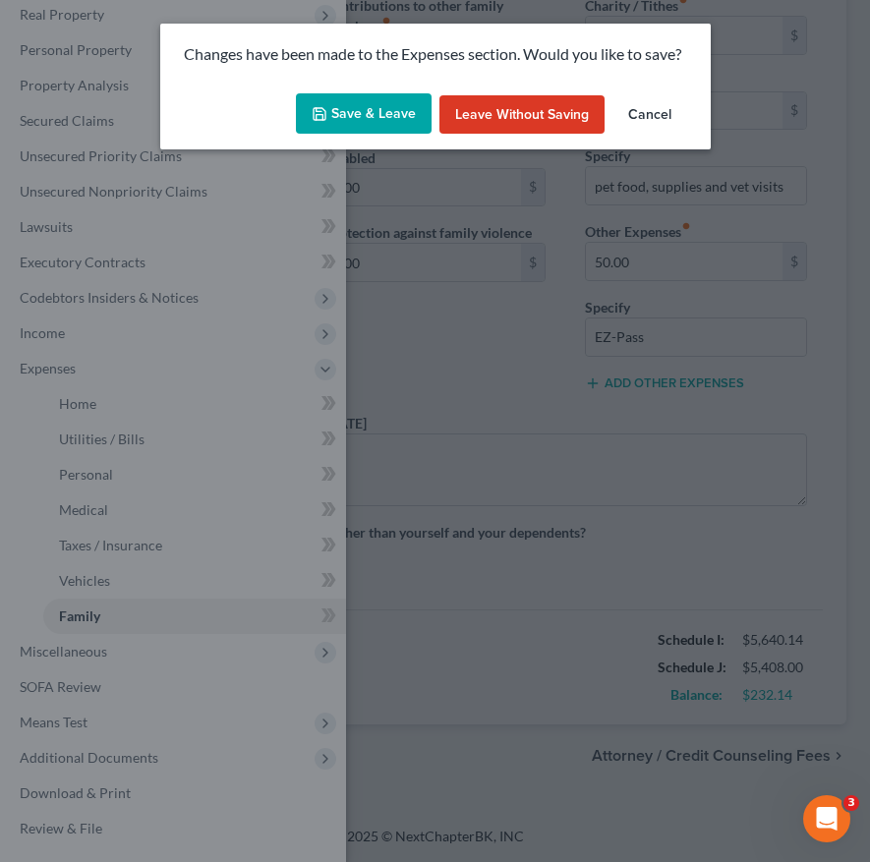
click at [397, 102] on button "Save & Leave" at bounding box center [364, 113] width 136 height 41
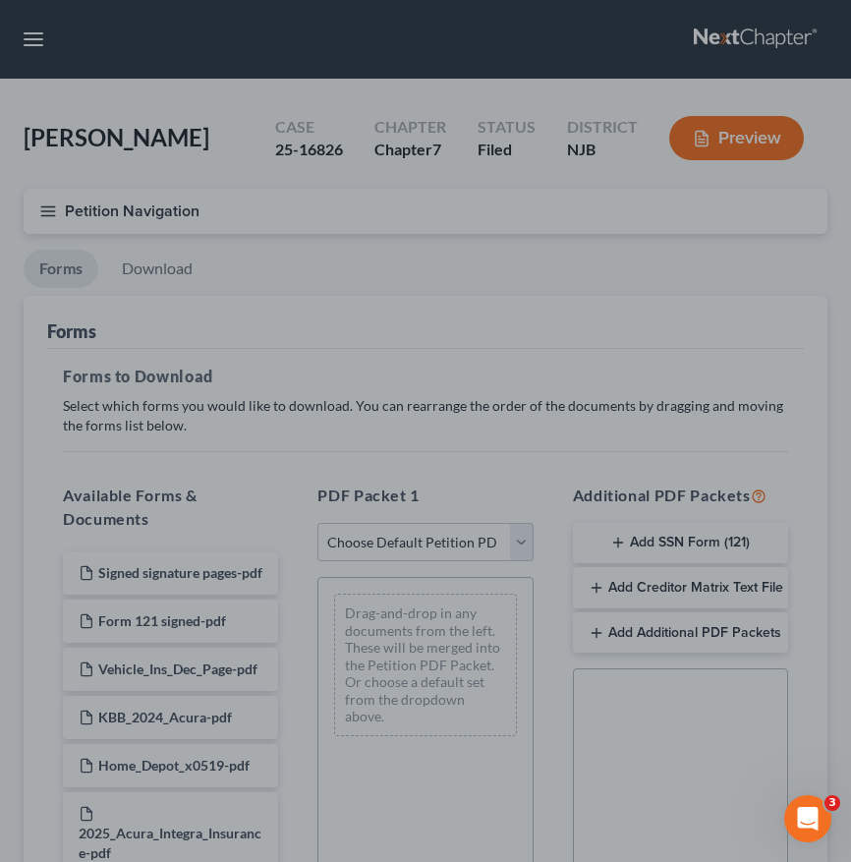
click at [379, 394] on div at bounding box center [425, 431] width 851 height 862
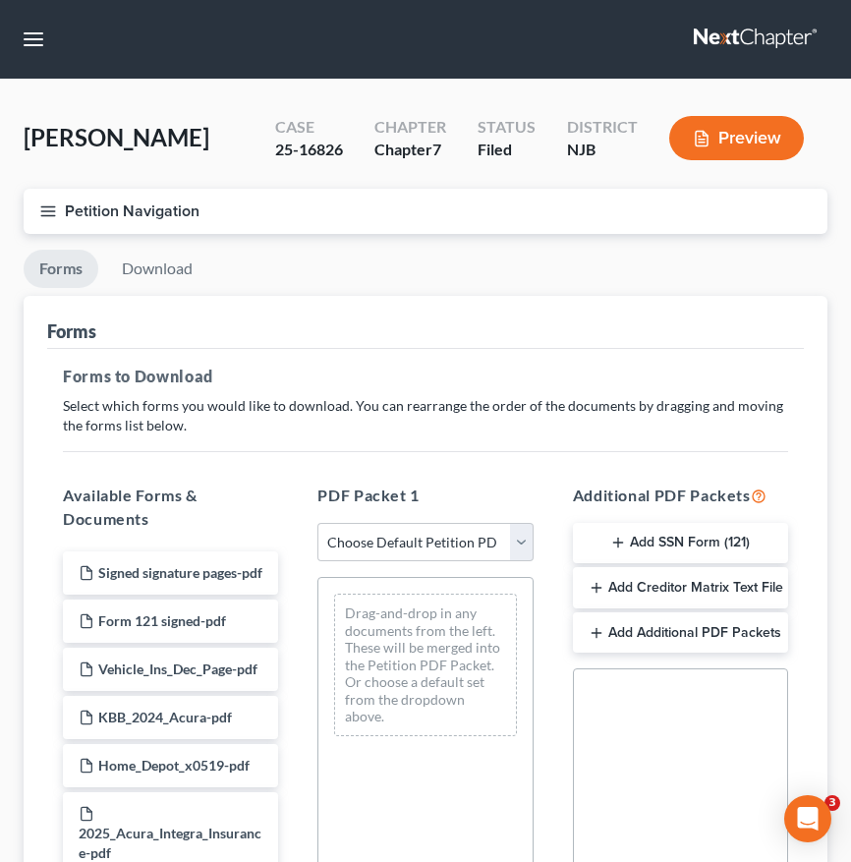
click at [372, 553] on select "Choose Default Petition PDF Packet Complete Bankruptcy Petition (all forms and …" at bounding box center [425, 542] width 215 height 39
select select "2"
click at [318, 523] on select "Choose Default Petition PDF Packet Complete Bankruptcy Petition (all forms and …" at bounding box center [425, 542] width 215 height 39
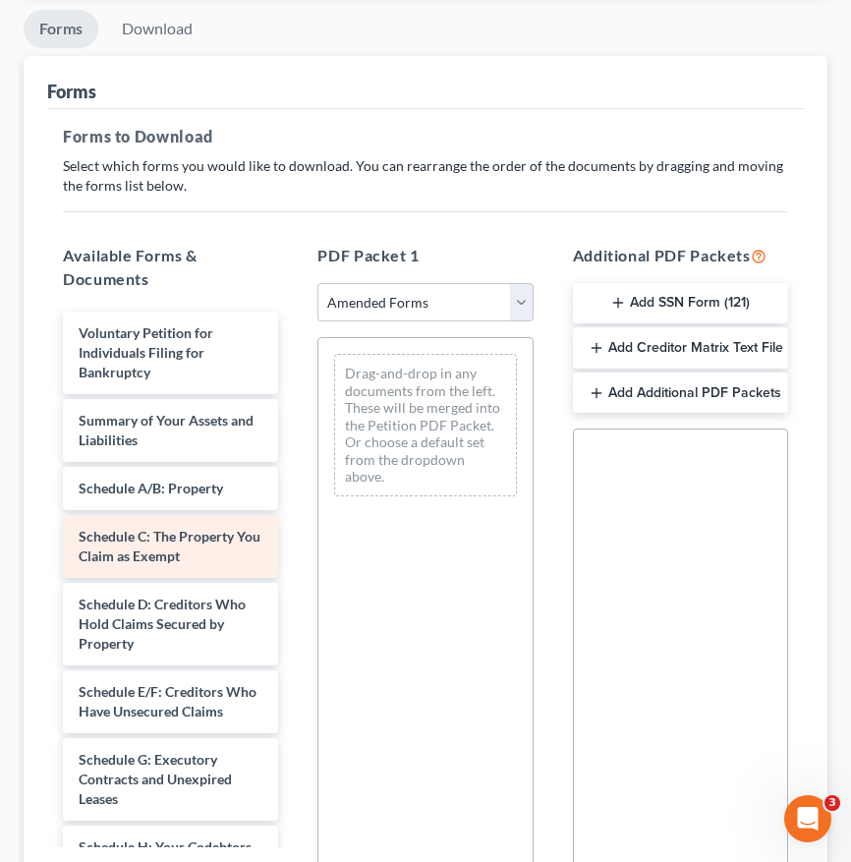
scroll to position [442, 0]
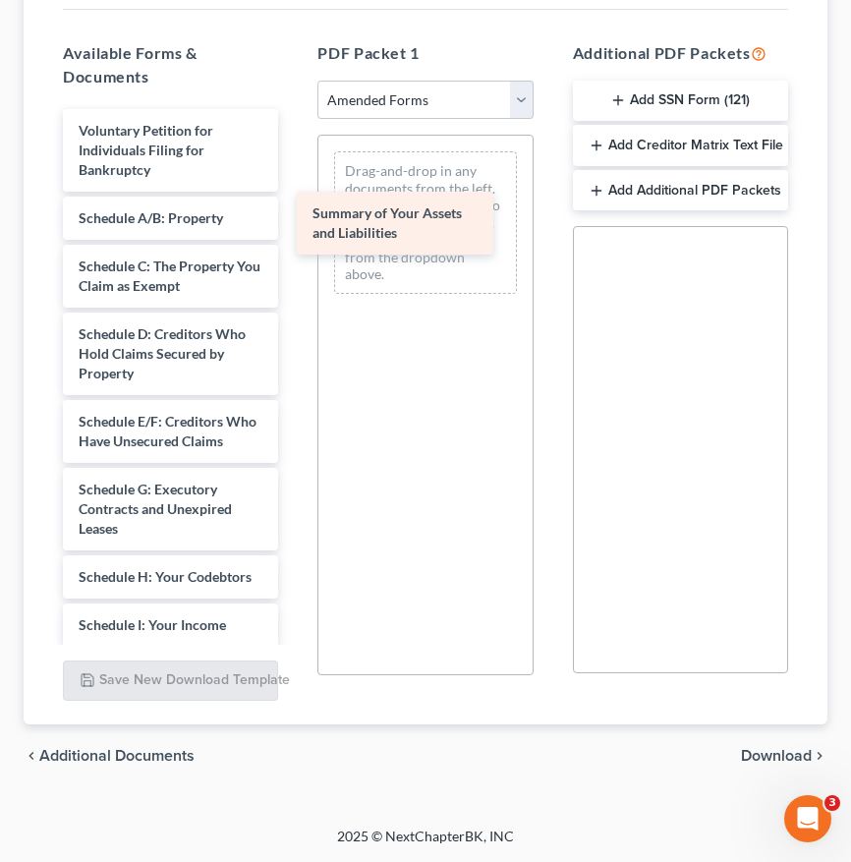
drag, startPoint x: 178, startPoint y: 243, endPoint x: 467, endPoint y: 207, distance: 291.2
click at [294, 207] on div "Summary of Your Assets and Liabilities Voluntary Petition for Individuals Filin…" at bounding box center [170, 703] width 247 height 1188
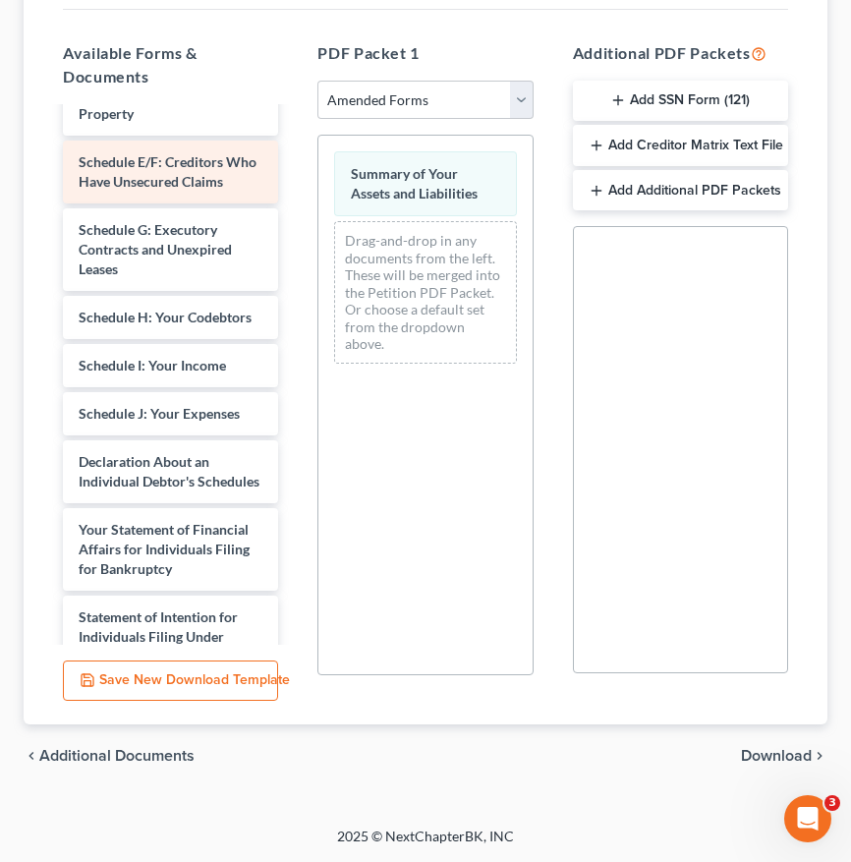
scroll to position [264, 0]
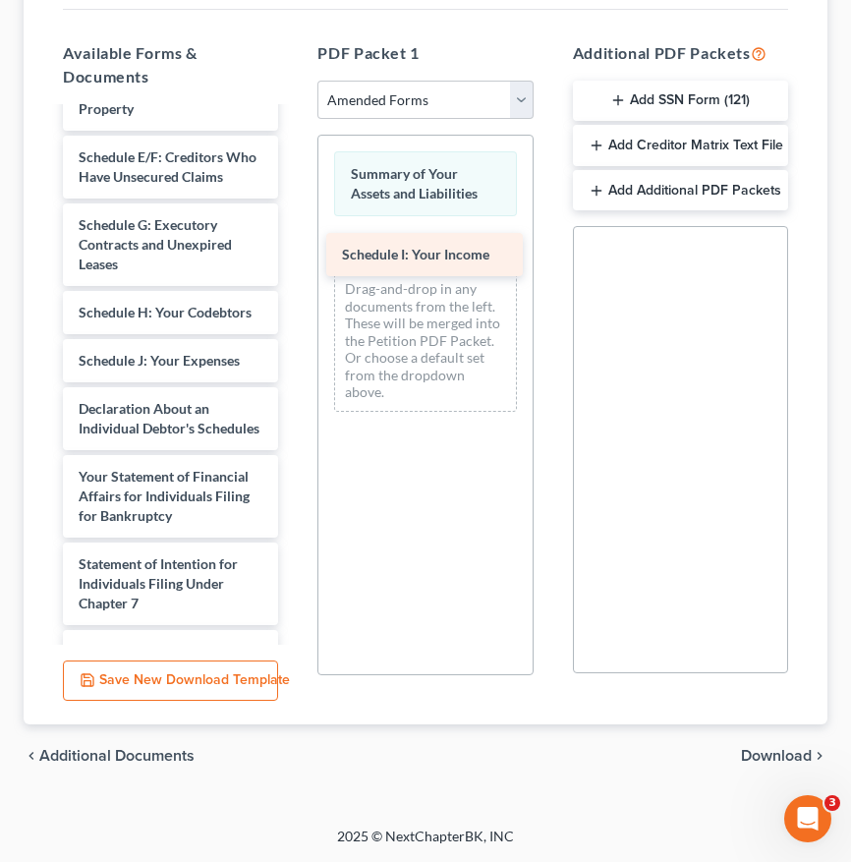
drag, startPoint x: 153, startPoint y: 400, endPoint x: 417, endPoint y: 253, distance: 301.9
click at [294, 253] on div "Schedule I: Your Income Voluntary Petition for Individuals Filing for Bankruptc…" at bounding box center [170, 414] width 247 height 1139
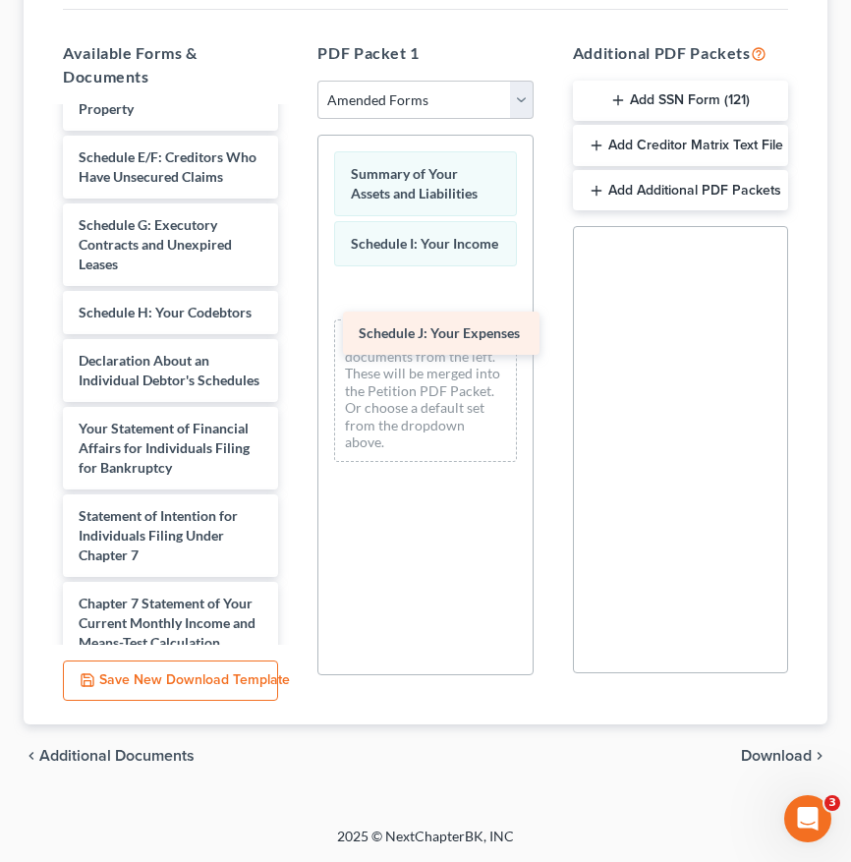
drag, startPoint x: 162, startPoint y: 390, endPoint x: 440, endPoint y: 320, distance: 286.8
click at [294, 320] on div "Schedule J: Your Expenses Voluntary Petition for Individuals Filing for Bankrup…" at bounding box center [170, 390] width 247 height 1091
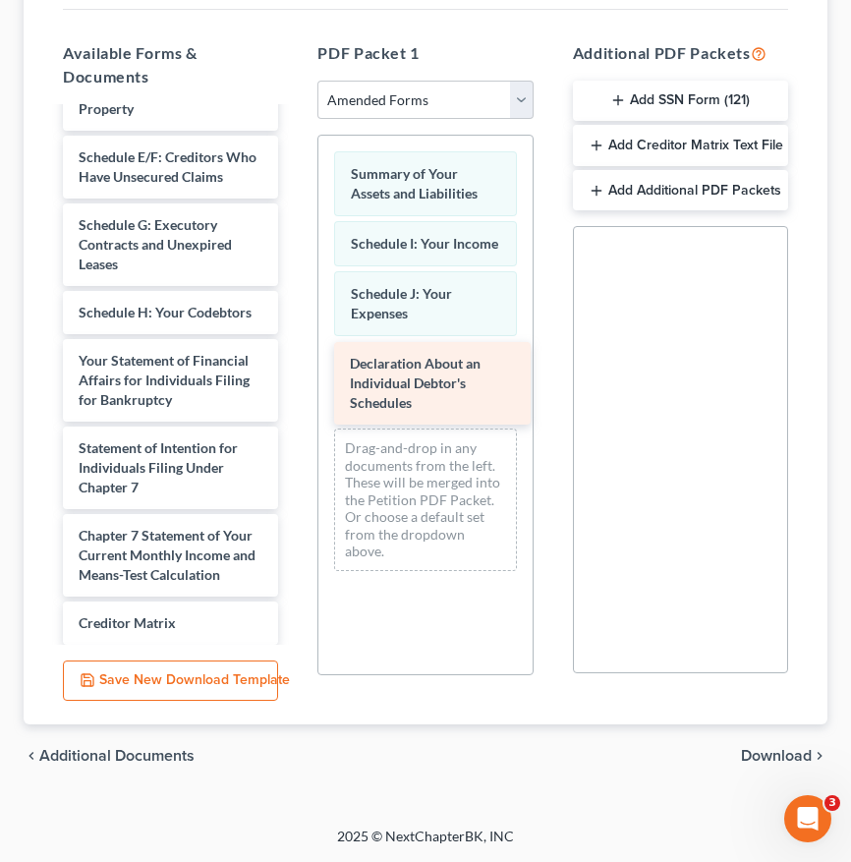
drag, startPoint x: 176, startPoint y: 425, endPoint x: 441, endPoint y: 382, distance: 268.8
click at [294, 382] on div "Declaration About an Individual Debtor's Schedules Voluntary Petition for Indiv…" at bounding box center [170, 356] width 247 height 1023
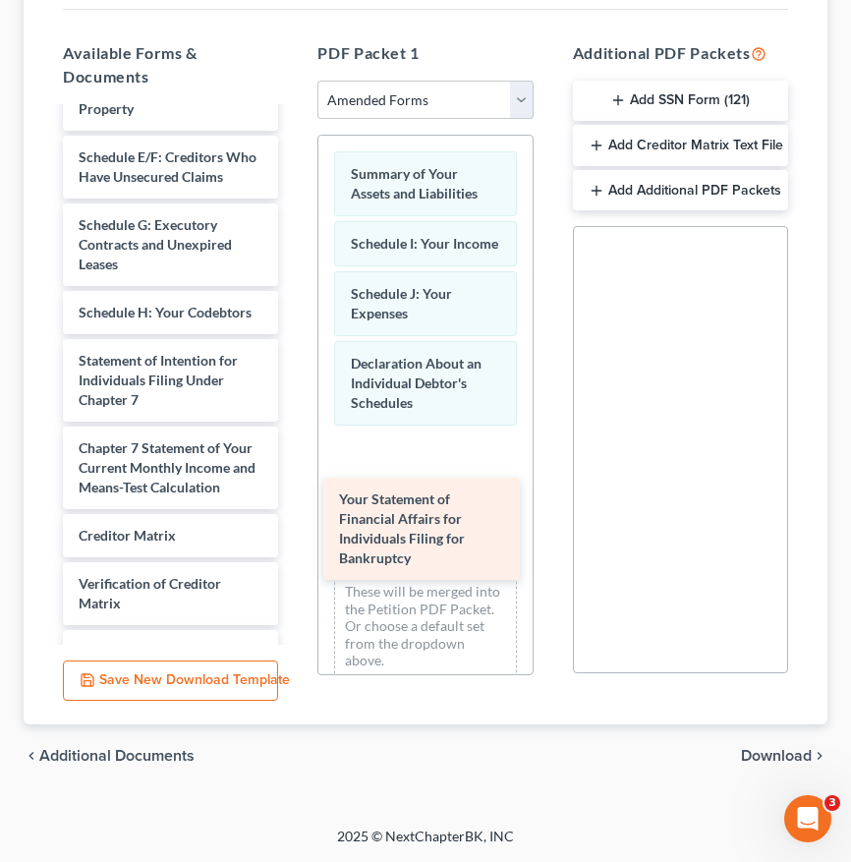
drag, startPoint x: 180, startPoint y: 431, endPoint x: 437, endPoint y: 527, distance: 275.0
click at [294, 527] on div "Your Statement of Financial Affairs for Individuals Filing for Bankruptcy Volun…" at bounding box center [170, 313] width 247 height 936
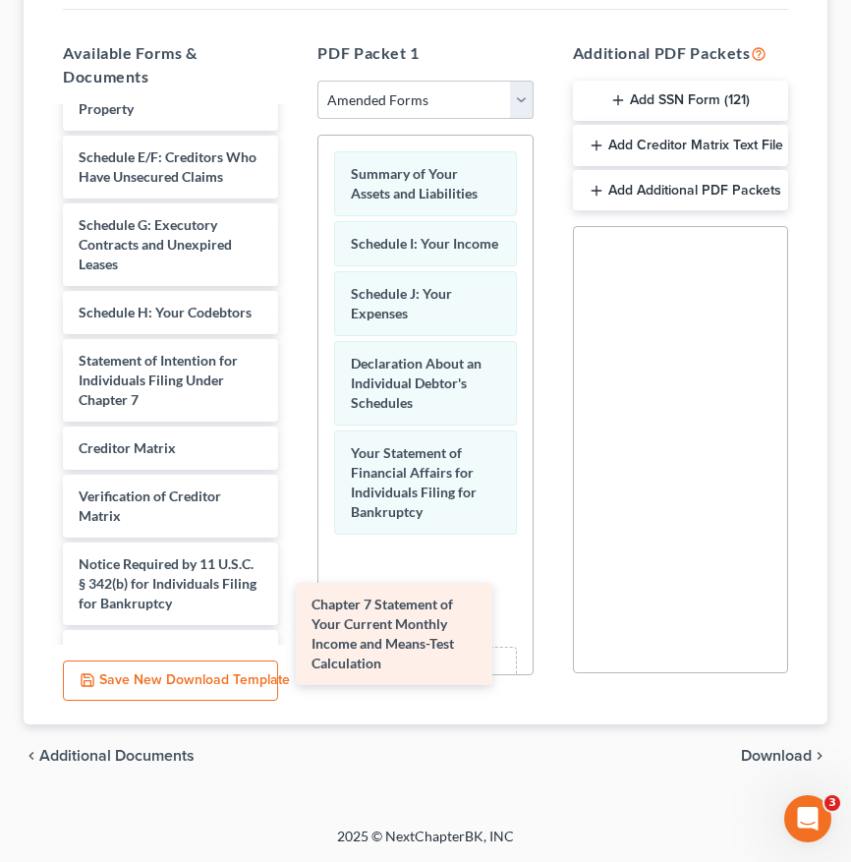
drag, startPoint x: 162, startPoint y: 525, endPoint x: 397, endPoint y: 640, distance: 261.6
click at [294, 640] on div "Chapter 7 Statement of Your Current Monthly Income and Means-Test Calculation V…" at bounding box center [170, 269] width 247 height 848
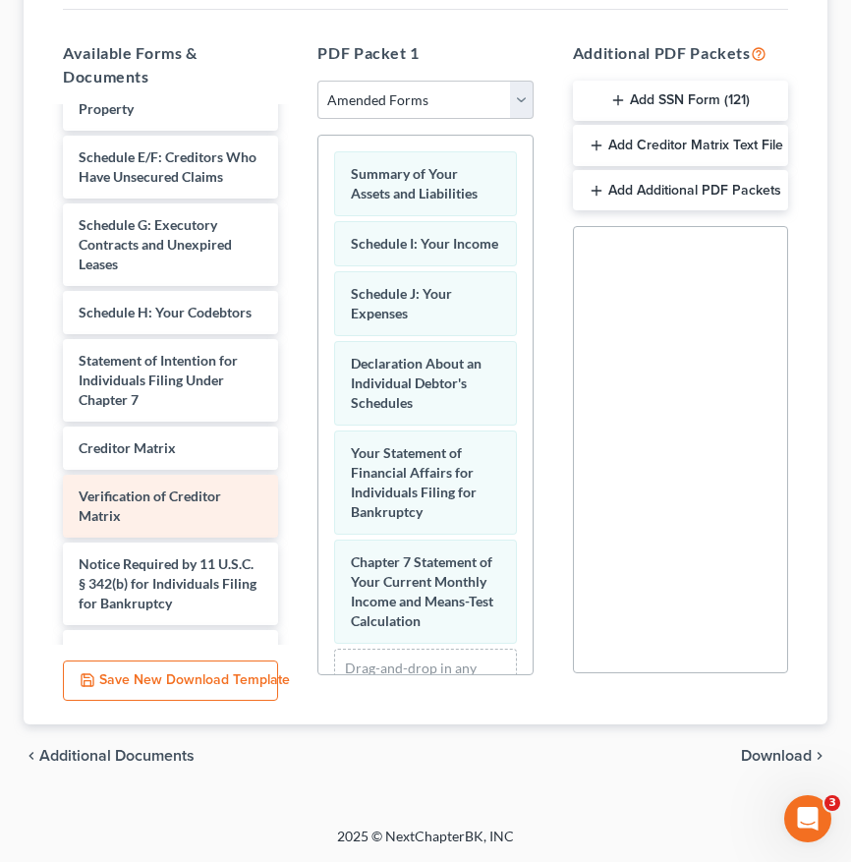
scroll to position [377, 0]
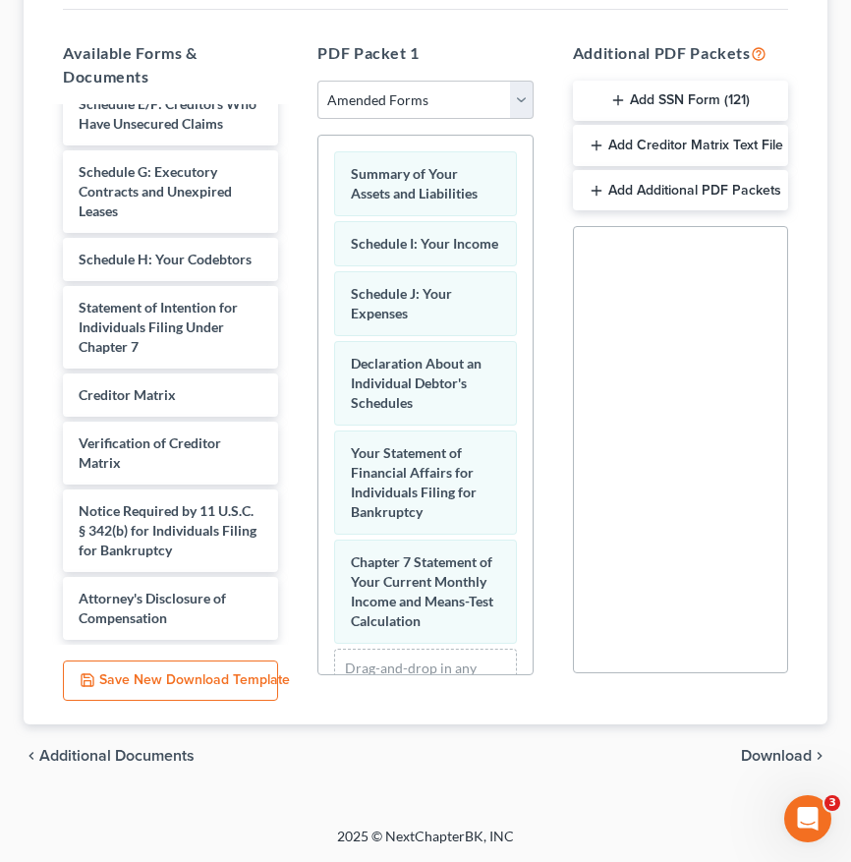
click at [759, 749] on span "Download" at bounding box center [776, 756] width 71 height 16
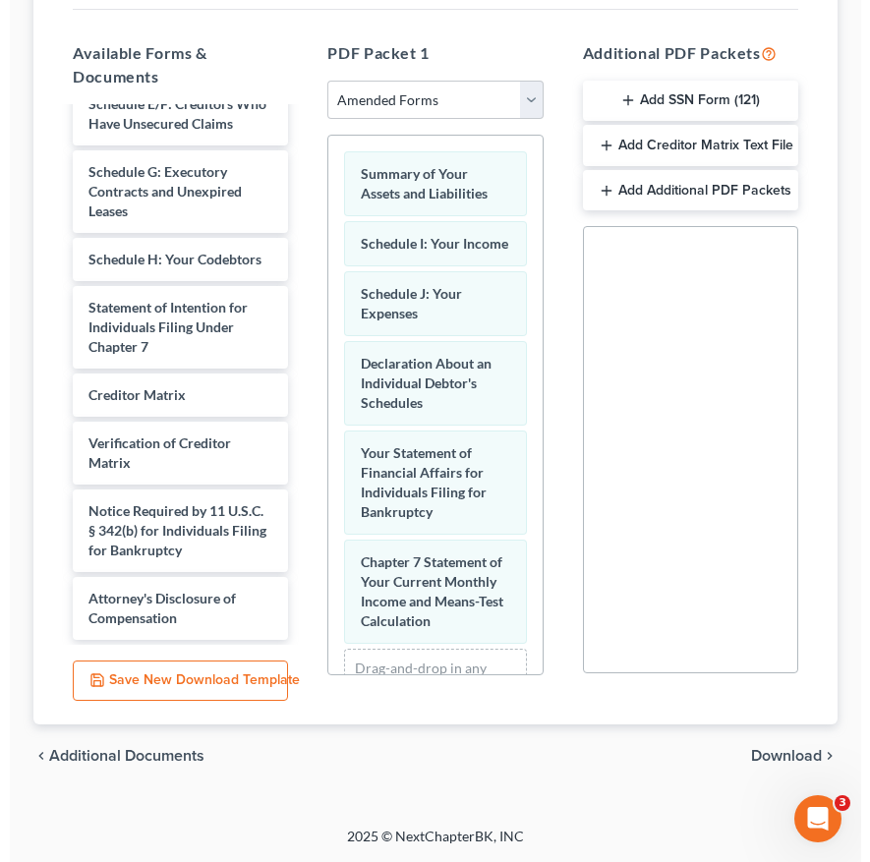
scroll to position [0, 0]
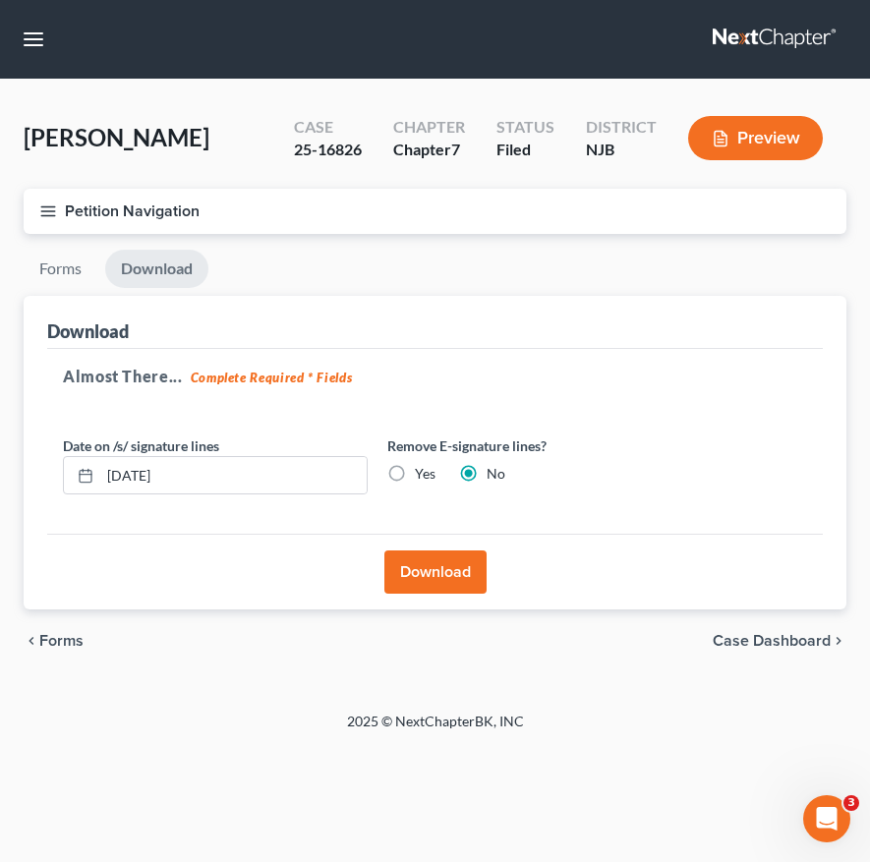
click at [415, 477] on label "Yes" at bounding box center [425, 474] width 21 height 20
click at [423, 477] on input "Yes" at bounding box center [429, 470] width 13 height 13
radio input "true"
radio input "false"
click at [459, 567] on button "Download" at bounding box center [435, 572] width 102 height 43
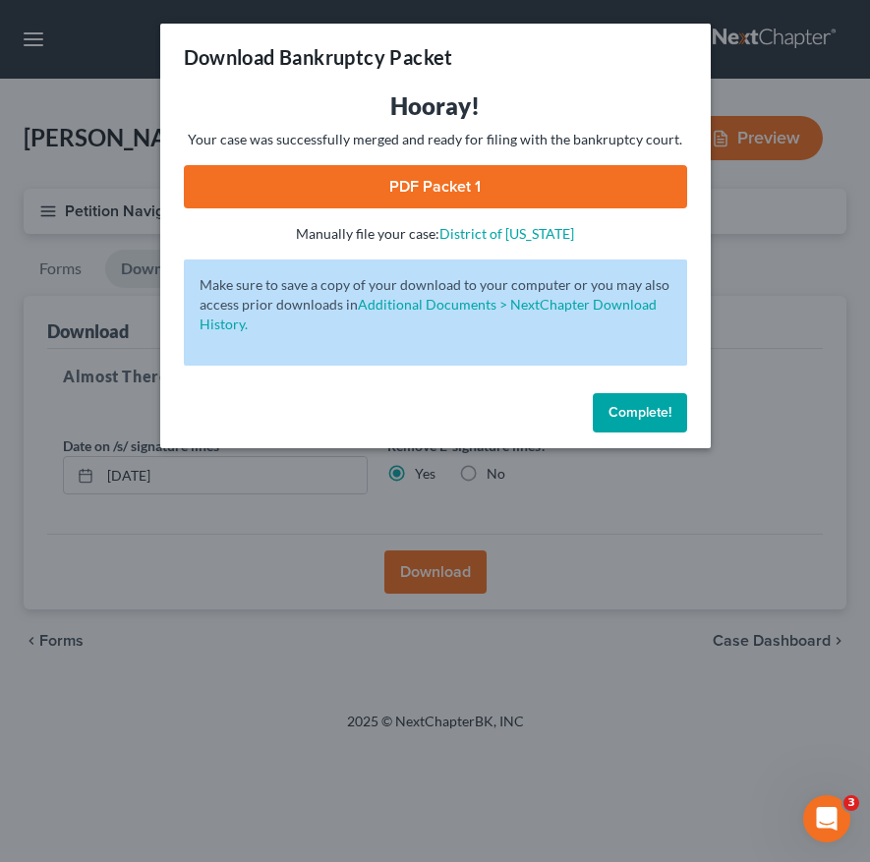
click at [469, 183] on link "PDF Packet 1" at bounding box center [435, 186] width 503 height 43
click at [607, 414] on button "Complete!" at bounding box center [640, 412] width 94 height 39
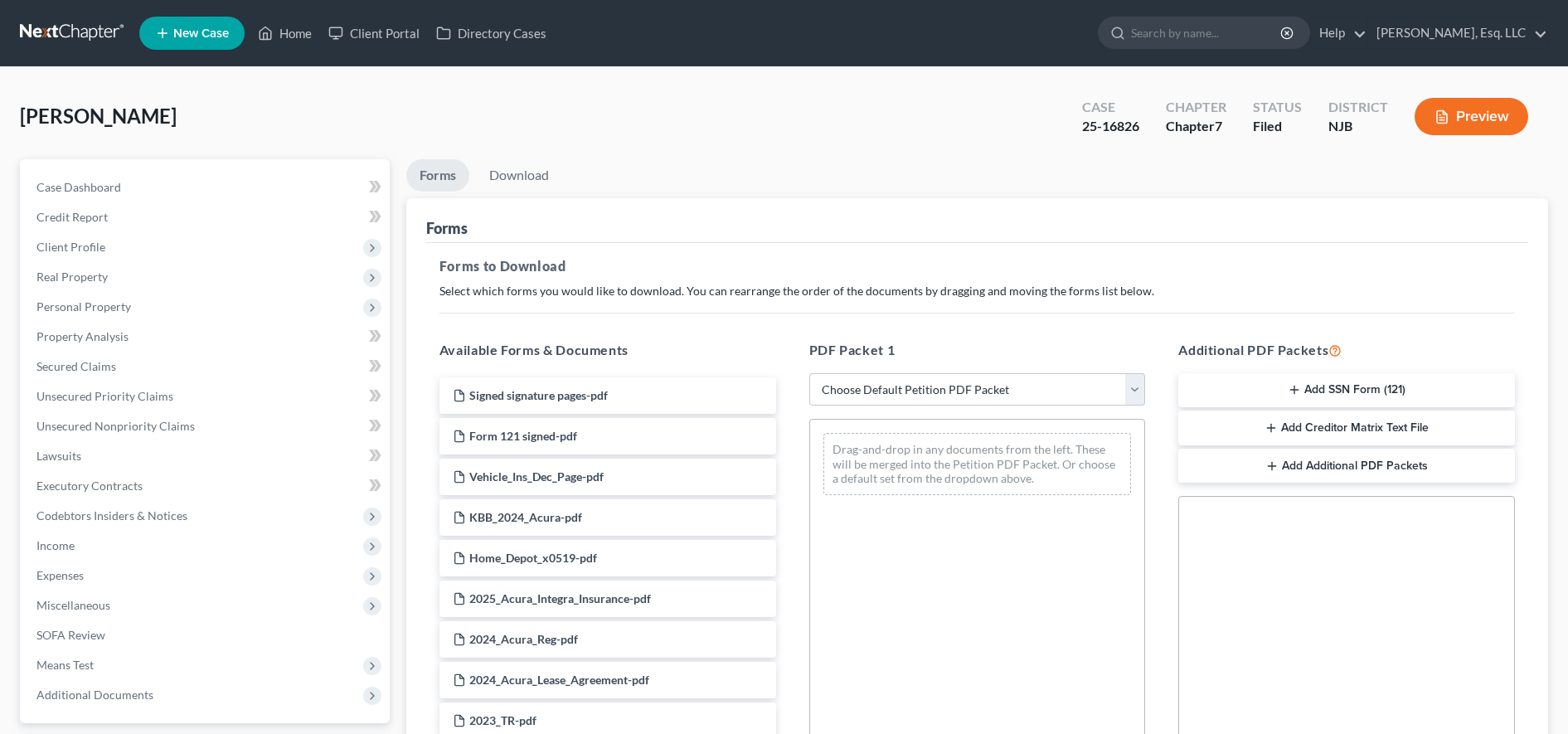
click at [1000, 152] on div "[PERSON_NAME] Upgraded Case 25-16826 Chapter Chapter 7 Status [GEOGRAPHIC_DATA]…" at bounding box center [784, 123] width 1528 height 73
click at [1173, 37] on input "search" at bounding box center [1207, 33] width 152 height 30
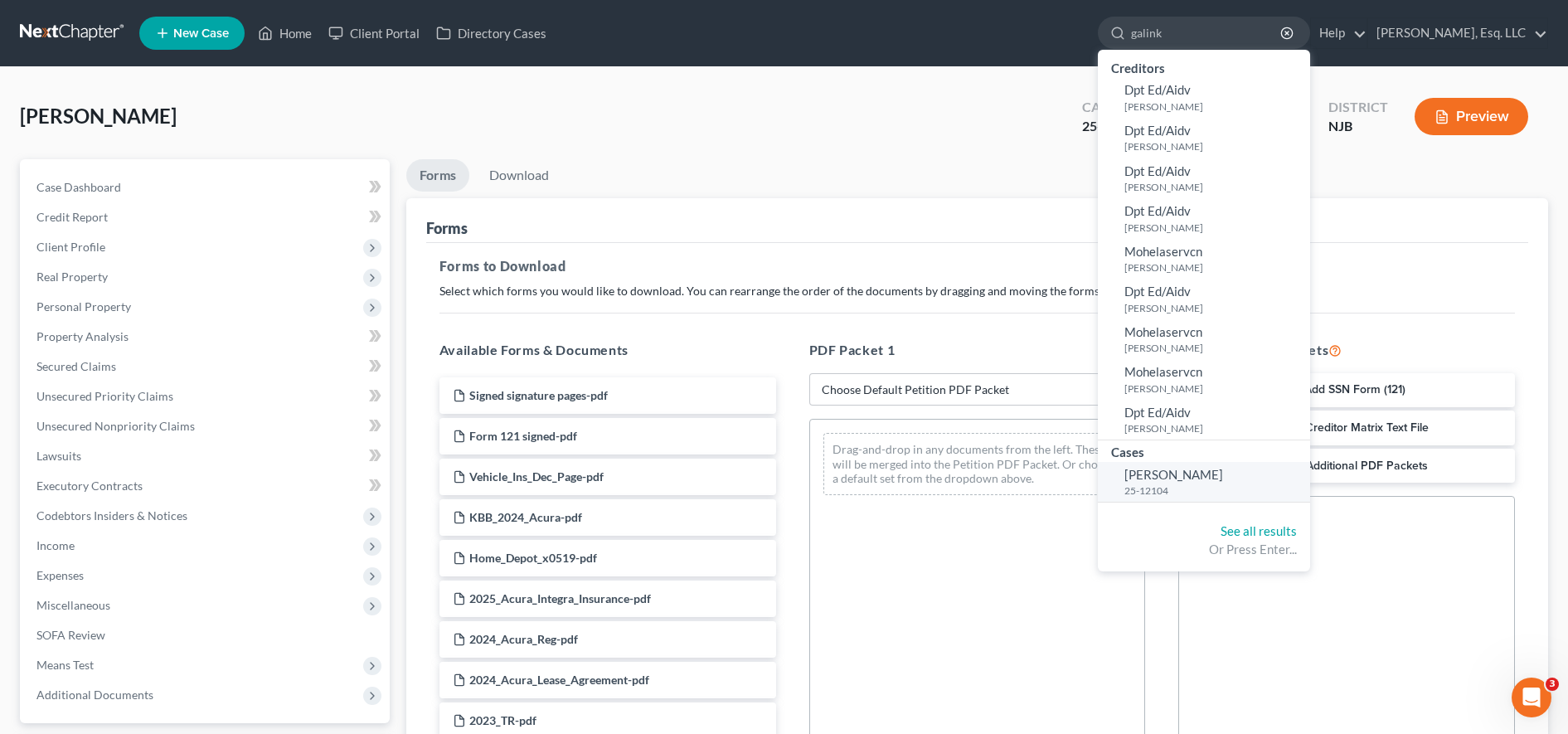
type input "galink"
click at [1222, 490] on small "25-12104" at bounding box center [1215, 490] width 181 height 14
select select "0"
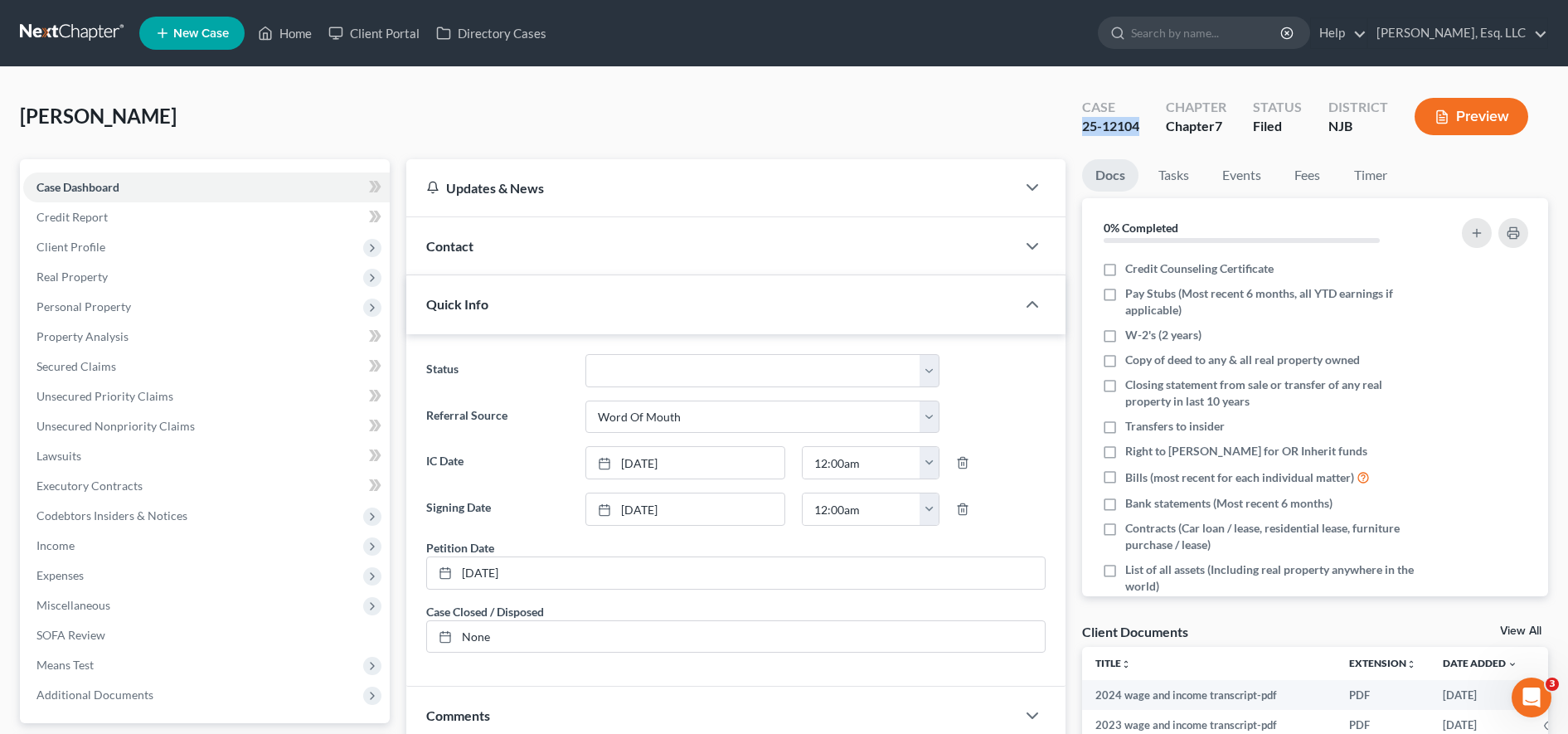
drag, startPoint x: 1149, startPoint y: 121, endPoint x: 1137, endPoint y: 130, distance: 15.0
click at [1153, 122] on div "Case 25-12104 Chapter Chapter 7 Status [GEOGRAPHIC_DATA] [GEOGRAPHIC_DATA] Prev…" at bounding box center [1305, 116] width 486 height 59
click at [1161, 35] on input "search" at bounding box center [1207, 33] width 152 height 30
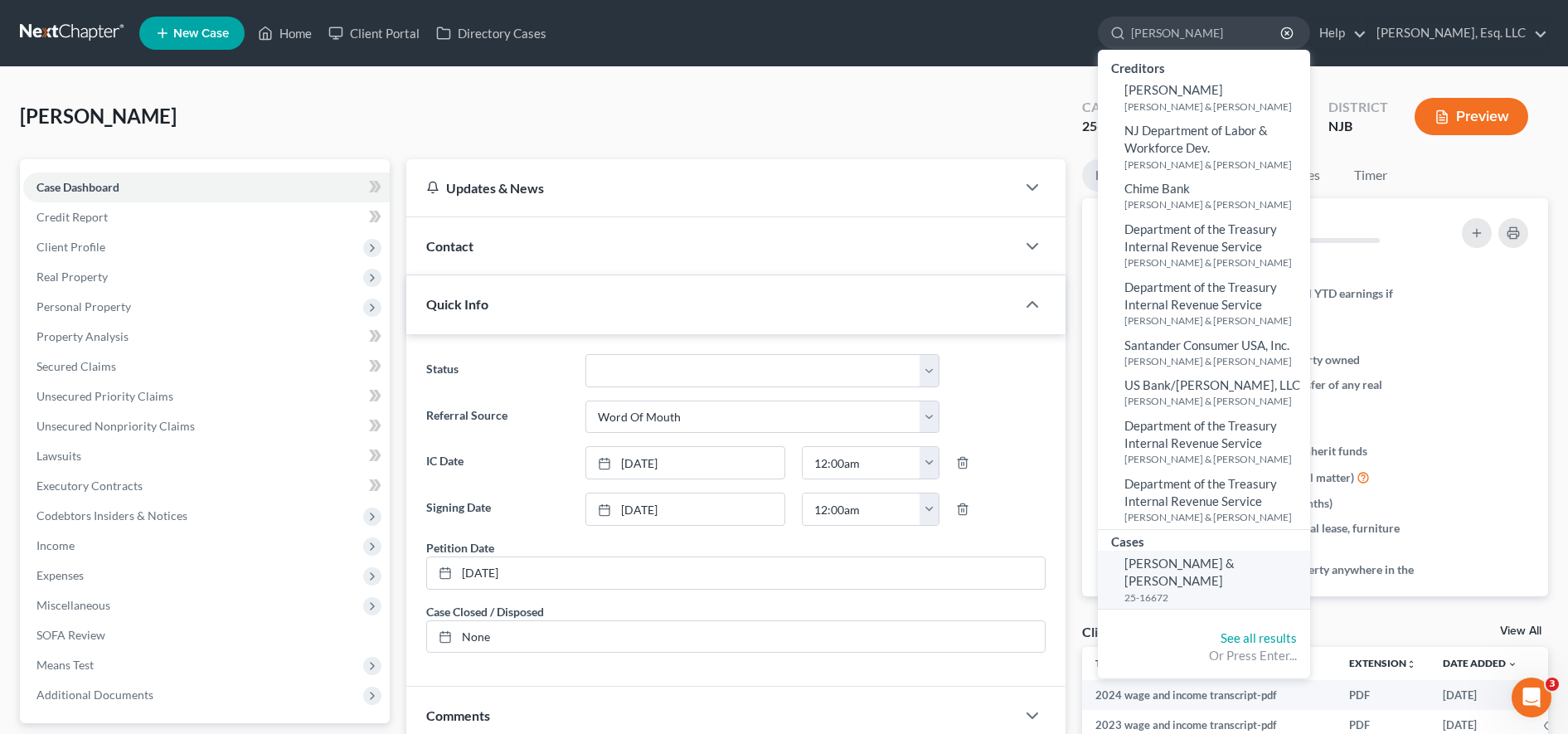
type input "[PERSON_NAME]"
click at [1191, 564] on span "[PERSON_NAME] & [PERSON_NAME]" at bounding box center [1179, 572] width 110 height 32
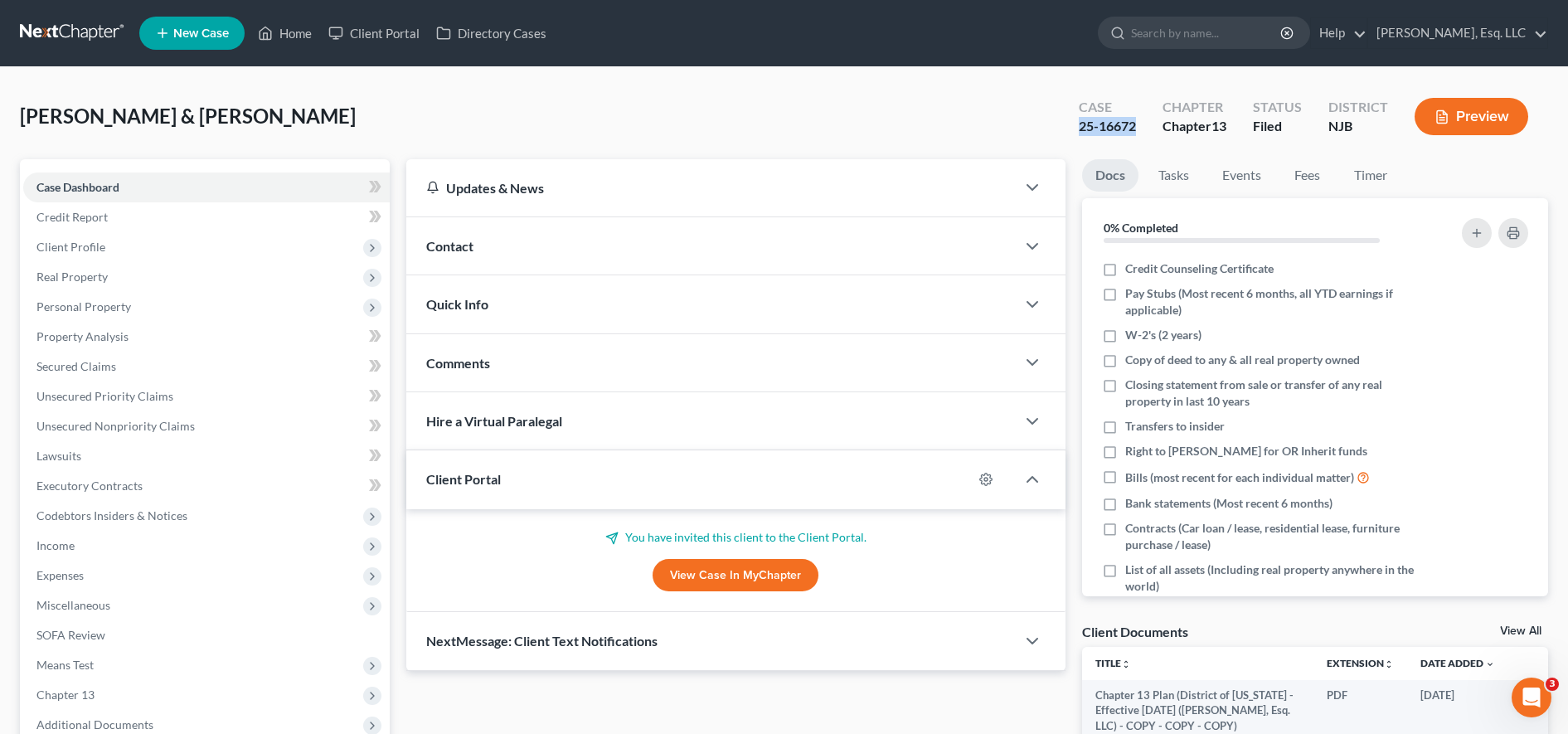
drag, startPoint x: 1141, startPoint y: 121, endPoint x: 1118, endPoint y: 122, distance: 23.0
click at [1137, 121] on div "Case 25-16672 Chapter Chapter 13 Status Filed District [GEOGRAPHIC_DATA] Preview" at bounding box center [1303, 116] width 489 height 59
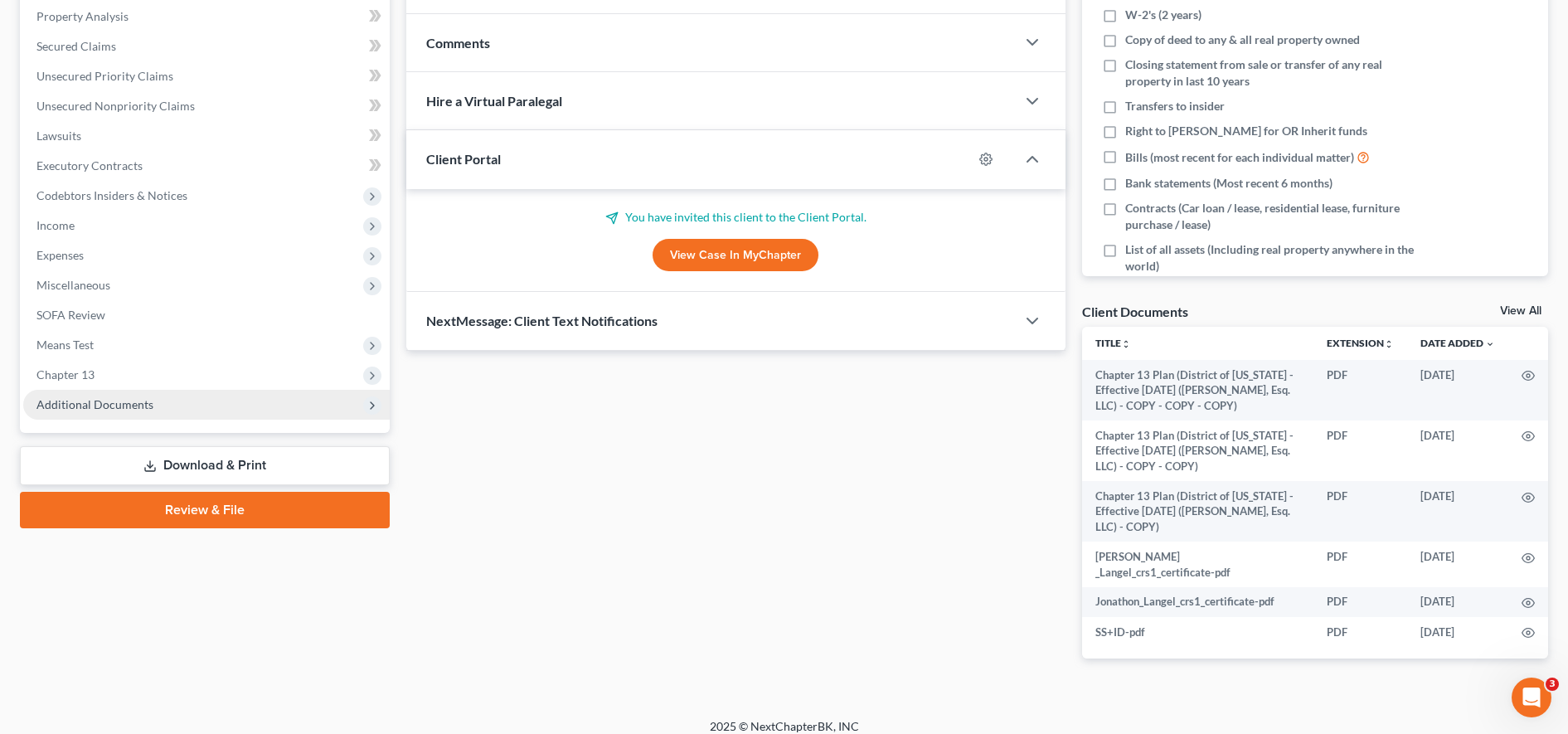
click at [136, 415] on span "Additional Documents" at bounding box center [207, 404] width 367 height 30
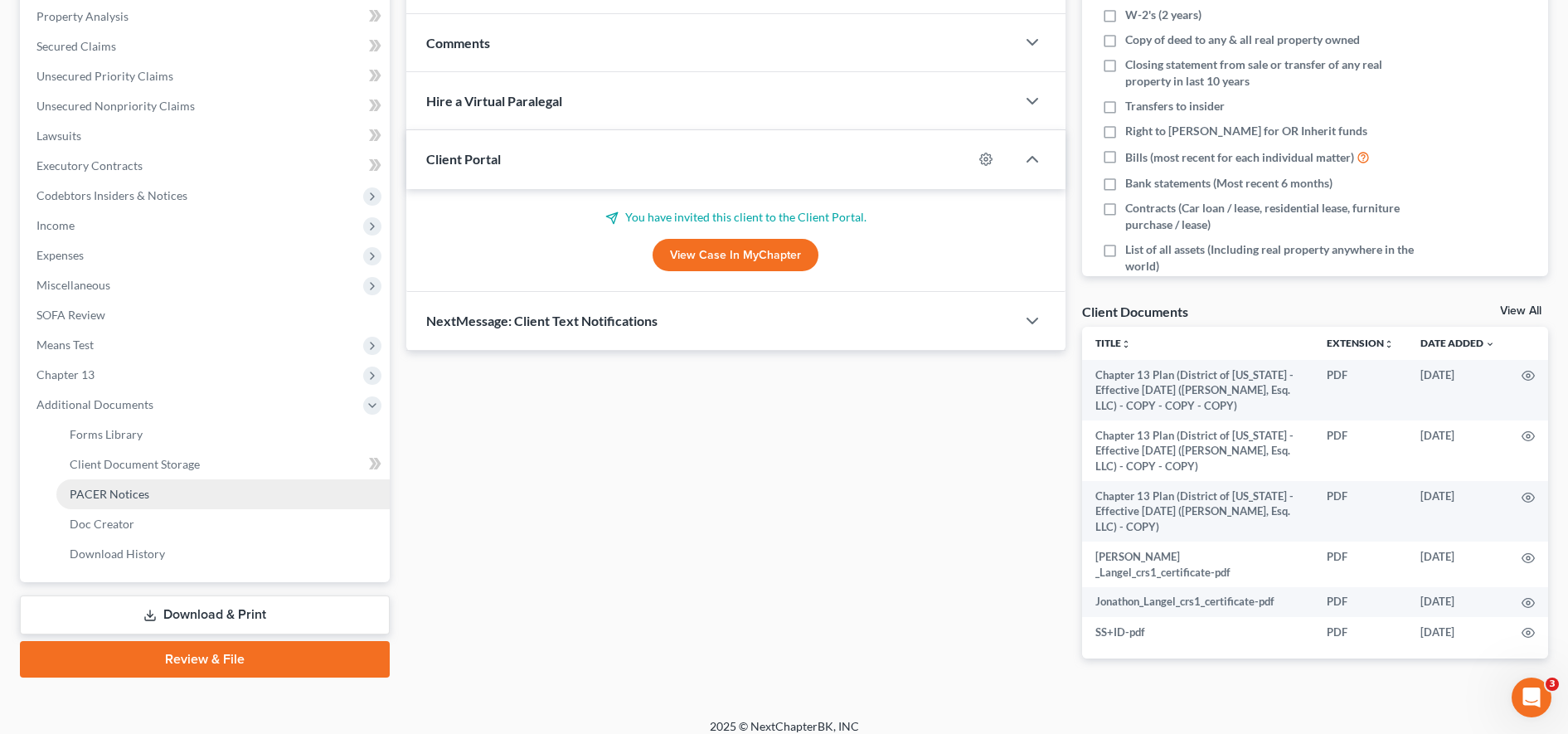
click at [110, 499] on span "PACER Notices" at bounding box center [110, 494] width 79 height 14
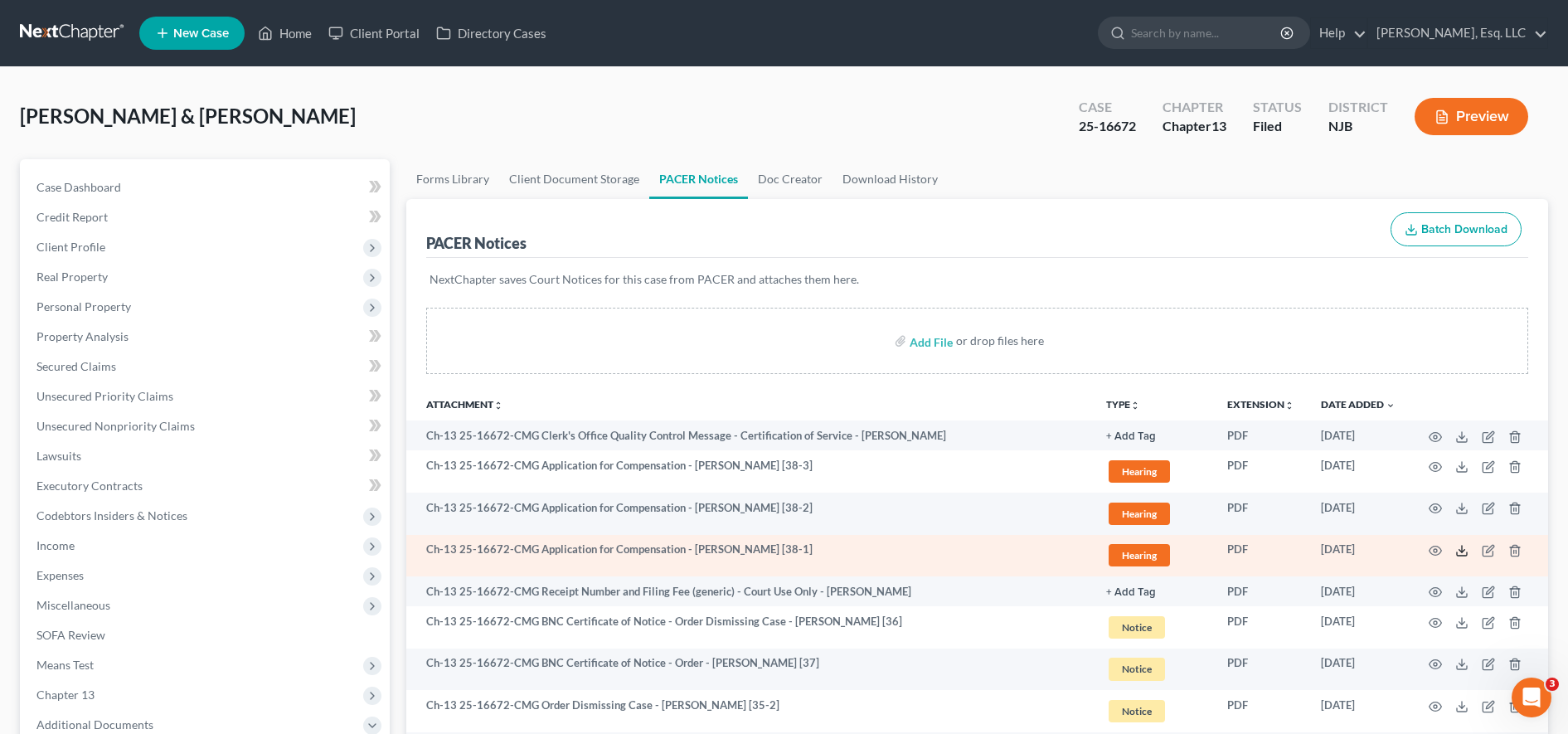
click at [1463, 551] on polyline at bounding box center [1462, 551] width 6 height 3
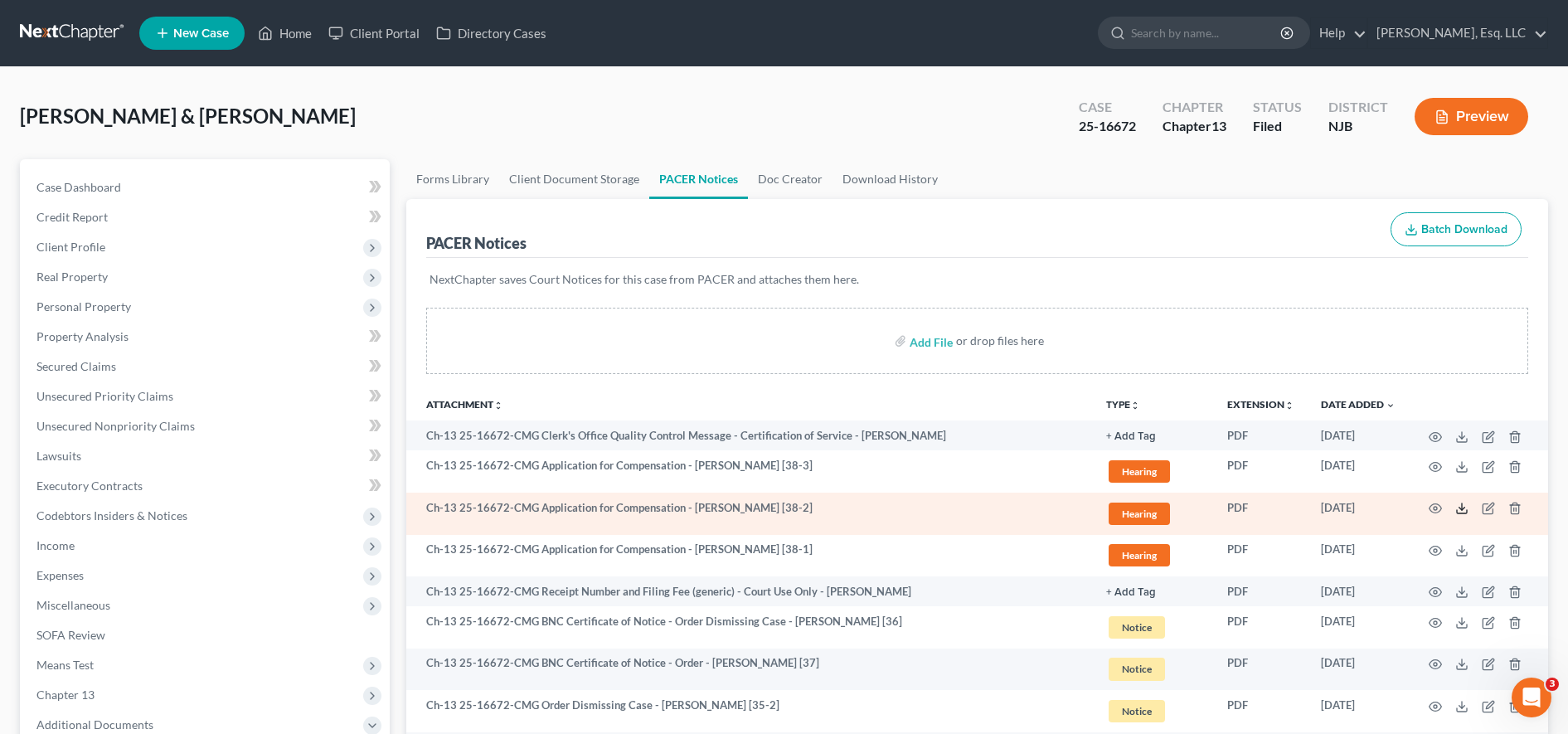
click at [1467, 508] on icon at bounding box center [1462, 509] width 13 height 13
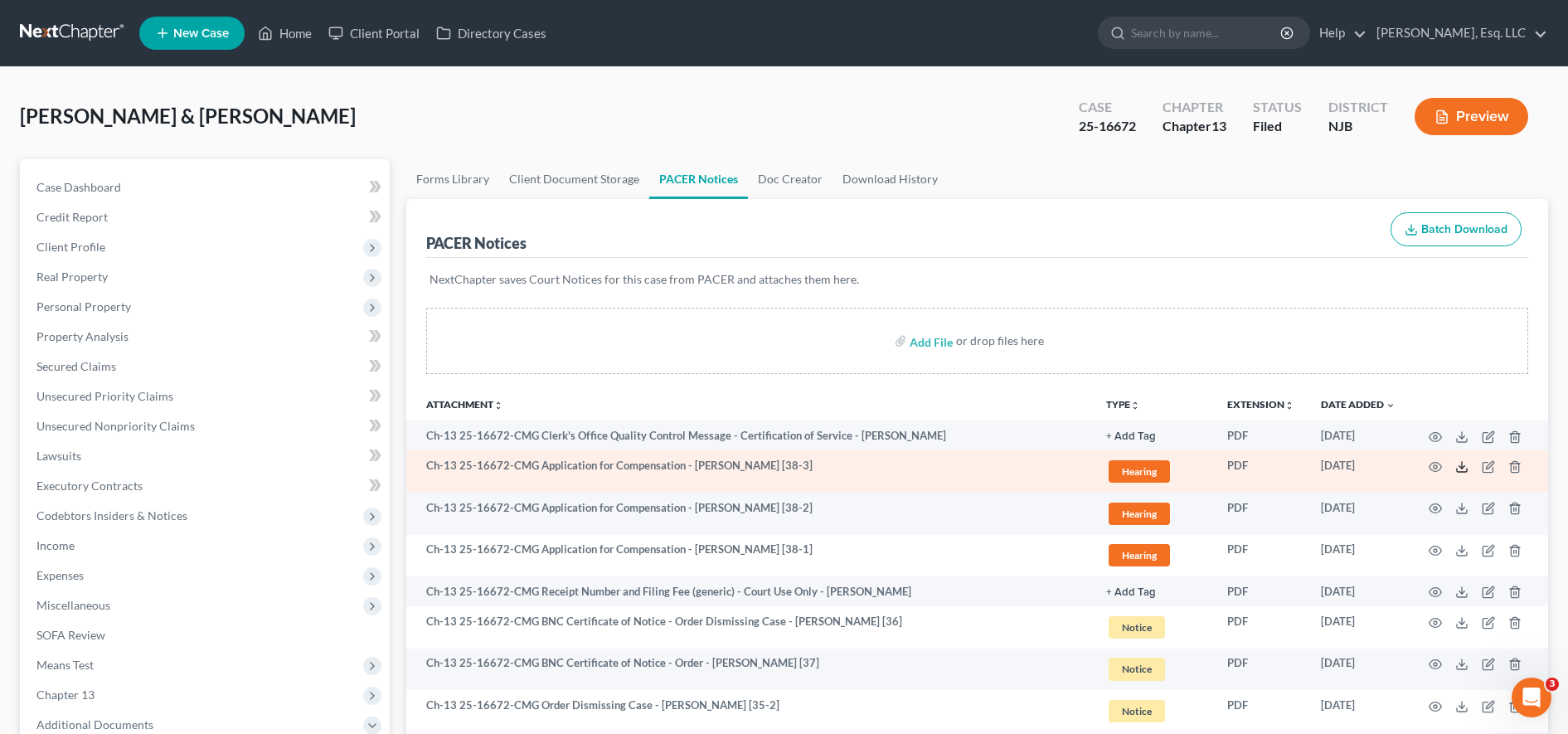
click at [1466, 468] on icon at bounding box center [1462, 467] width 13 height 13
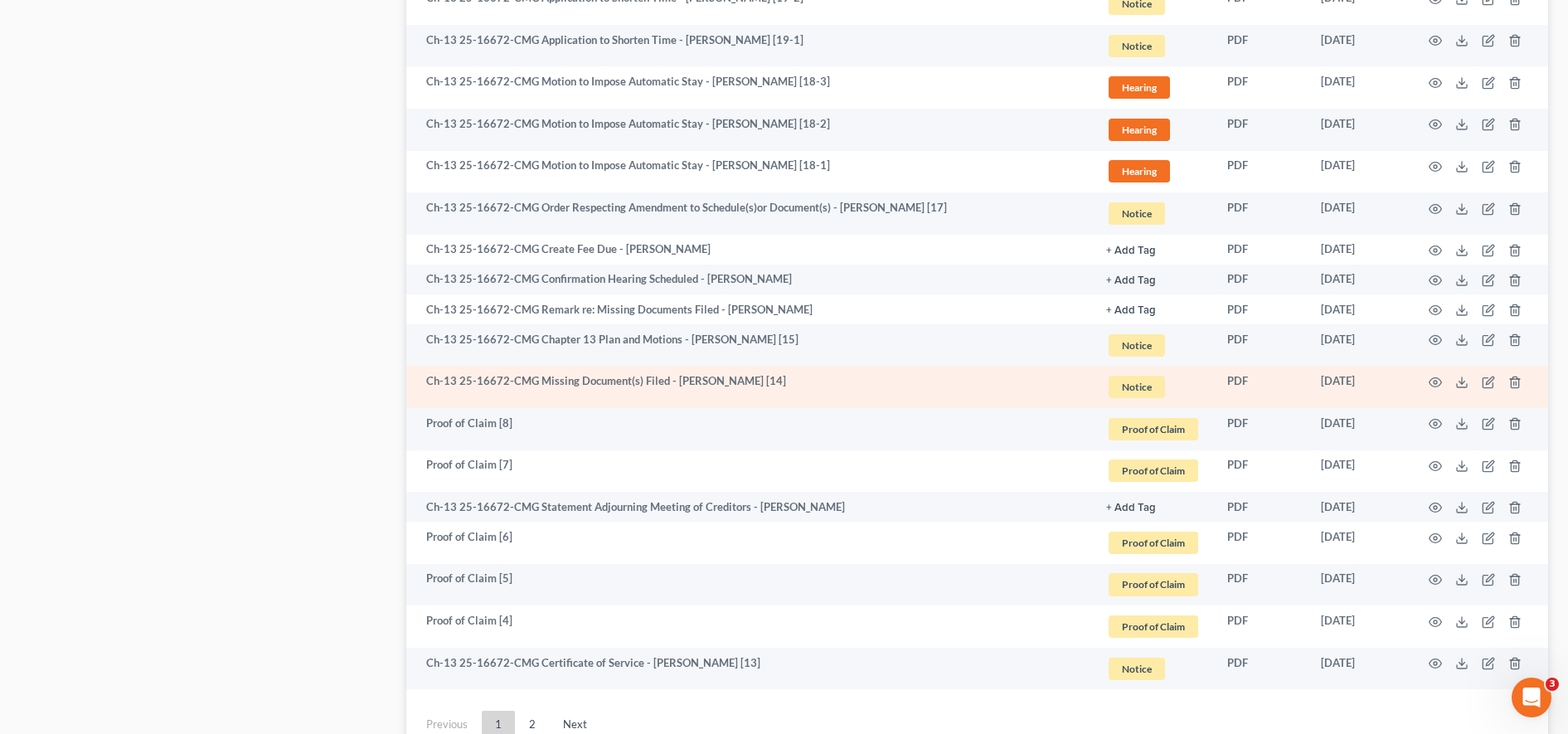
scroll to position [2836, 0]
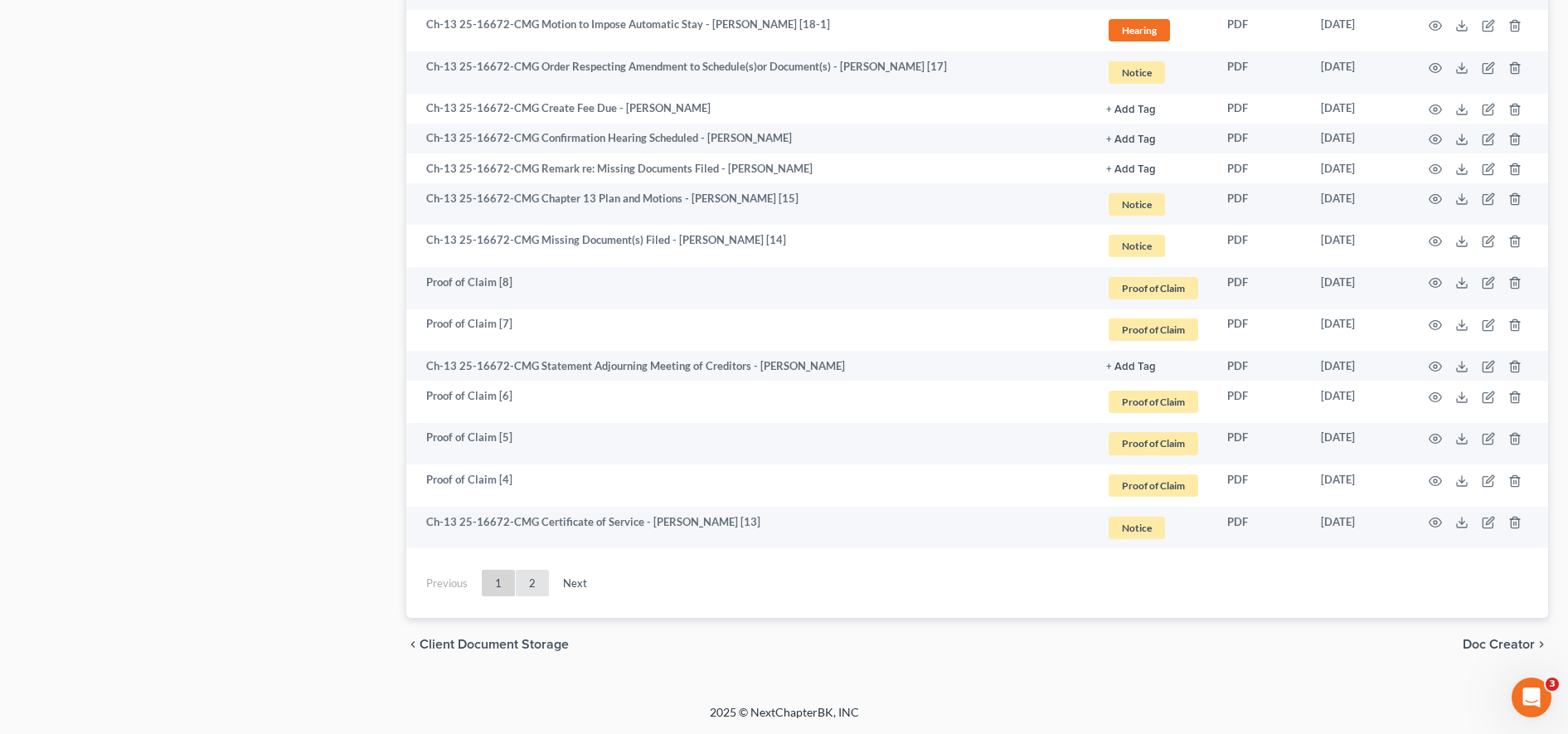
click at [530, 582] on link "2" at bounding box center [531, 582] width 33 height 26
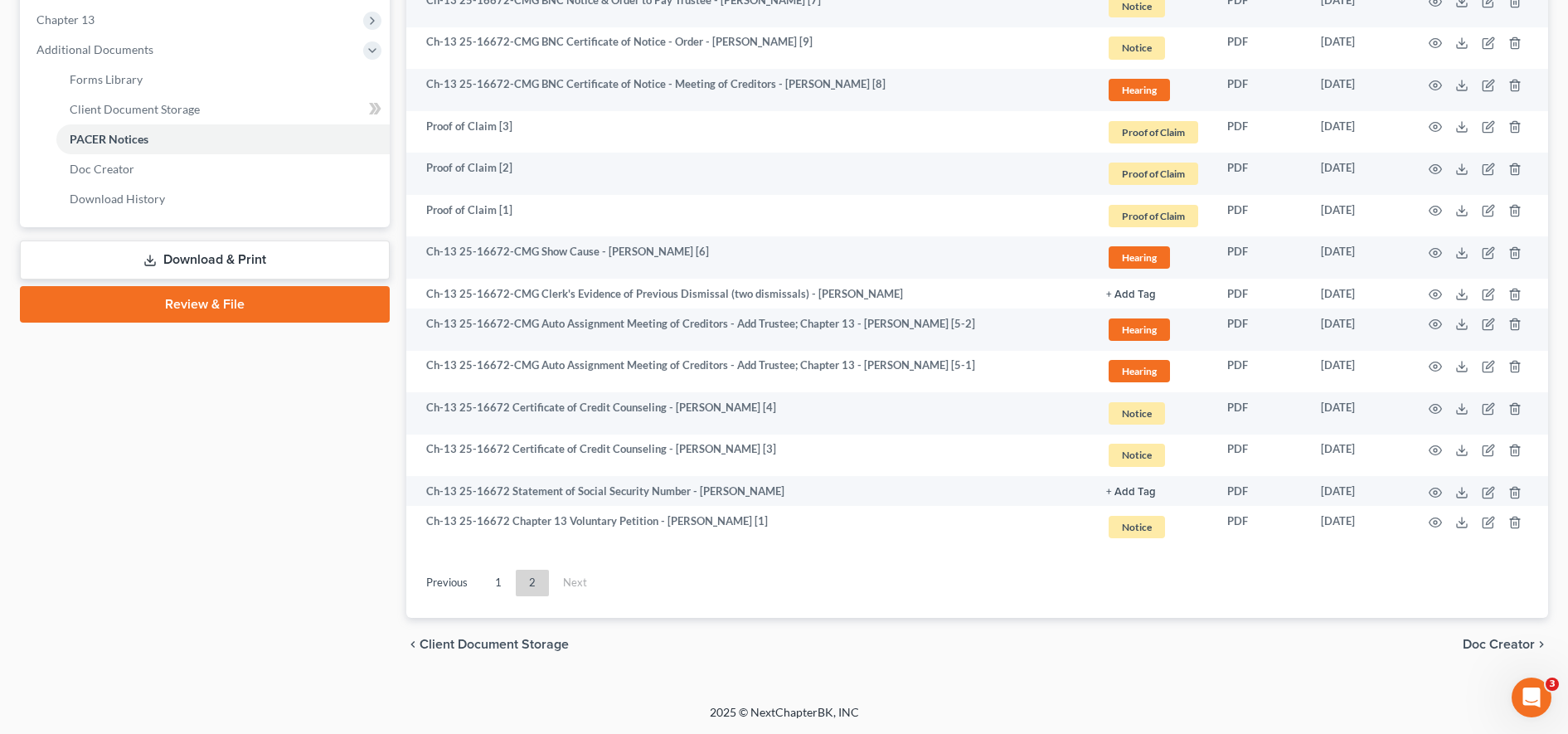
scroll to position [675, 0]
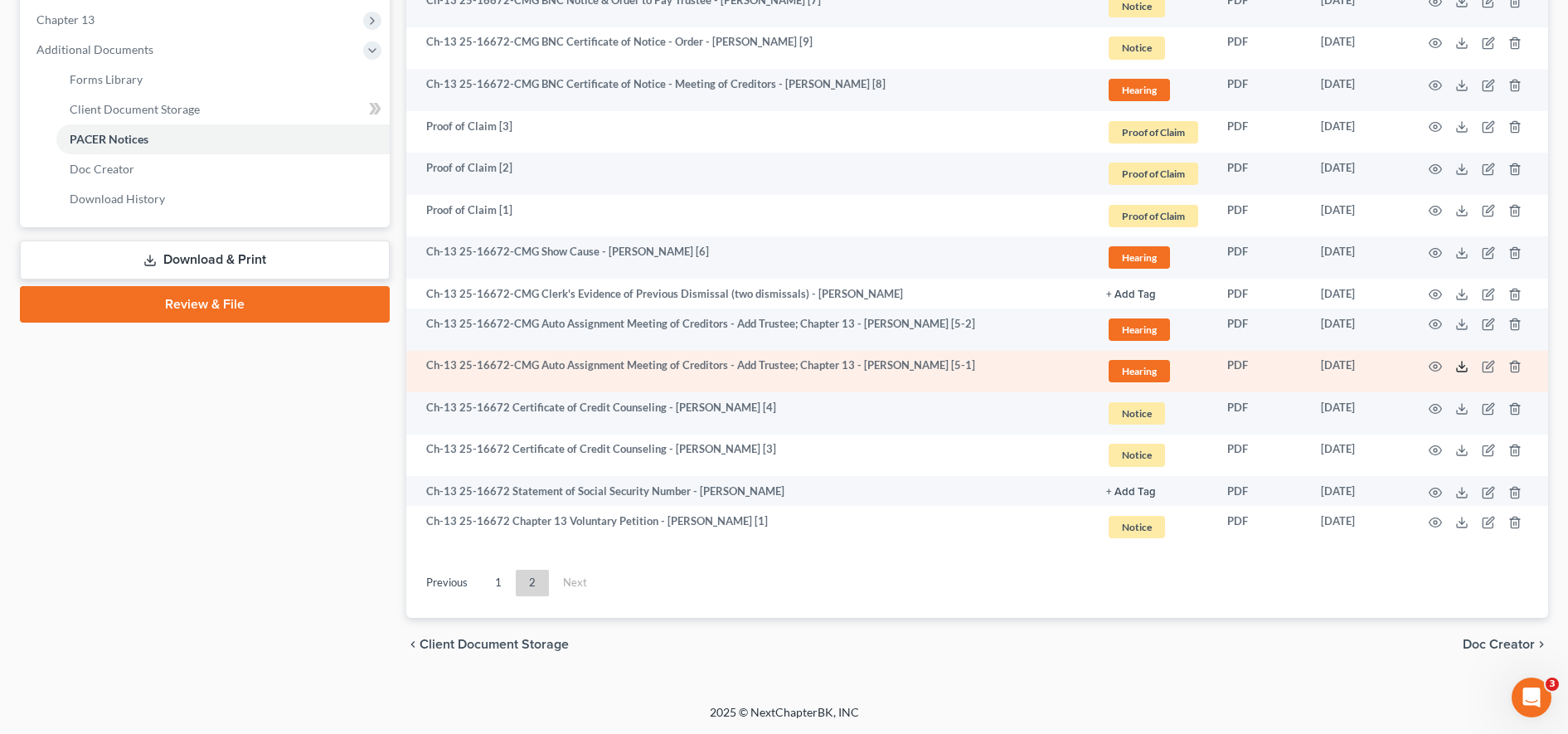
click at [1460, 367] on polyline at bounding box center [1462, 367] width 6 height 3
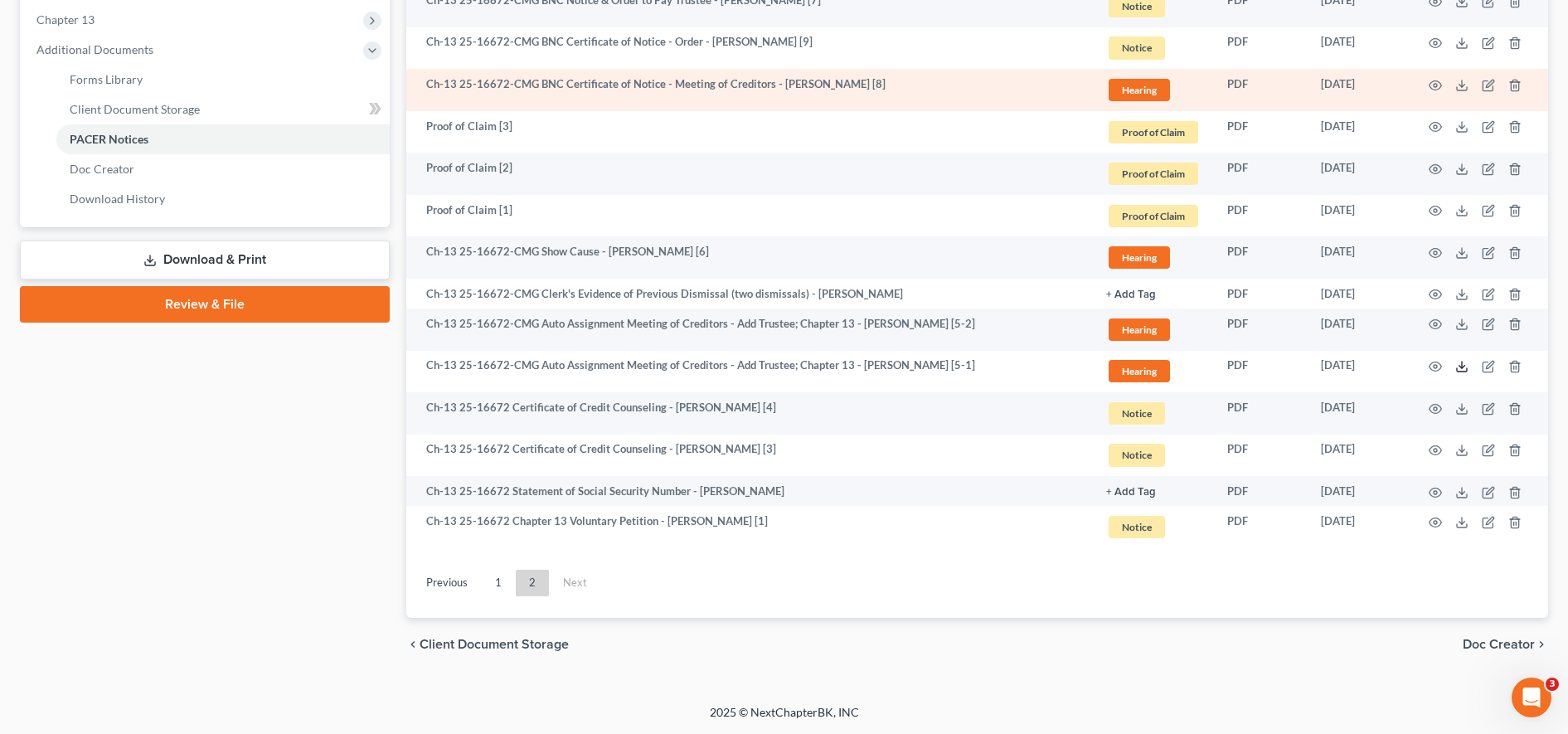
scroll to position [0, 0]
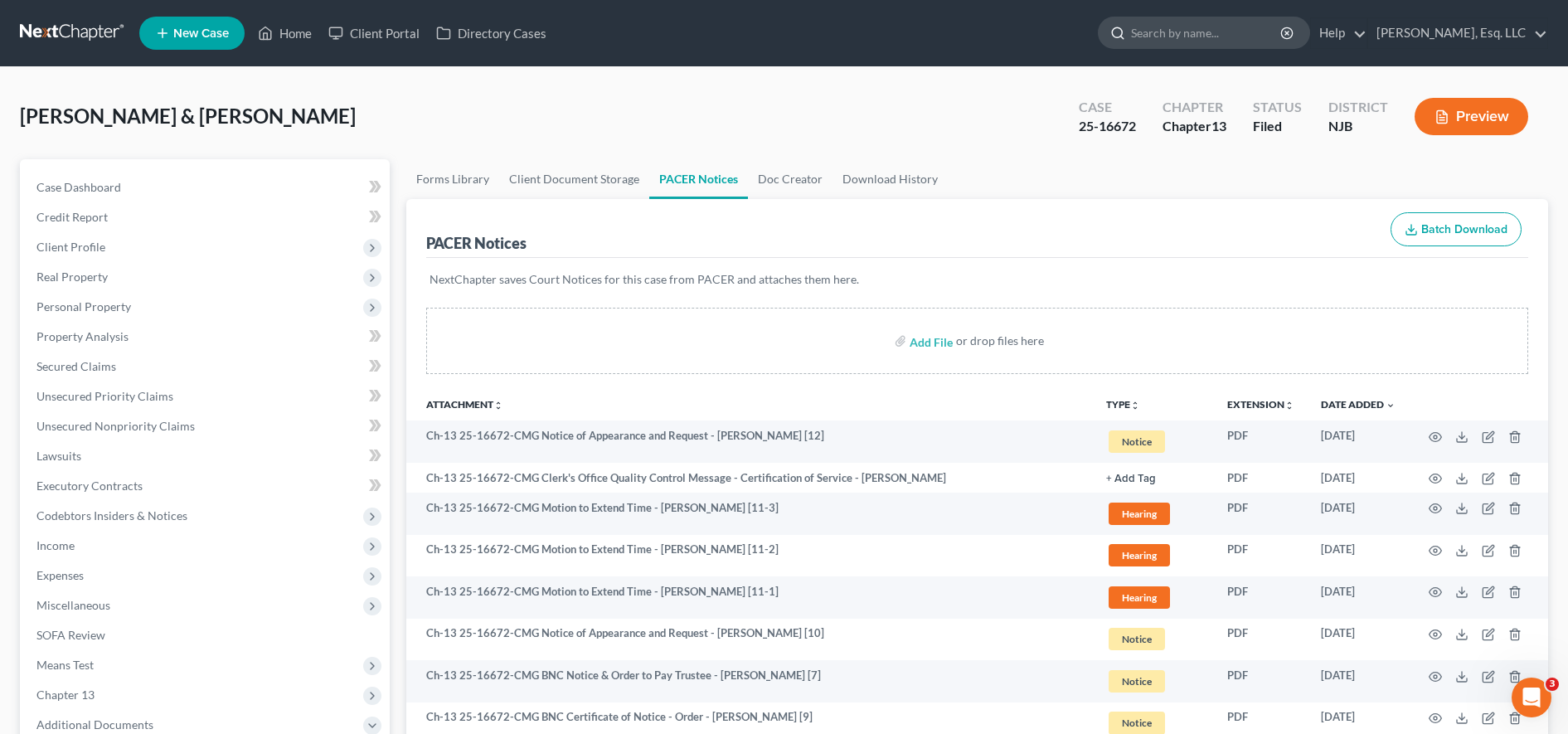
click at [1203, 35] on input "search" at bounding box center [1207, 33] width 152 height 30
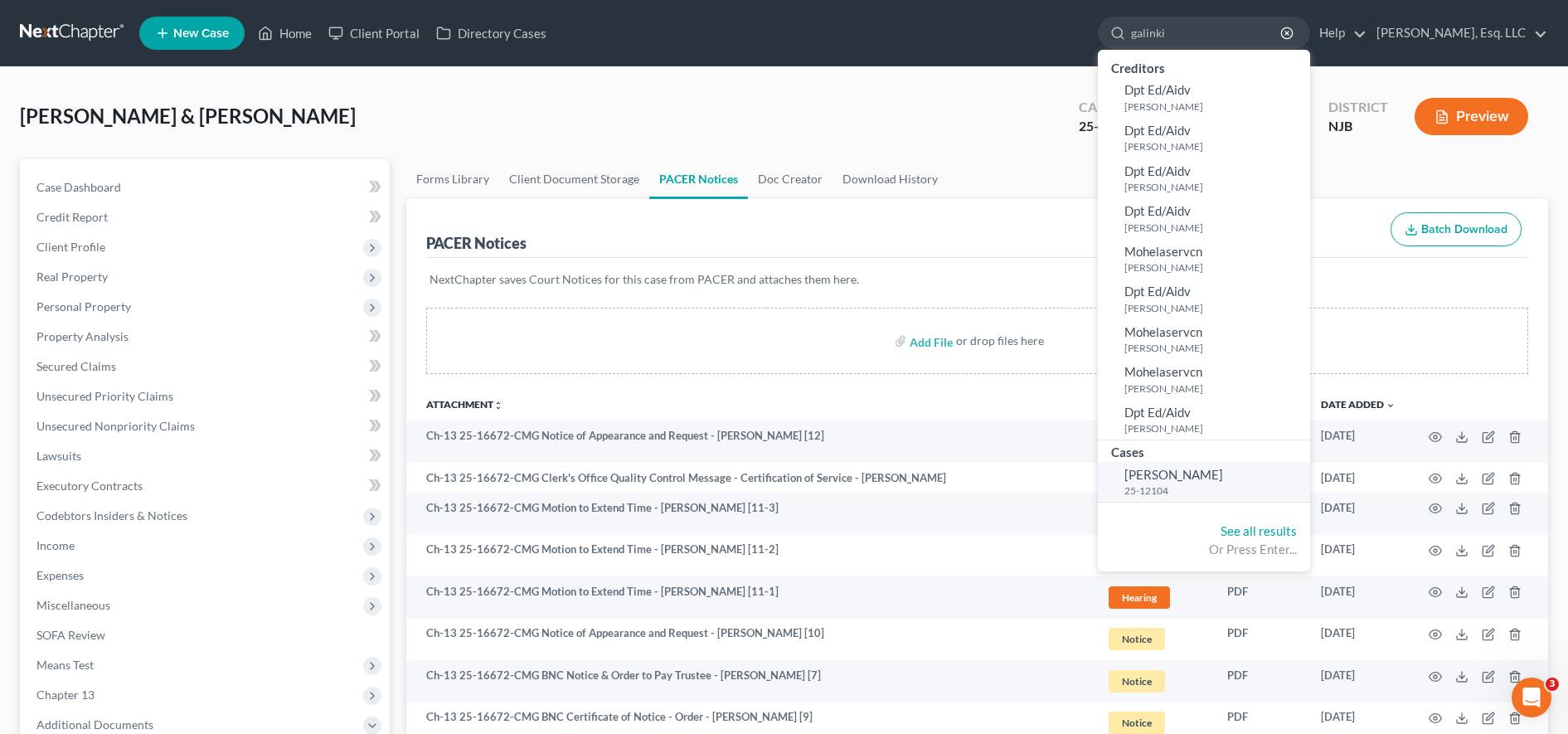
type input "galinki"
click at [1172, 487] on small "25-12104" at bounding box center [1215, 490] width 181 height 14
select select "0"
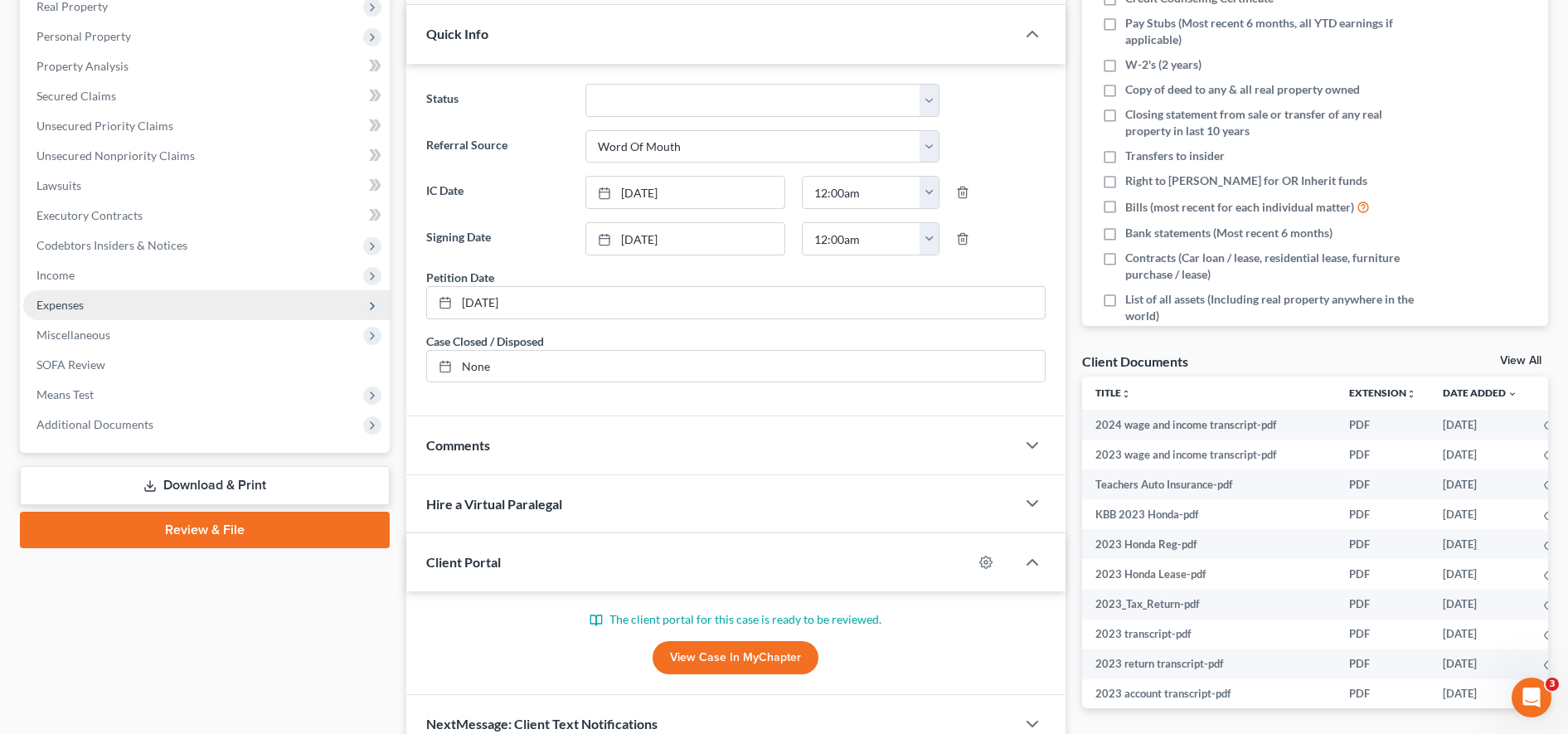
scroll to position [353, 0]
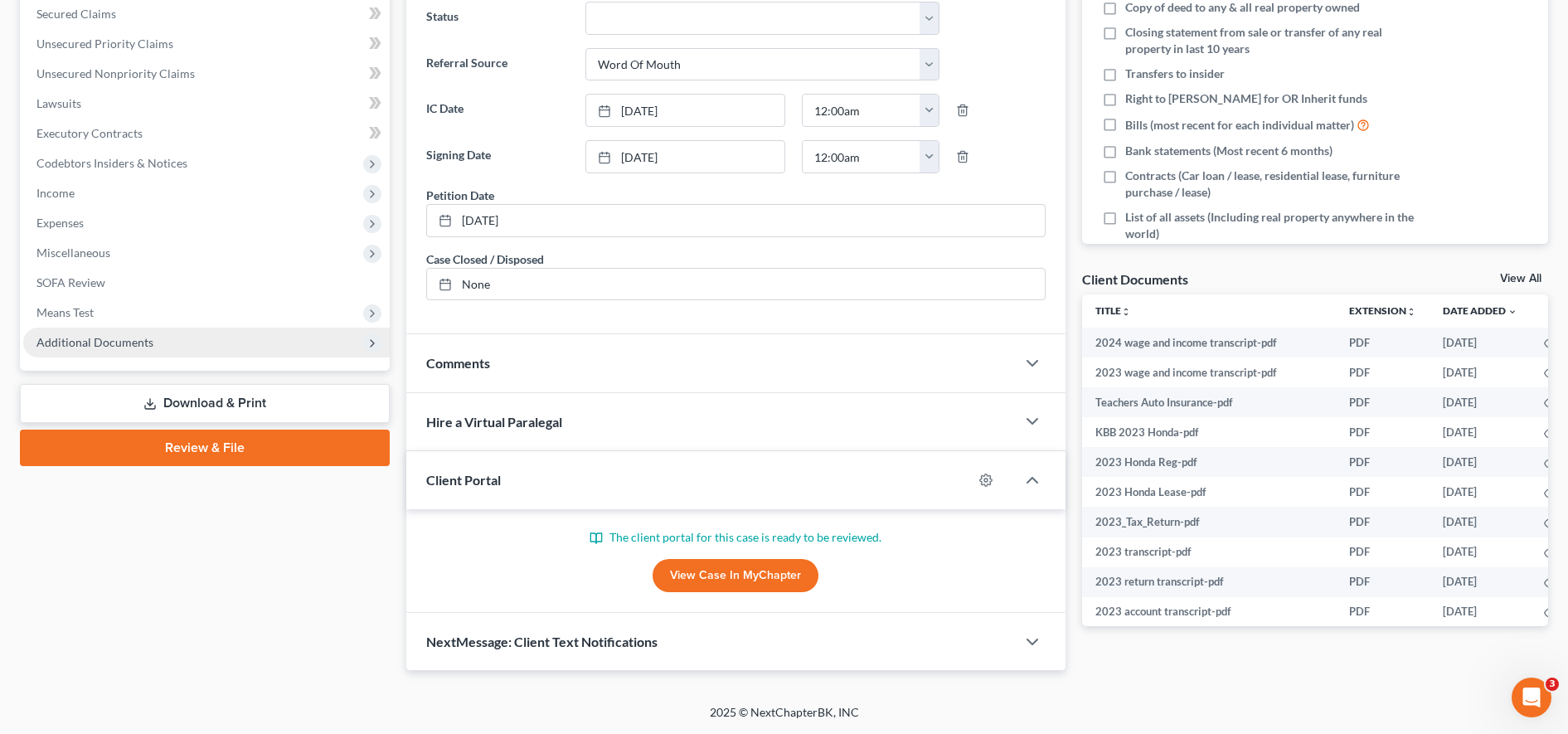
click at [143, 338] on span "Additional Documents" at bounding box center [94, 342] width 117 height 14
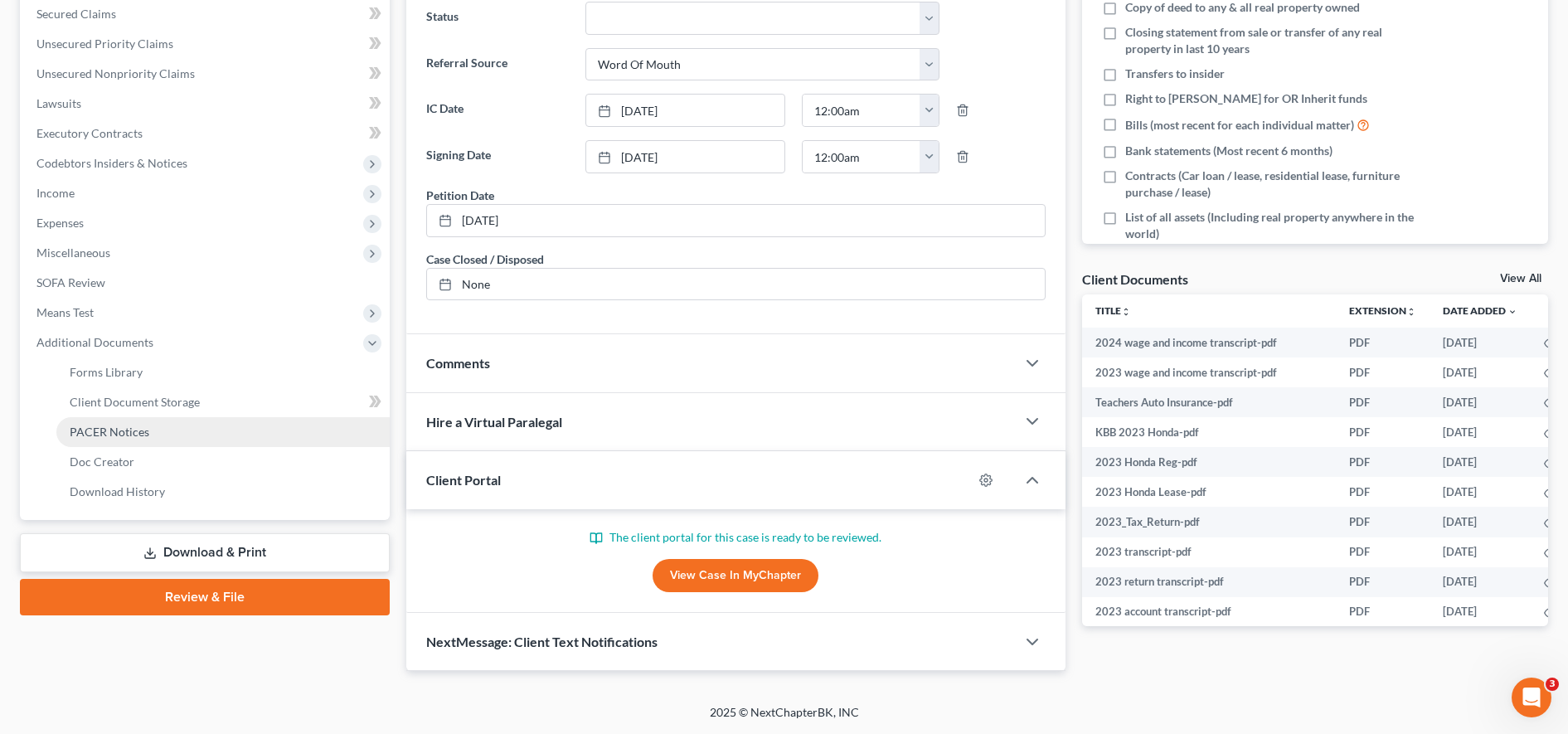
click at [143, 441] on link "PACER Notices" at bounding box center [223, 431] width 333 height 30
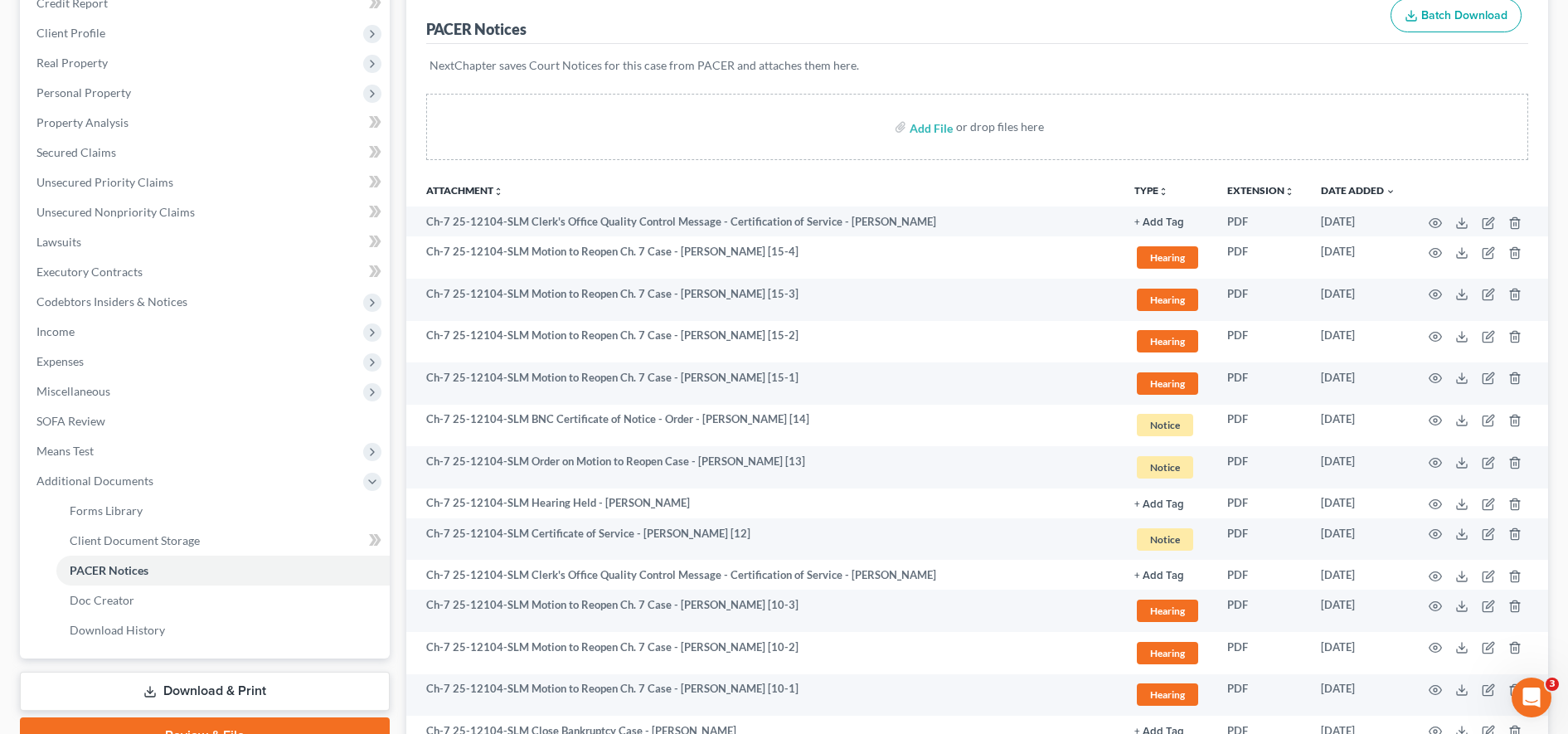
scroll to position [224, 0]
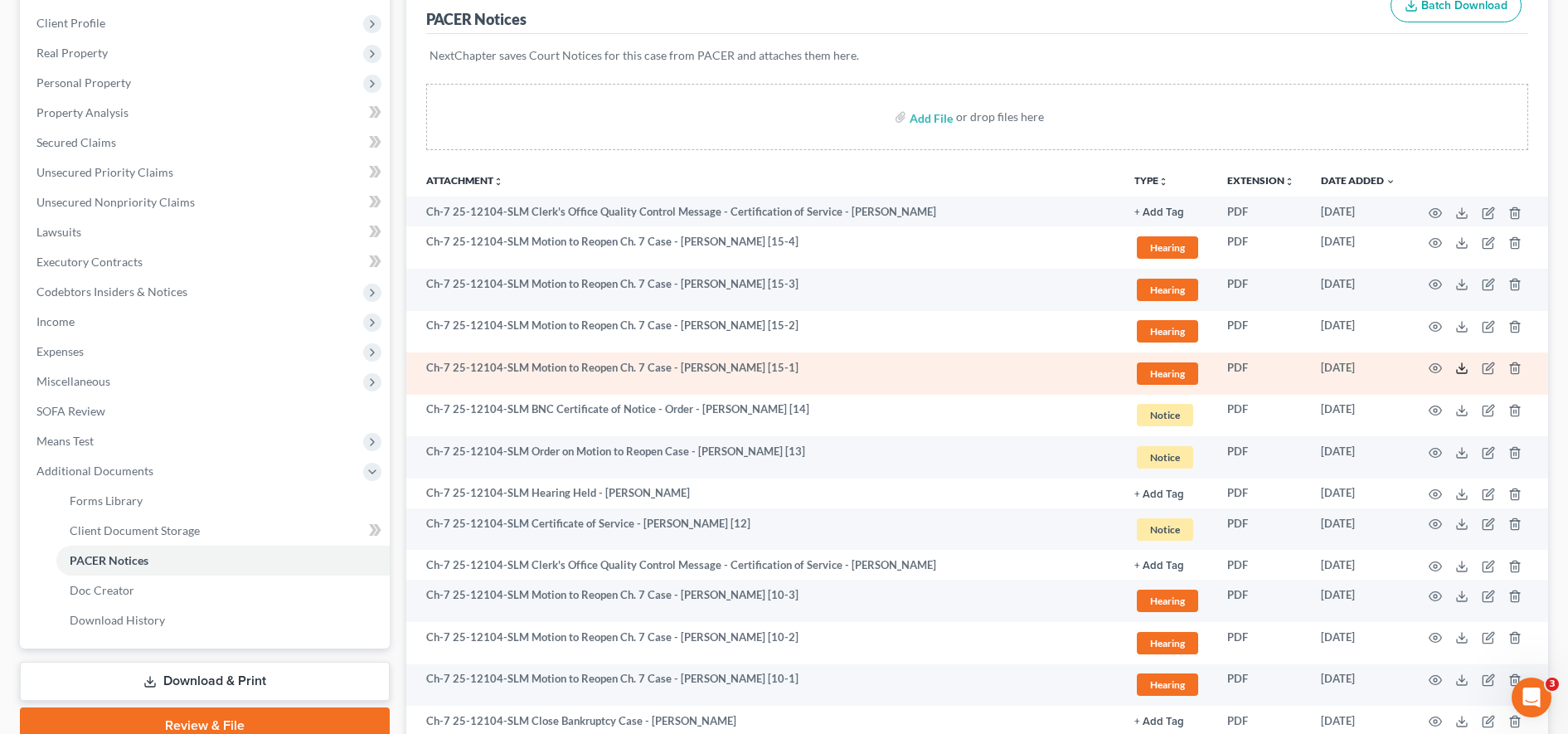
click at [1458, 365] on icon at bounding box center [1462, 369] width 13 height 13
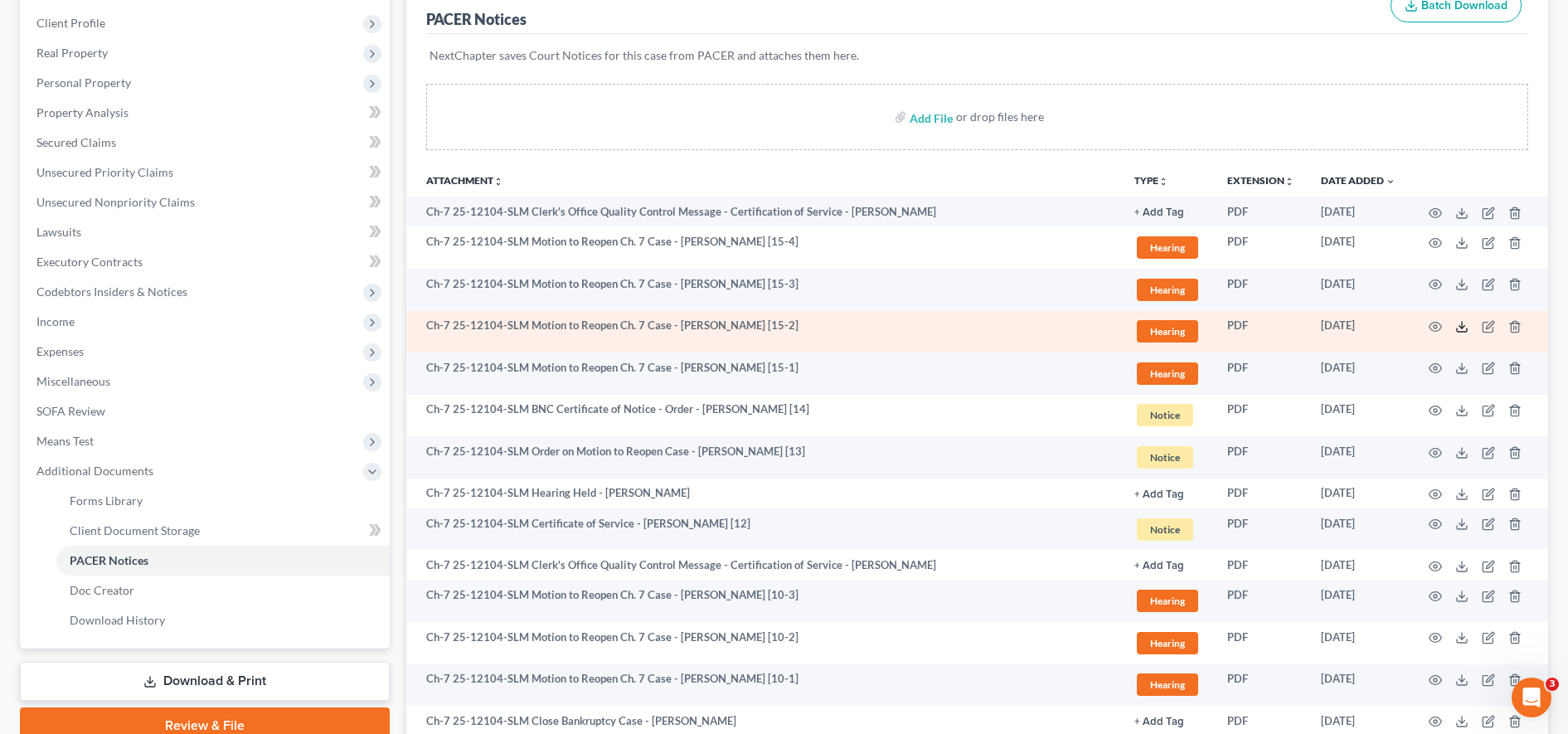
click at [1465, 327] on icon at bounding box center [1462, 327] width 13 height 13
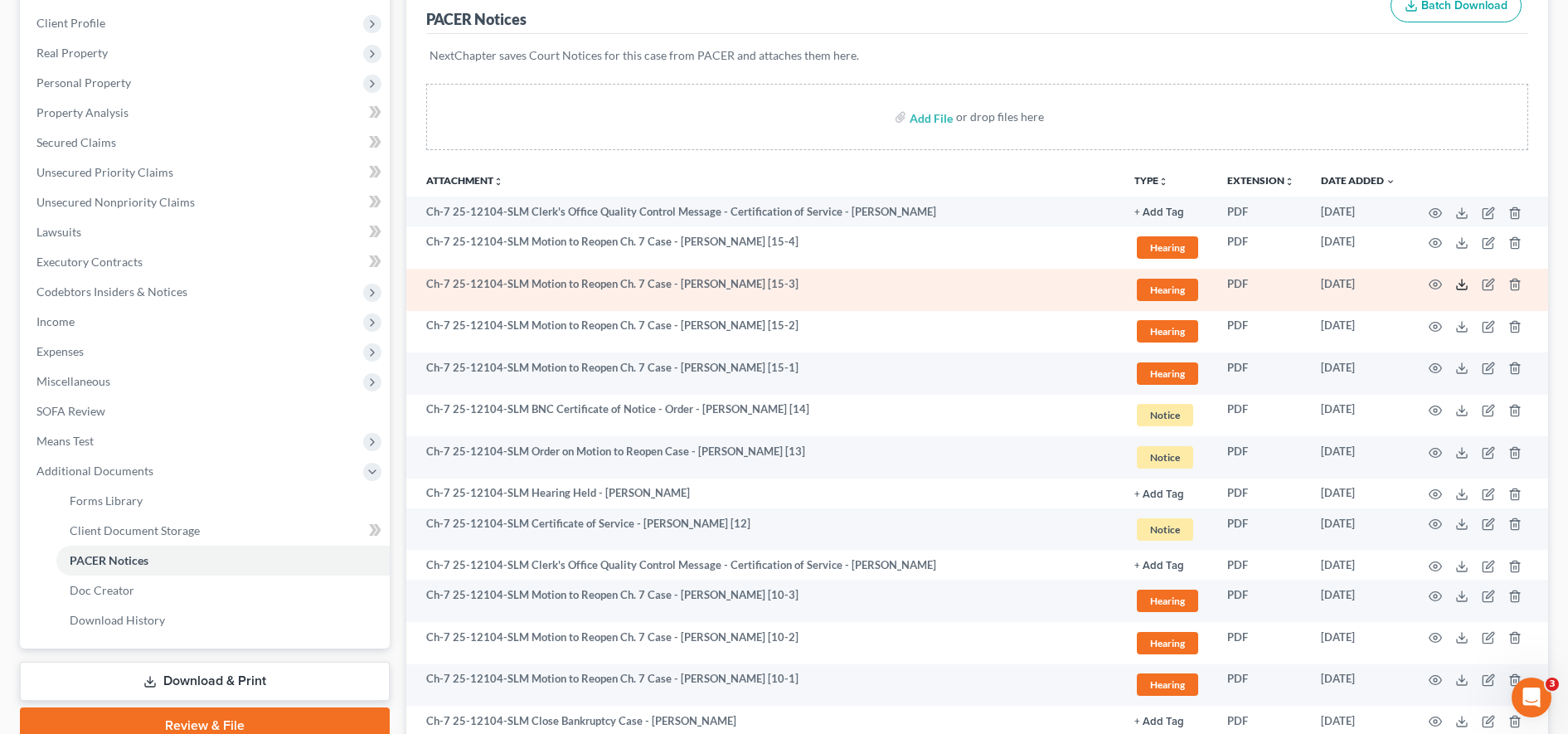
click at [1461, 282] on icon at bounding box center [1462, 284] width 13 height 13
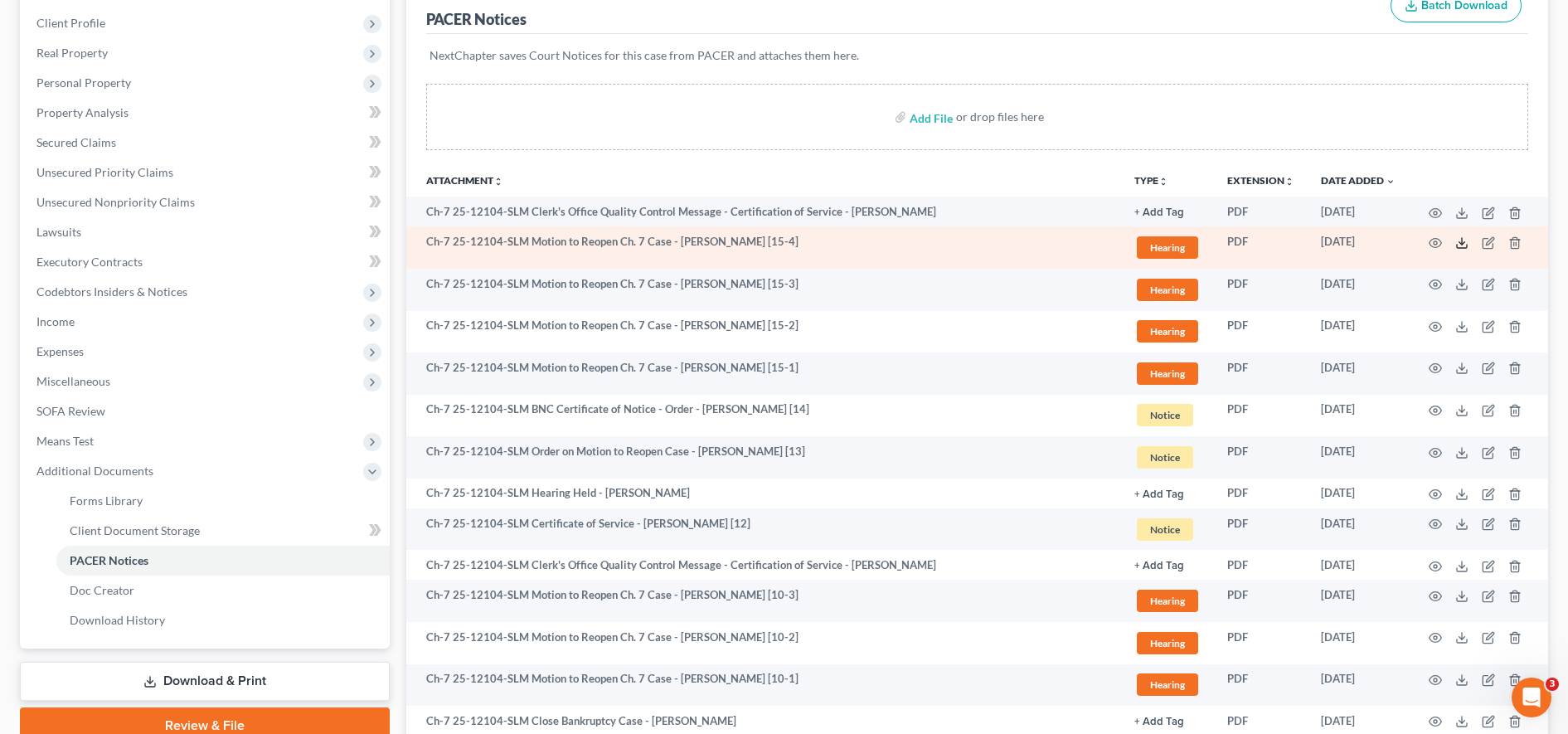
click at [1461, 243] on polyline at bounding box center [1462, 242] width 6 height 3
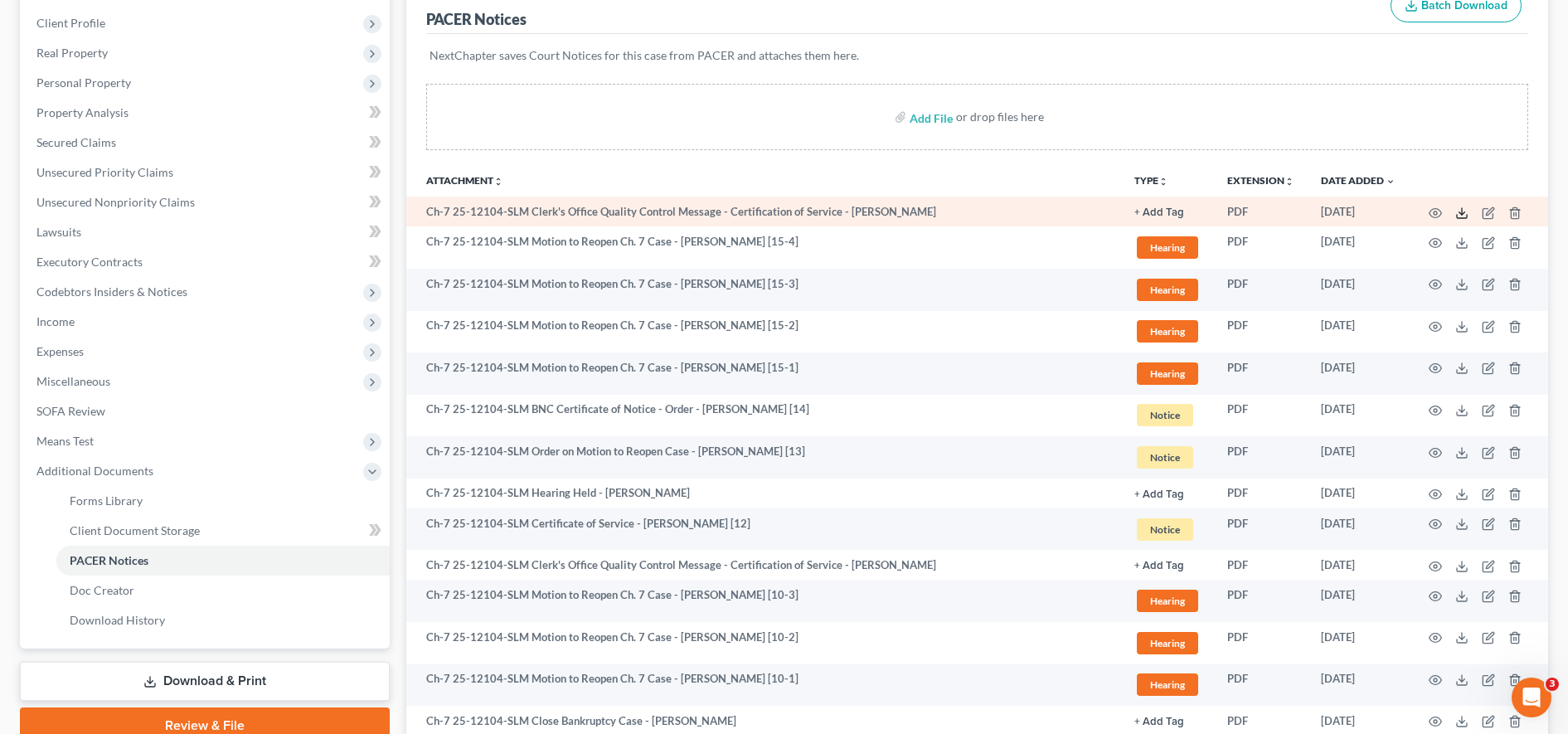
click at [1458, 216] on icon at bounding box center [1462, 213] width 13 height 13
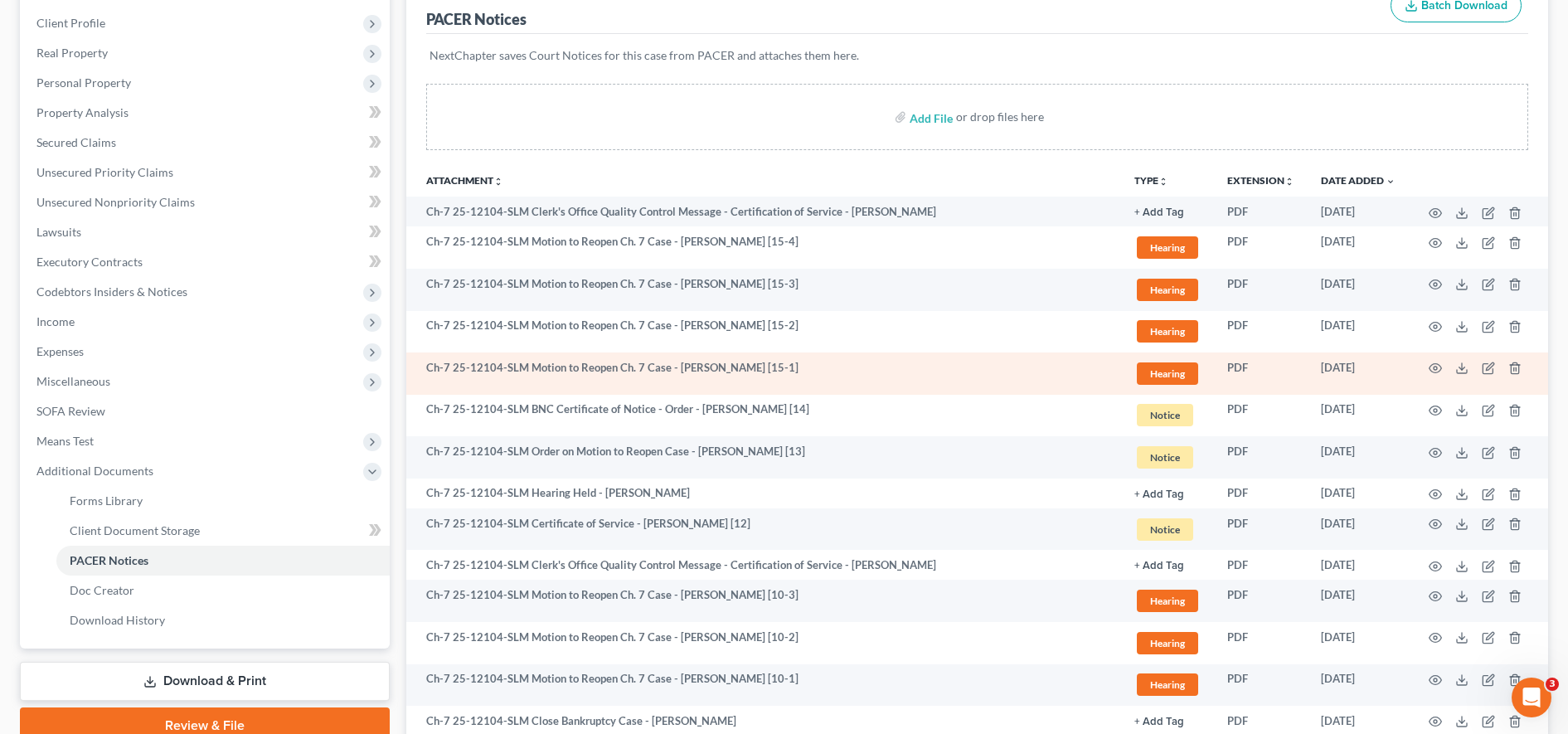
click at [689, 389] on td "Ch-7 25-12104-SLM Motion to Reopen Ch. 7 Case - [PERSON_NAME] [15-1]" at bounding box center [763, 374] width 714 height 42
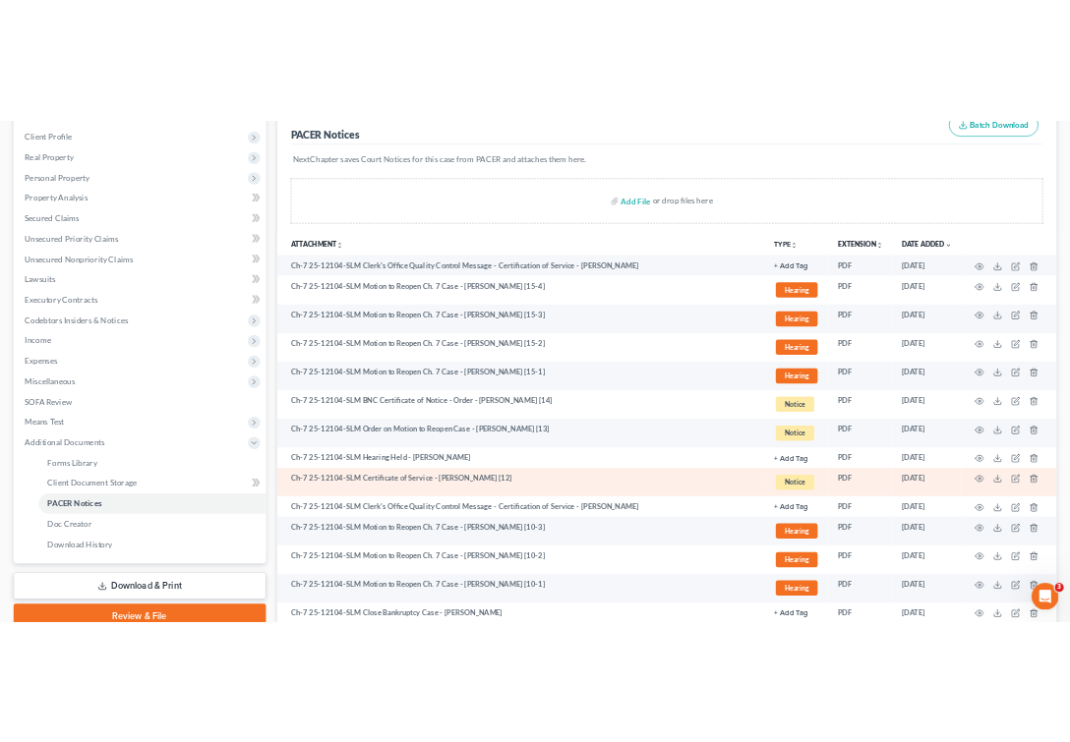
scroll to position [910, 0]
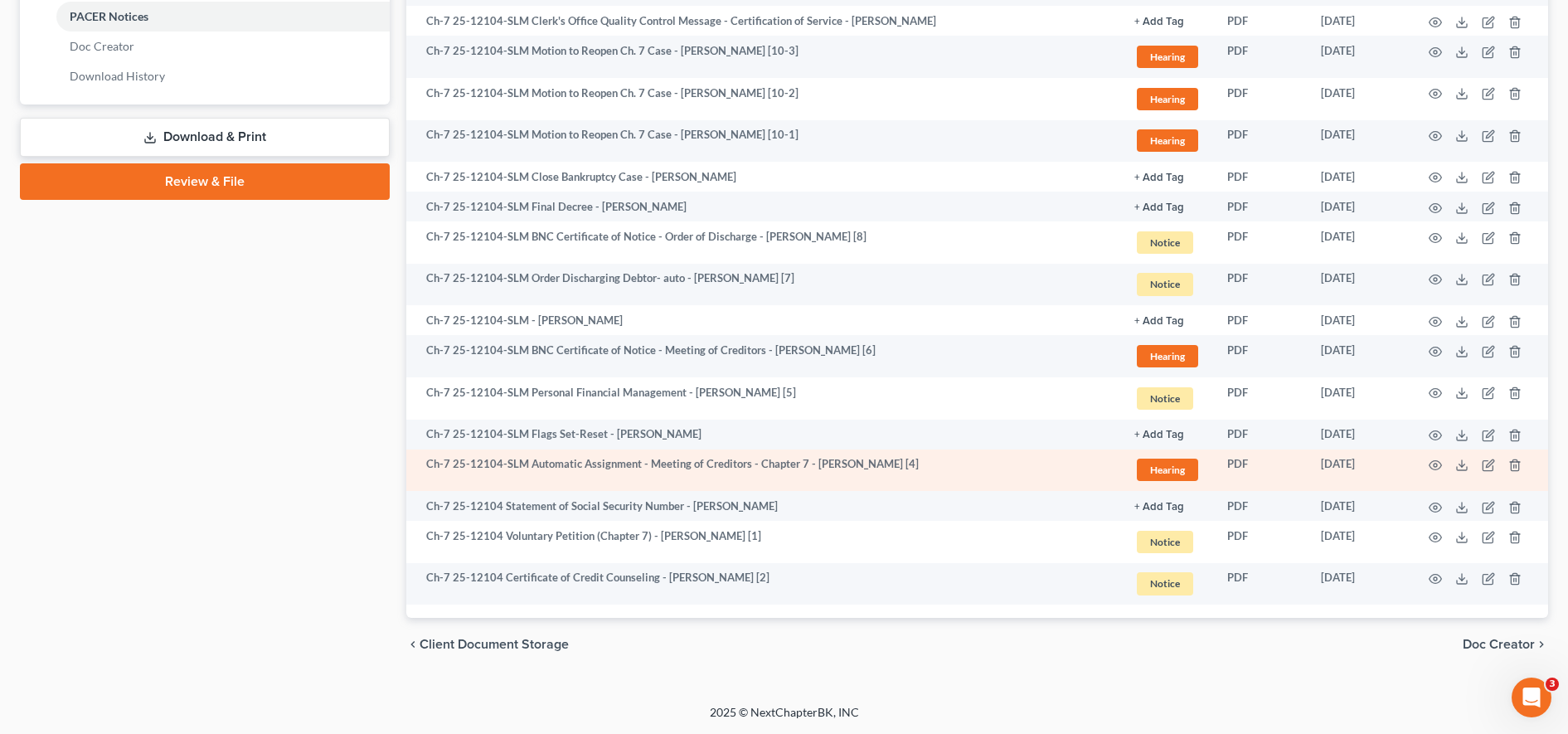
click at [1243, 461] on td "PDF" at bounding box center [1260, 471] width 94 height 42
click at [1245, 465] on td "PDF" at bounding box center [1260, 471] width 94 height 42
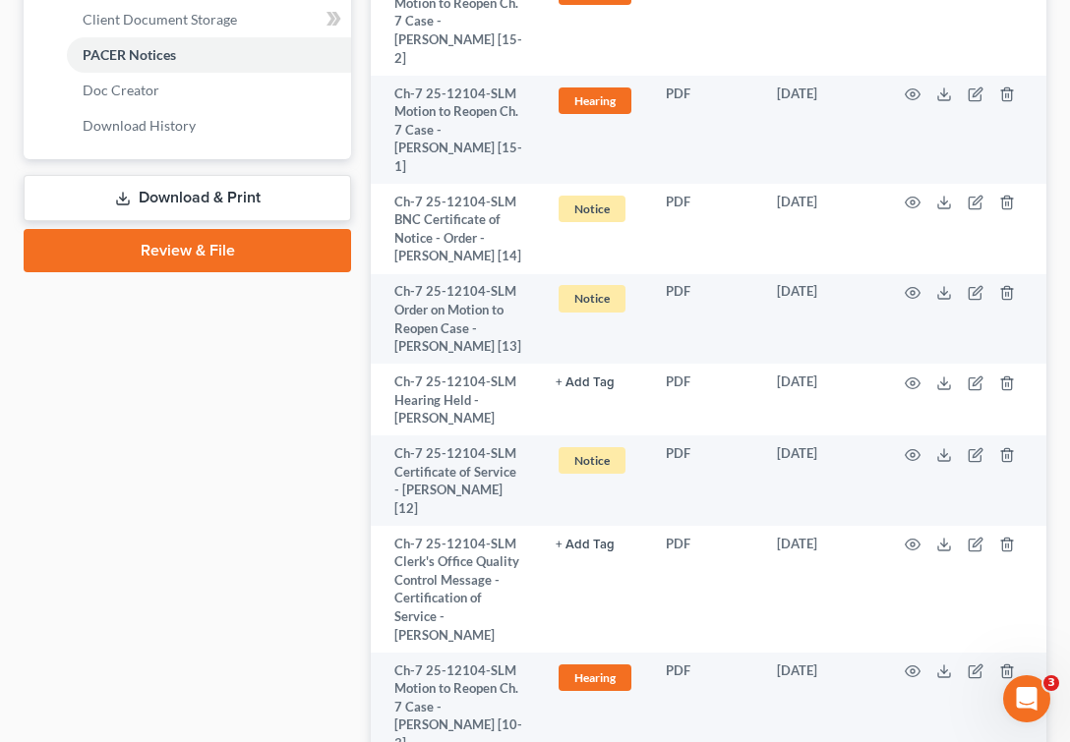
click at [279, 416] on div "Case Dashboard Payments Invoices Payments Payments Credit Report Client Profile" at bounding box center [187, 726] width 347 height 2824
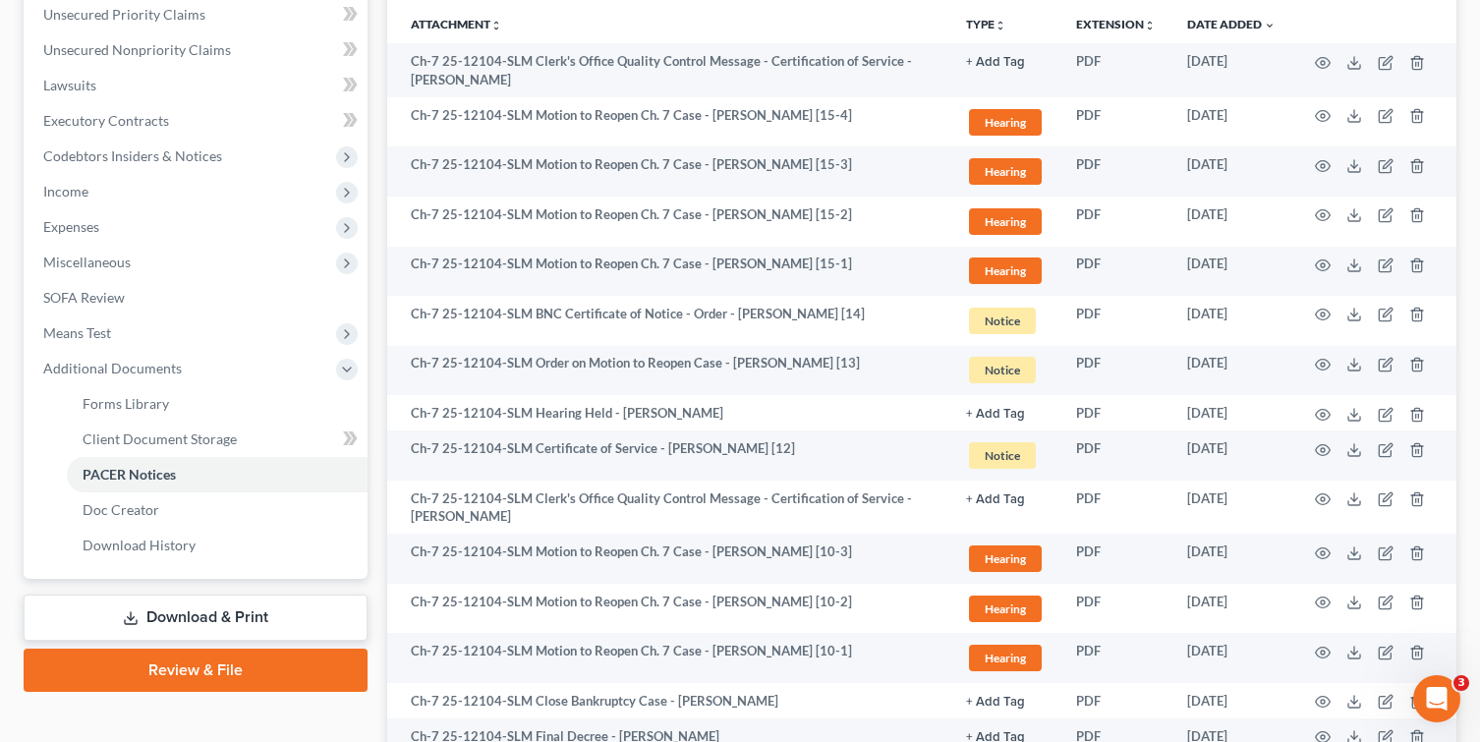
scroll to position [511, 0]
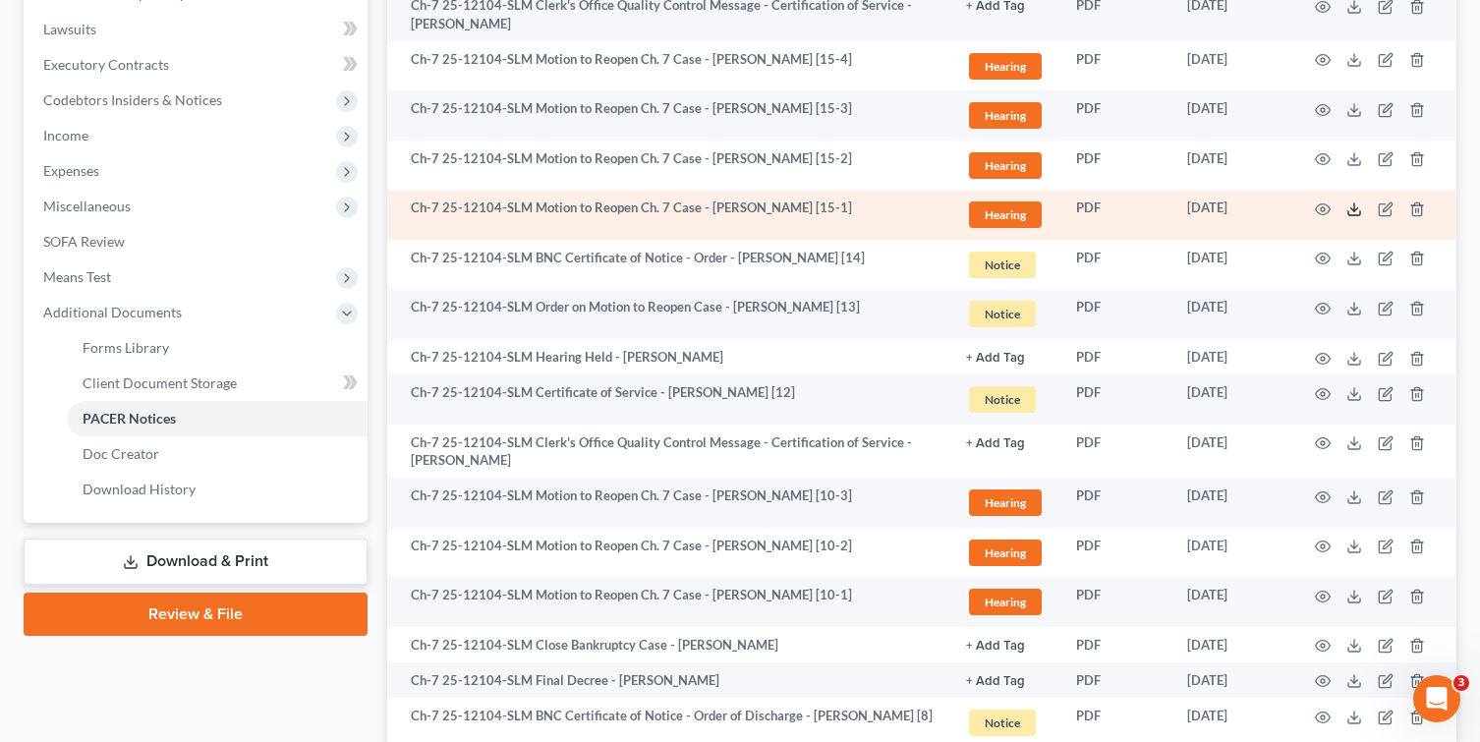
click at [1353, 206] on icon at bounding box center [1355, 210] width 16 height 16
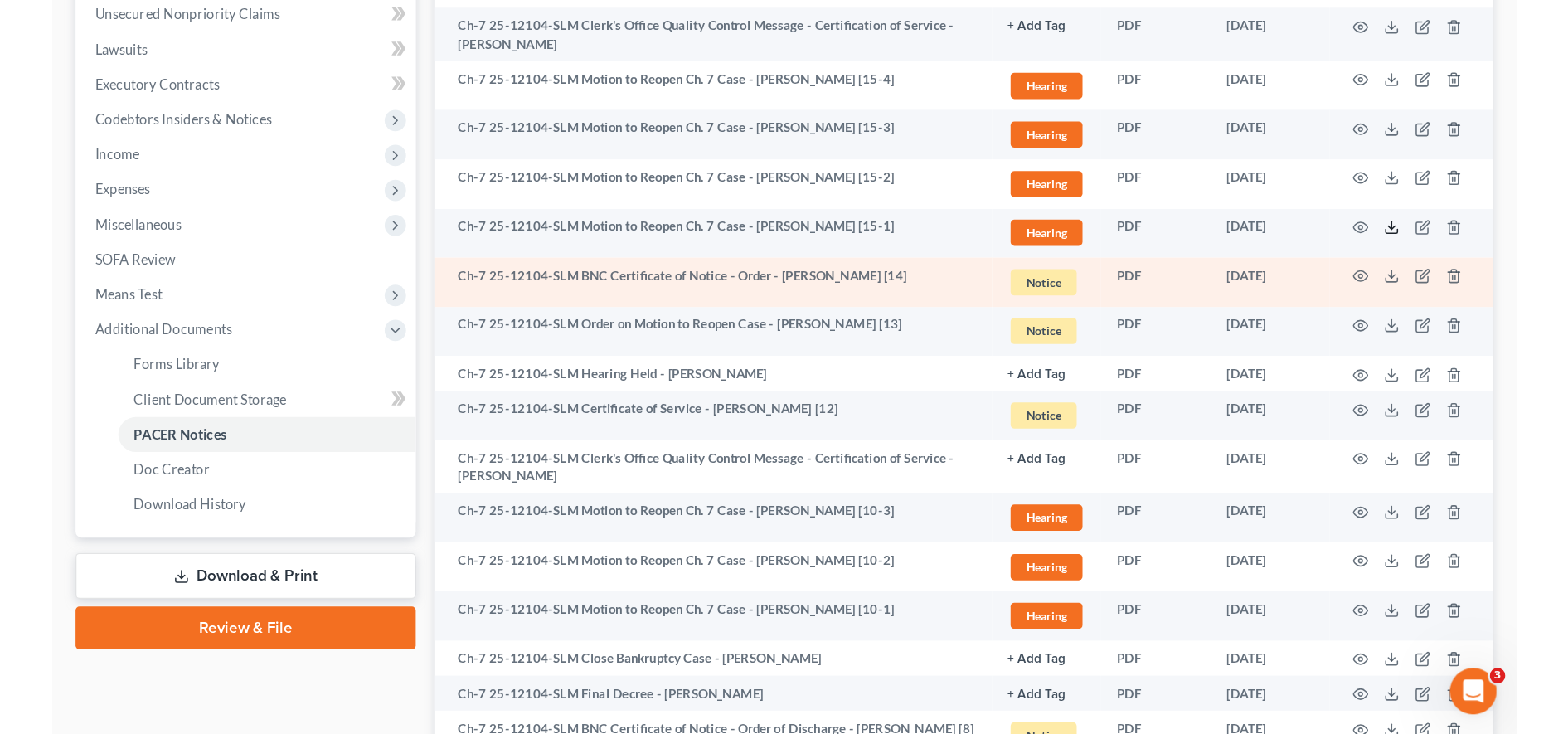
scroll to position [412, 0]
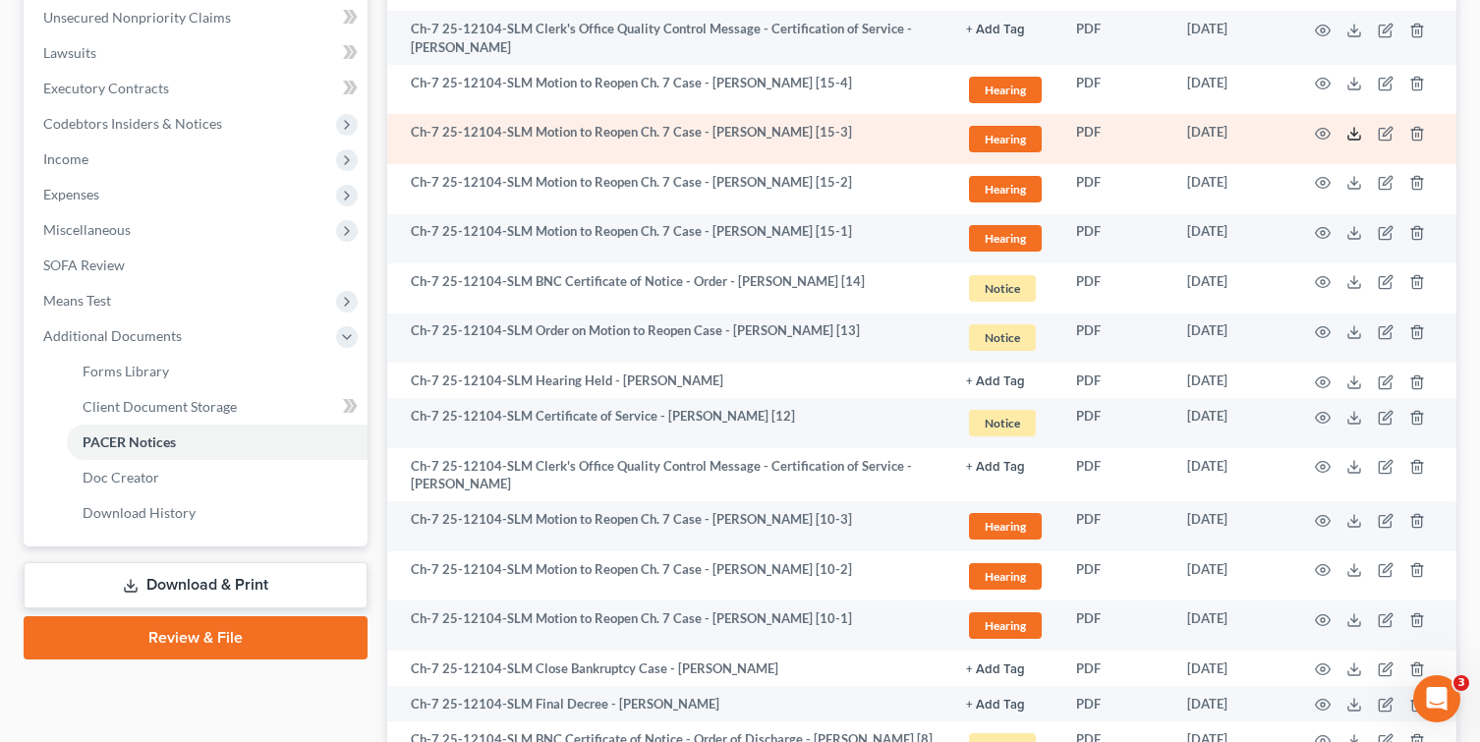
click at [1354, 132] on icon at bounding box center [1355, 134] width 16 height 16
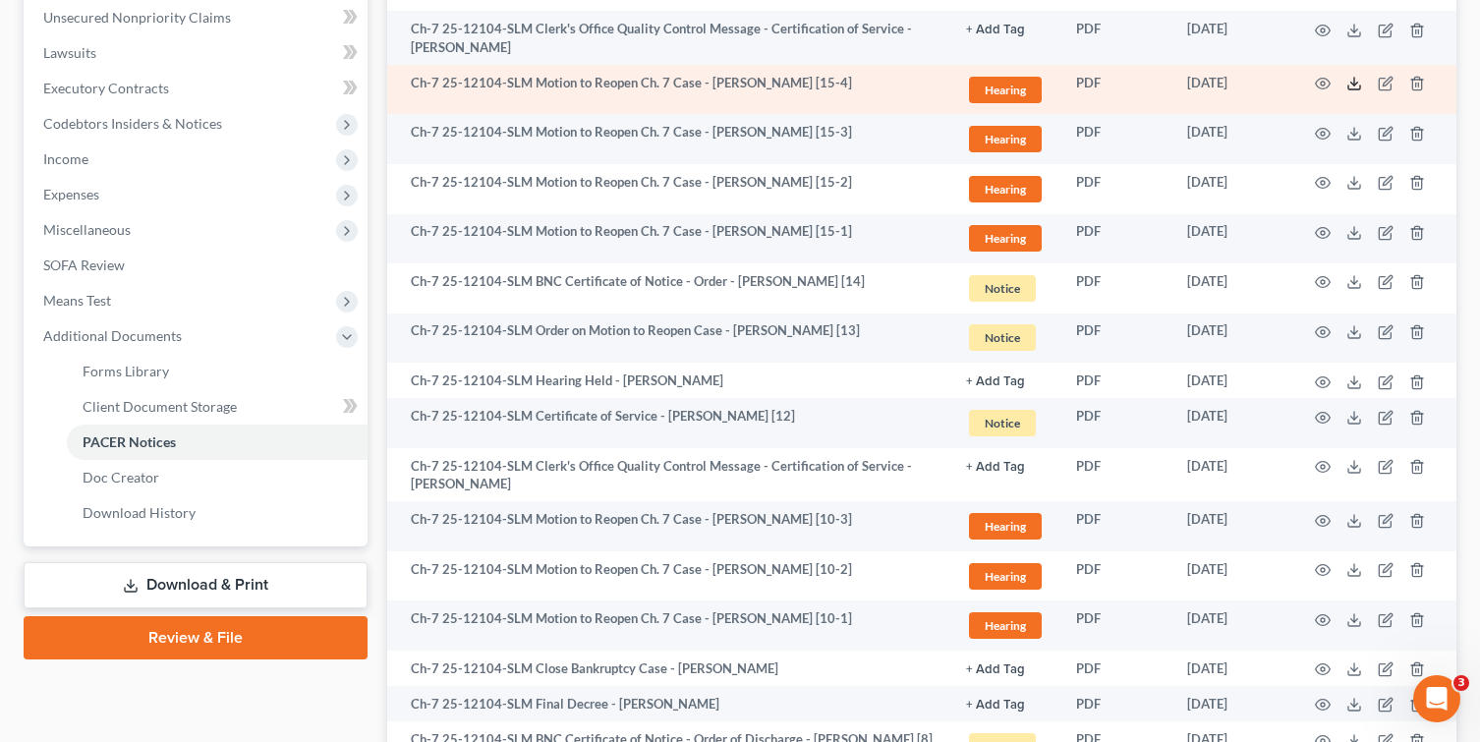
click at [1357, 86] on icon at bounding box center [1355, 84] width 16 height 16
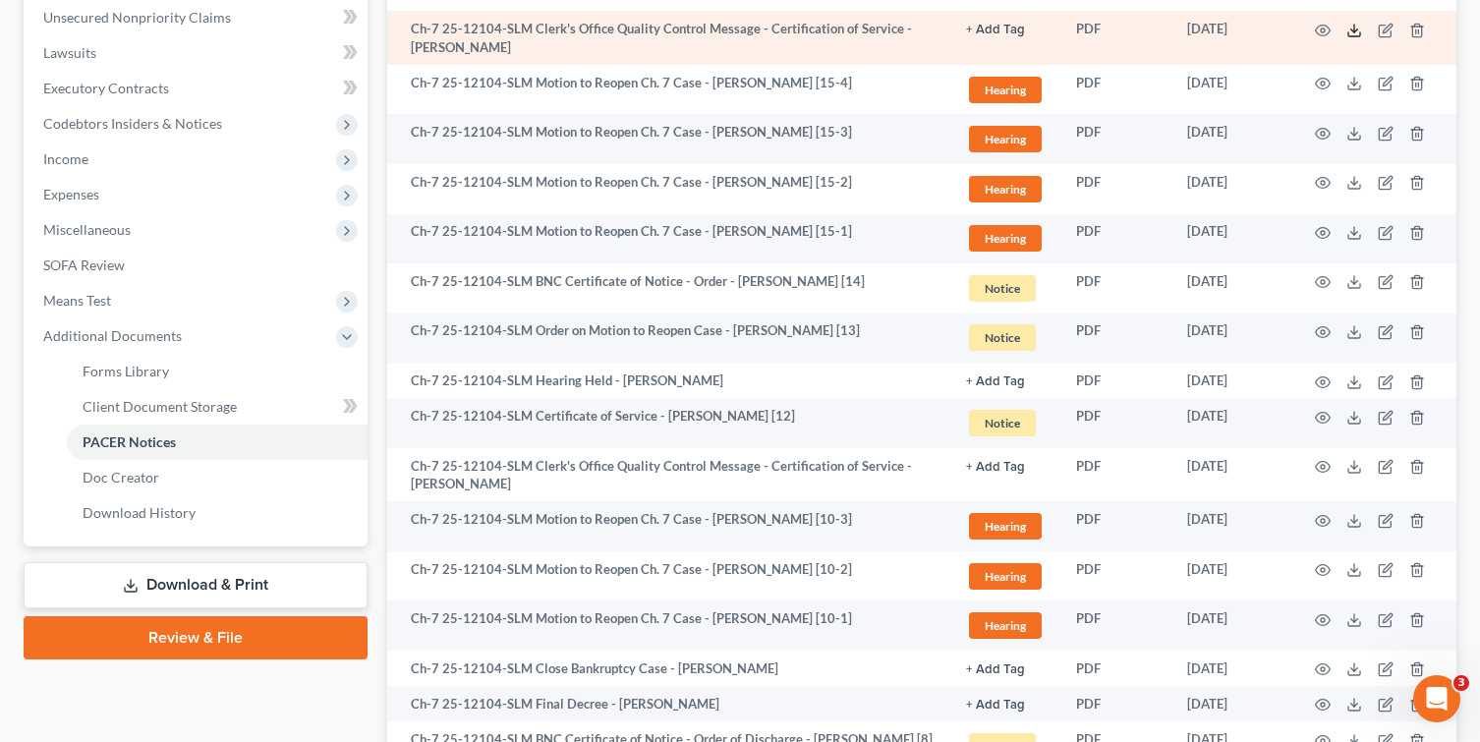
click at [1351, 31] on icon at bounding box center [1355, 31] width 16 height 16
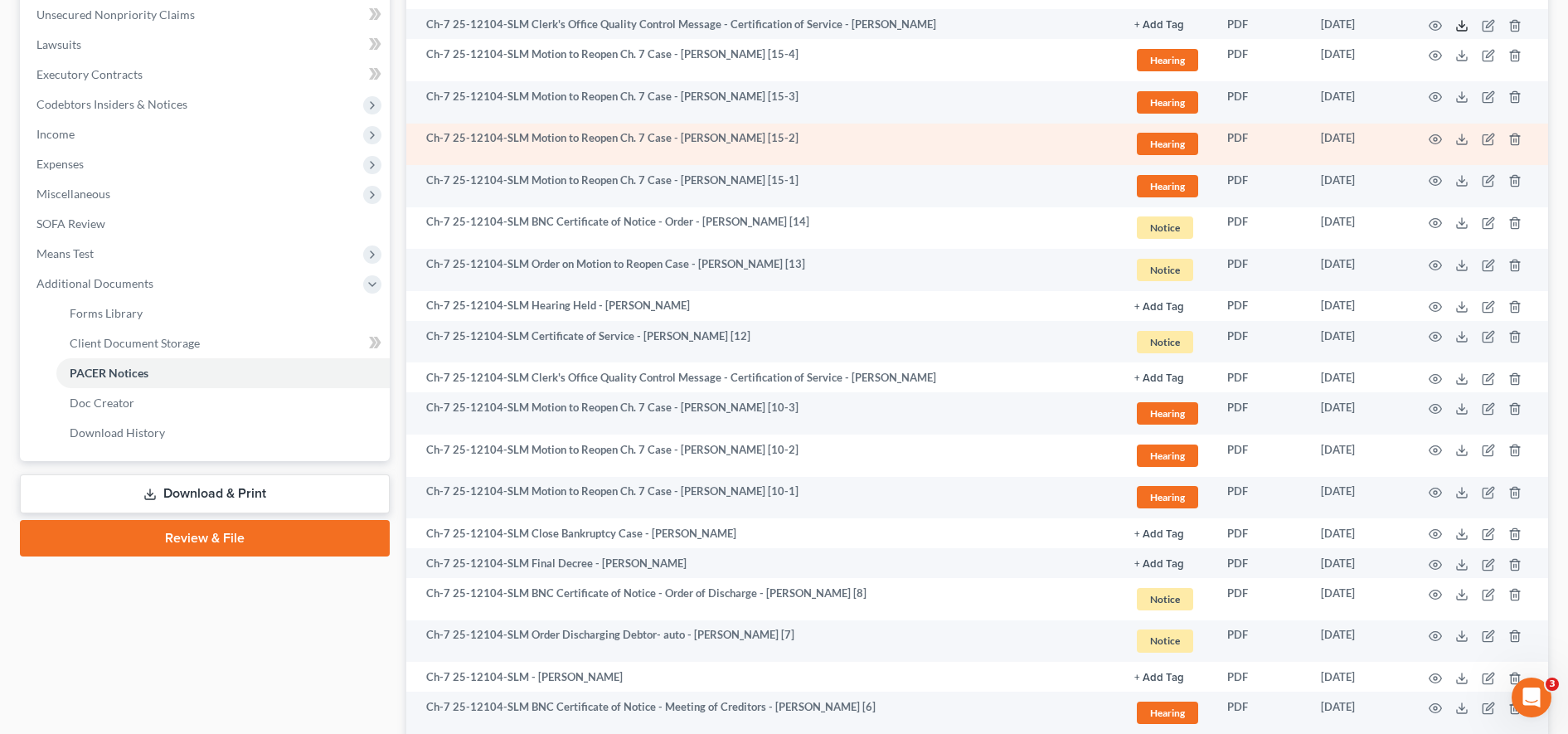
scroll to position [0, 0]
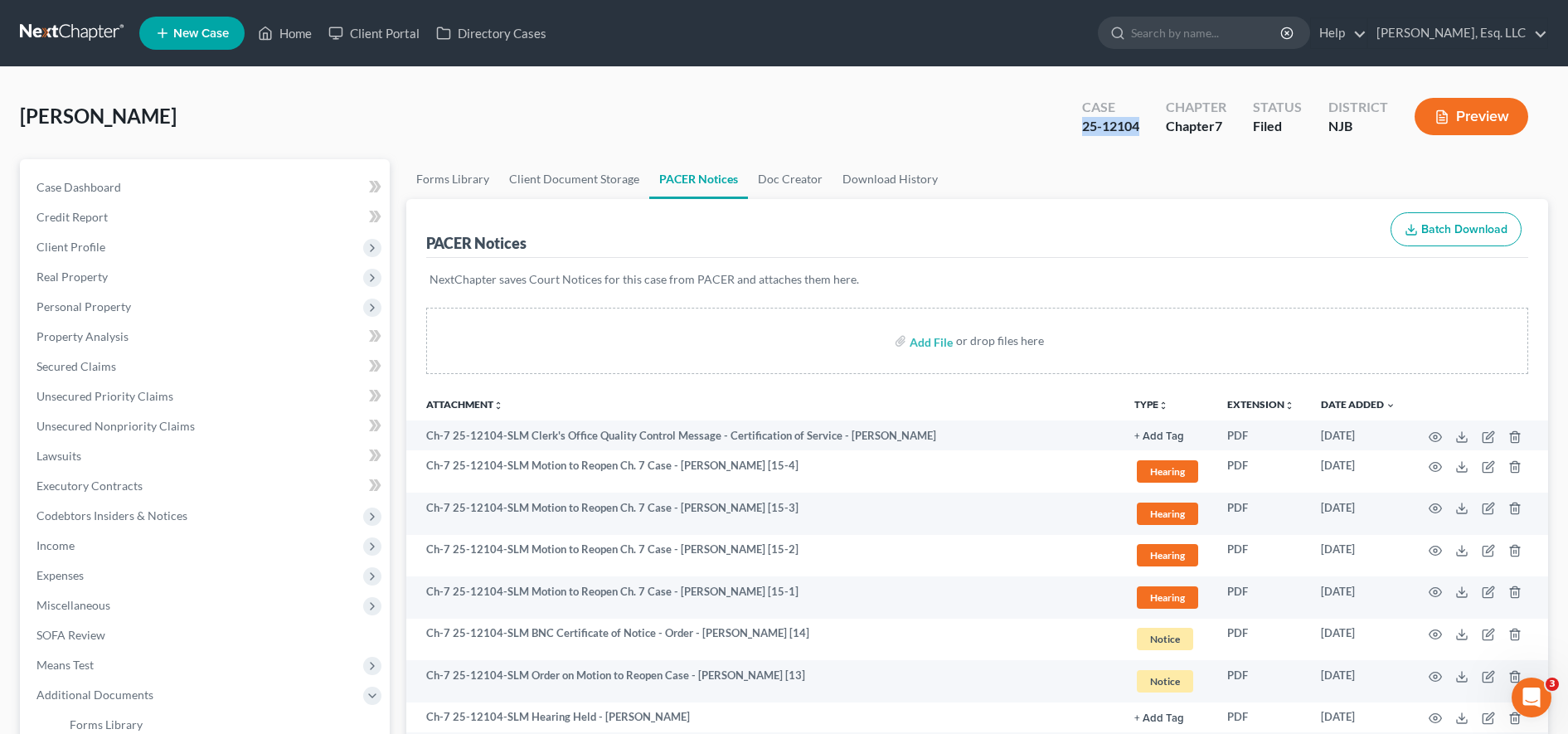
drag, startPoint x: 1066, startPoint y: 122, endPoint x: 1147, endPoint y: 119, distance: 81.1
click at [1147, 119] on div "Case 25-12104 Chapter Chapter 7 Status [GEOGRAPHIC_DATA] [GEOGRAPHIC_DATA] Prev…" at bounding box center [1305, 116] width 486 height 59
copy div "25-12104"
